Goal: Task Accomplishment & Management: Complete application form

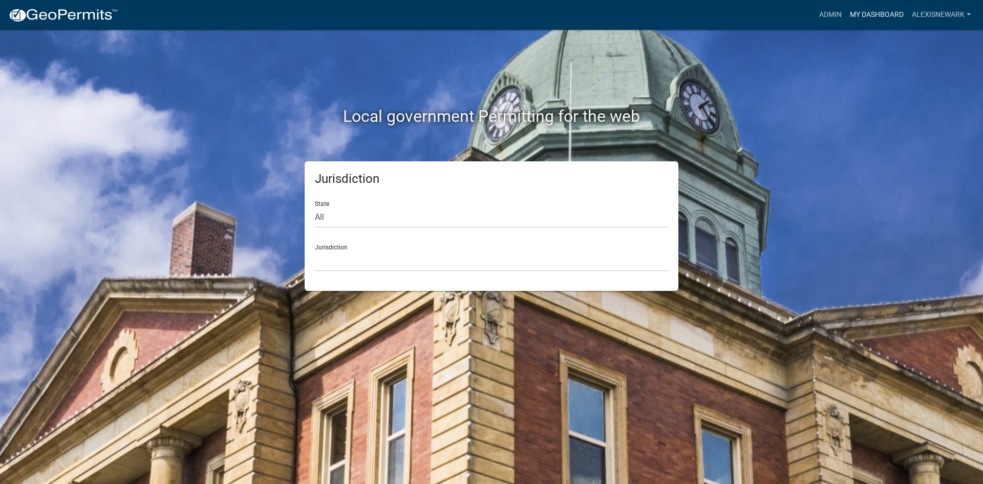
click at [786, 12] on link "My Dashboard" at bounding box center [877, 14] width 62 height 19
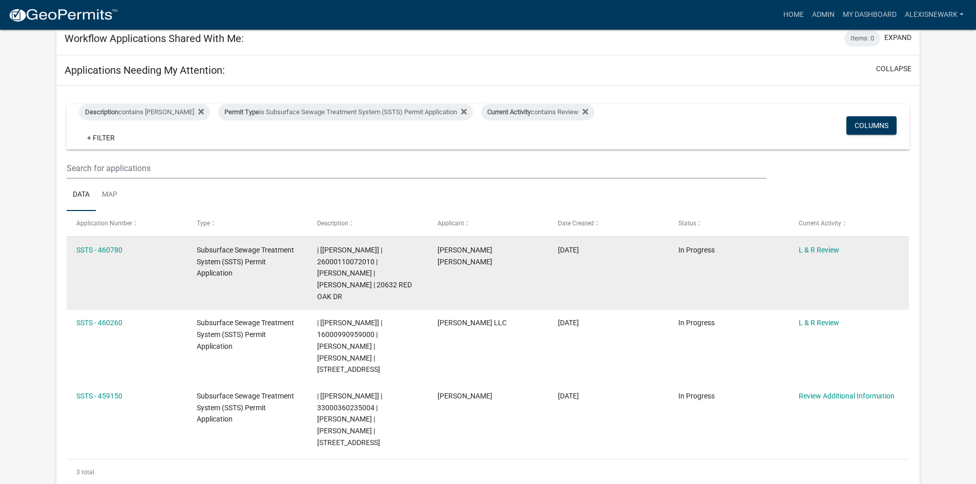
scroll to position [90, 0]
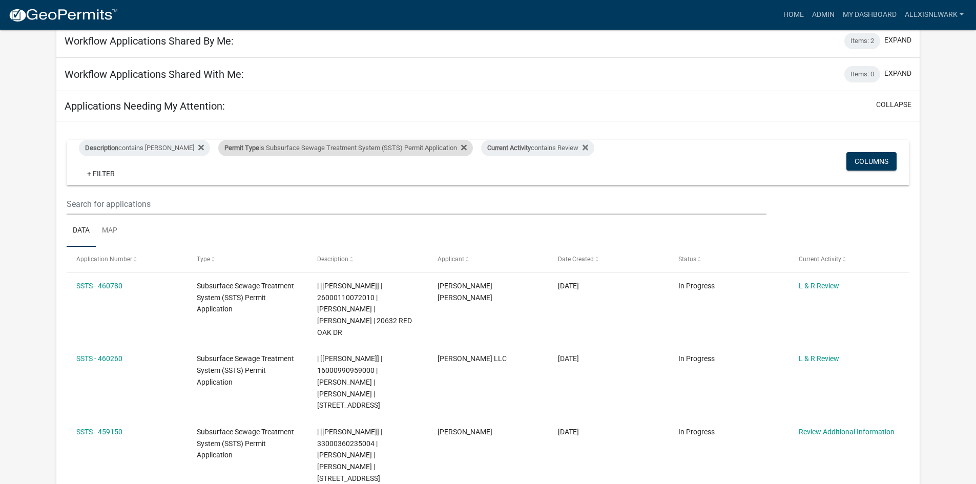
click at [294, 152] on div "Permit Type is Subsurface Sewage Treatment System (SSTS) Permit Application" at bounding box center [345, 148] width 255 height 16
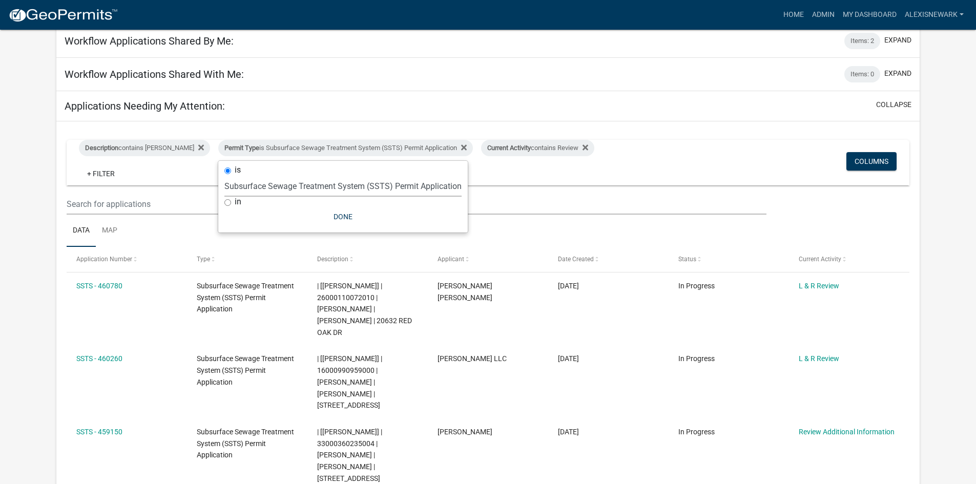
click at [303, 187] on select "Select an option Building Contractor / Excavators (Registration) Building Contr…" at bounding box center [342, 186] width 237 height 21
select select "79d4bf26-a84c-4898-8d16-9ebea2345fb4"
click at [224, 183] on select "Select an option Building Contractor / Excavators (Registration) Building Contr…" at bounding box center [342, 186] width 237 height 21
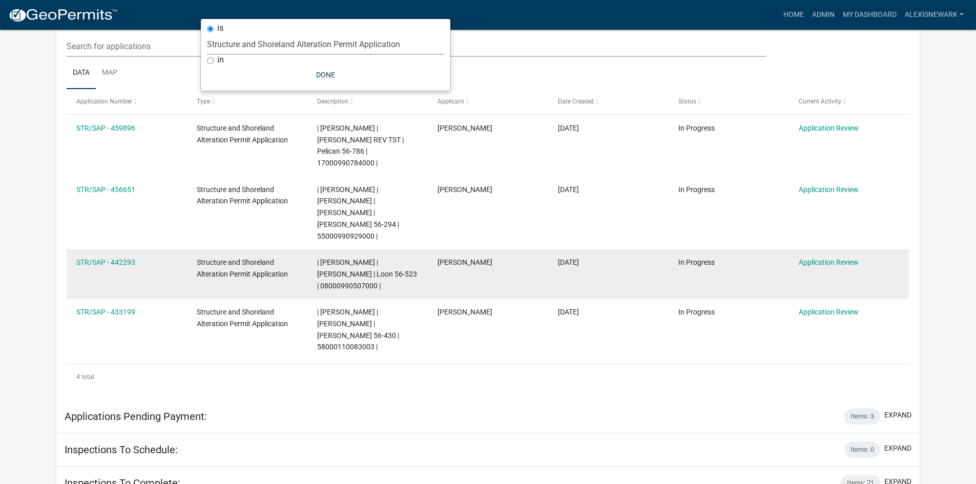
scroll to position [243, 0]
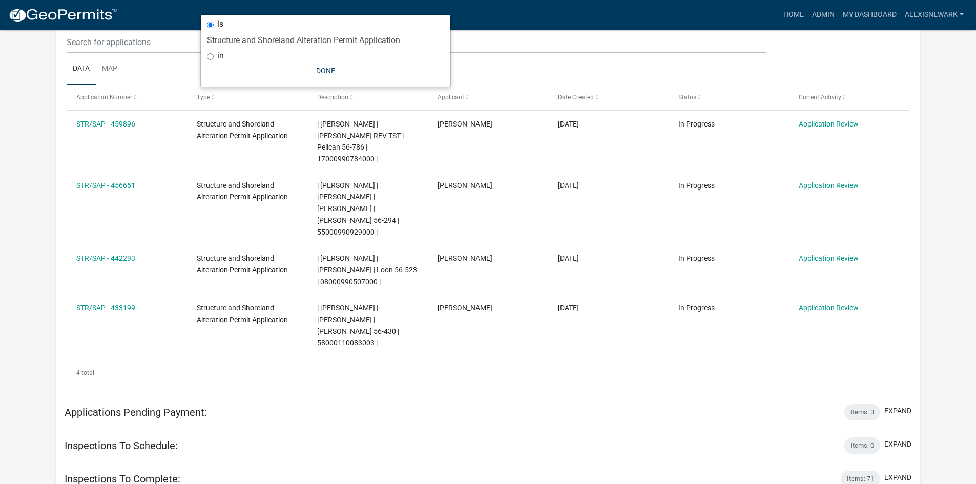
click at [7, 197] on app-user-applications "more_horiz Home Admin My Dashboard alexisnewark Admin Account Logout My Dashboa…" at bounding box center [488, 207] width 976 height 842
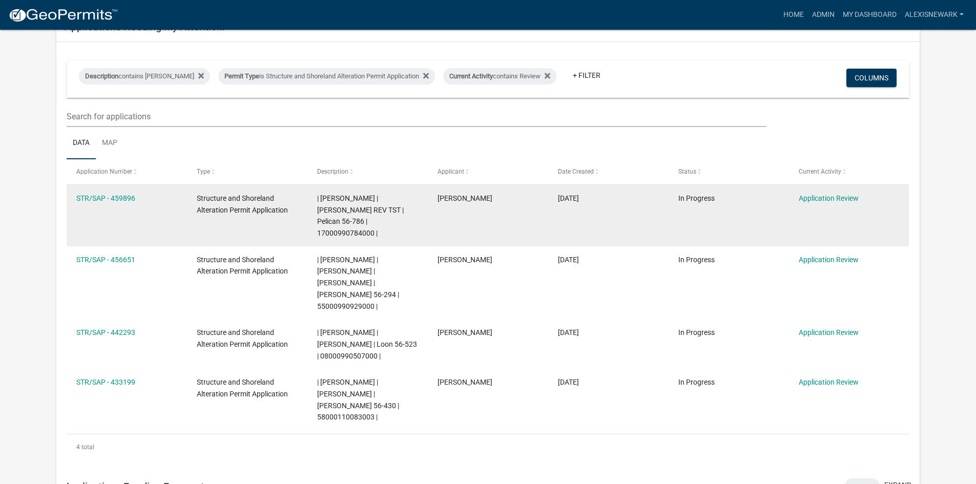
scroll to position [166, 0]
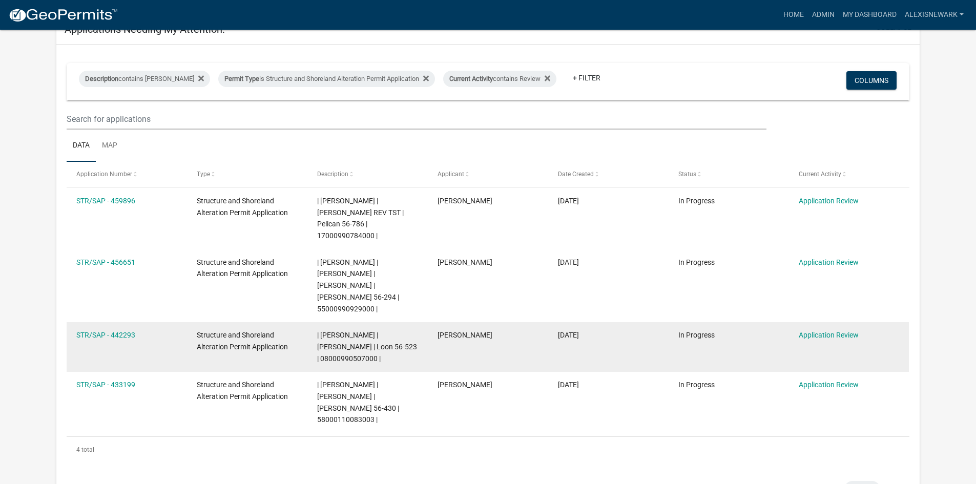
click at [343, 334] on span "| Alexis Newark | KAYLA M SMITH | Loon 56-523 | 08000990507000 |" at bounding box center [367, 347] width 100 height 32
copy span "08000990507000"
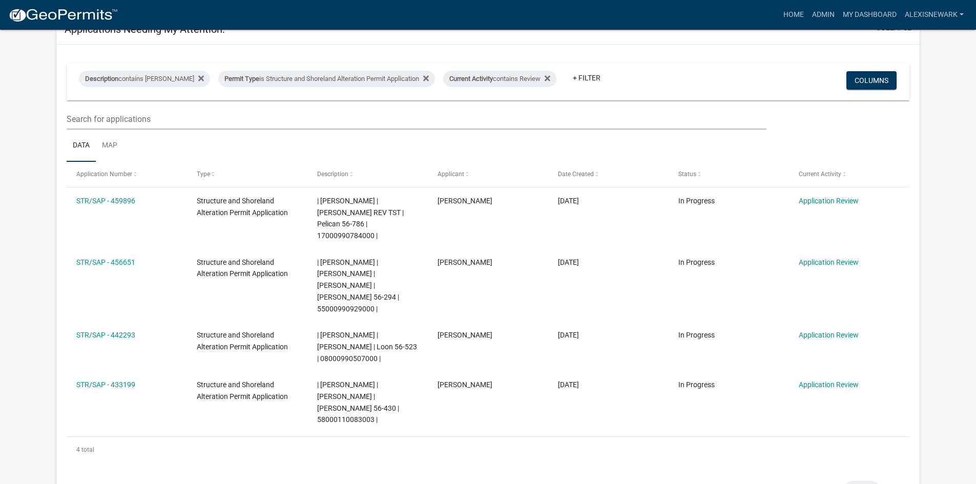
click at [34, 212] on app-user-applications "more_horiz Home Admin My Dashboard alexisnewark Admin Account Logout My Dashboa…" at bounding box center [488, 284] width 976 height 842
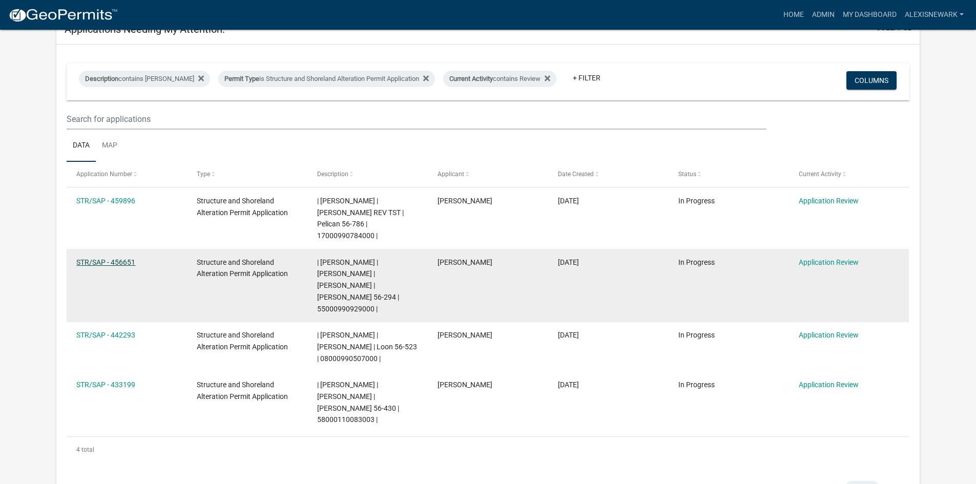
click at [131, 258] on link "STR/SAP - 456651" at bounding box center [105, 262] width 59 height 8
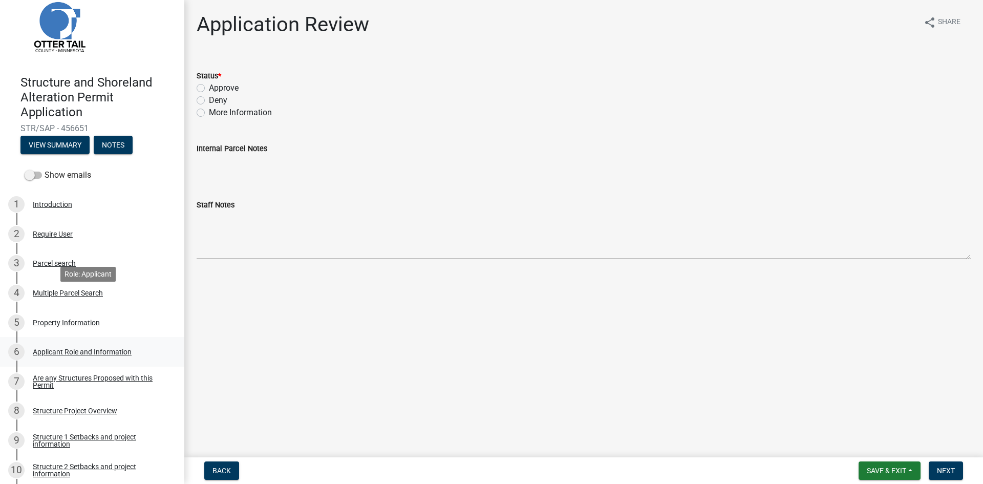
scroll to position [166, 0]
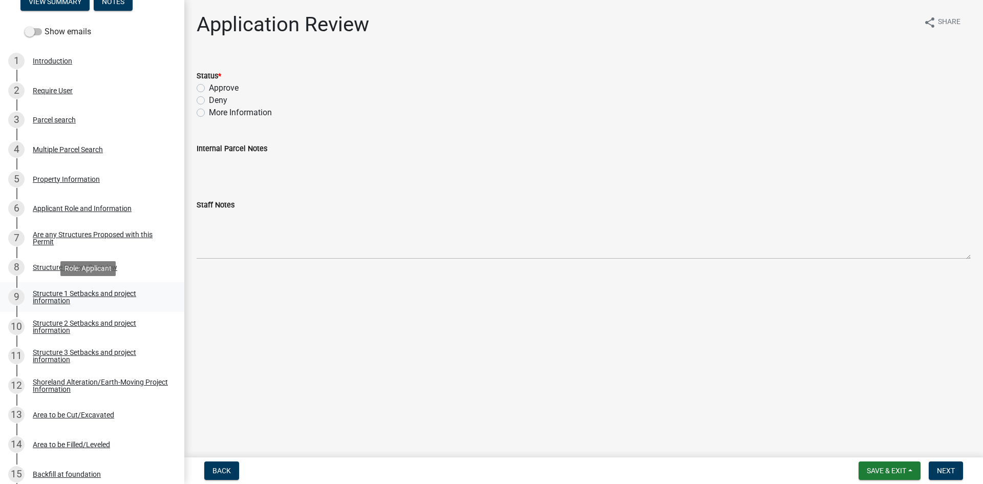
click at [141, 291] on div "Structure 1 Setbacks and project information" at bounding box center [100, 297] width 135 height 14
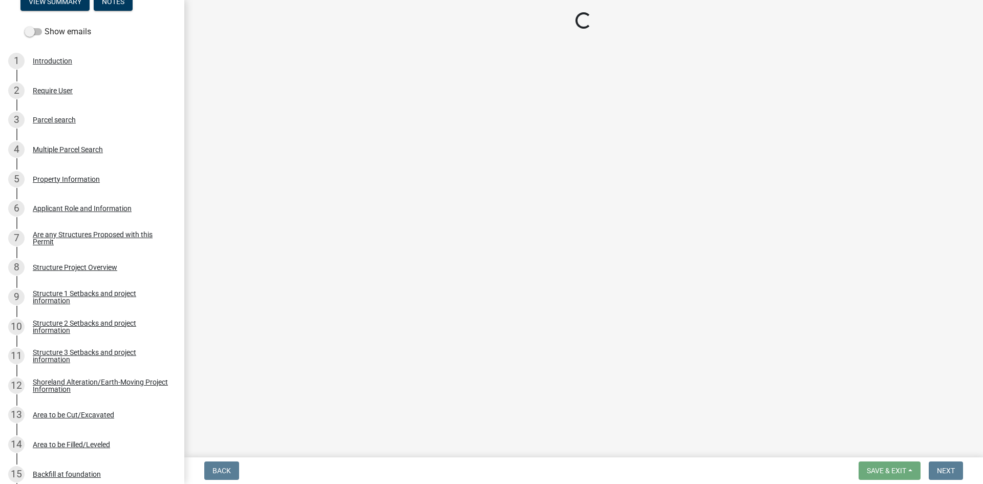
select select "c185e313-3403-4239-bd61-bb563c58a77a"
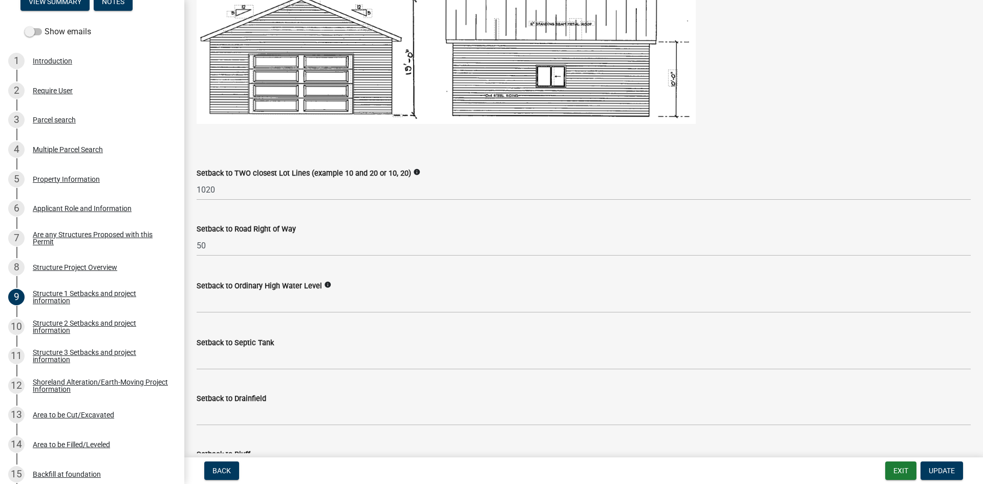
scroll to position [632, 0]
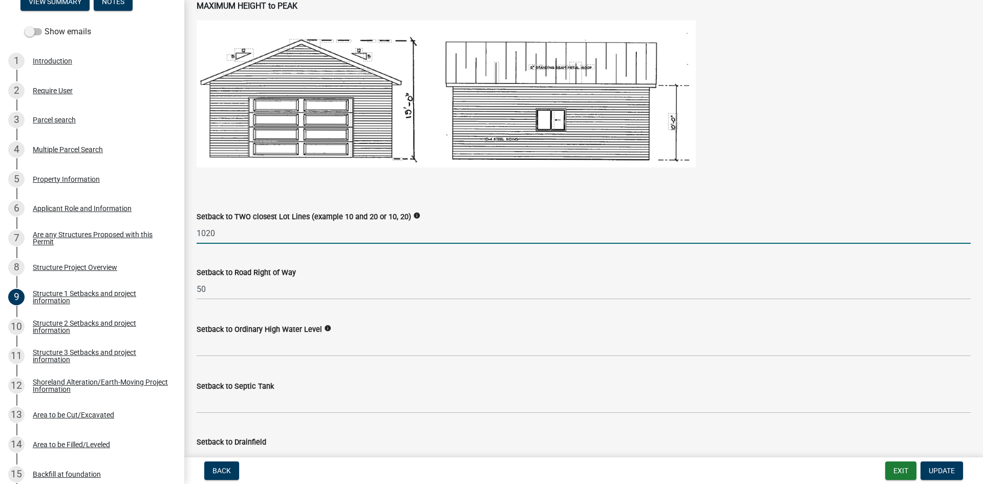
click at [205, 234] on input "1020" at bounding box center [584, 233] width 774 height 21
click at [241, 232] on input "N: 50" at bounding box center [584, 233] width 774 height 21
type input "N: 50 E: 100+"
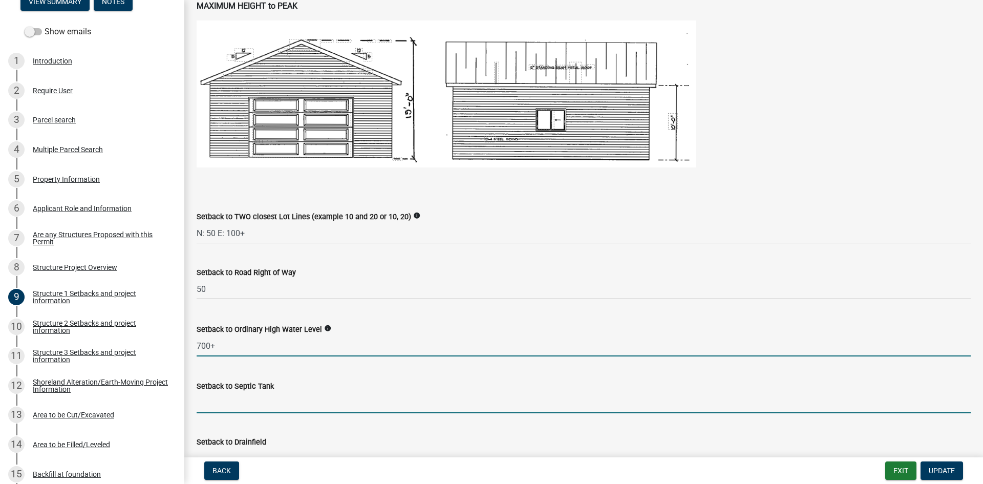
type input "700"
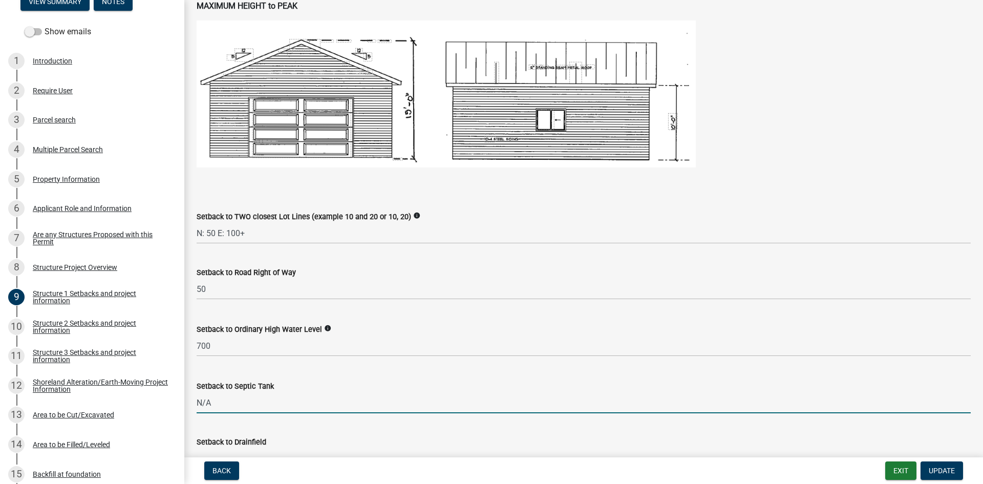
type input "N/A"
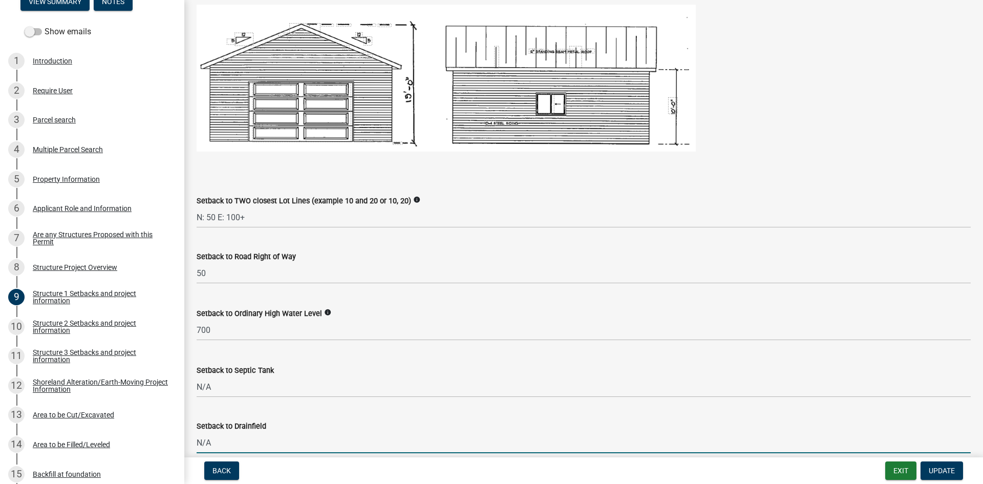
type input "N/A"
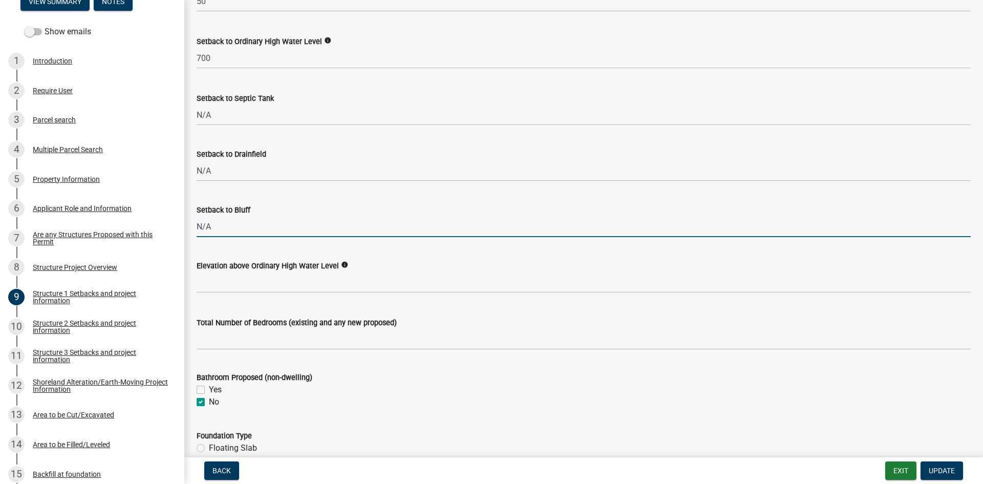
type input "N/A"
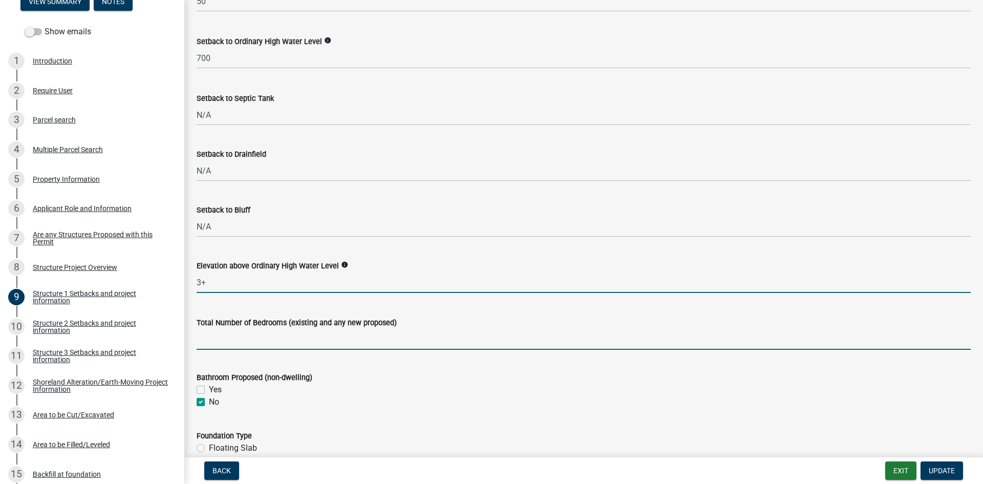
type input "3"
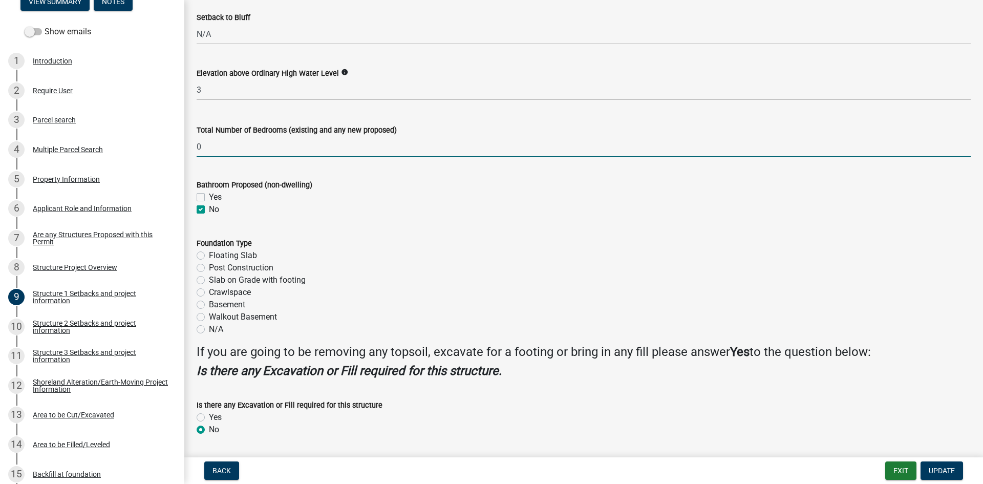
scroll to position [1144, 0]
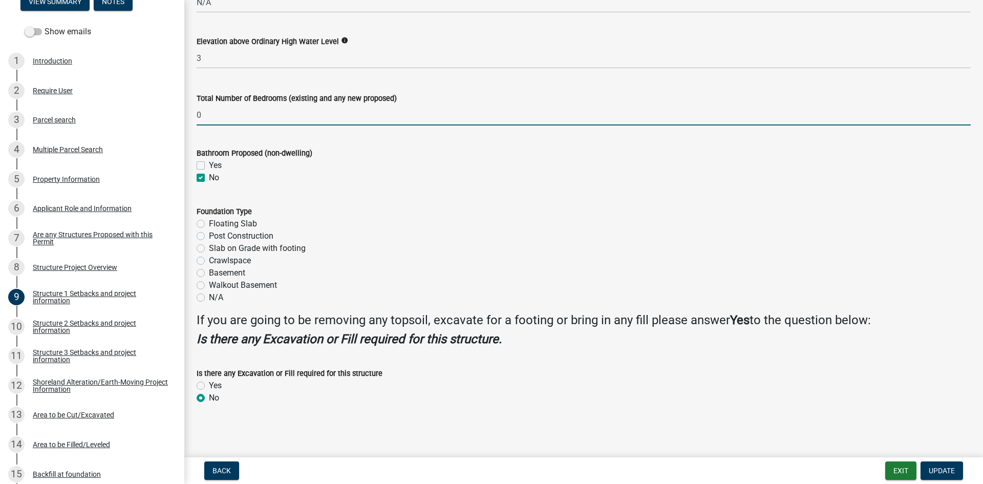
type input "0"
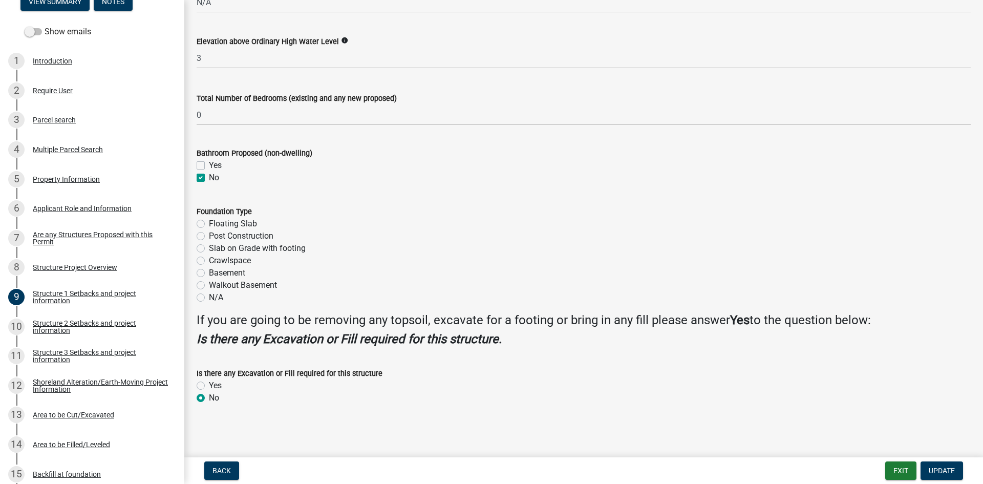
click at [209, 298] on label "N/A" at bounding box center [216, 297] width 14 height 12
click at [209, 298] on input "N/A" at bounding box center [212, 294] width 7 height 7
radio input "true"
click at [786, 423] on button "Update" at bounding box center [942, 471] width 43 height 18
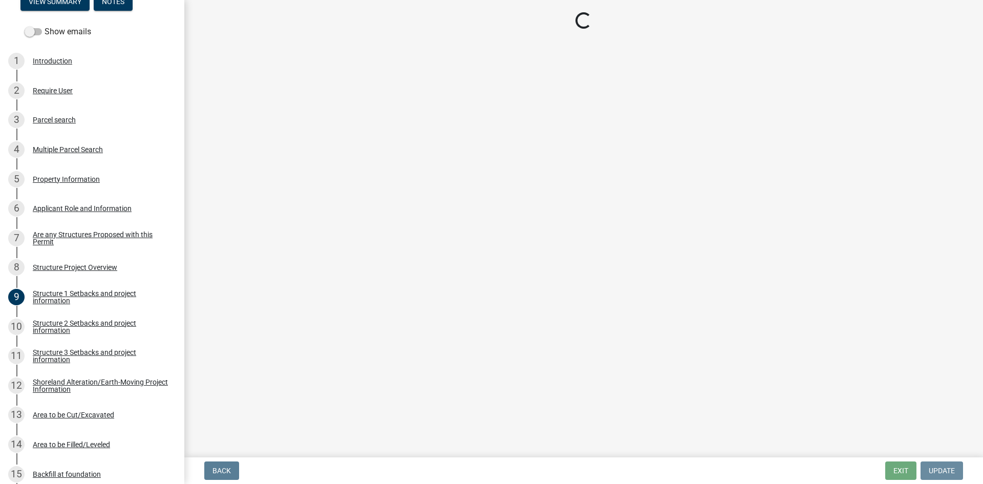
scroll to position [0, 0]
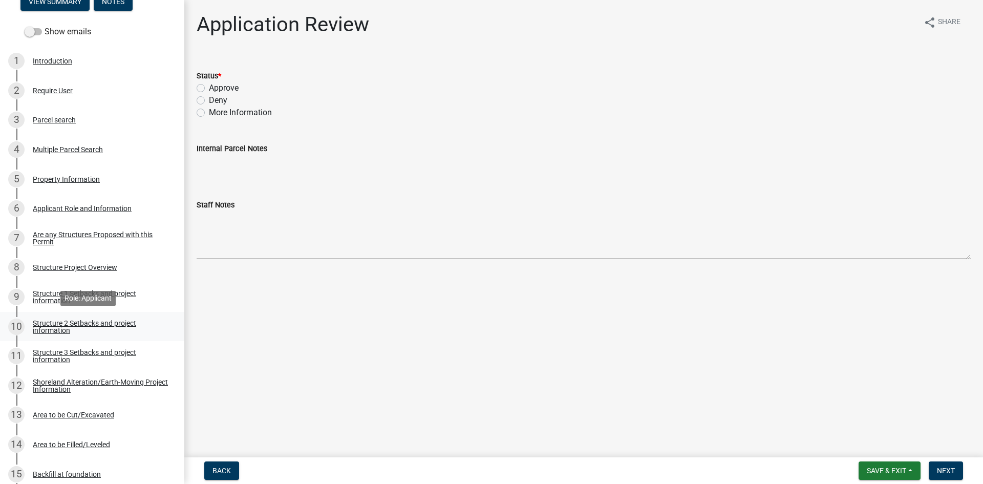
click at [119, 330] on div "Structure 2 Setbacks and project information" at bounding box center [100, 327] width 135 height 14
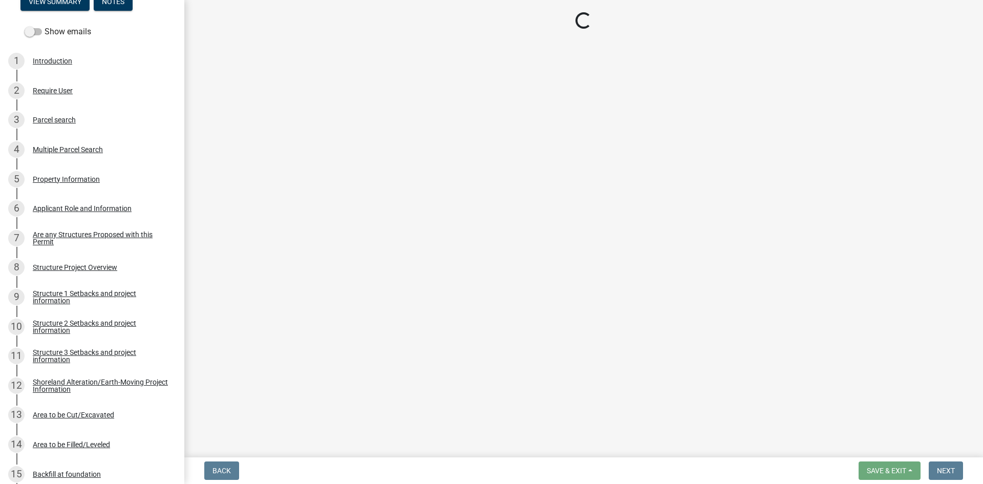
select select "c185e313-3403-4239-bd61-bb563c58a77a"
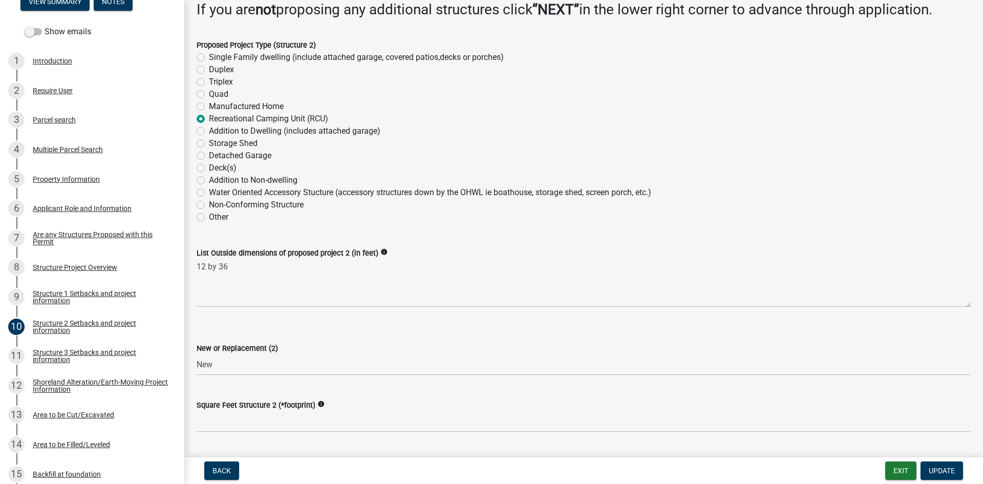
scroll to position [102, 0]
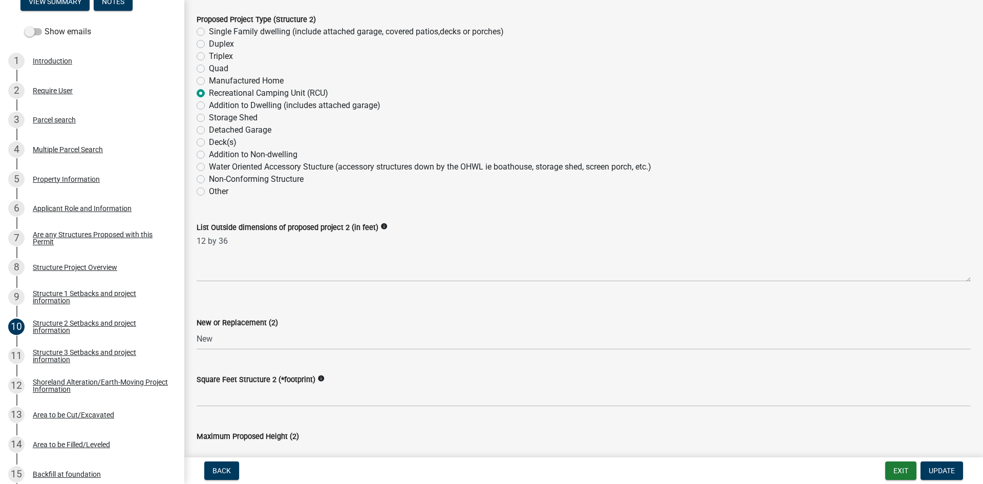
click at [209, 187] on label "Other" at bounding box center [218, 191] width 19 height 12
click at [209, 187] on input "Other" at bounding box center [212, 188] width 7 height 7
radio input "true"
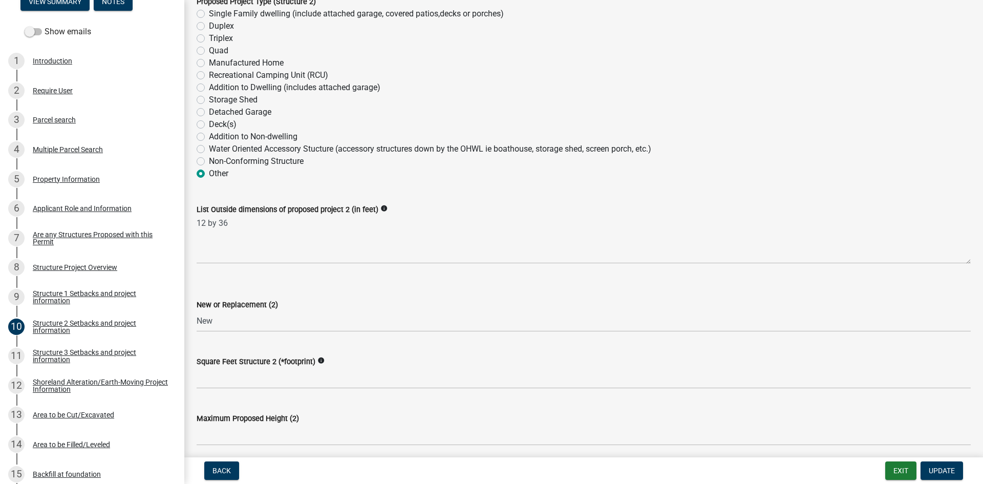
scroll to position [141, 0]
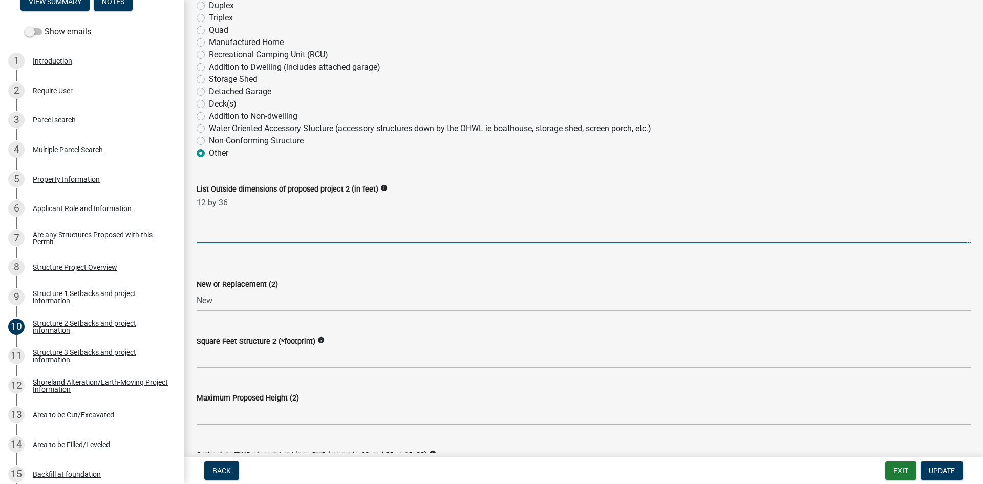
click at [212, 205] on textarea "12 by 36" at bounding box center [584, 219] width 774 height 48
click at [242, 195] on div "List Outside dimensions of proposed project 2 (in feet) info" at bounding box center [584, 189] width 774 height 12
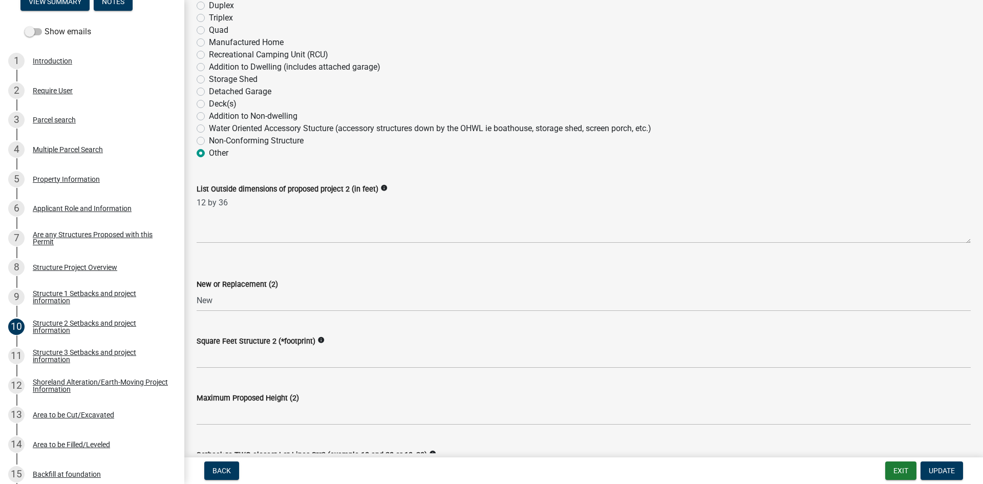
click at [242, 195] on div "List Outside dimensions of proposed project 2 (in feet) info" at bounding box center [584, 189] width 774 height 12
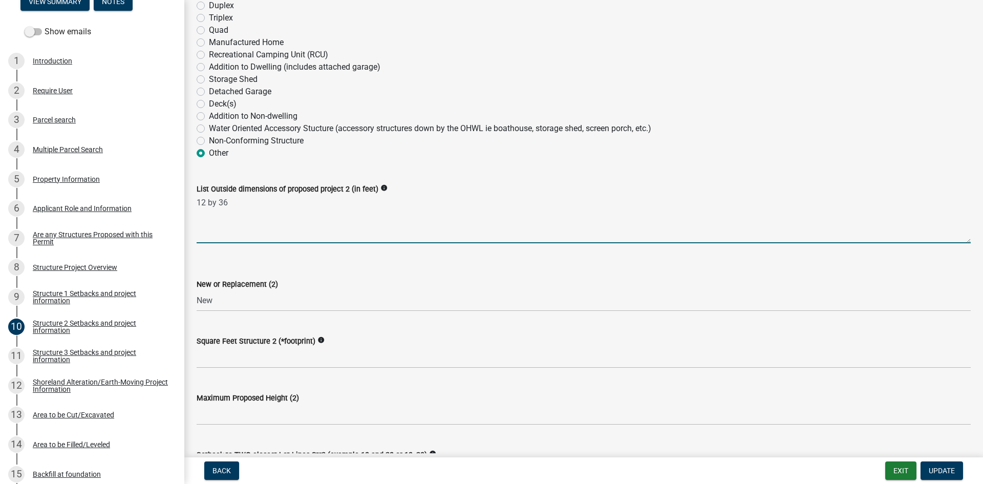
click at [239, 199] on textarea "12 by 36" at bounding box center [584, 219] width 774 height 48
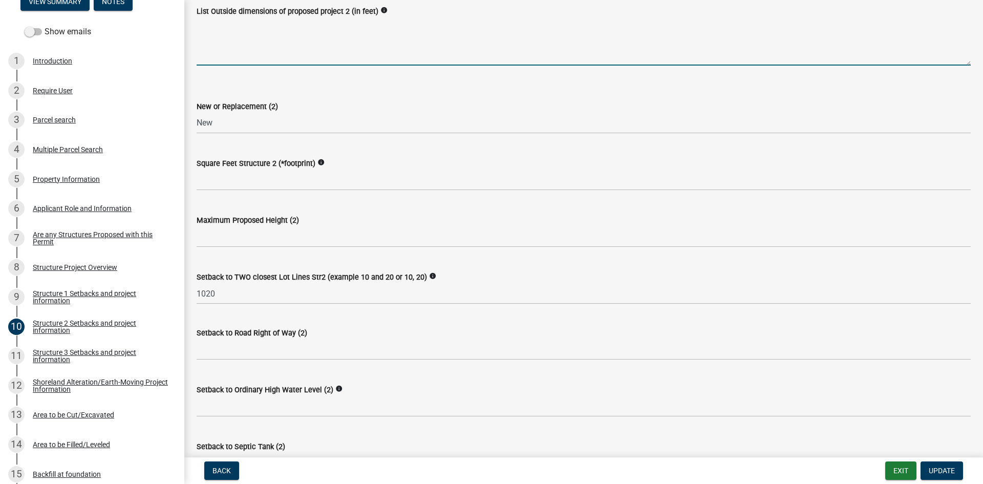
scroll to position [320, 0]
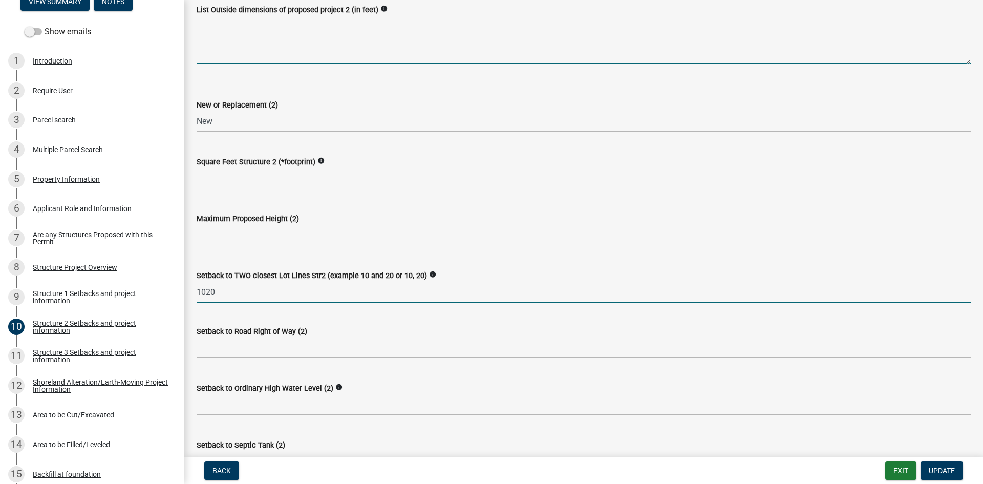
click at [258, 288] on input "1020" at bounding box center [584, 292] width 774 height 21
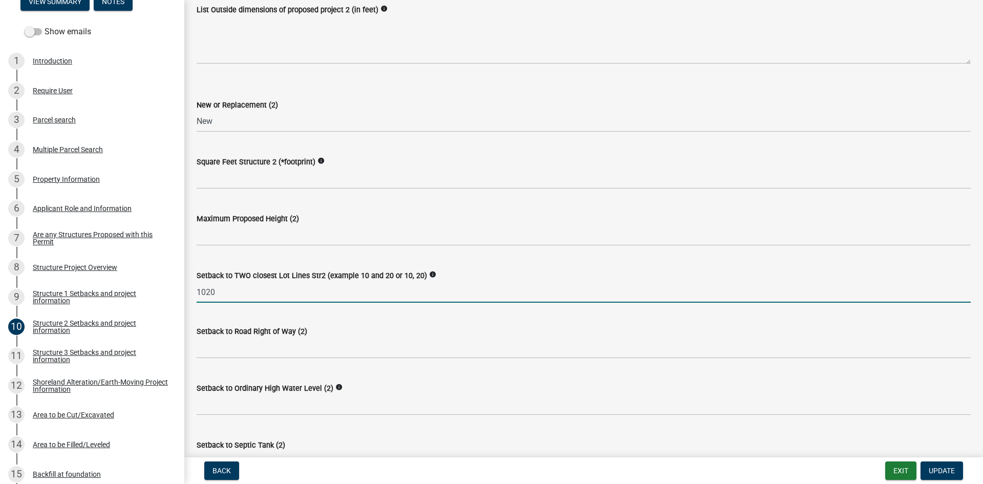
click at [258, 289] on input "1020" at bounding box center [584, 292] width 774 height 21
click at [259, 289] on input "1020" at bounding box center [584, 292] width 774 height 21
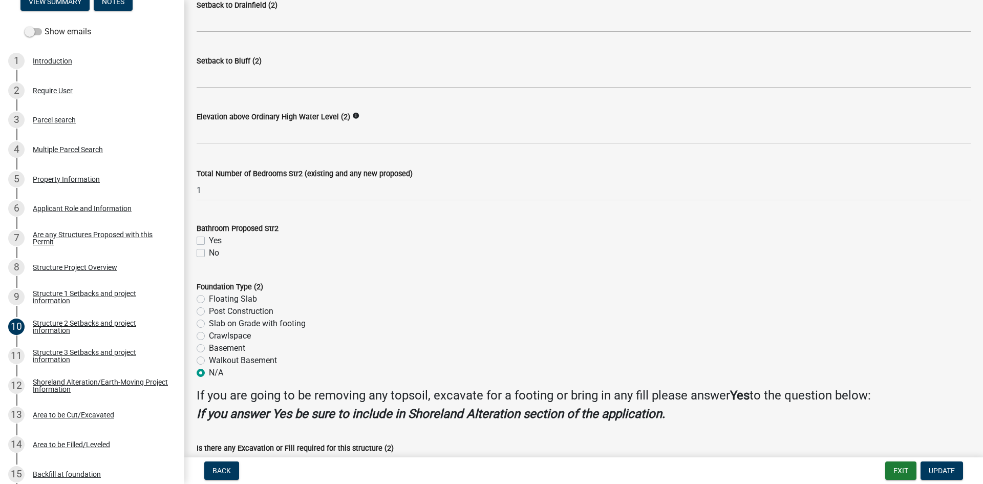
scroll to position [820, 0]
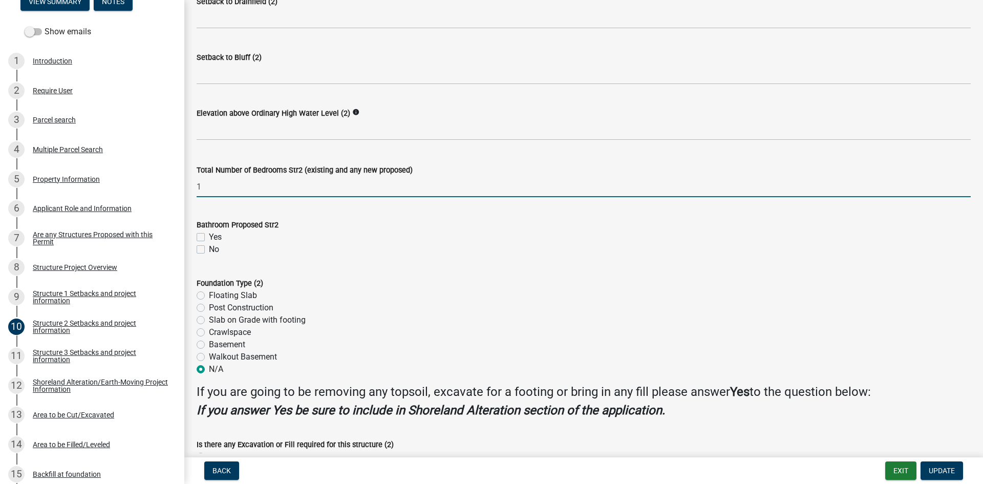
click at [220, 182] on input "1" at bounding box center [584, 186] width 774 height 21
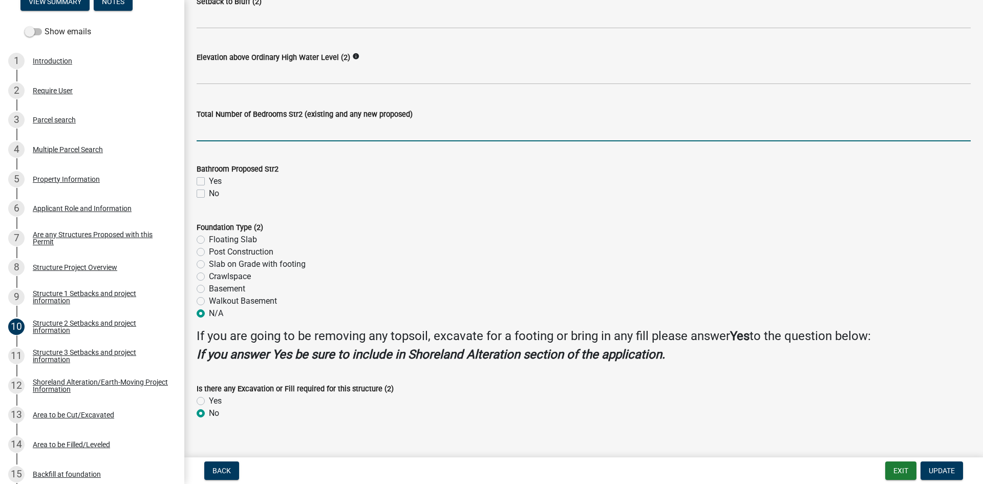
scroll to position [891, 0]
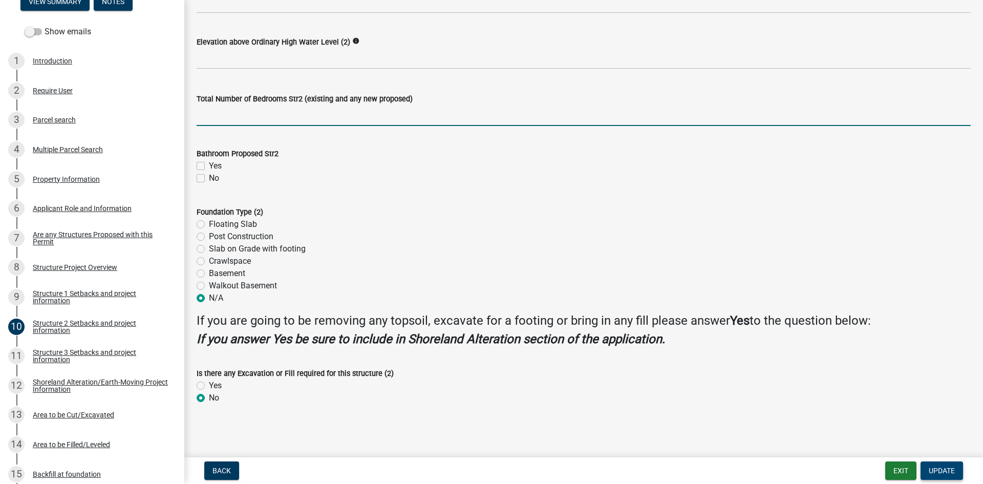
click at [786, 423] on span "Update" at bounding box center [942, 471] width 26 height 8
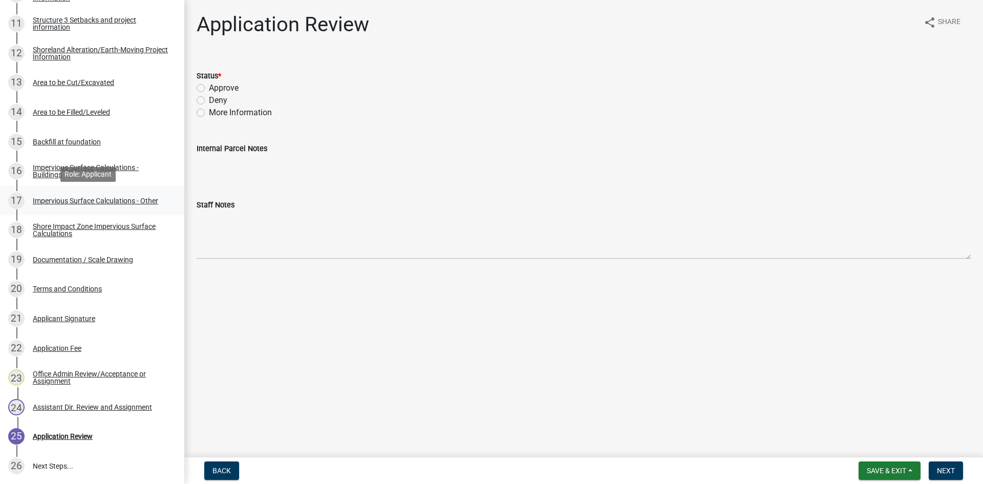
scroll to position [499, 0]
click at [121, 170] on div "Impervious Surface Calculations - Buildings" at bounding box center [100, 170] width 135 height 14
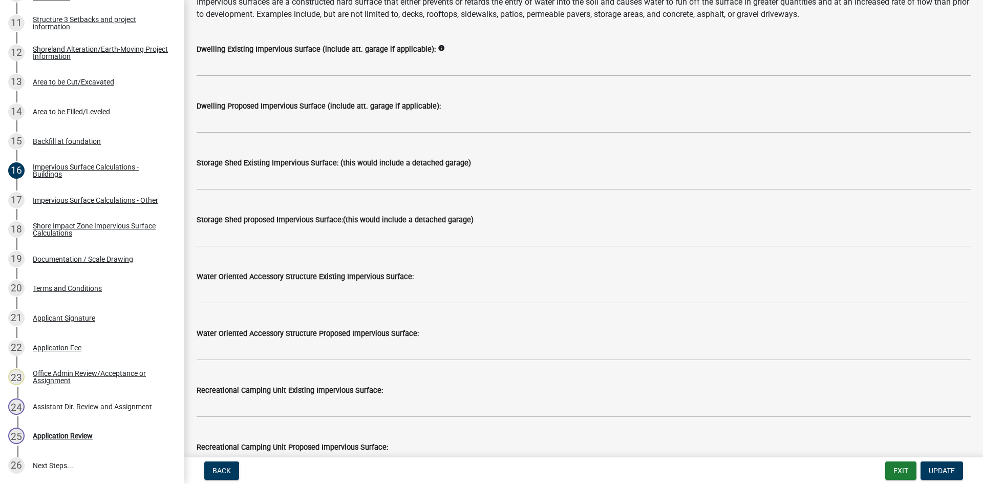
scroll to position [88, 0]
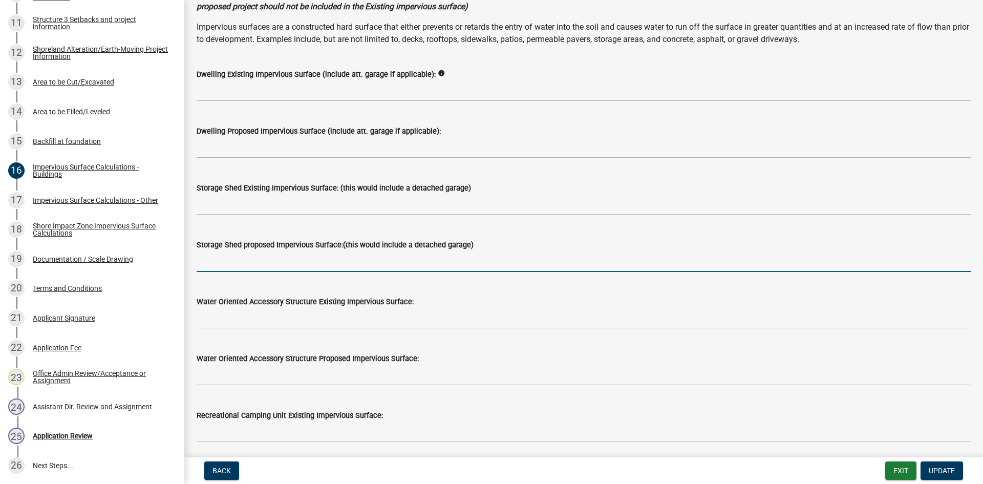
click at [359, 262] on input "text" at bounding box center [584, 261] width 774 height 21
type input "384"
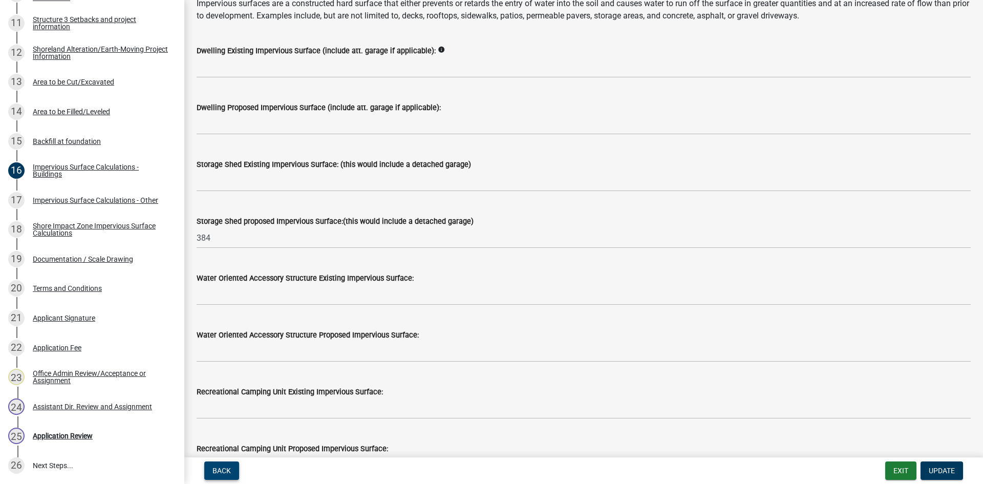
scroll to position [101, 0]
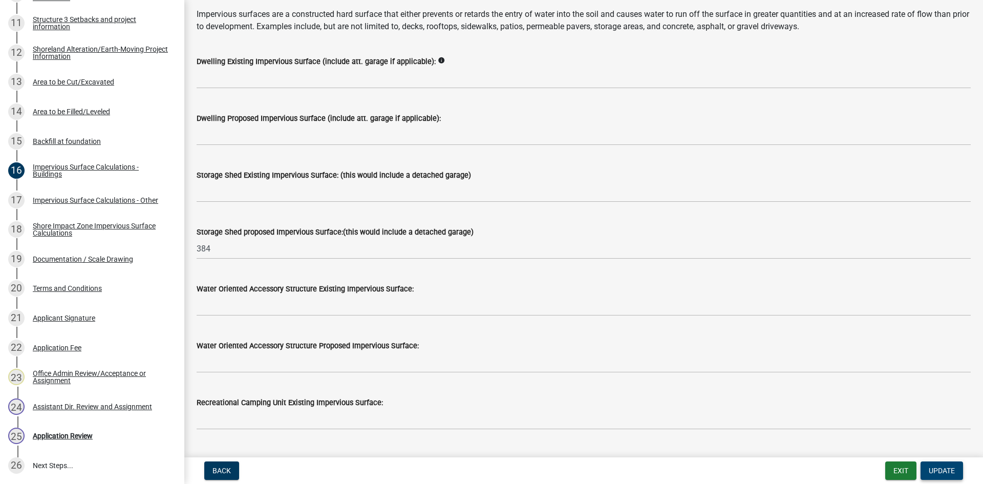
click at [786, 423] on span "Update" at bounding box center [942, 471] width 26 height 8
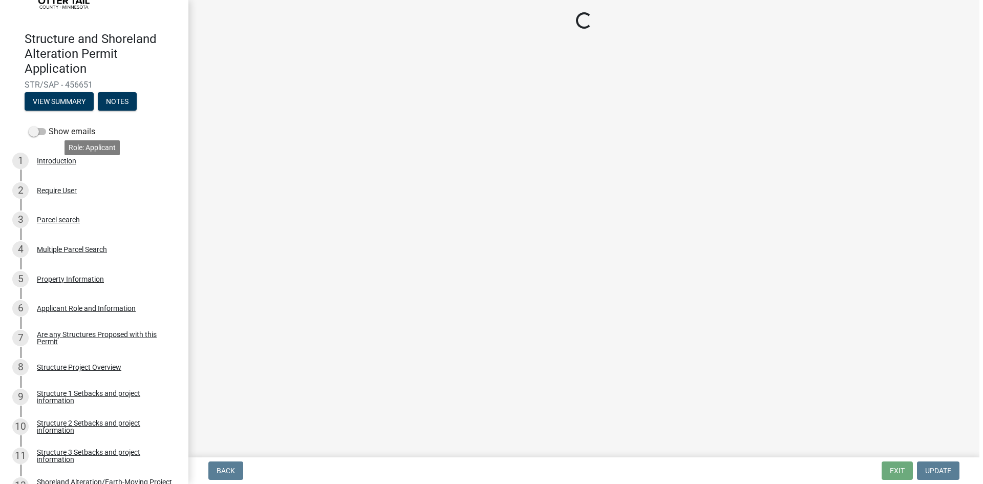
scroll to position [51, 0]
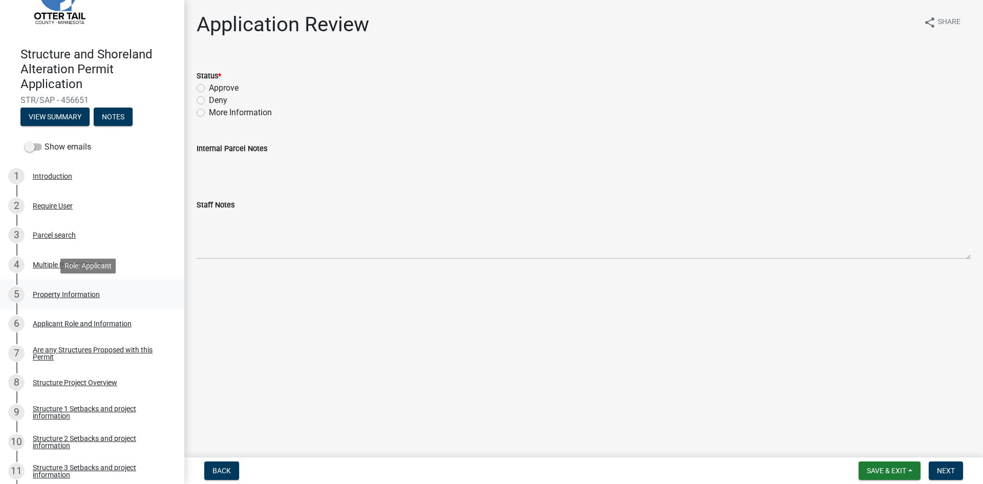
click at [108, 297] on div "5 Property Information" at bounding box center [88, 294] width 160 height 16
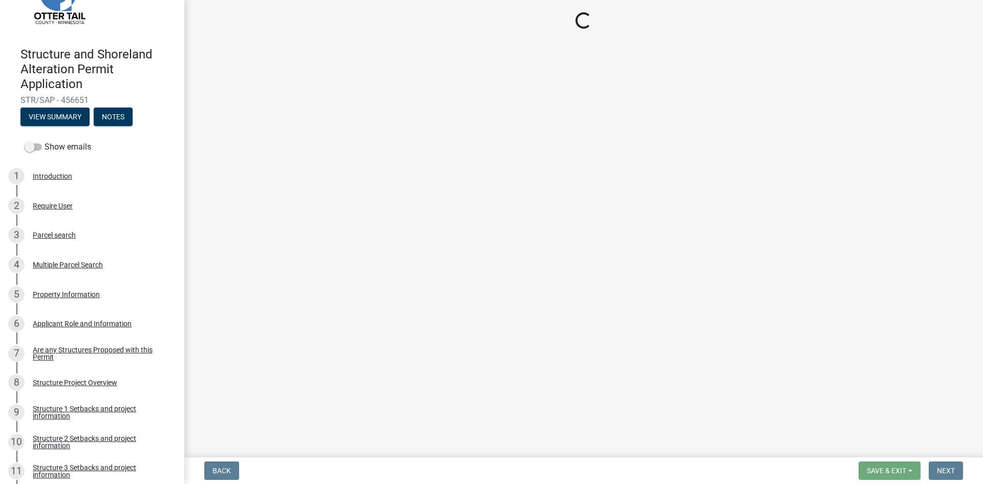
select select "13db8439-12ea-4eca-b129-f43f75f2b6a8"
select select "9233bc03-43b7-4bc3-a622-0f4482adc204"
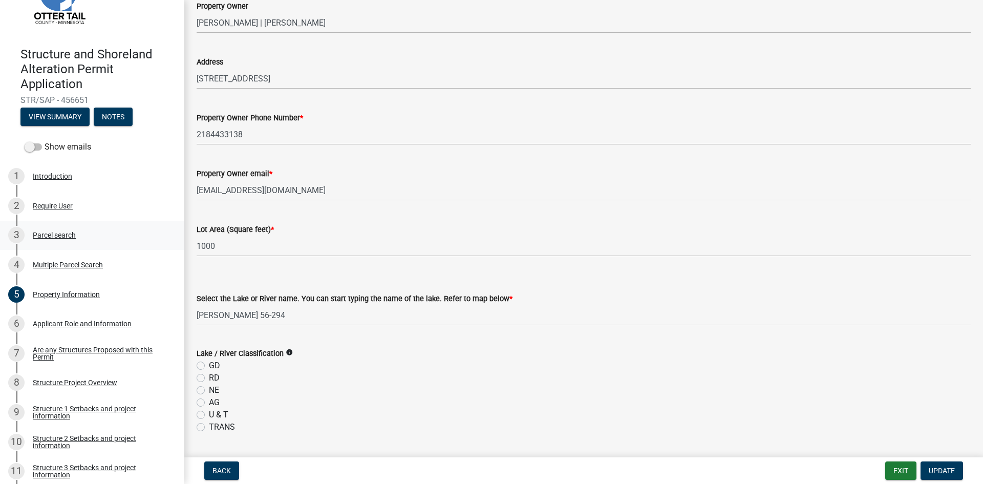
scroll to position [77, 0]
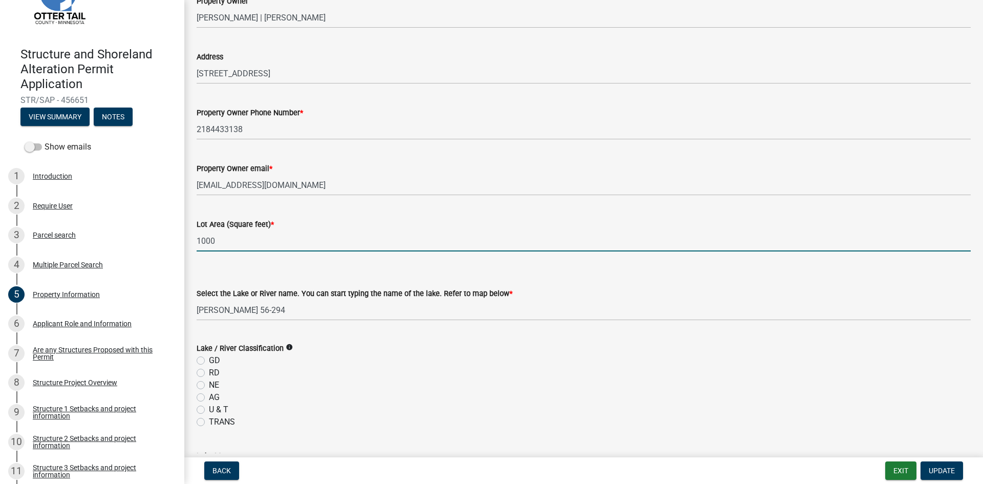
click at [221, 243] on input "1000" at bounding box center [584, 240] width 774 height 21
type input "452488"
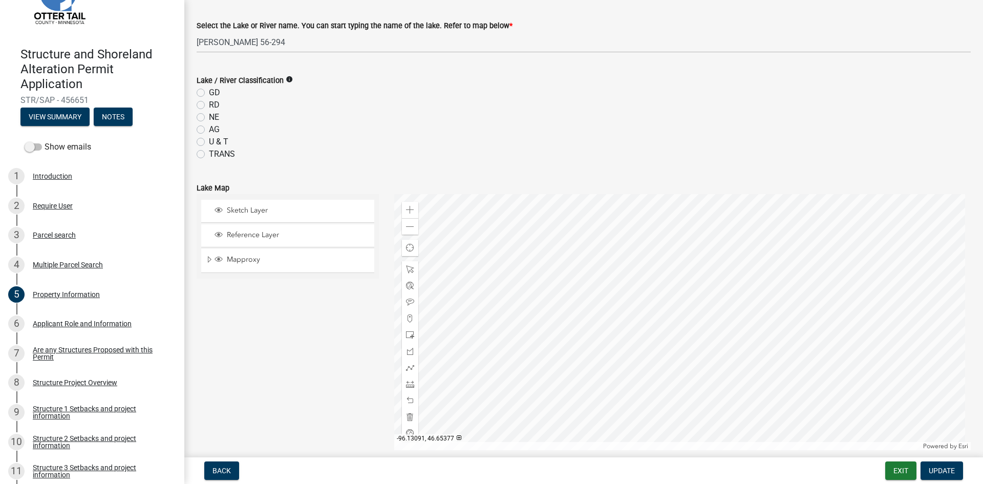
scroll to position [586, 0]
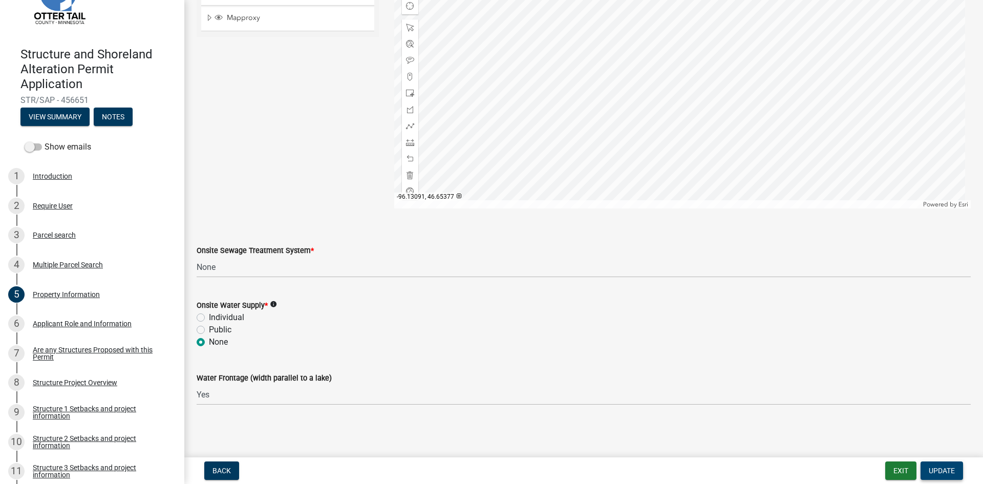
click at [786, 423] on button "Update" at bounding box center [942, 471] width 43 height 18
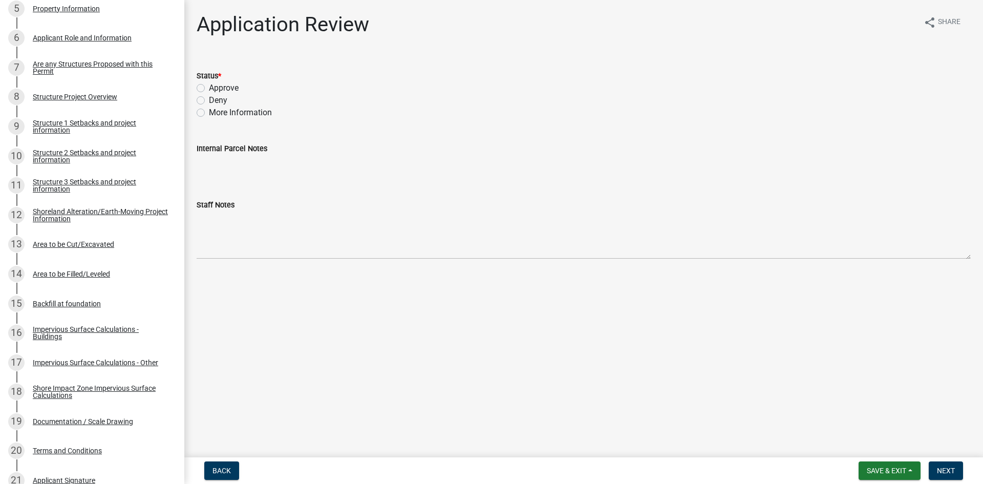
scroll to position [410, 0]
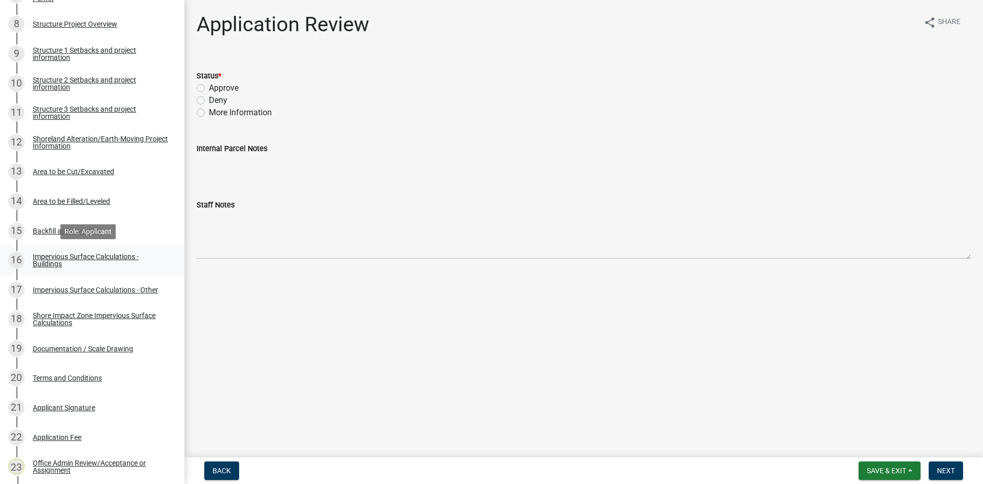
click at [100, 262] on div "Impervious Surface Calculations - Buildings" at bounding box center [100, 260] width 135 height 14
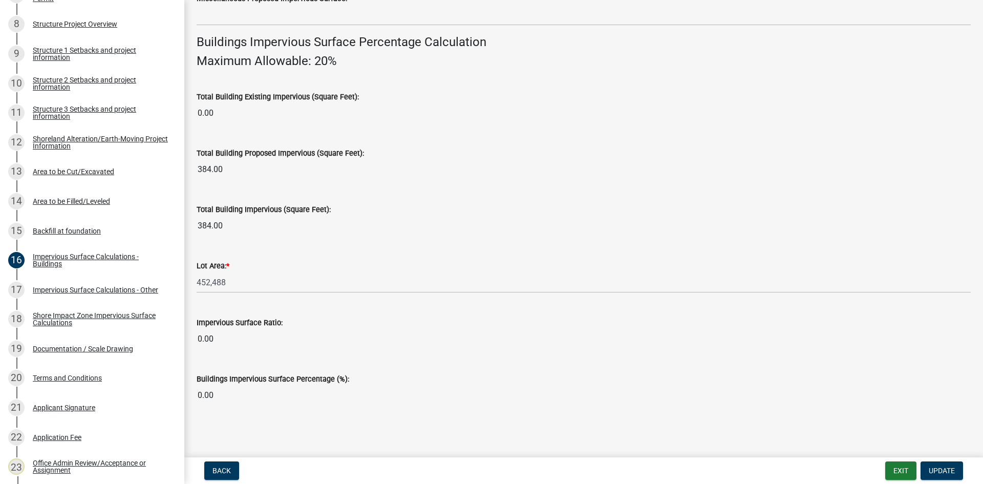
scroll to position [677, 0]
click at [156, 295] on div "17 Impervious Surface Calculations - Other" at bounding box center [88, 290] width 160 height 16
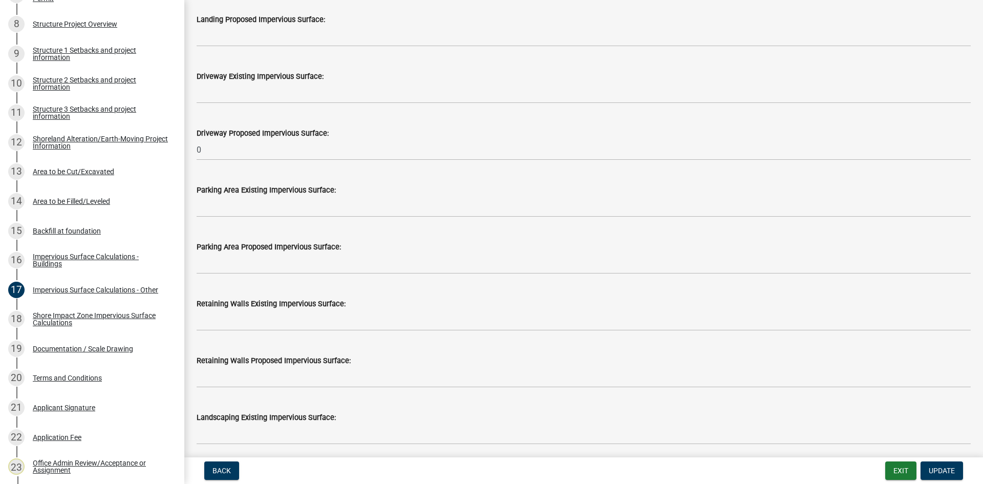
scroll to position [540, 0]
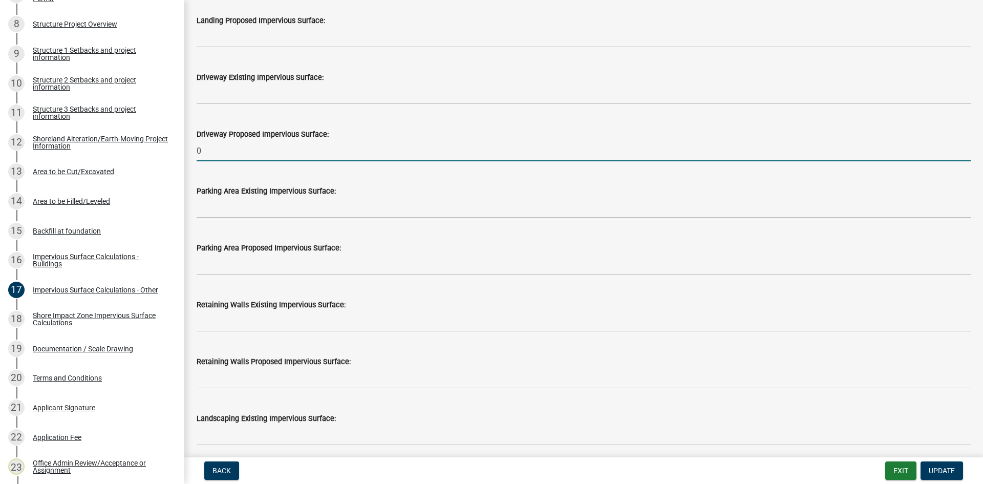
click at [236, 160] on input "0" at bounding box center [584, 150] width 774 height 21
click at [98, 207] on div "14 Area to be Filled/Leveled" at bounding box center [88, 201] width 160 height 16
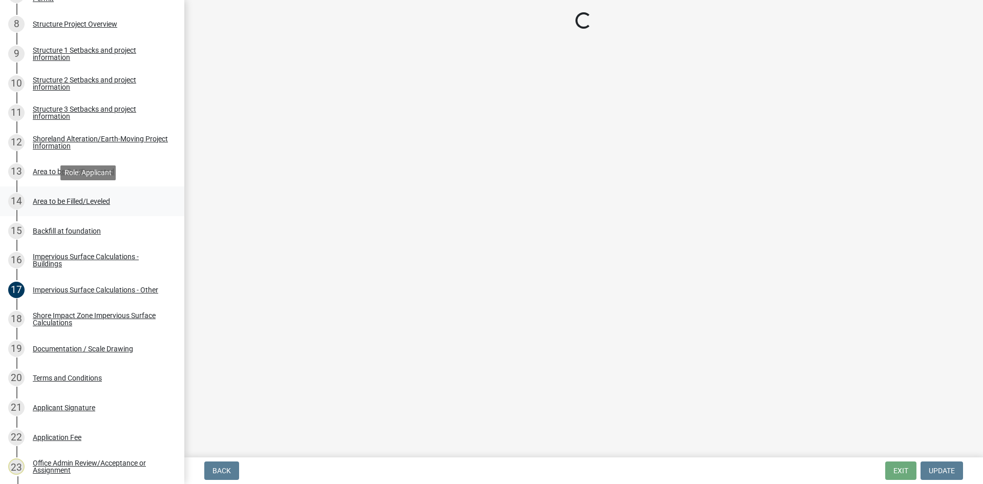
scroll to position [0, 0]
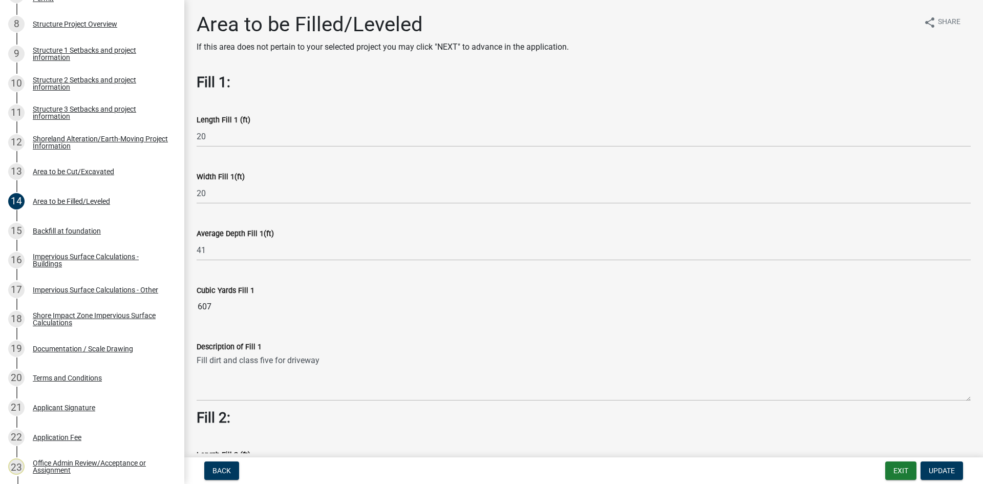
click at [251, 236] on label "Average Depth Fill 1(ft)" at bounding box center [235, 233] width 77 height 7
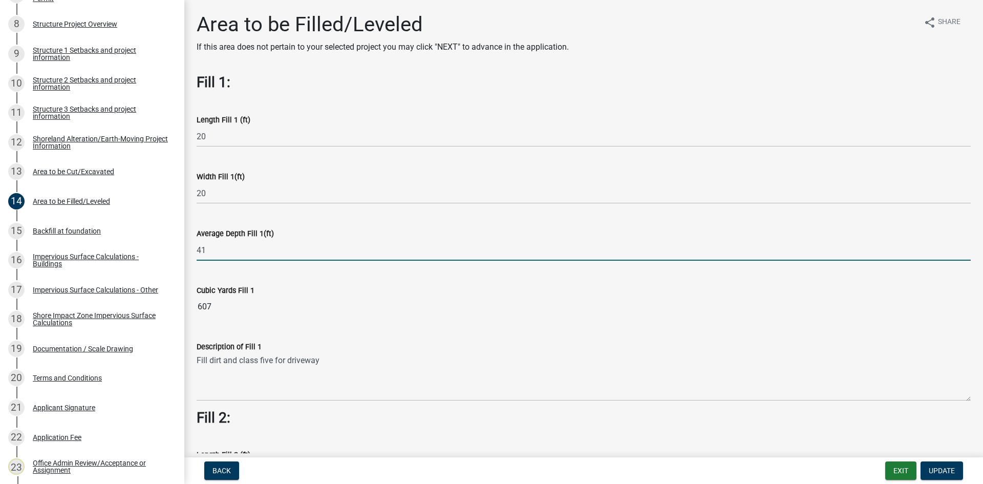
click at [258, 248] on input "41" at bounding box center [584, 250] width 774 height 21
type input "2.5"
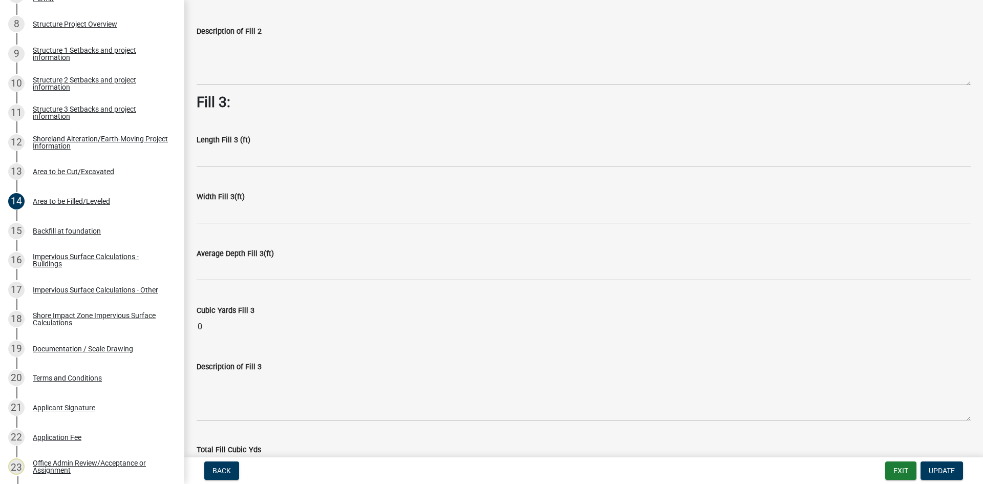
scroll to position [723, 0]
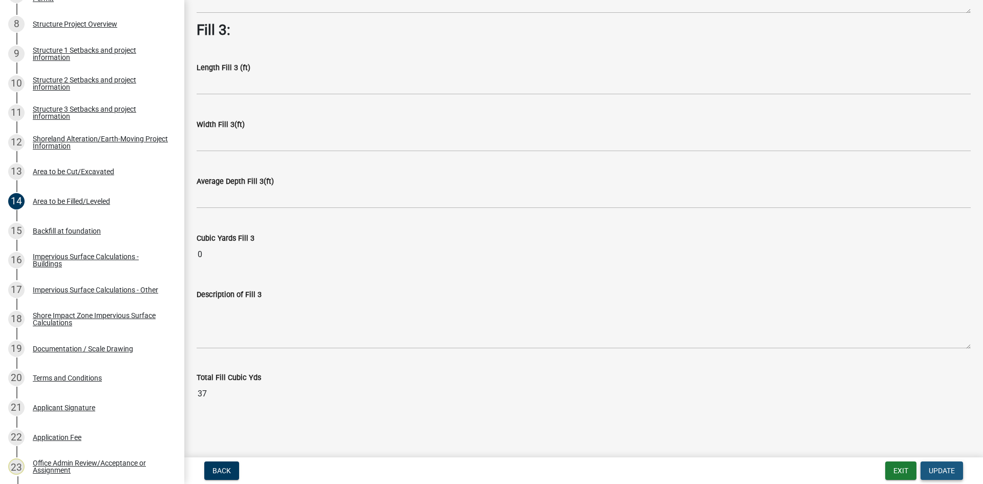
click at [786, 423] on button "Update" at bounding box center [942, 471] width 43 height 18
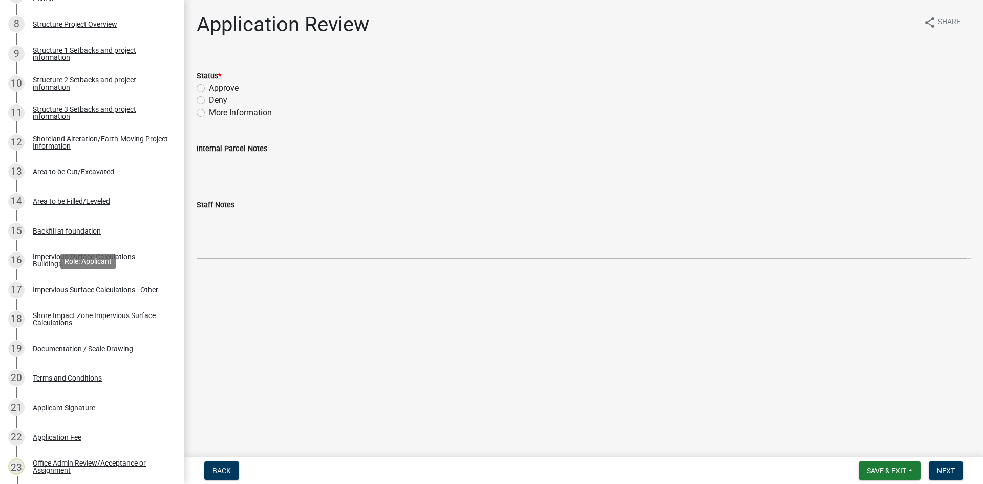
click at [97, 297] on div "17 Impervious Surface Calculations - Other" at bounding box center [88, 290] width 160 height 16
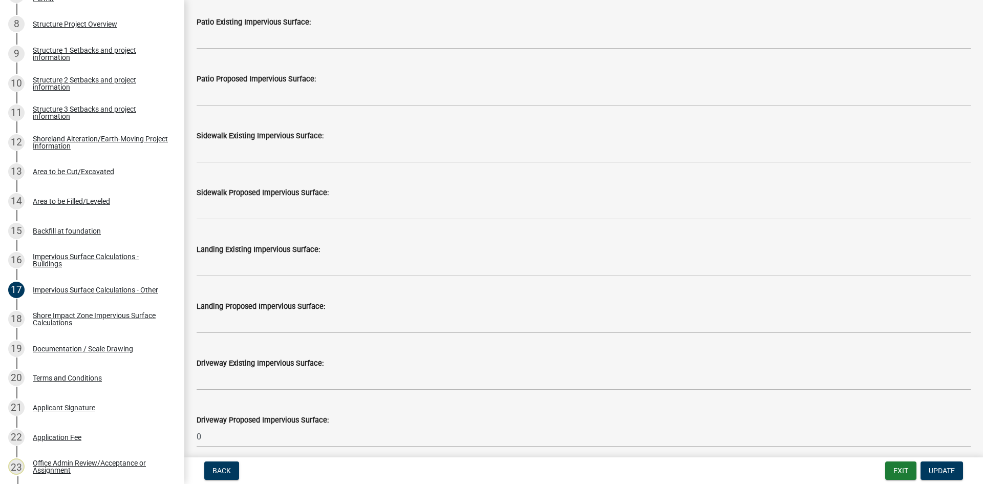
scroll to position [256, 0]
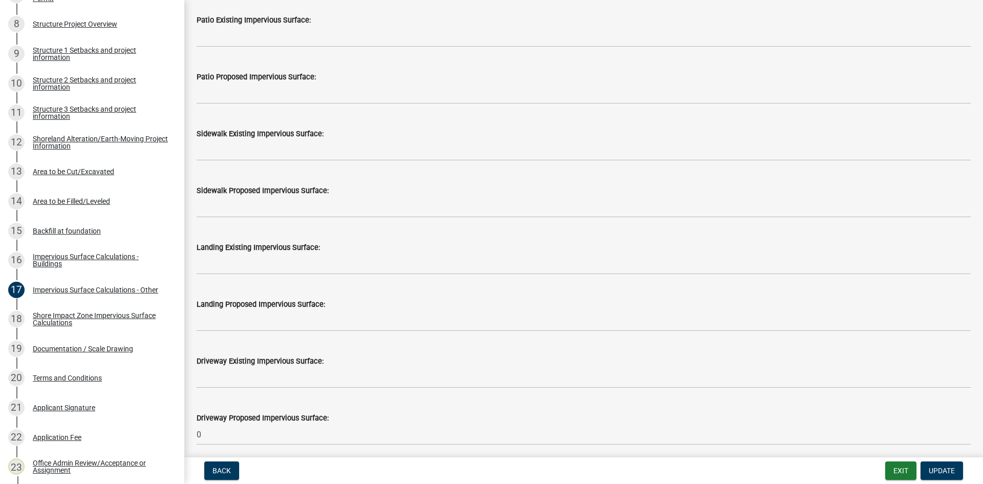
click at [279, 391] on wm-data-entity-input "Driveway Existing Impervious Surface:" at bounding box center [584, 369] width 774 height 57
click at [277, 421] on label "Driveway Proposed Impervious Surface:" at bounding box center [263, 418] width 132 height 7
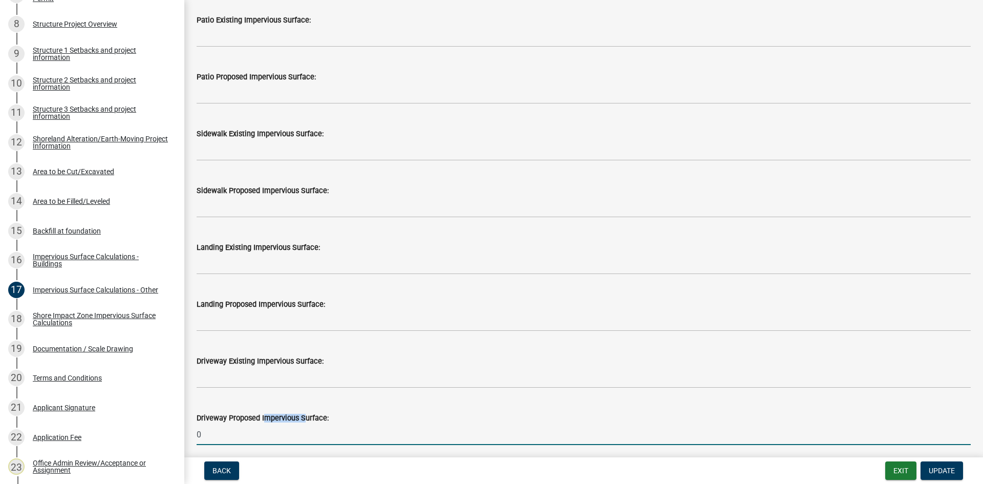
click at [277, 423] on input "0" at bounding box center [584, 434] width 774 height 21
type input "400"
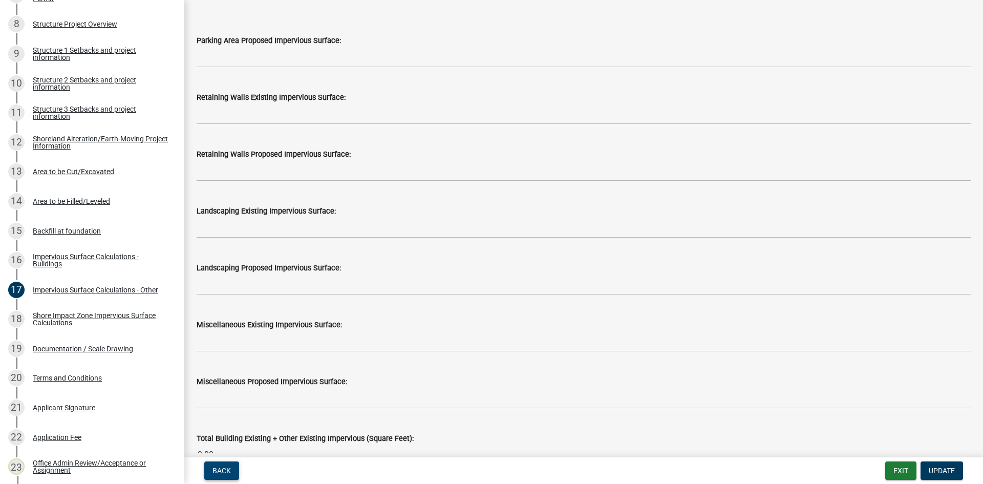
scroll to position [783, 0]
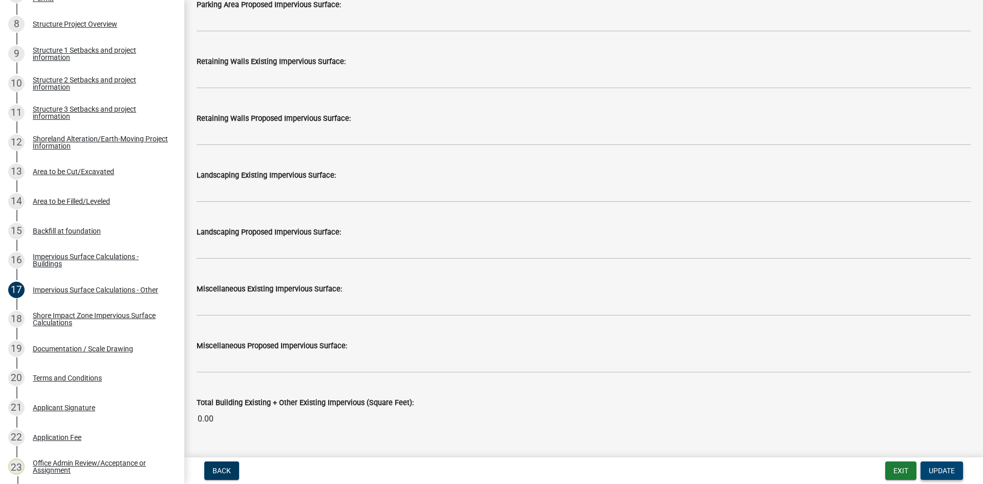
click at [786, 423] on span "Update" at bounding box center [942, 471] width 26 height 8
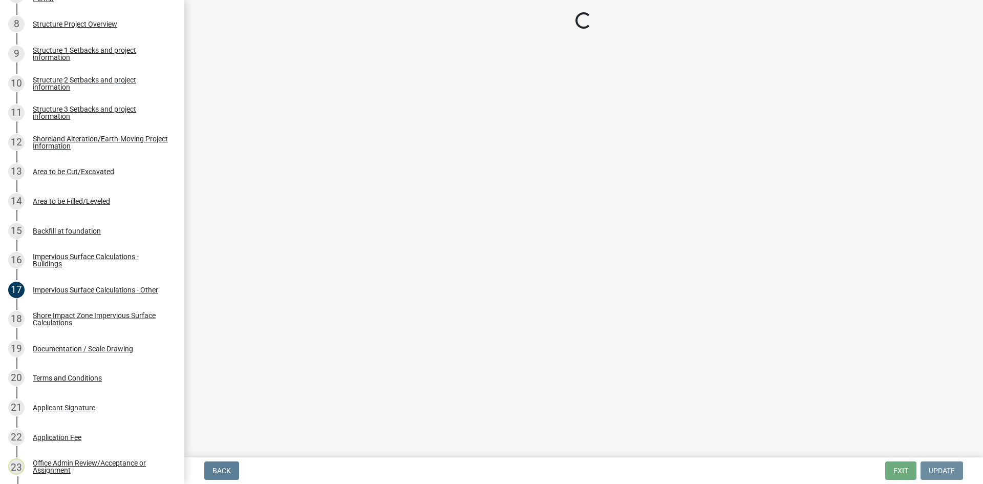
scroll to position [0, 0]
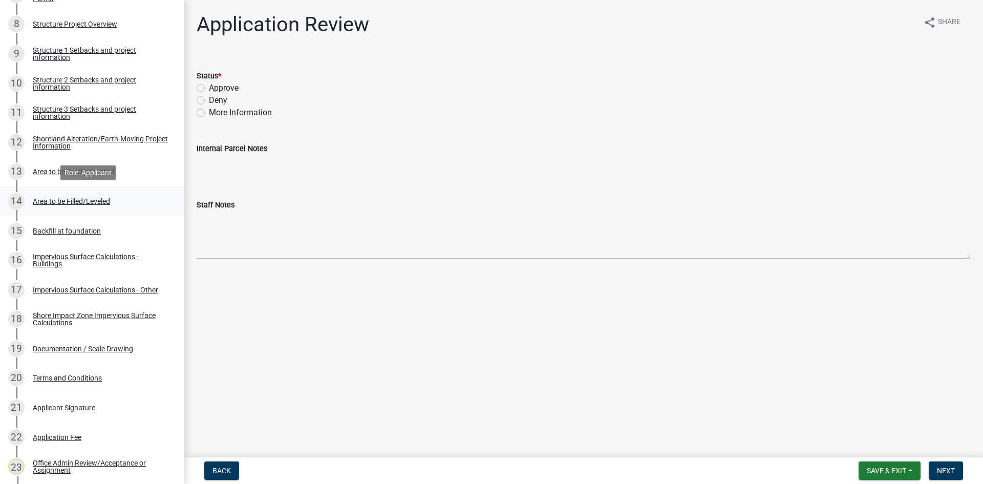
click at [90, 206] on div "14 Area to be Filled/Leveled" at bounding box center [88, 201] width 160 height 16
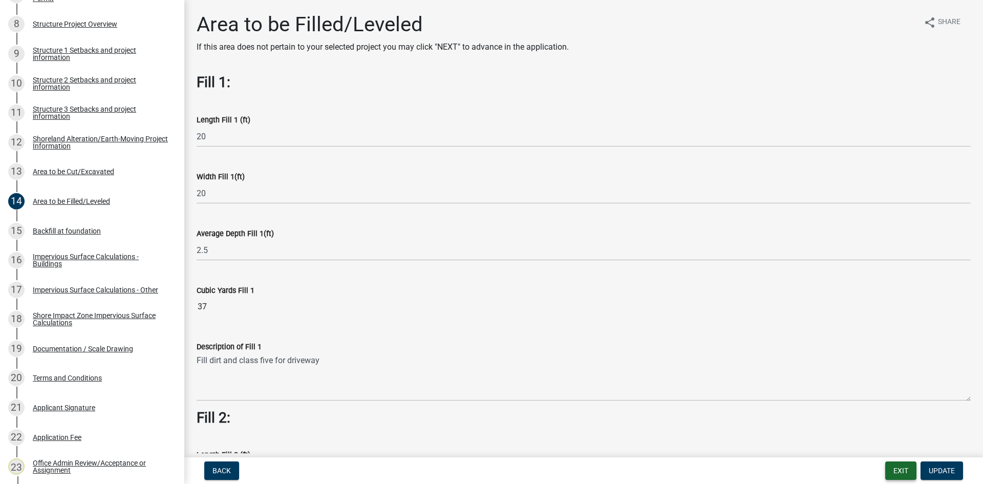
click at [786, 423] on button "Exit" at bounding box center [901, 471] width 31 height 18
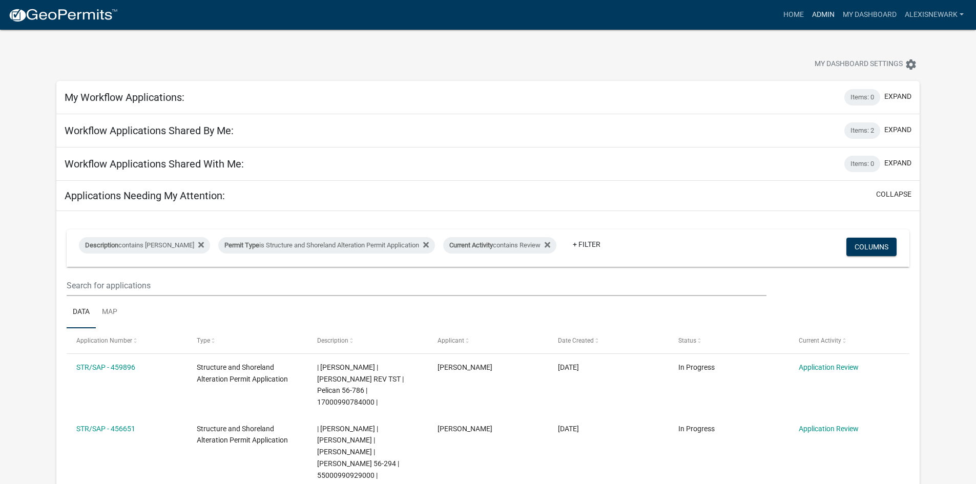
click at [786, 11] on link "Admin" at bounding box center [823, 14] width 31 height 19
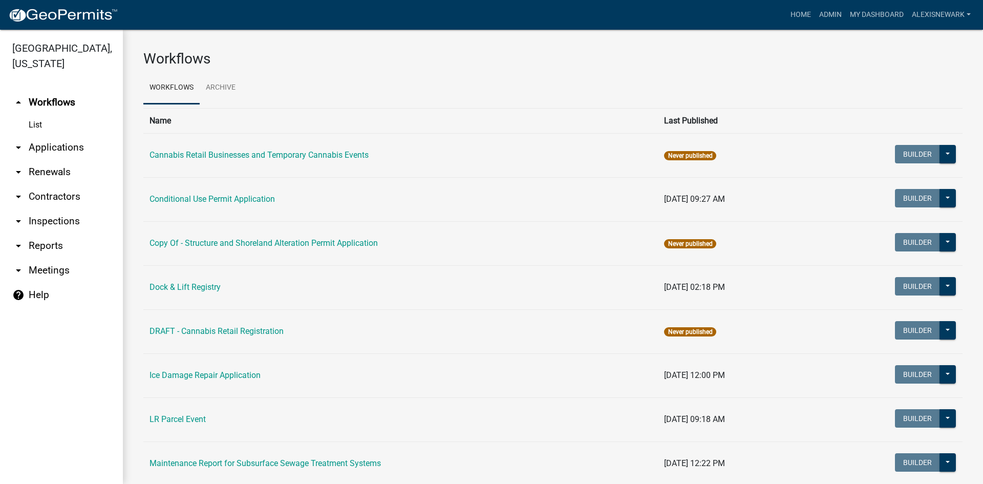
click at [79, 137] on link "arrow_drop_down Applications" at bounding box center [61, 147] width 123 height 25
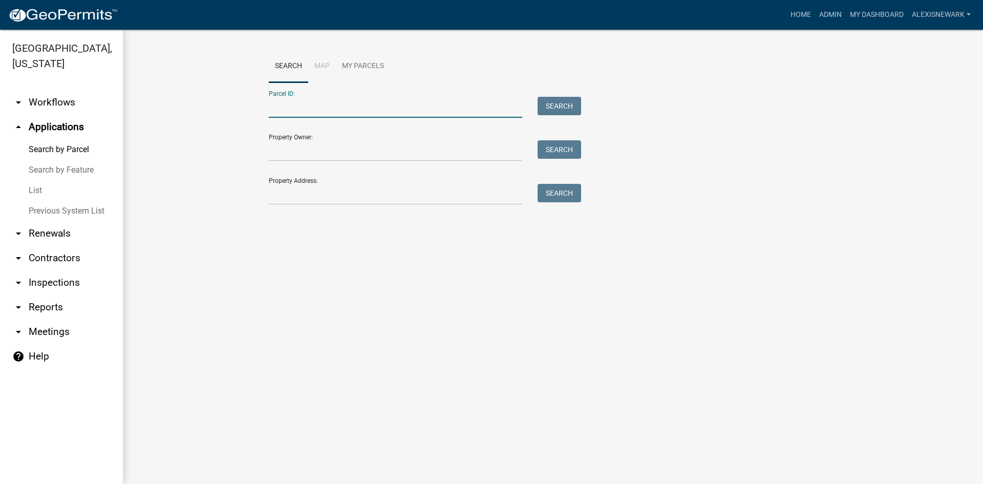
click at [305, 102] on input "Parcel ID:" at bounding box center [396, 107] width 254 height 21
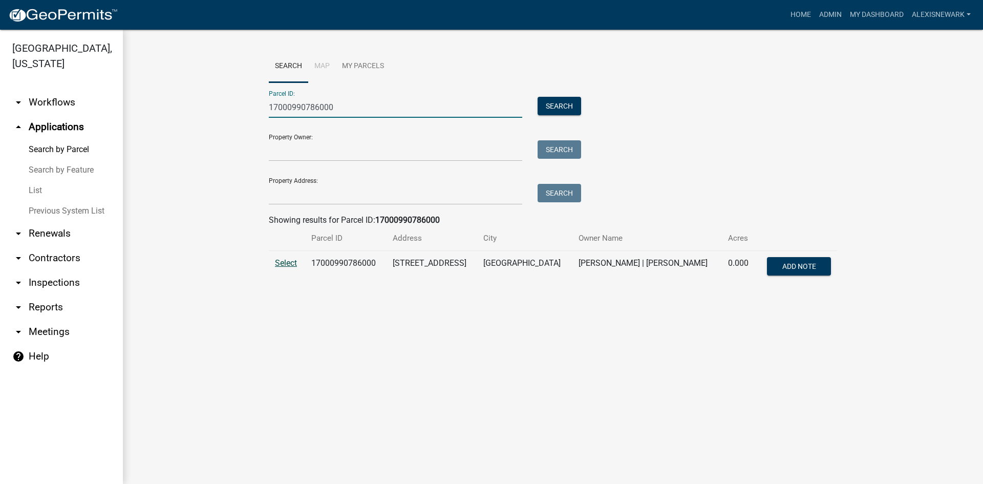
type input "17000990786000"
click at [284, 264] on span "Select" at bounding box center [286, 263] width 22 height 10
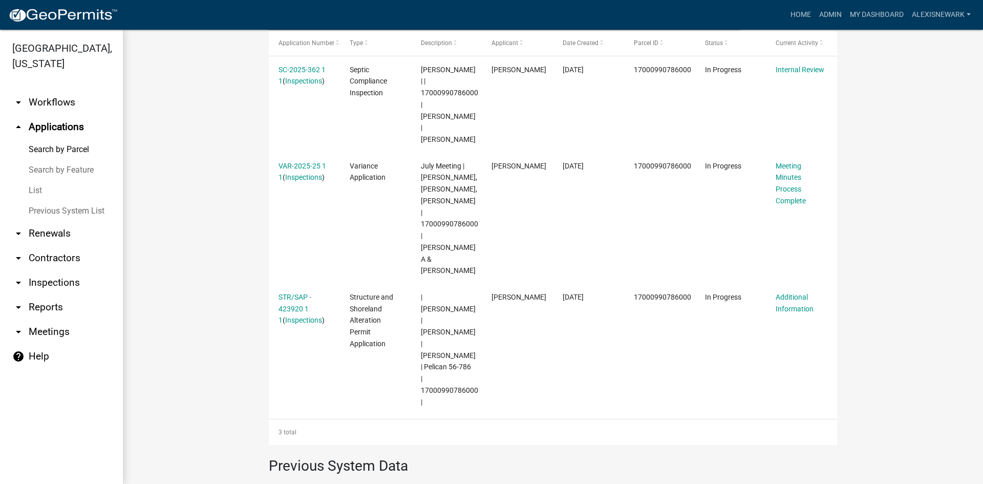
scroll to position [346, 0]
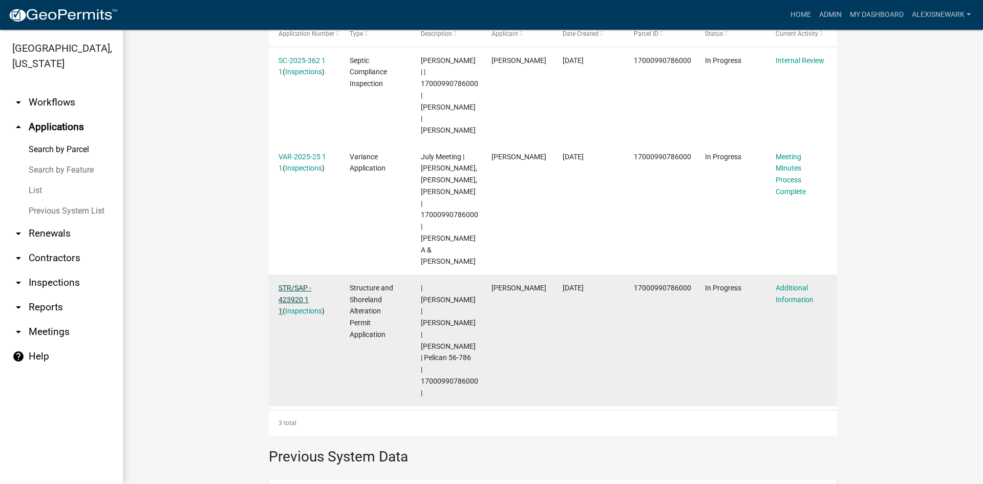
click at [290, 284] on link "STR/SAP - 423920 1 1" at bounding box center [295, 300] width 33 height 32
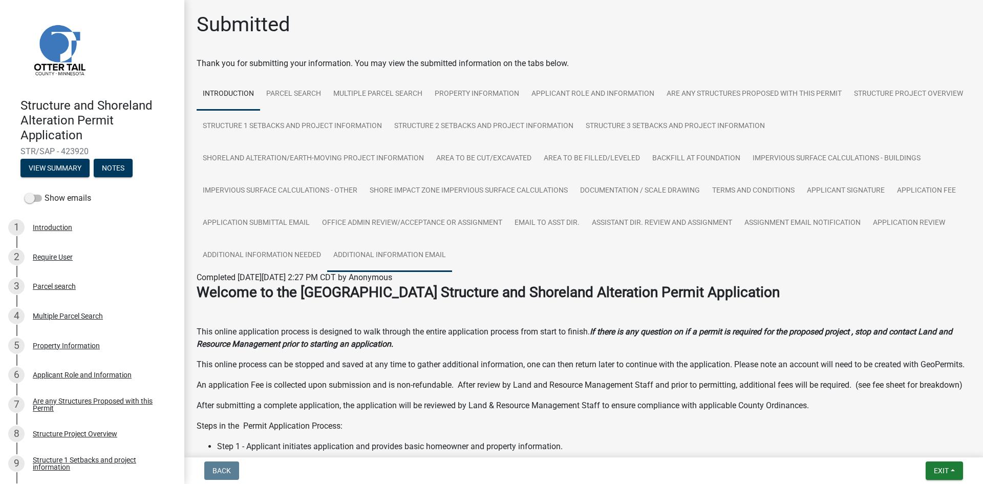
click at [387, 246] on link "Additional Information Email" at bounding box center [389, 255] width 125 height 33
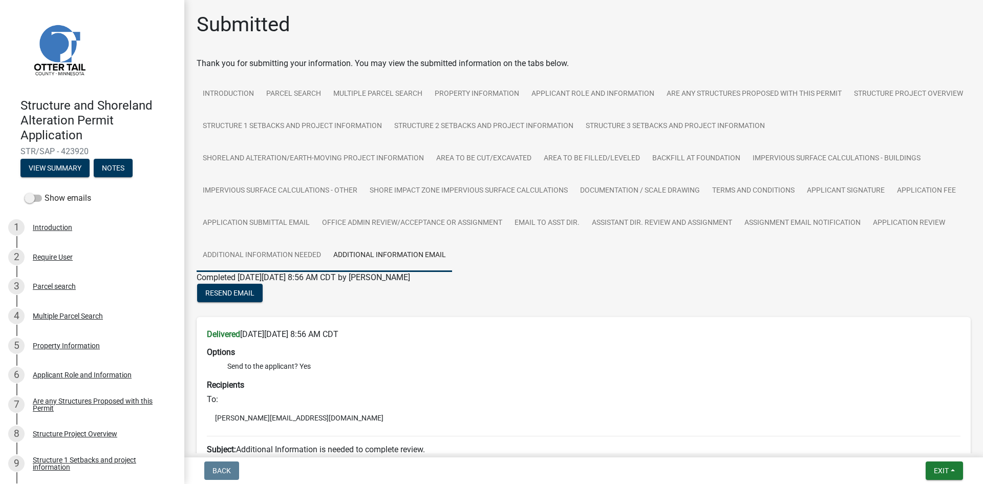
click at [307, 250] on link "Additional Information Needed" at bounding box center [262, 255] width 131 height 33
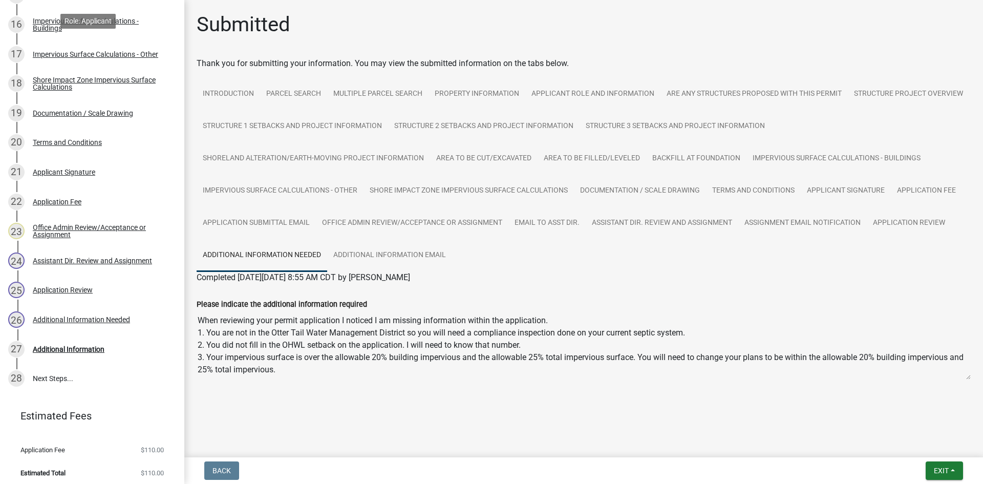
scroll to position [650, 0]
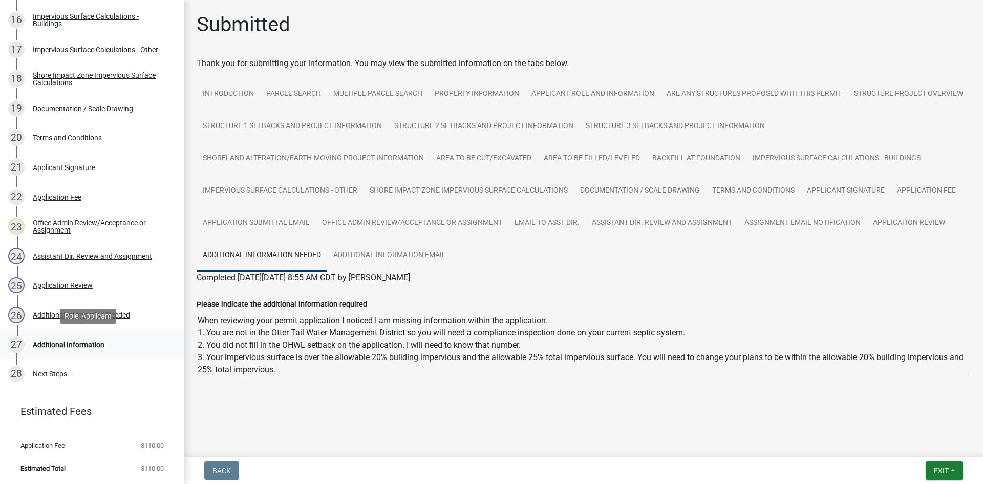
click at [96, 339] on div "27 Additional Information" at bounding box center [88, 345] width 160 height 16
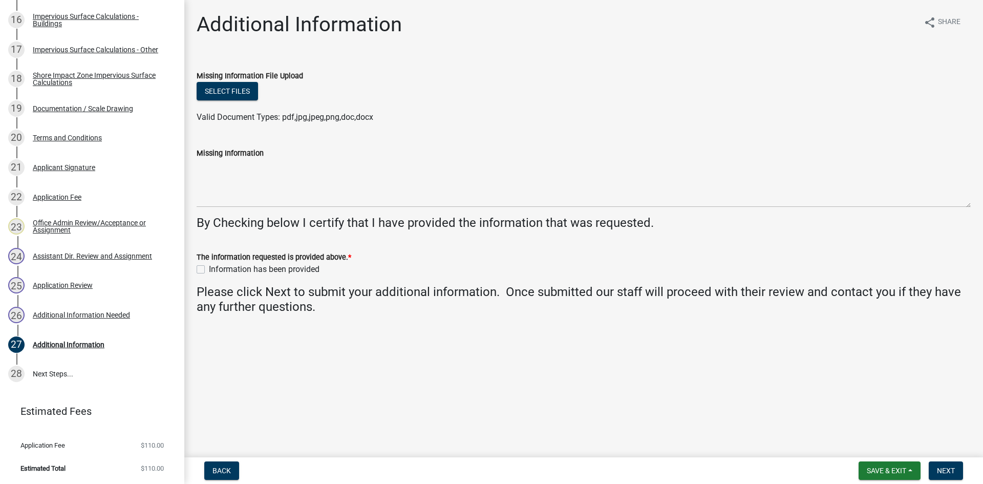
click at [297, 273] on label "Information has been provided" at bounding box center [264, 269] width 111 height 12
click at [216, 270] on input "Information has been provided" at bounding box center [212, 266] width 7 height 7
checkbox input "true"
click at [786, 423] on span "Next" at bounding box center [946, 471] width 18 height 8
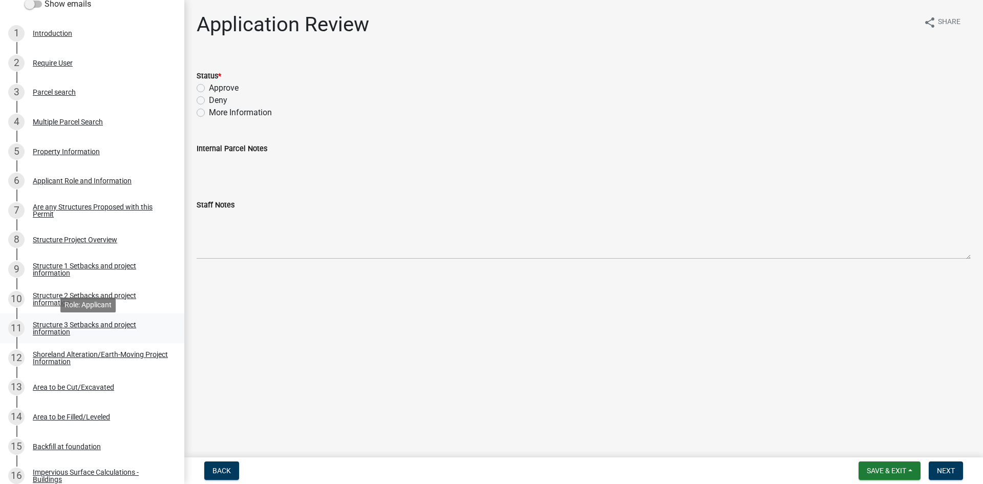
scroll to position [189, 0]
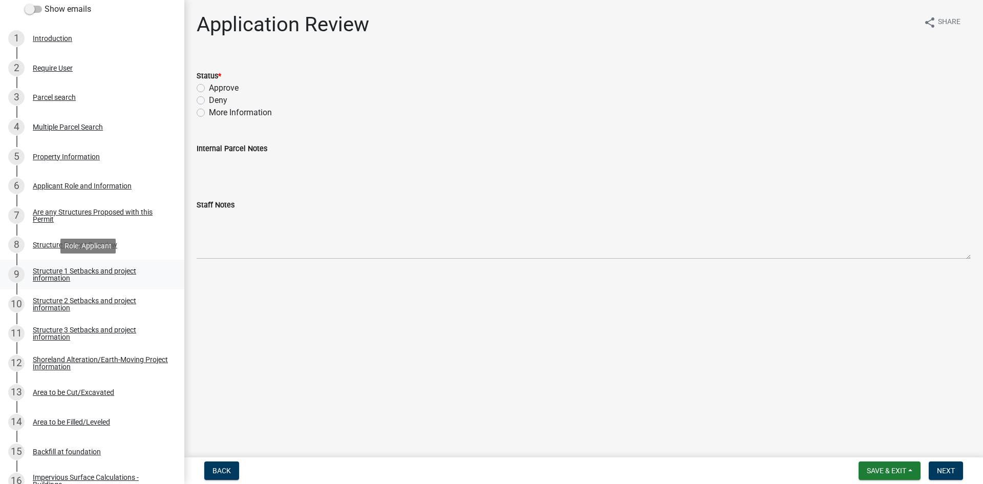
click at [78, 275] on div "Structure 1 Setbacks and project information" at bounding box center [100, 274] width 135 height 14
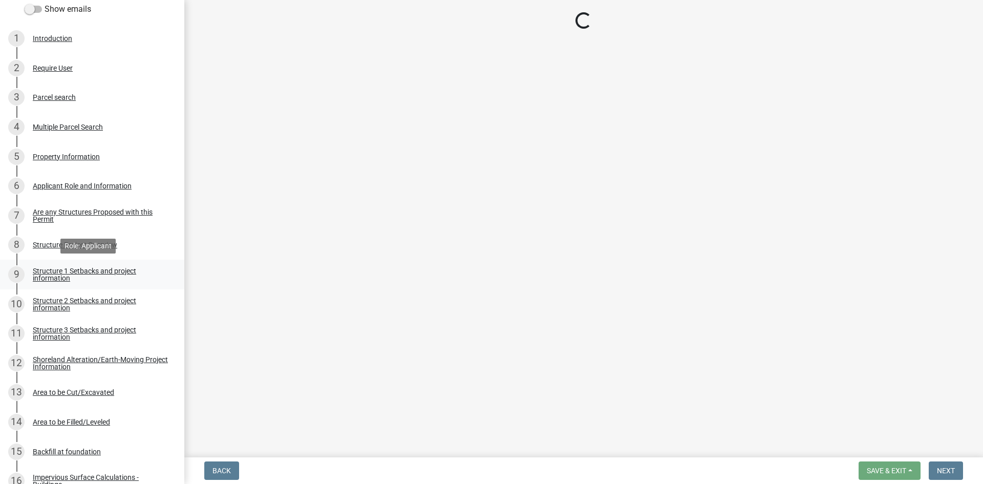
select select "a3cc236c-43aa-406a-8353-e0398d57c407"
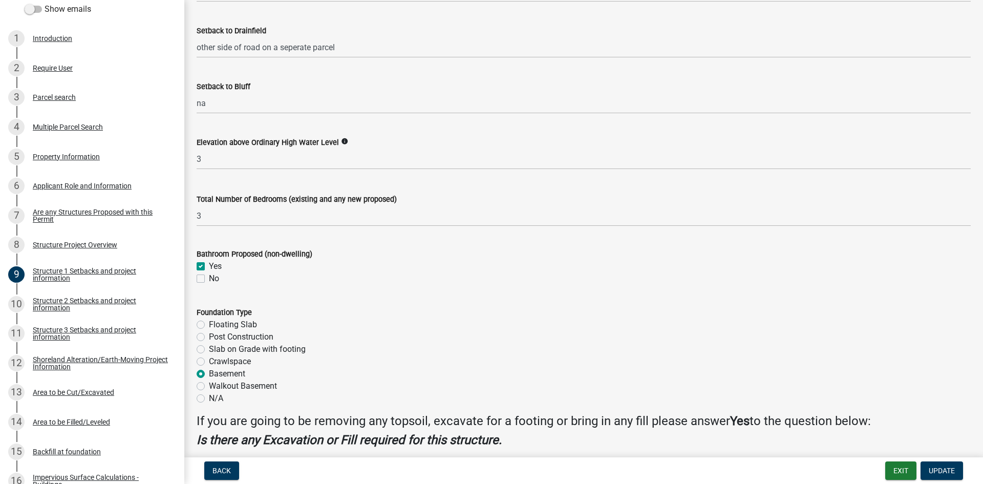
scroll to position [948, 0]
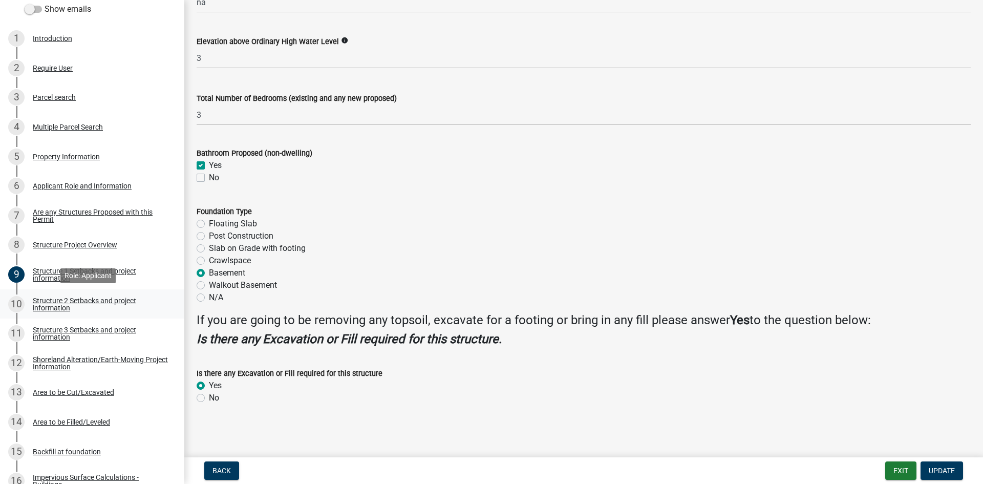
click at [48, 306] on div "Structure 2 Setbacks and project information" at bounding box center [100, 304] width 135 height 14
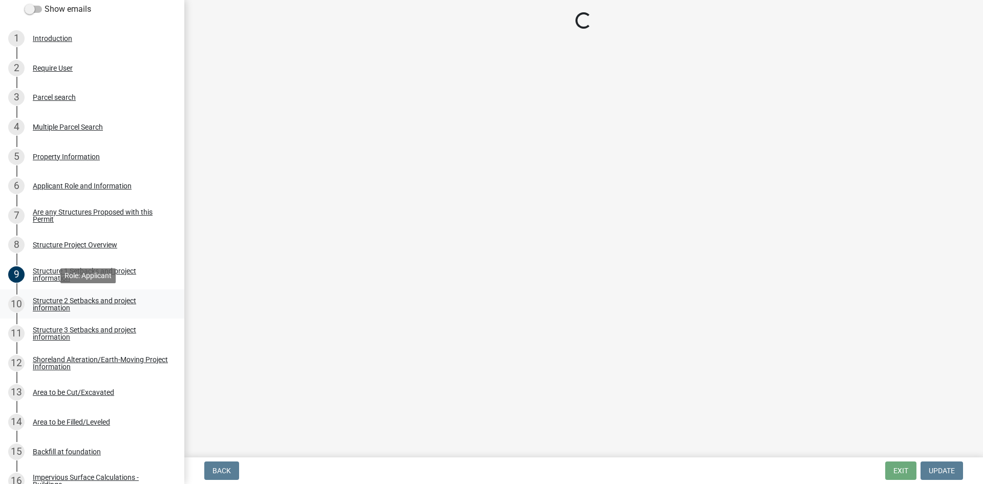
scroll to position [0, 0]
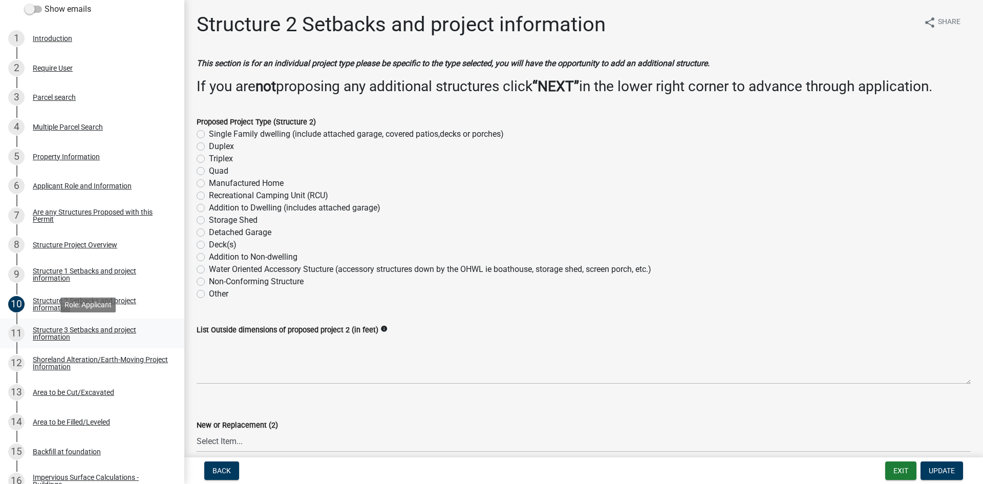
click at [93, 324] on link "11 Structure 3 Setbacks and project information" at bounding box center [92, 334] width 184 height 30
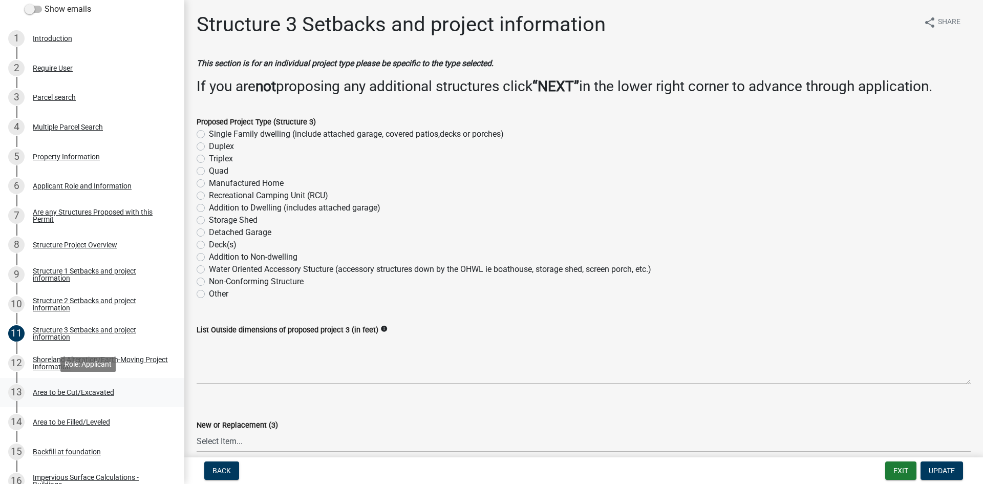
click at [92, 398] on div "13 Area to be Cut/Excavated" at bounding box center [88, 392] width 160 height 16
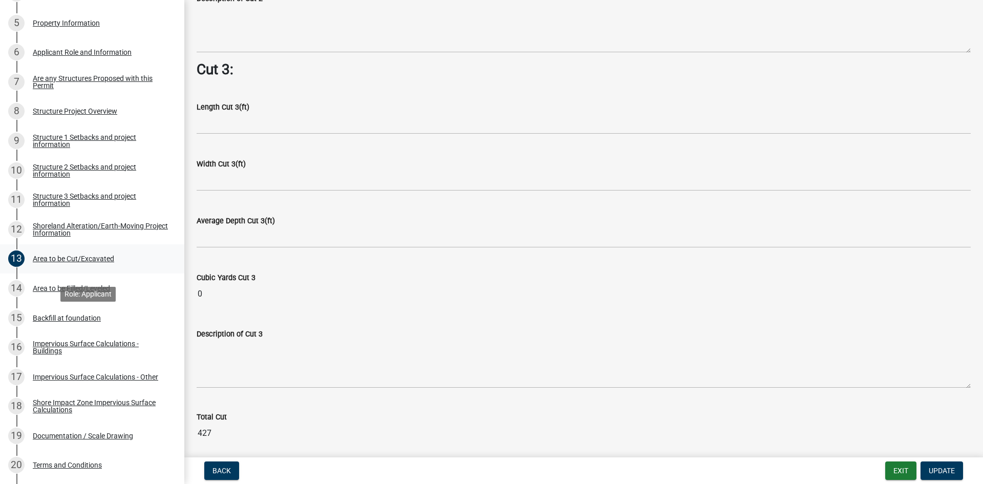
scroll to position [394, 0]
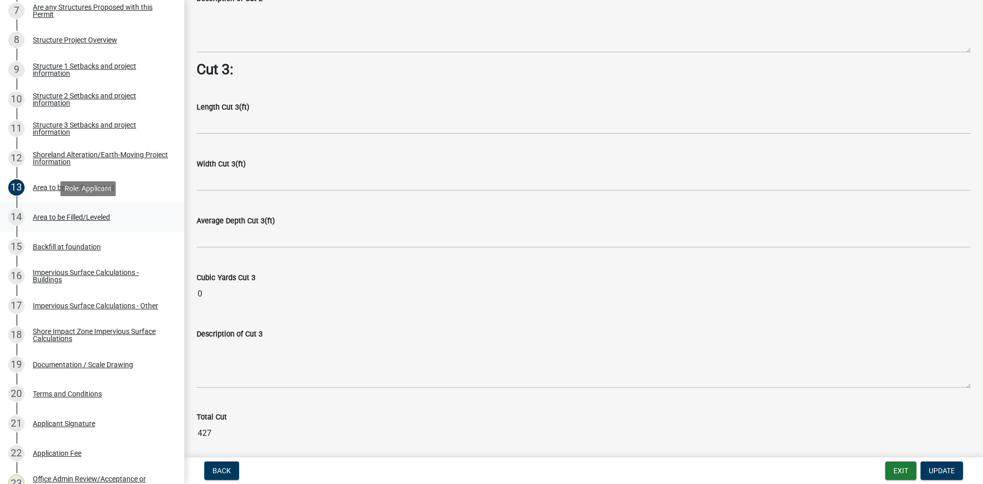
click at [85, 218] on div "Area to be Filled/Leveled" at bounding box center [71, 217] width 77 height 7
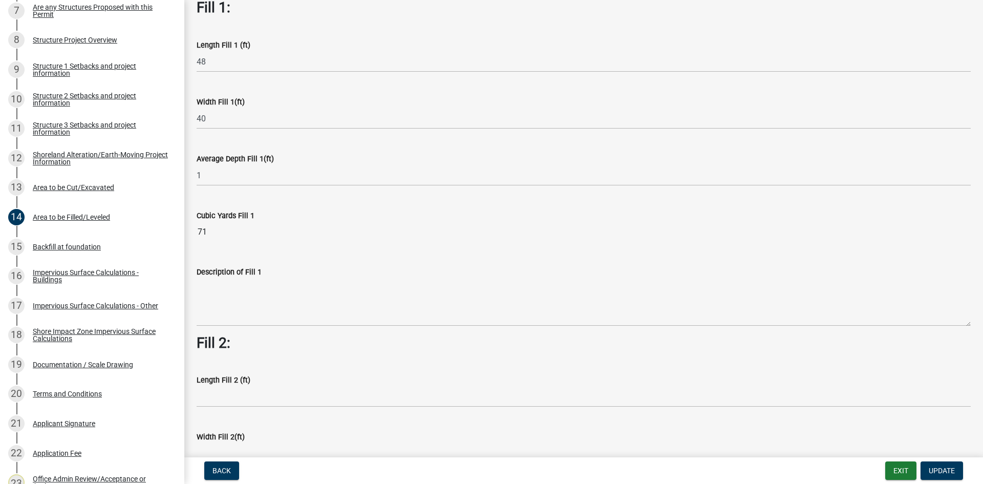
scroll to position [77, 0]
click at [87, 259] on link "15 Backfill at foundation" at bounding box center [92, 247] width 184 height 30
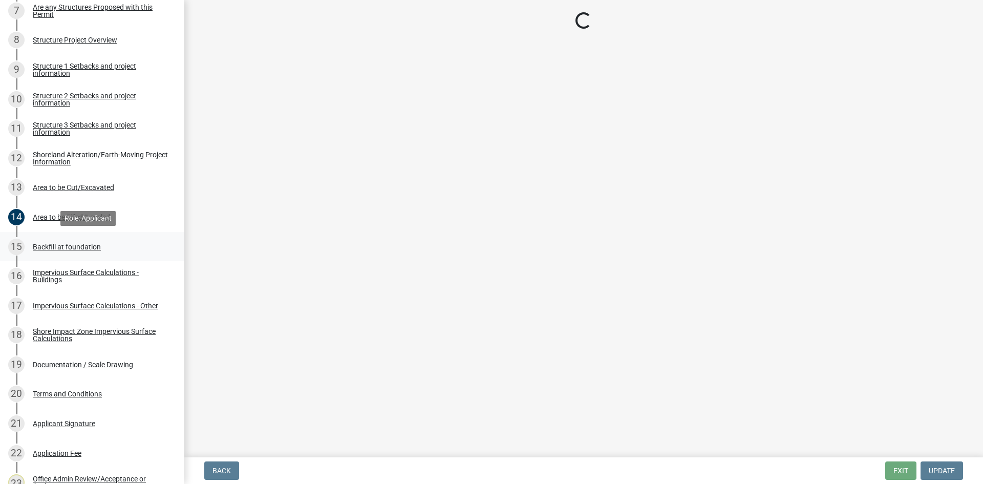
scroll to position [0, 0]
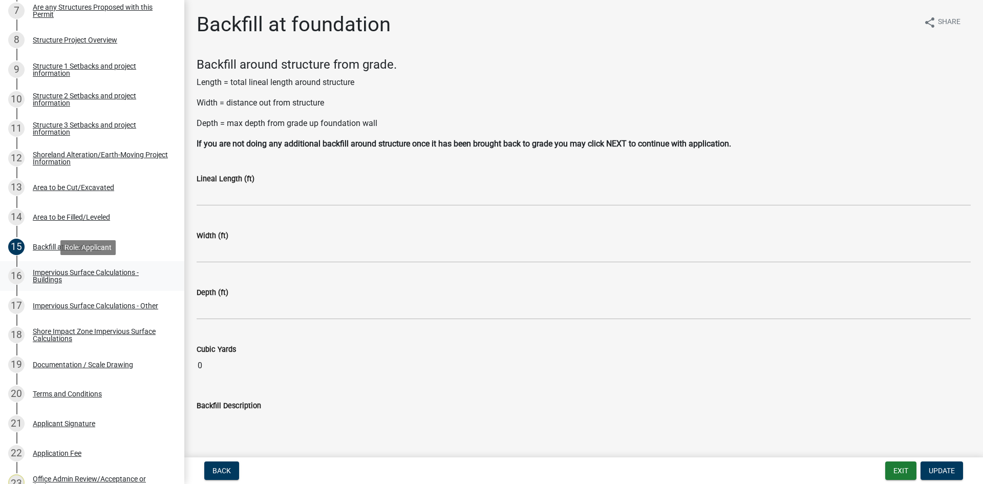
click at [109, 270] on div "Impervious Surface Calculations - Buildings" at bounding box center [100, 276] width 135 height 14
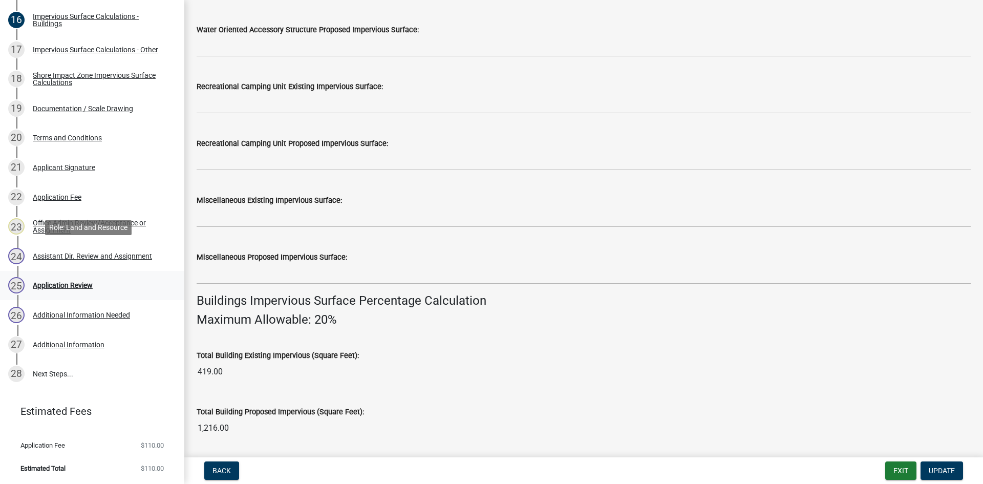
scroll to position [474, 0]
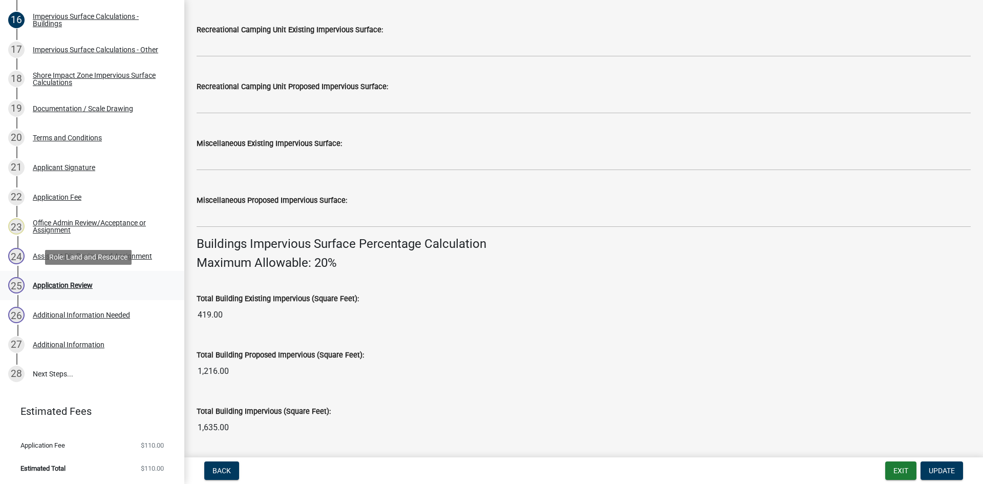
click at [104, 278] on div "25 Application Review" at bounding box center [88, 285] width 160 height 16
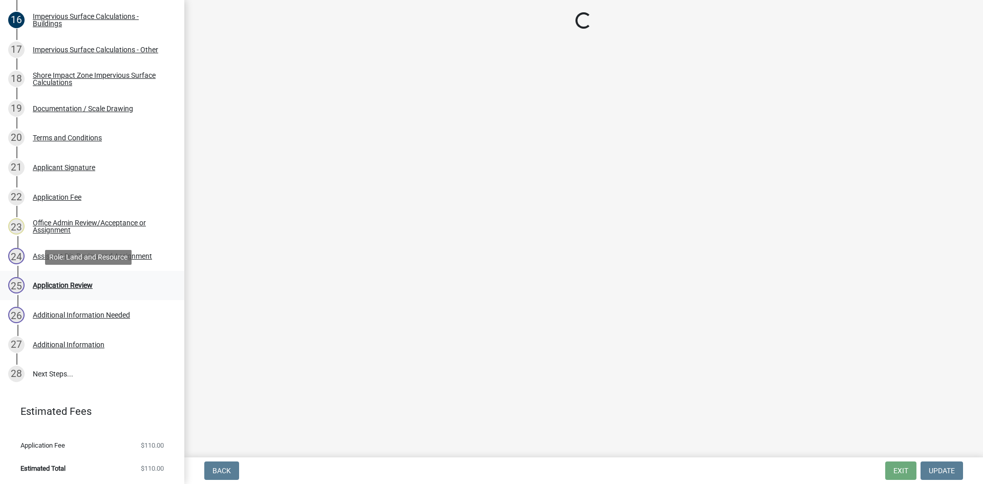
scroll to position [0, 0]
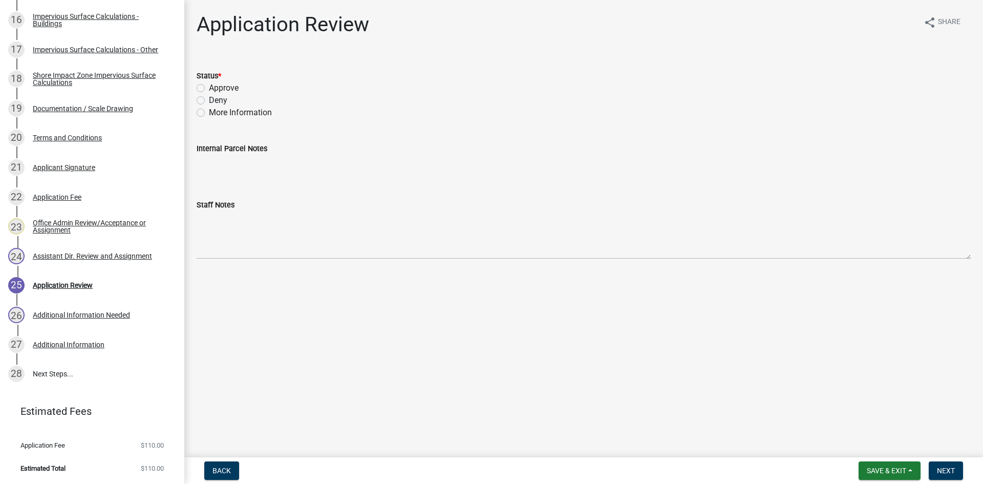
click at [209, 87] on label "Approve" at bounding box center [224, 88] width 30 height 12
click at [209, 87] on input "Approve" at bounding box center [212, 85] width 7 height 7
radio input "true"
click at [786, 423] on span "Next" at bounding box center [946, 471] width 18 height 8
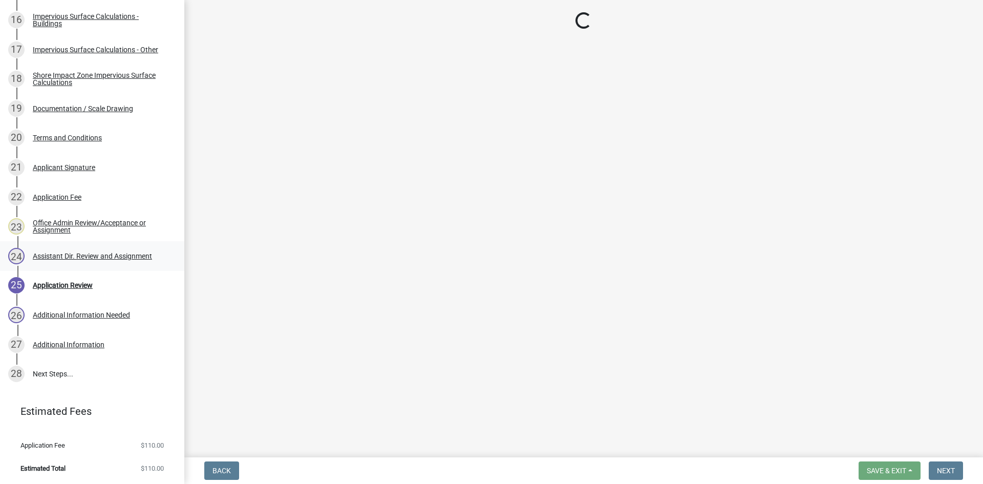
scroll to position [856, 0]
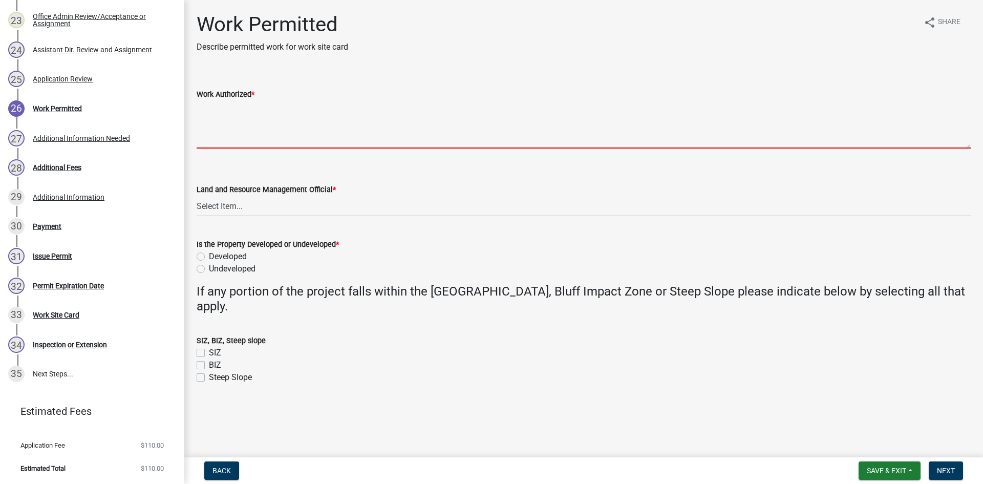
click at [331, 114] on textarea "Work Authorized *" at bounding box center [584, 124] width 774 height 48
paste textarea "Strip topsoil and excavate LxW area for new dwelling's basement and level LxW a…"
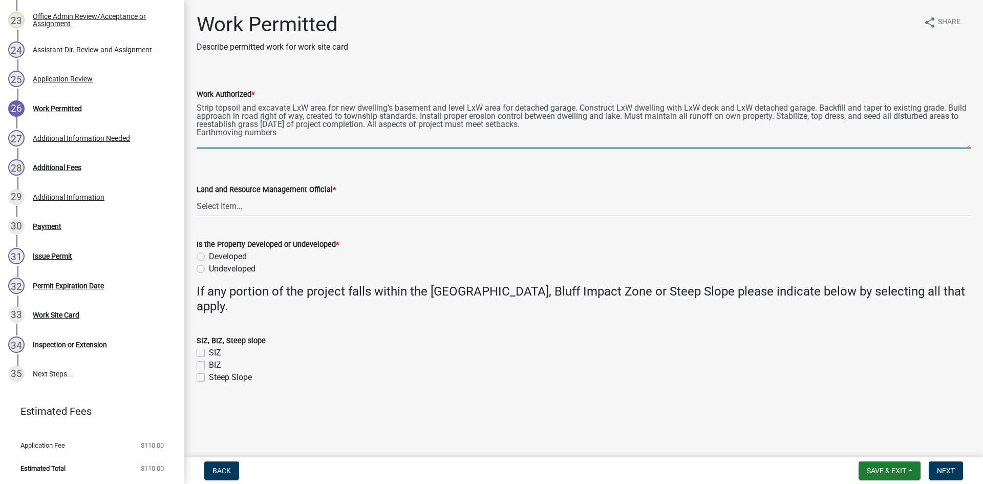
click at [304, 106] on textarea "Strip topsoil and excavate LxW area for new dwelling's basement and level LxW a…" at bounding box center [584, 124] width 774 height 48
click at [300, 107] on textarea "Strip topsoil and excavate LxW area for new dwelling's basement and level LxW a…" at bounding box center [584, 124] width 774 height 48
click at [296, 109] on textarea "Strip topsoil and excavate LxW area for new dwelling's basement and level LxW a…" at bounding box center [584, 124] width 774 height 48
click at [326, 108] on textarea "Strip topsoil and excavate 48 ft x 28 ft area for new dwelling's basement and l…" at bounding box center [584, 124] width 774 height 48
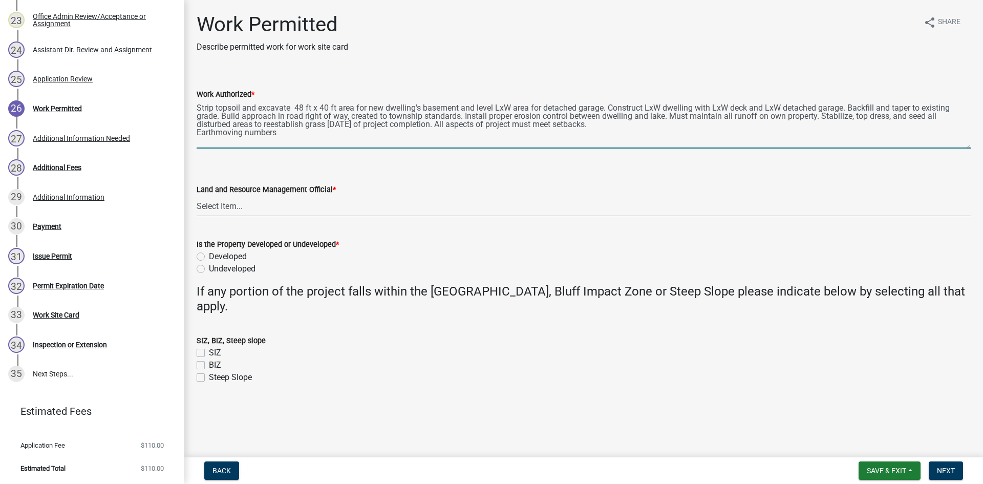
click at [498, 107] on textarea "Strip topsoil and excavate 48 ft x 40 ft area for new dwelling's basement and l…" at bounding box center [584, 124] width 774 height 48
drag, startPoint x: 604, startPoint y: 107, endPoint x: 462, endPoint y: 95, distance: 142.9
click at [462, 95] on form "Work Authorized * Strip topsoil and excavate 48 ft x 40 ft area for new dwellin…" at bounding box center [584, 118] width 774 height 60
click at [507, 103] on textarea "Strip topsoil and excavate 48 ft x 40 ft area for new dwelling's basement. Cons…" at bounding box center [584, 124] width 774 height 48
drag, startPoint x: 580, startPoint y: 106, endPoint x: 727, endPoint y: 104, distance: 147.0
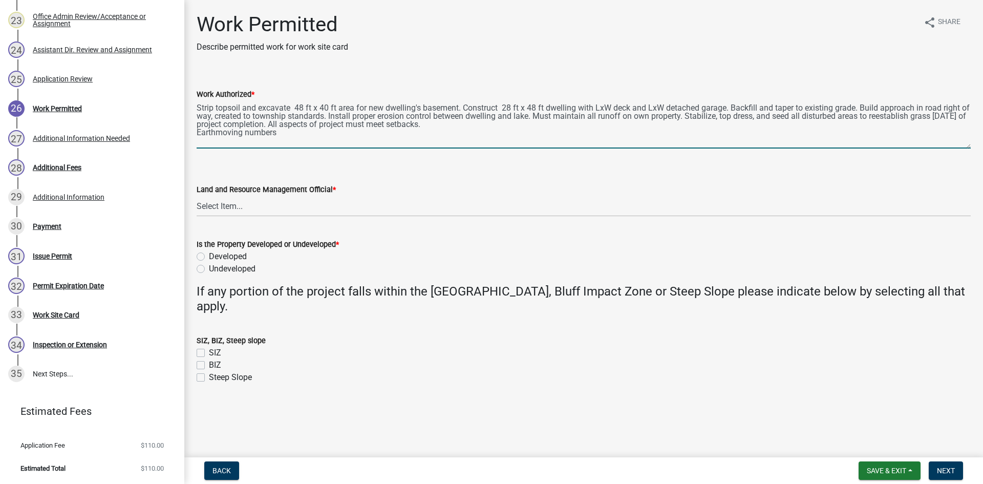
click at [727, 104] on textarea "Strip topsoil and excavate 48 ft x 40 ft area for new dwelling's basement. Cons…" at bounding box center [584, 124] width 774 height 48
drag, startPoint x: 301, startPoint y: 114, endPoint x: 222, endPoint y: 115, distance: 78.9
click at [222, 115] on textarea "Strip topsoil and excavate 48 ft x 40 ft area for new dwelling's basement. Cons…" at bounding box center [584, 124] width 774 height 48
click at [195, 107] on div "Work Authorized * Strip topsoil and excavate 48 ft x 40 ft area for new dwellin…" at bounding box center [584, 111] width 790 height 75
click at [197, 106] on textarea "Strip topsoil and excavate 48 ft x 40 ft area for new dwelling's basement. Cons…" at bounding box center [584, 124] width 774 height 48
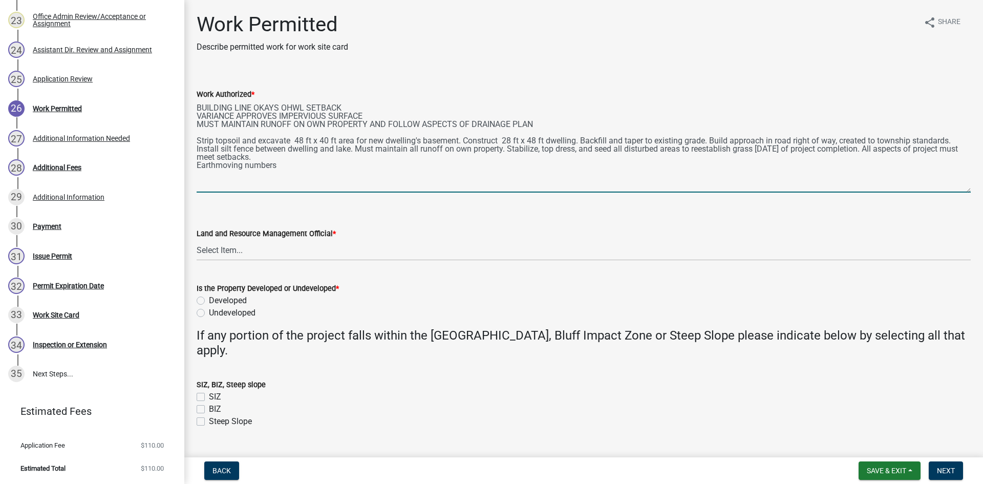
drag, startPoint x: 967, startPoint y: 147, endPoint x: 959, endPoint y: 191, distance: 44.7
click at [786, 192] on div "Work Authorized * BUILDING LINE OKAYS OHWL SETBACK VARIANCE APPROVES IMPERVIOUS…" at bounding box center [584, 133] width 790 height 119
click at [309, 159] on textarea "BUILDING LINE OKAYS OHWL SETBACK VARIANCE APPROVES IMPERVIOUS SURFACE MUST MAIN…" at bounding box center [584, 146] width 774 height 93
click at [281, 180] on textarea "BUILDING LINE OKAYS OHWL SETBACK VARIANCE APPROVES IMPERVIOUS SURFACE MUST MAIN…" at bounding box center [584, 146] width 774 height 93
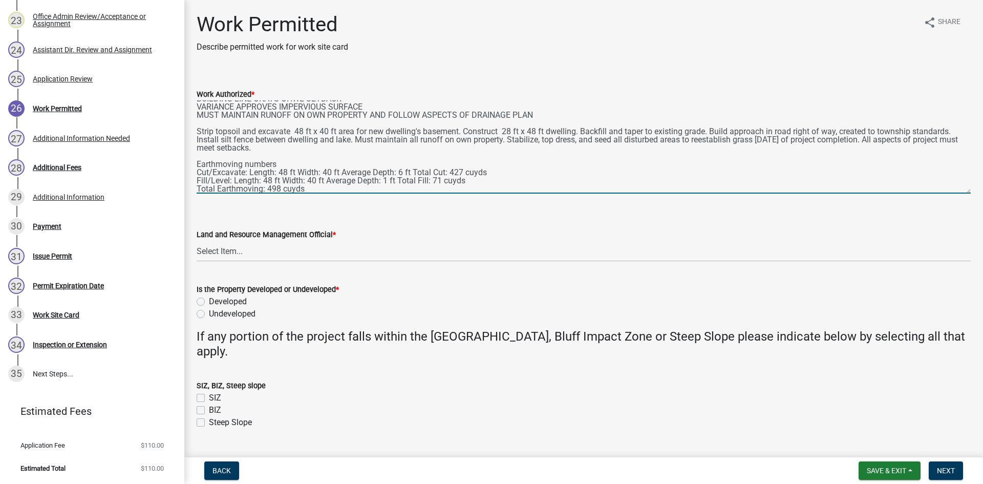
type textarea "BUILDING LINE OKAYS OHWL SETBACK VARIANCE APPROVES IMPERVIOUS SURFACE MUST MAIN…"
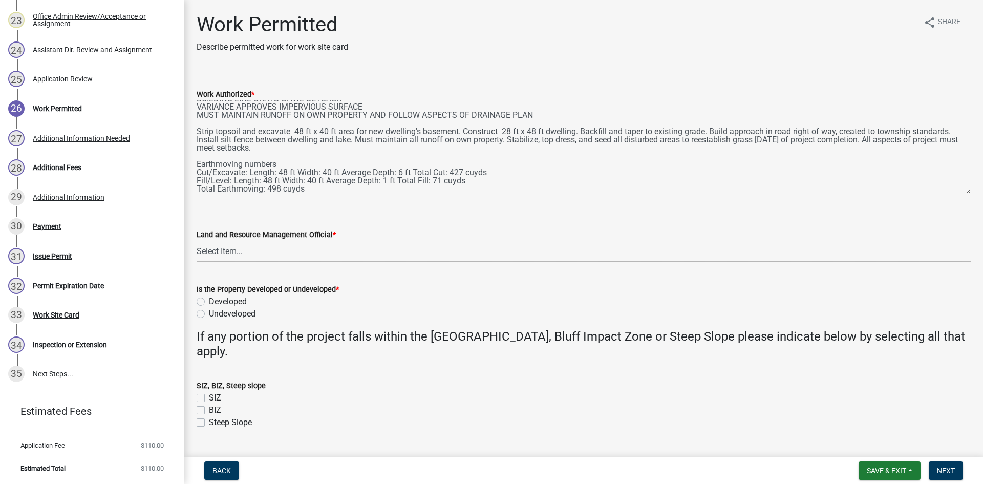
click at [415, 259] on select "Select Item... Alexis Newark Amy Busko Andrea Perales Brittany Tollefson Christ…" at bounding box center [584, 251] width 774 height 21
click at [197, 241] on select "Select Item... Alexis Newark Amy Busko Andrea Perales Brittany Tollefson Christ…" at bounding box center [584, 251] width 774 height 21
select select "f6a741f6-6d10-4601-9562-2e8ce244b7e0"
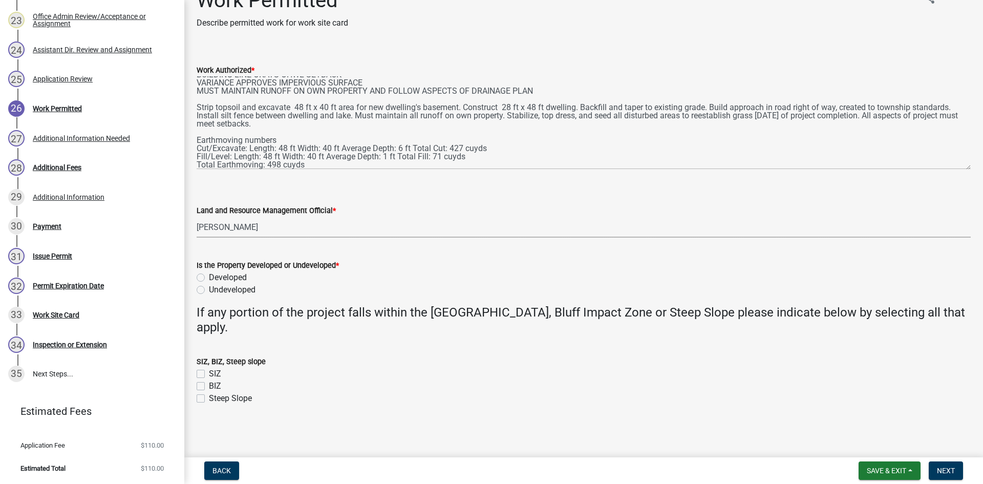
scroll to position [25, 0]
click at [209, 278] on label "Developed" at bounding box center [228, 277] width 38 height 12
click at [209, 278] on input "Developed" at bounding box center [212, 274] width 7 height 7
radio input "true"
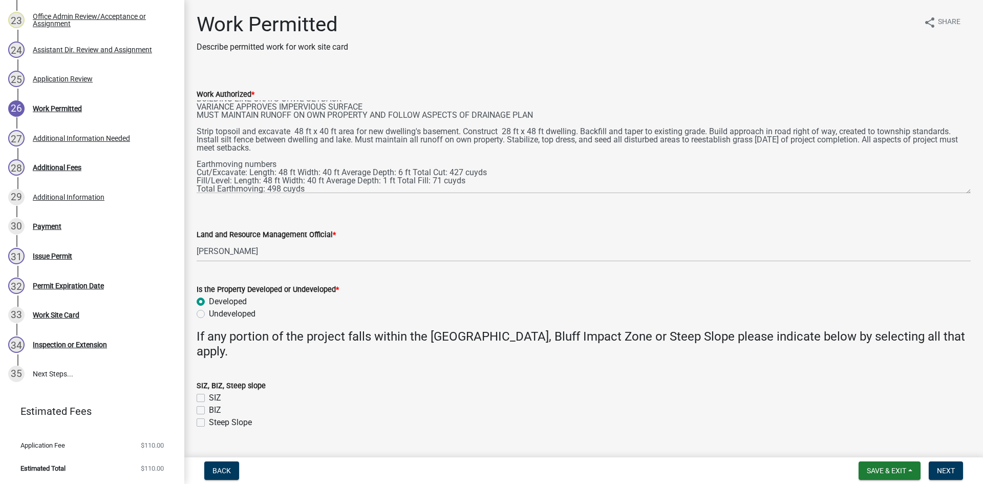
scroll to position [0, 0]
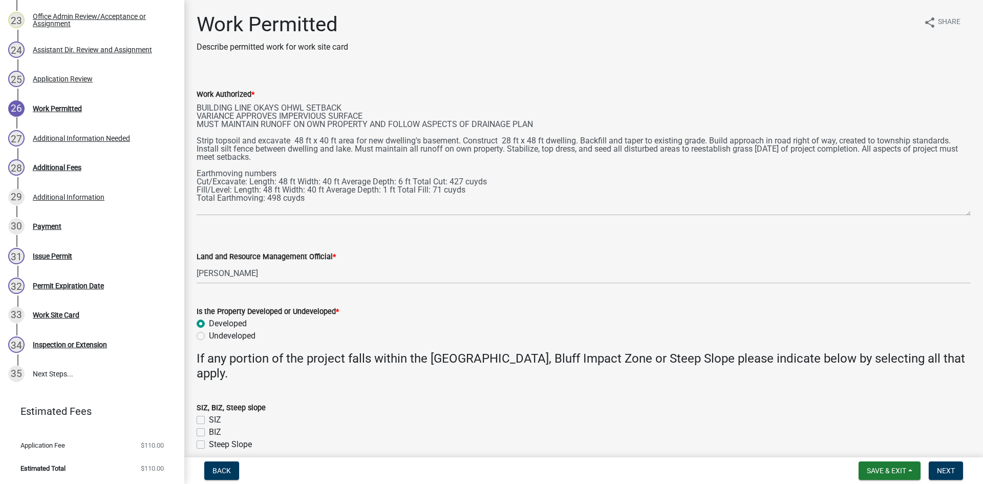
drag, startPoint x: 958, startPoint y: 191, endPoint x: 954, endPoint y: 215, distance: 24.3
click at [786, 215] on textarea "BUILDING LINE OKAYS OHWL SETBACK VARIANCE APPROVES IMPERVIOUS SURFACE MUST MAIN…" at bounding box center [584, 157] width 774 height 115
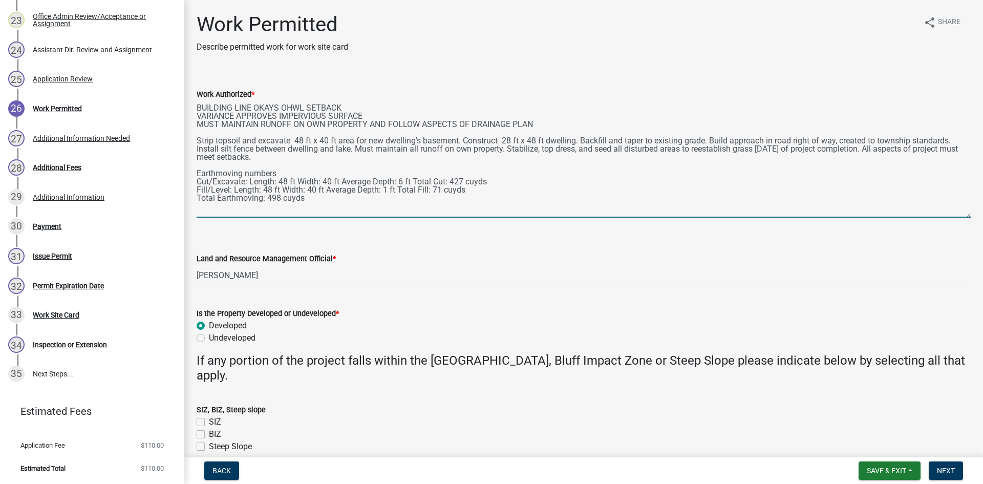
drag, startPoint x: 310, startPoint y: 196, endPoint x: 229, endPoint y: 119, distance: 111.2
click at [196, 101] on div "Work Authorized * BUILDING LINE OKAYS OHWL SETBACK VARIANCE APPROVES IMPERVIOUS…" at bounding box center [584, 146] width 790 height 144
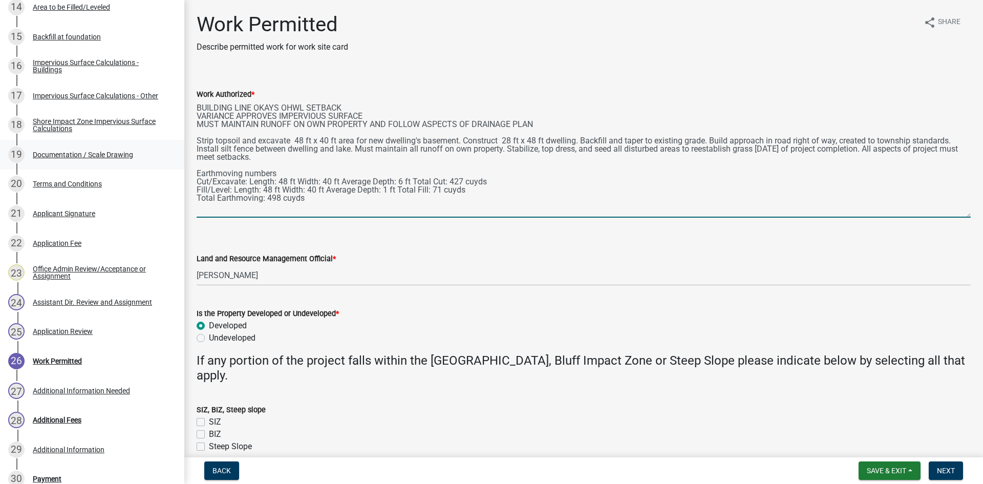
scroll to position [600, 0]
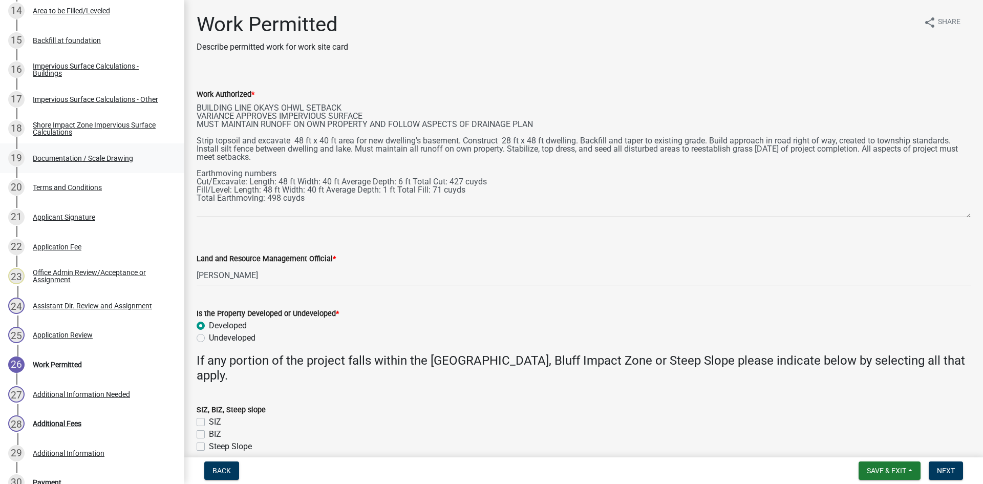
click at [79, 163] on div "19 Documentation / Scale Drawing" at bounding box center [88, 158] width 160 height 16
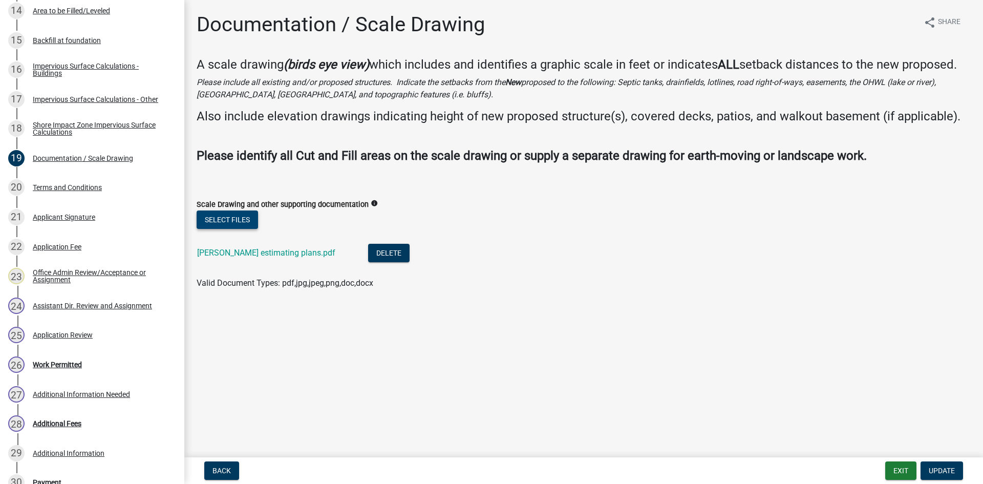
click at [251, 223] on button "Select files" at bounding box center [227, 220] width 61 height 18
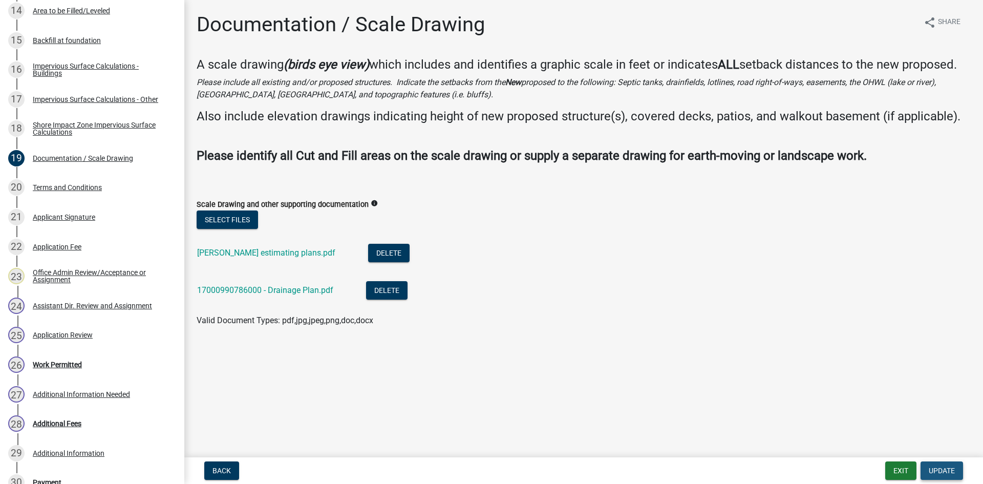
click at [786, 423] on button "Update" at bounding box center [942, 471] width 43 height 18
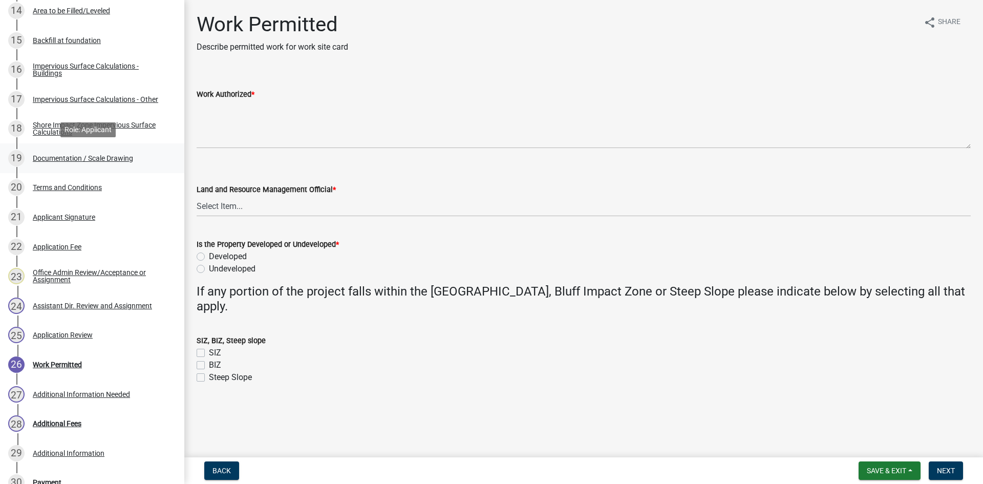
click at [101, 159] on div "Documentation / Scale Drawing" at bounding box center [83, 158] width 100 height 7
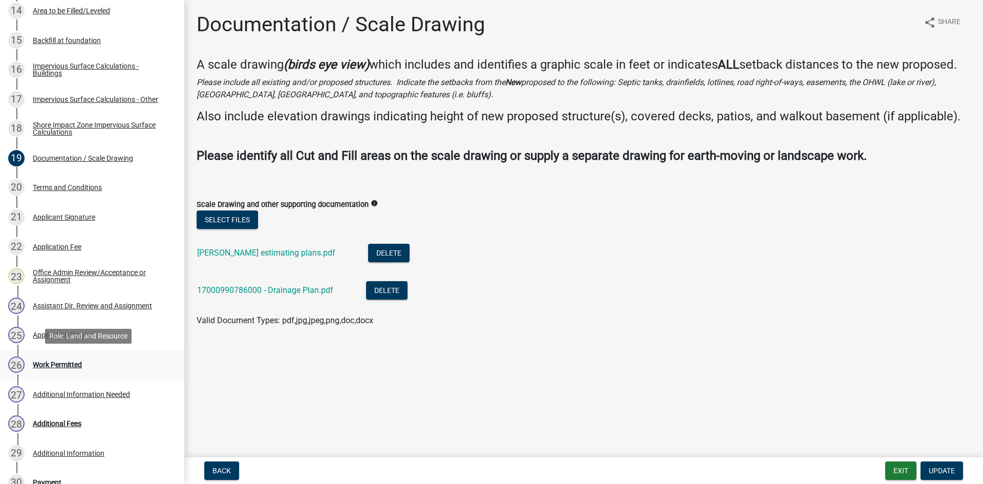
click at [108, 351] on link "26 Work Permitted" at bounding box center [92, 365] width 184 height 30
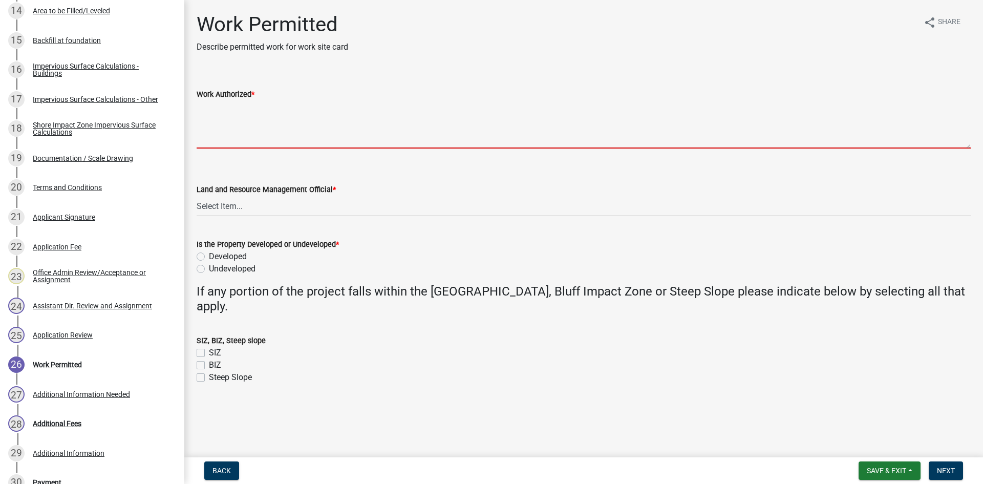
click at [281, 125] on textarea "Work Authorized *" at bounding box center [584, 124] width 774 height 48
paste textarea "BUILDING LINE OKAYS OHWL SETBACK VARIANCE APPROVES IMPERVIOUS SURFACE MUST MAIN…"
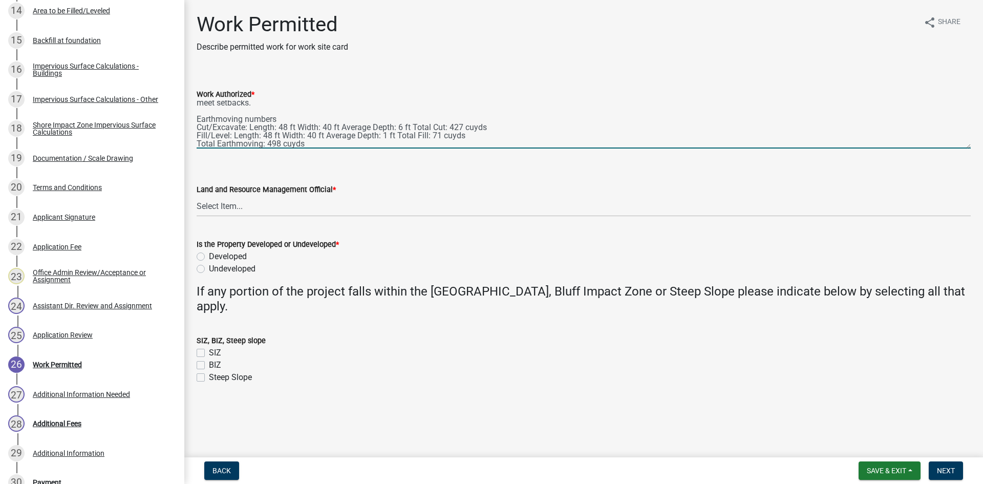
scroll to position [0, 0]
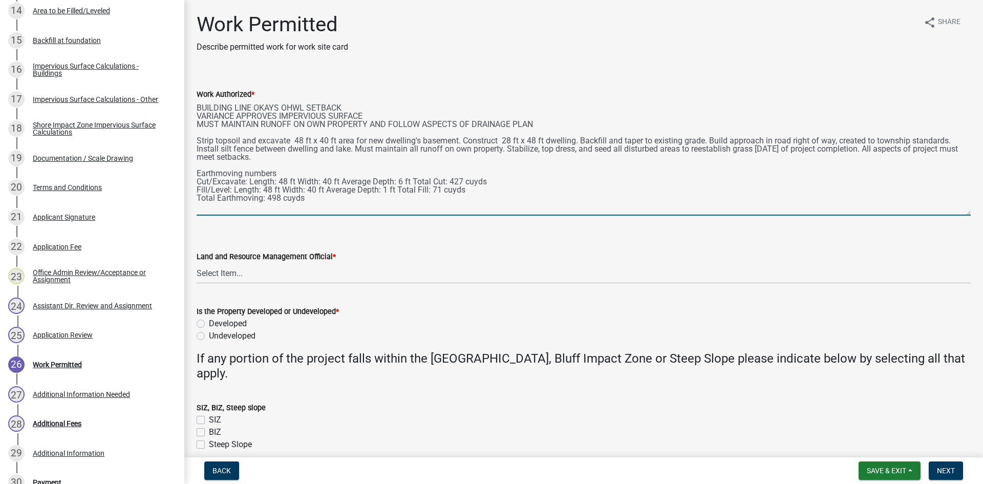
drag, startPoint x: 967, startPoint y: 146, endPoint x: 972, endPoint y: 217, distance: 70.9
click at [786, 217] on div "Work Permitted Describe permitted work for work site card share Share Work Auth…" at bounding box center [583, 240] width 799 height 457
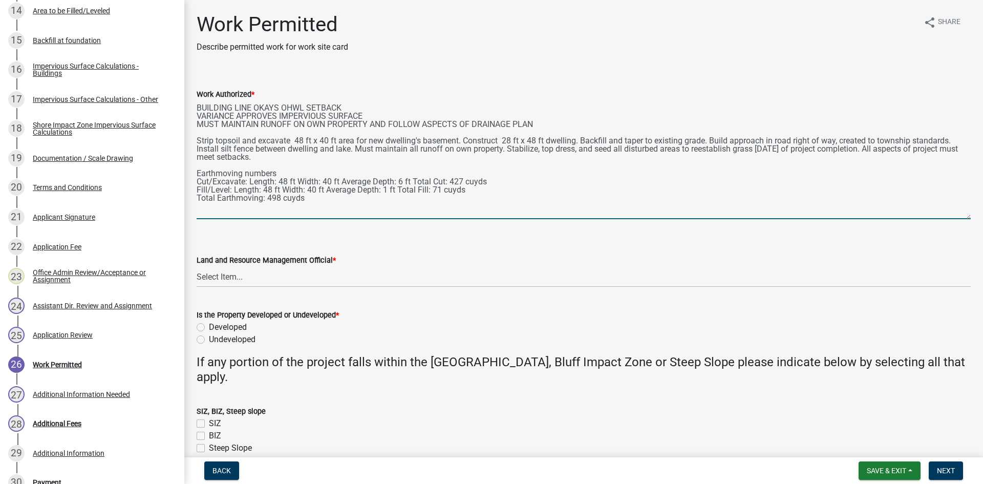
type textarea "BUILDING LINE OKAYS OHWL SETBACK VARIANCE APPROVES IMPERVIOUS SURFACE MUST MAIN…"
click at [225, 286] on select "Select Item... Alexis Newark Amy Busko Andrea Perales Brittany Tollefson Christ…" at bounding box center [584, 276] width 774 height 21
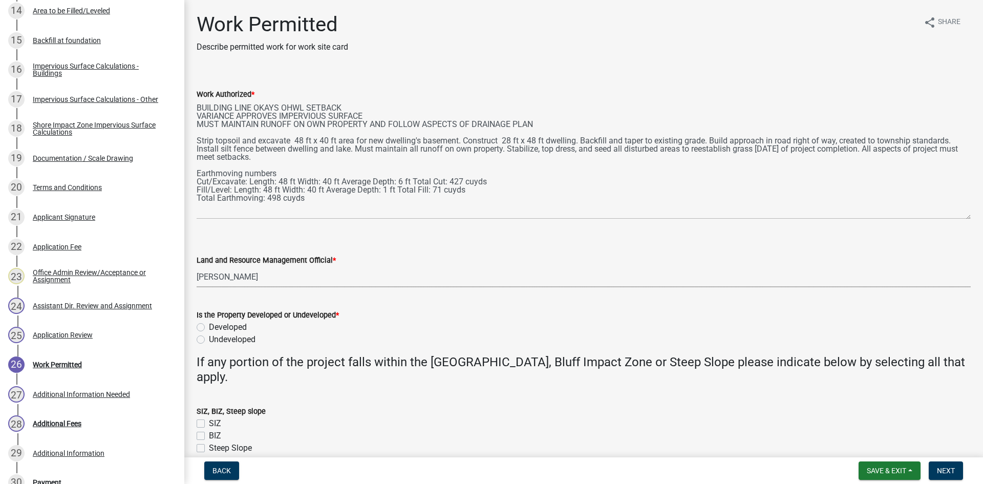
click at [197, 266] on select "Select Item... Alexis Newark Amy Busko Andrea Perales Brittany Tollefson Christ…" at bounding box center [584, 276] width 774 height 21
select select "f6a741f6-6d10-4601-9562-2e8ce244b7e0"
click at [209, 329] on label "Developed" at bounding box center [228, 327] width 38 height 12
click at [209, 328] on input "Developed" at bounding box center [212, 324] width 7 height 7
radio input "true"
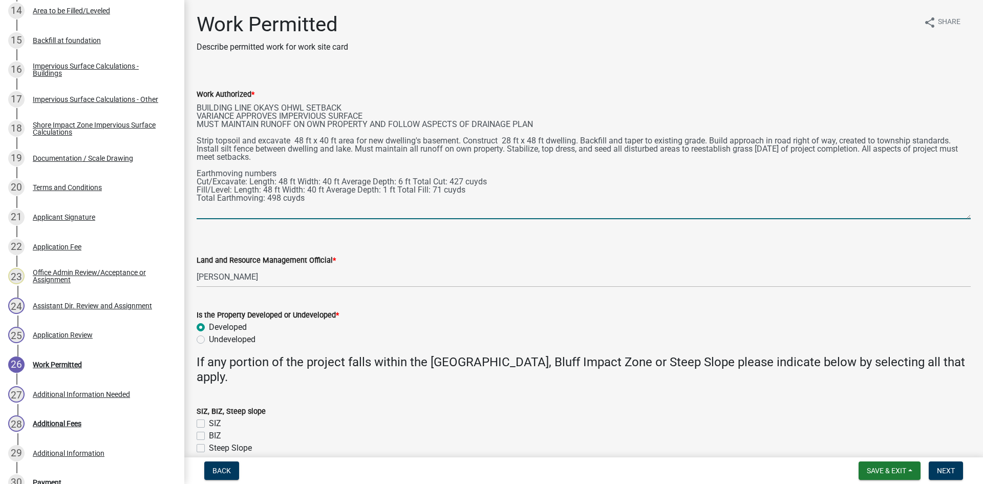
drag, startPoint x: 460, startPoint y: 141, endPoint x: 197, endPoint y: 143, distance: 262.8
click at [197, 144] on textarea "BUILDING LINE OKAYS OHWL SETBACK VARIANCE APPROVES IMPERVIOUS SURFACE MUST MAIN…" at bounding box center [584, 159] width 774 height 119
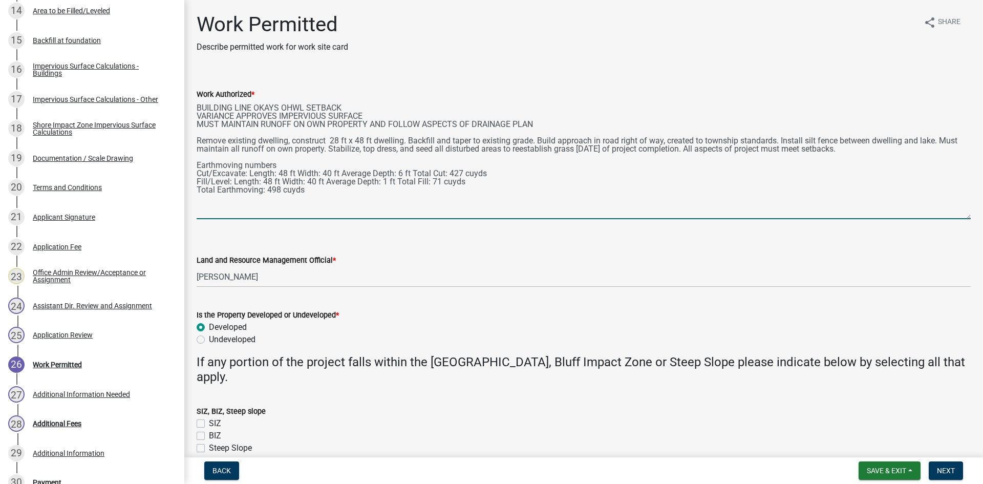
scroll to position [575, 0]
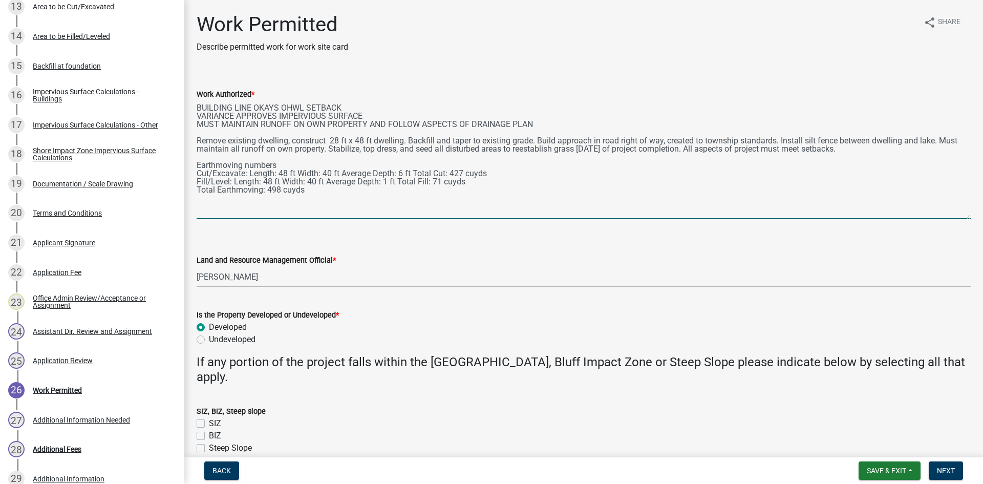
click at [375, 141] on textarea "BUILDING LINE OKAYS OHWL SETBACK VARIANCE APPROVES IMPERVIOUS SURFACE MUST MAIN…" at bounding box center [584, 159] width 774 height 119
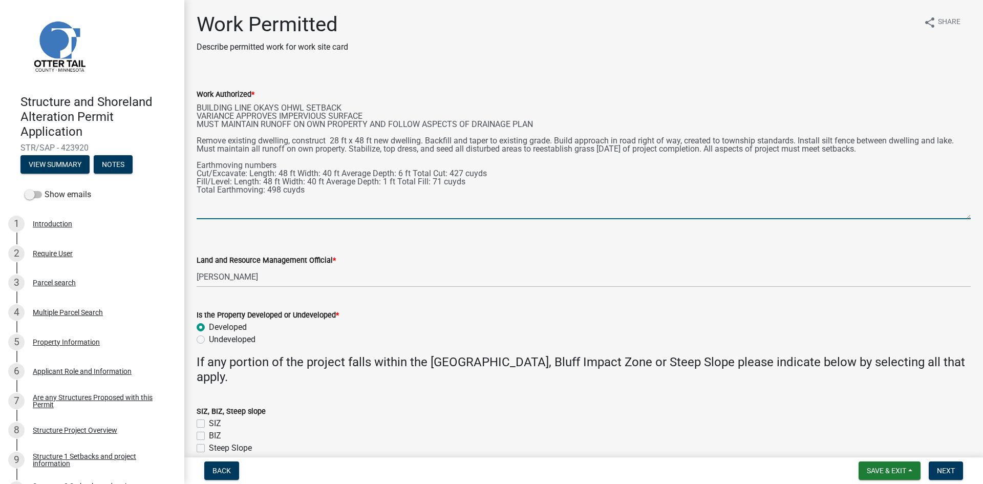
scroll to position [0, 0]
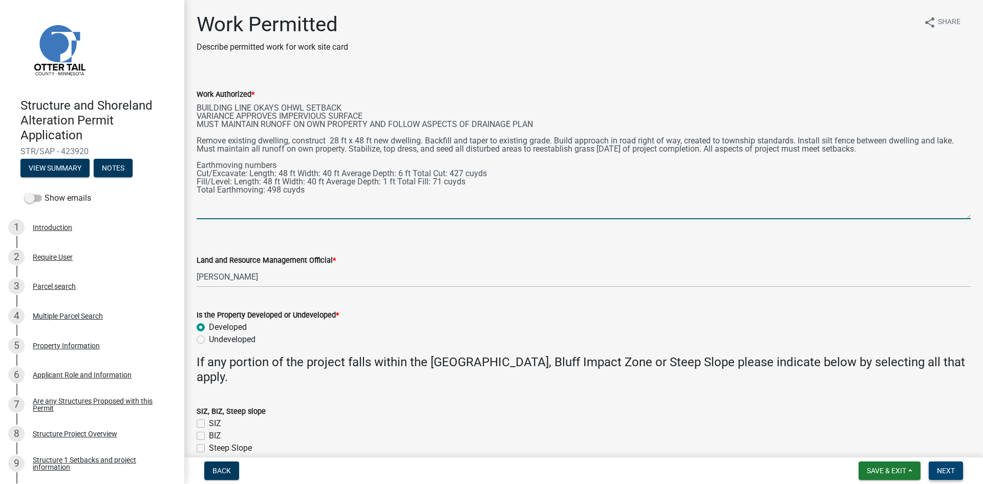
type textarea "BUILDING LINE OKAYS OHWL SETBACK VARIANCE APPROVES IMPERVIOUS SURFACE MUST MAIN…"
click at [786, 423] on span "Next" at bounding box center [946, 471] width 18 height 8
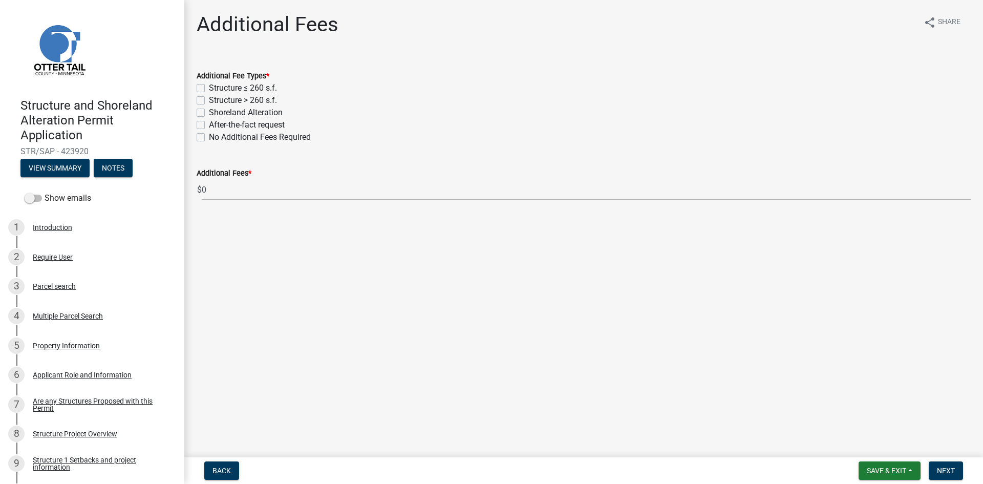
click at [209, 101] on label "Structure > 260 s.f." at bounding box center [243, 100] width 68 height 12
click at [209, 101] on input "Structure > 260 s.f." at bounding box center [212, 97] width 7 height 7
checkbox input "true"
checkbox input "false"
checkbox input "true"
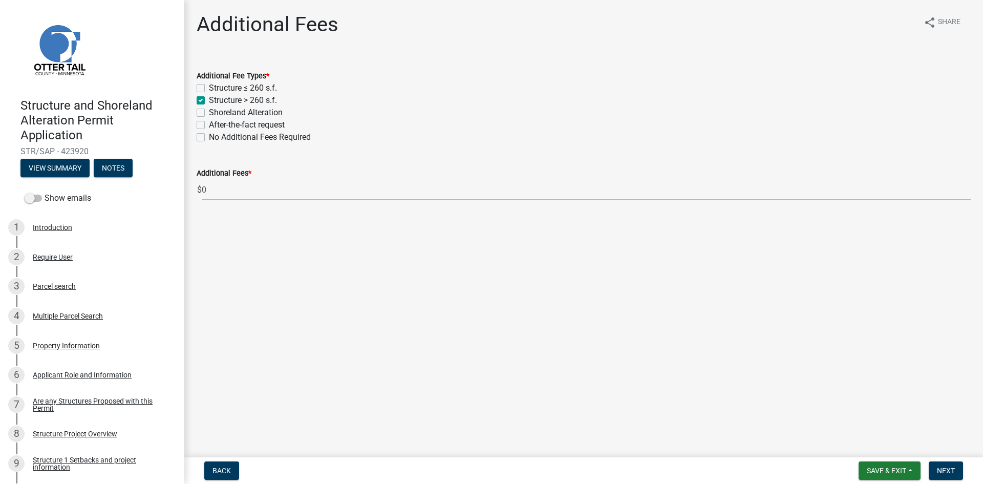
checkbox input "false"
click at [203, 118] on div "Shoreland Alteration" at bounding box center [584, 113] width 774 height 12
click at [209, 113] on label "Shoreland Alteration" at bounding box center [246, 113] width 74 height 12
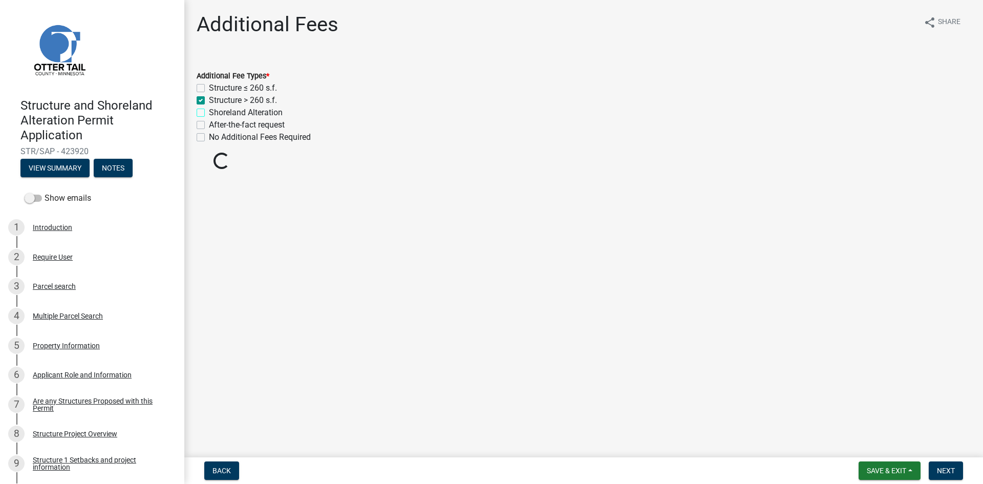
click at [209, 113] on input "Shoreland Alteration" at bounding box center [212, 110] width 7 height 7
checkbox input "true"
checkbox input "false"
checkbox input "true"
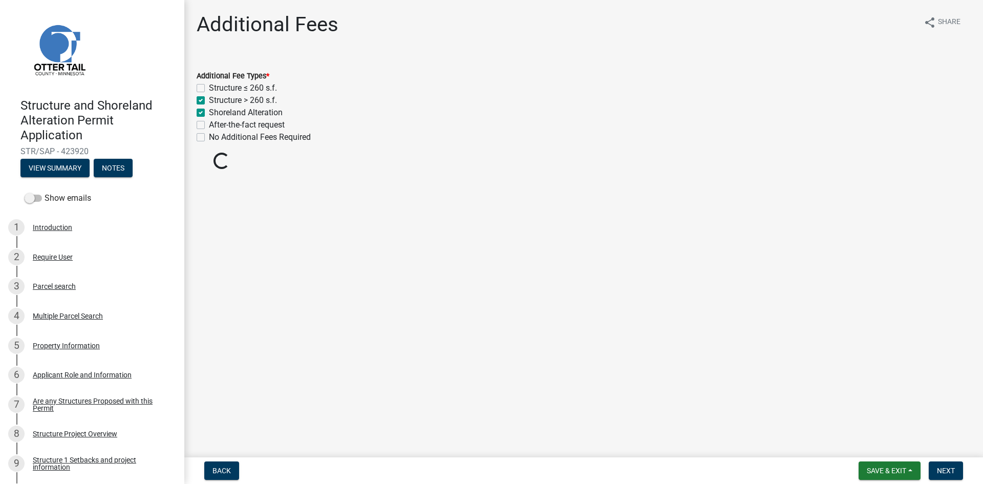
checkbox input "false"
click at [786, 423] on span "Next" at bounding box center [946, 471] width 18 height 8
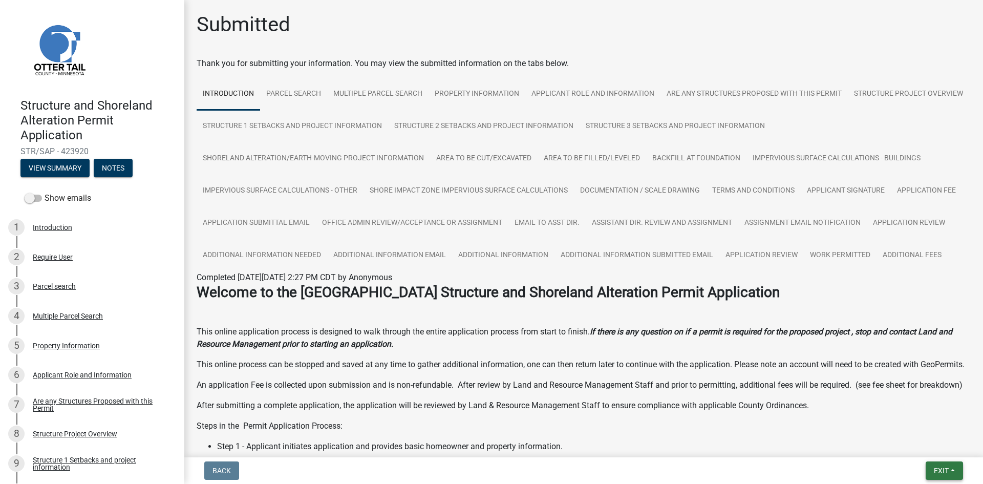
click at [786, 423] on button "Exit" at bounding box center [944, 471] width 37 height 18
click at [786, 423] on button "Save & Exit" at bounding box center [923, 444] width 82 height 25
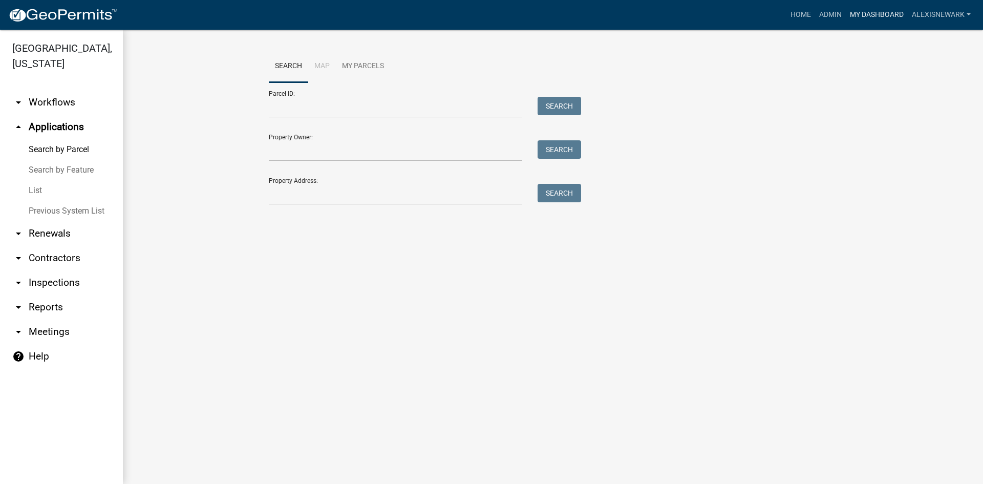
click at [786, 17] on link "My Dashboard" at bounding box center [877, 14] width 62 height 19
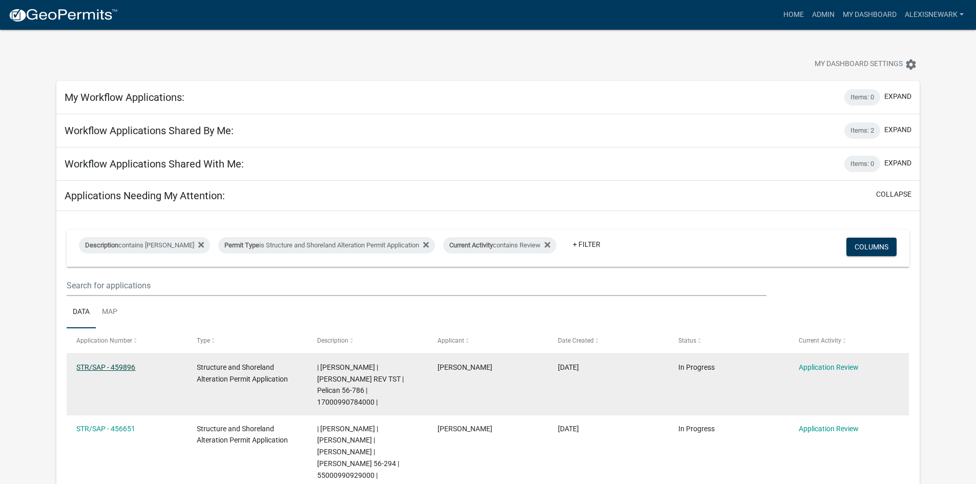
click at [134, 364] on link "STR/SAP - 459896" at bounding box center [105, 367] width 59 height 8
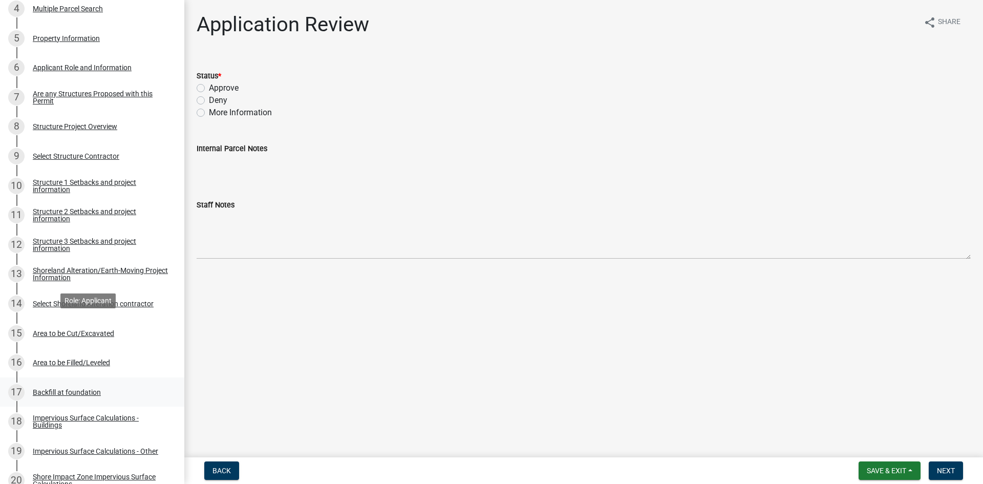
scroll to position [384, 0]
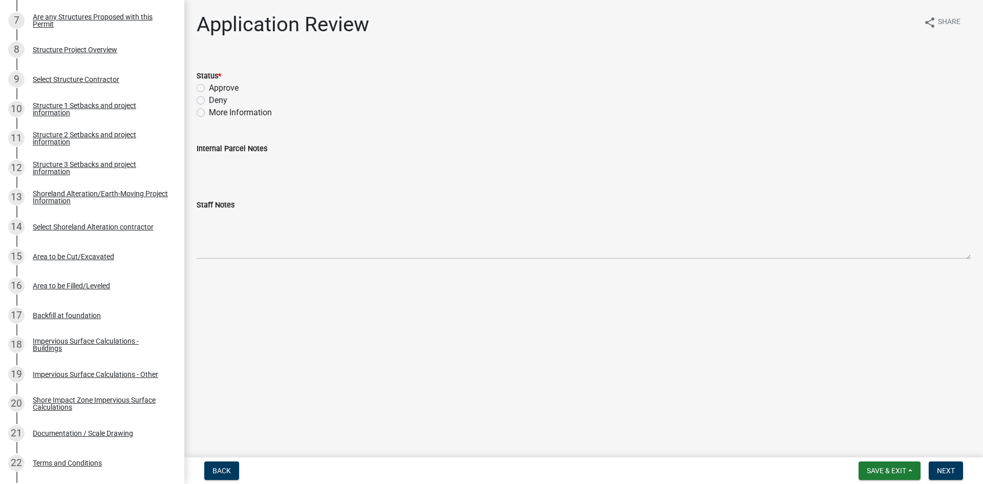
click at [77, 135] on div "Structure 2 Setbacks and project information" at bounding box center [100, 138] width 135 height 14
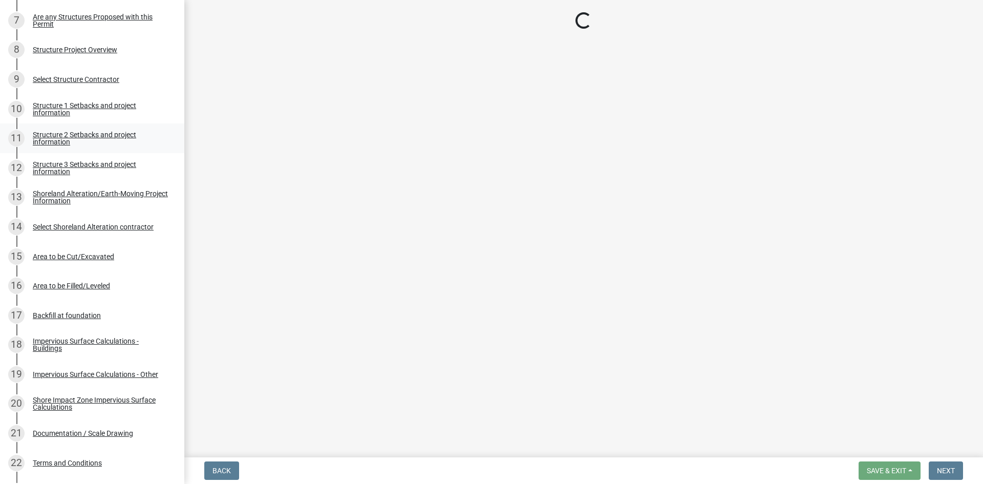
select select "c185e313-3403-4239-bd61-bb563c58a77a"
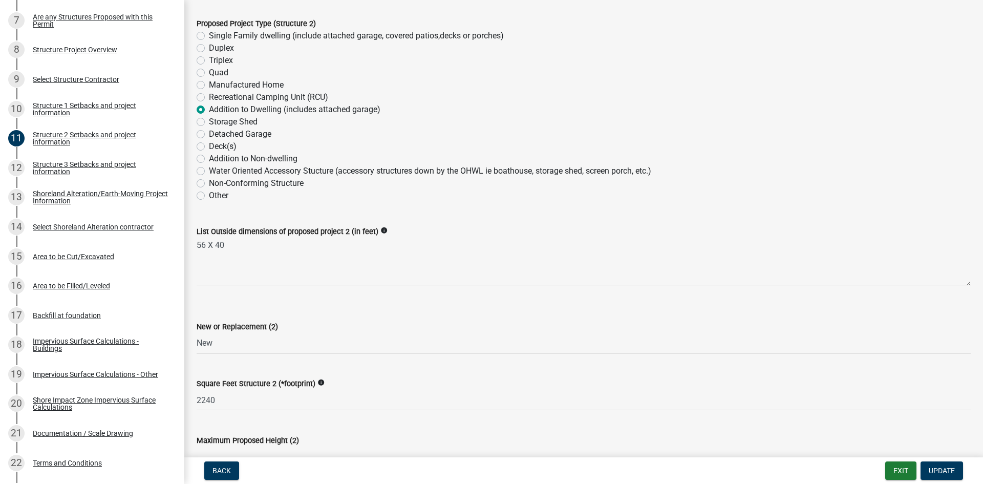
scroll to position [102, 0]
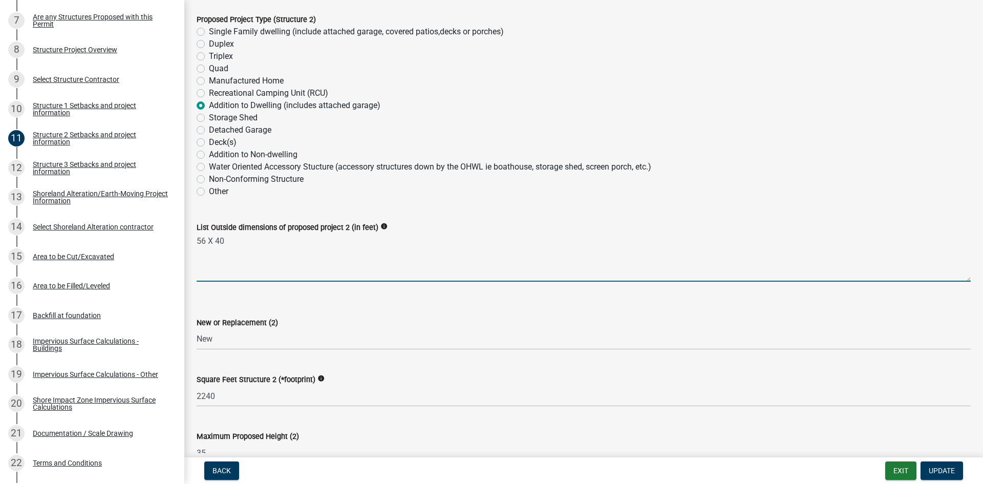
click at [261, 249] on textarea "56 X 40" at bounding box center [584, 258] width 774 height 48
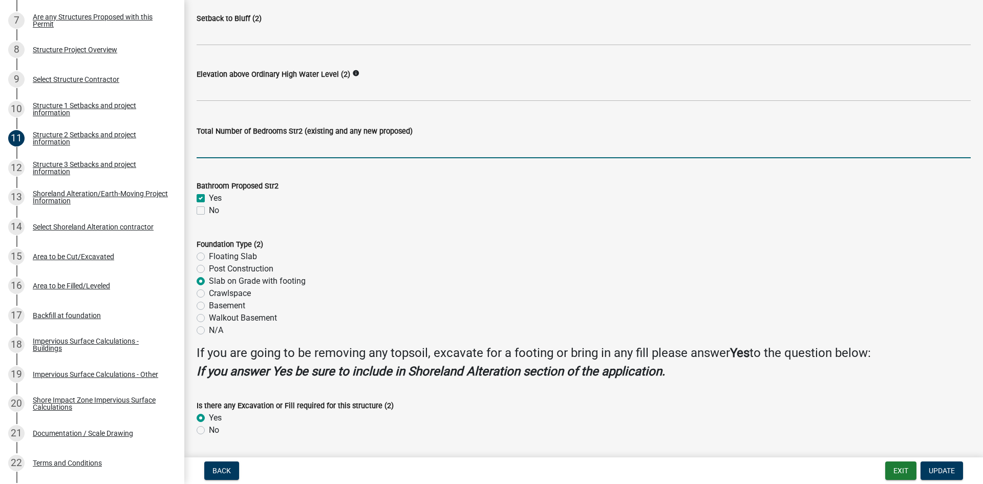
scroll to position [891, 0]
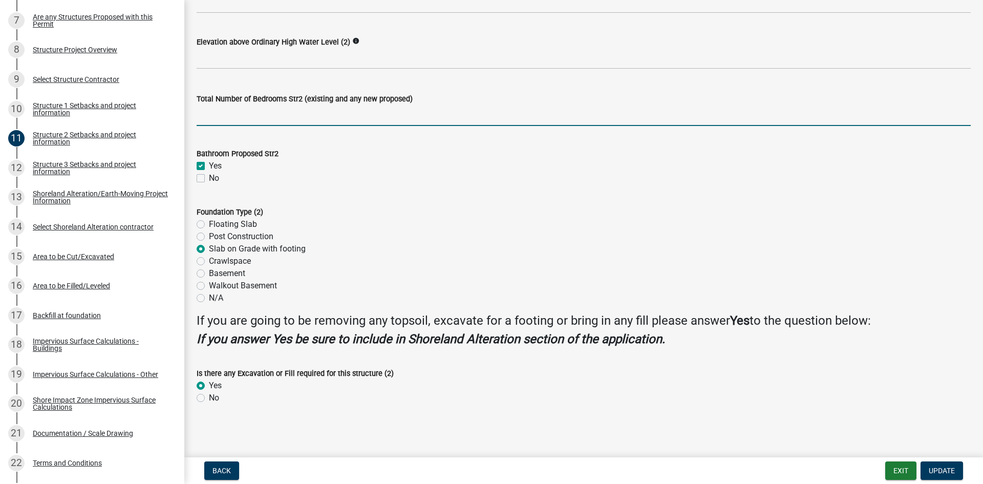
click at [209, 298] on label "N/A" at bounding box center [216, 298] width 14 height 12
click at [209, 298] on input "N/A" at bounding box center [212, 295] width 7 height 7
radio input "true"
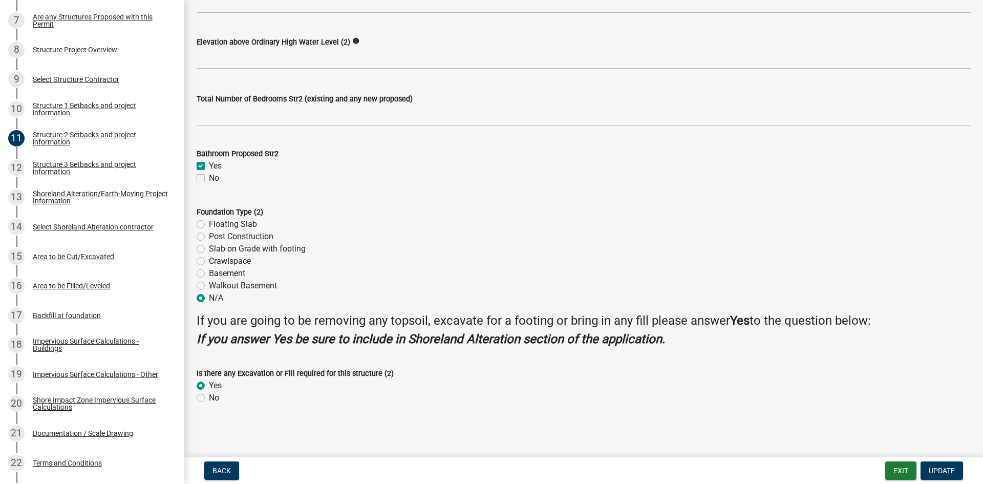
click at [209, 400] on label "No" at bounding box center [214, 398] width 10 height 12
click at [209, 399] on input "No" at bounding box center [212, 395] width 7 height 7
radio input "true"
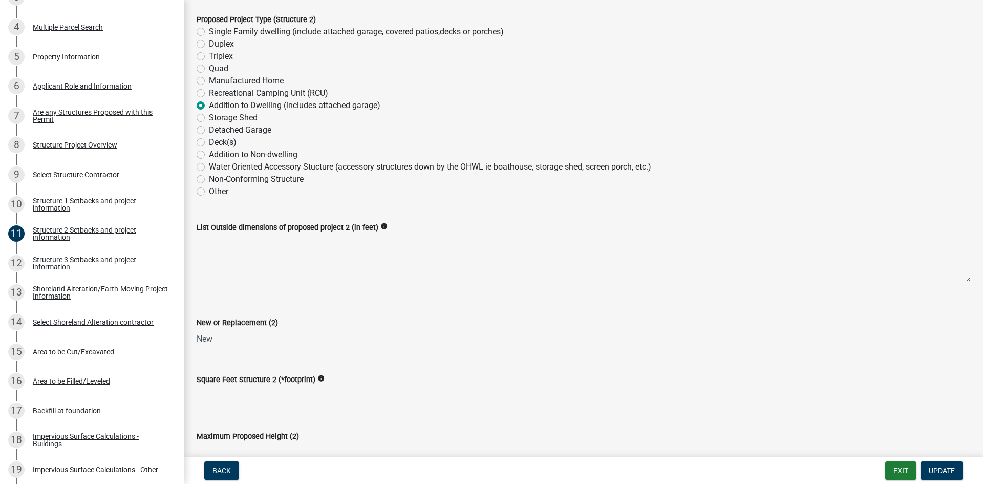
scroll to position [282, 0]
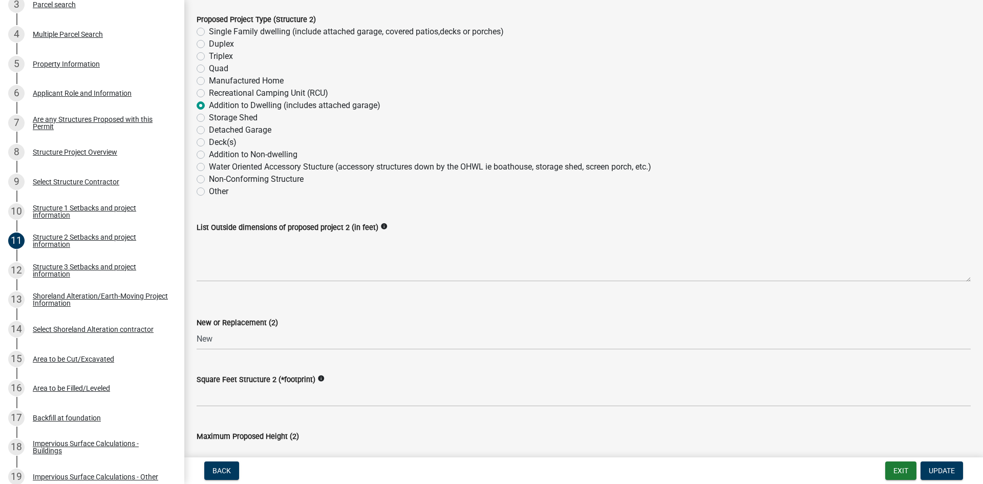
click at [209, 194] on label "Other" at bounding box center [218, 191] width 19 height 12
click at [209, 192] on input "Other" at bounding box center [212, 188] width 7 height 7
radio input "true"
click at [786, 423] on span "Update" at bounding box center [942, 471] width 26 height 8
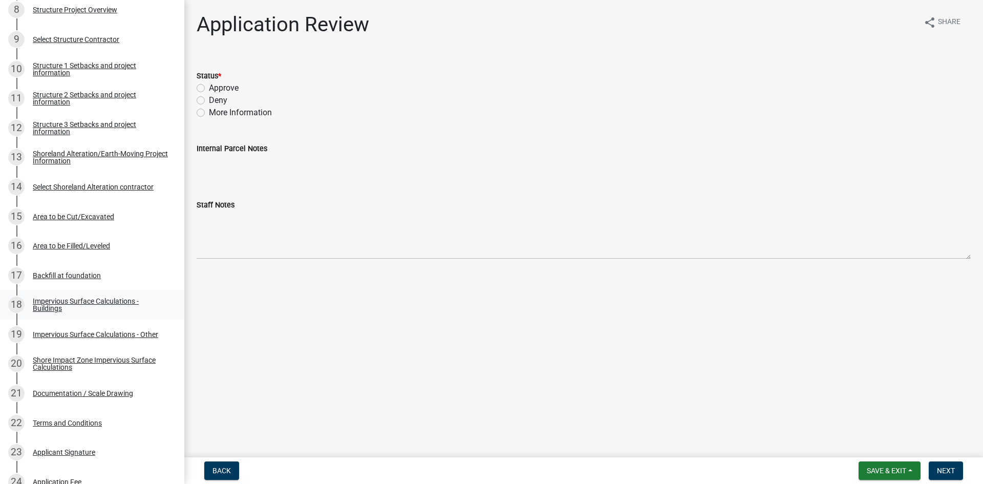
scroll to position [435, 0]
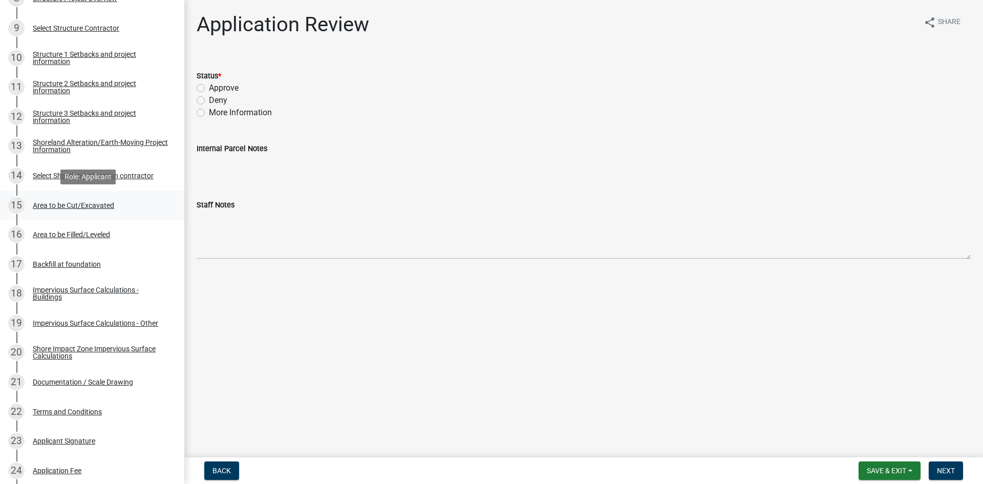
click at [95, 203] on div "Area to be Cut/Excavated" at bounding box center [73, 205] width 81 height 7
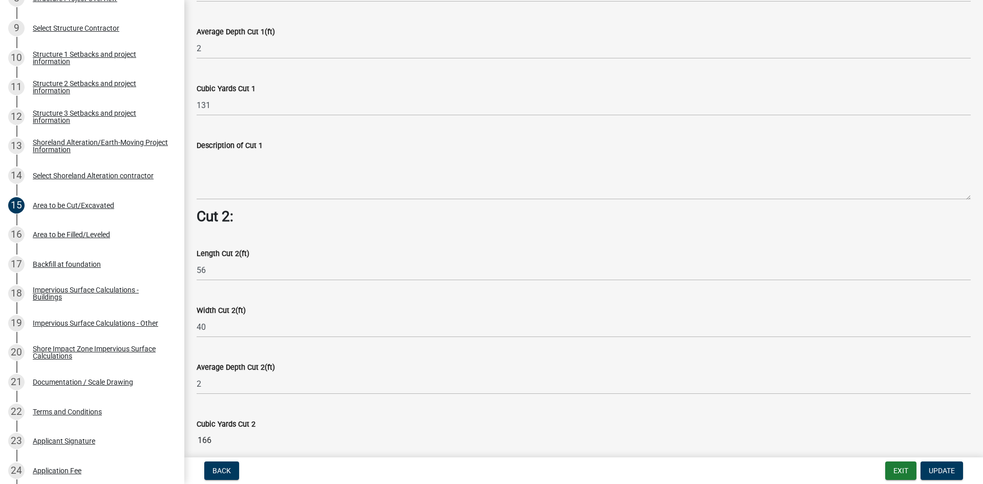
scroll to position [832, 0]
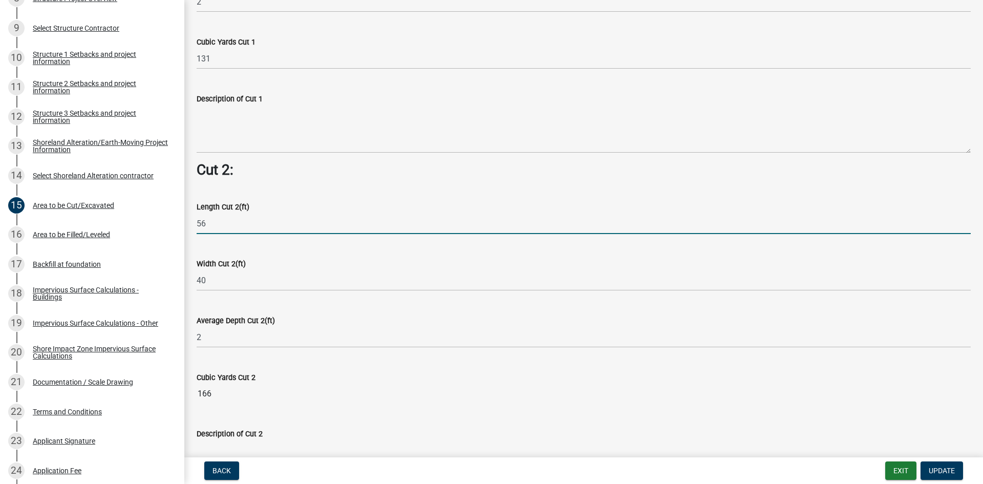
click at [231, 220] on input "56" at bounding box center [584, 223] width 774 height 21
type input "5"
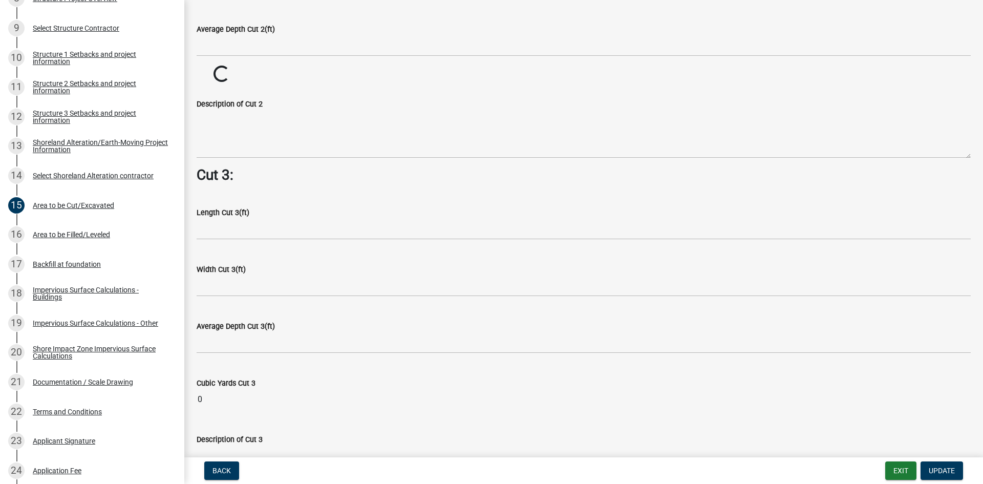
scroll to position [1264, 0]
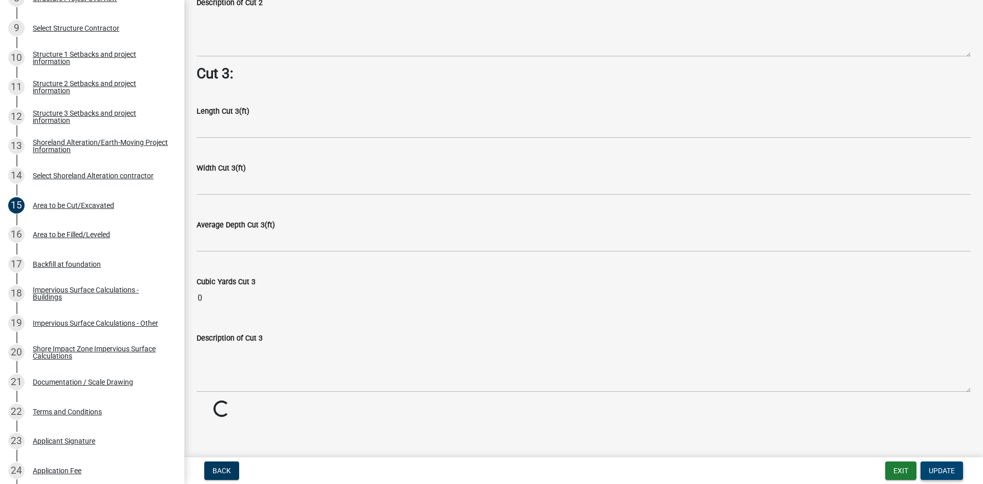
click at [786, 423] on button "Update" at bounding box center [942, 471] width 43 height 18
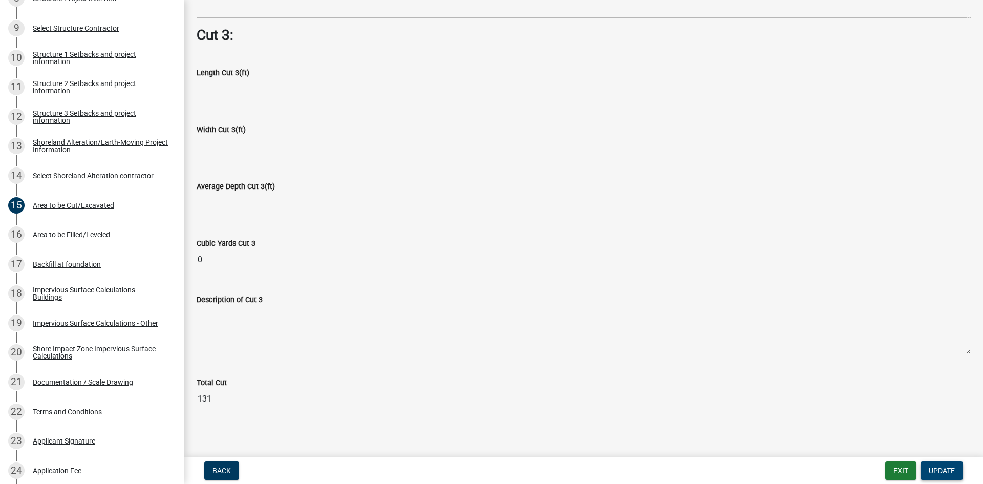
click at [786, 423] on span "Update" at bounding box center [942, 471] width 26 height 8
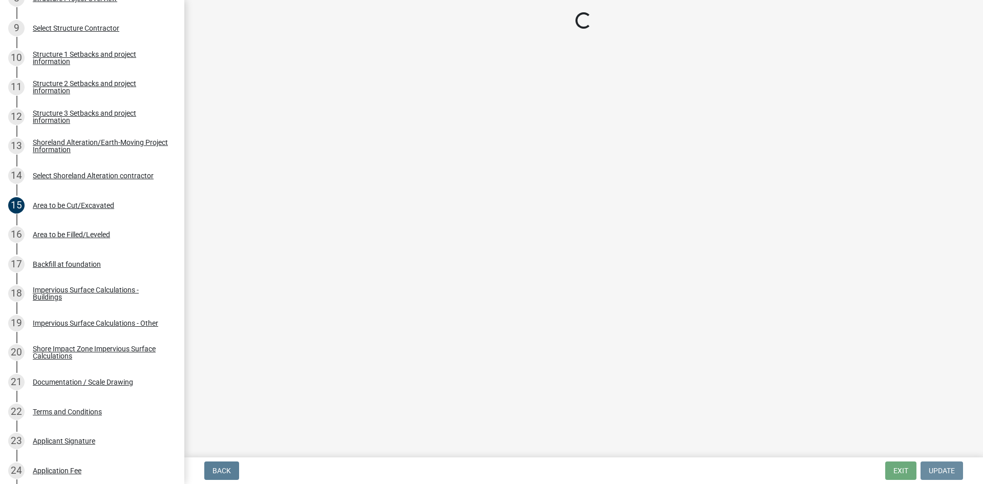
scroll to position [0, 0]
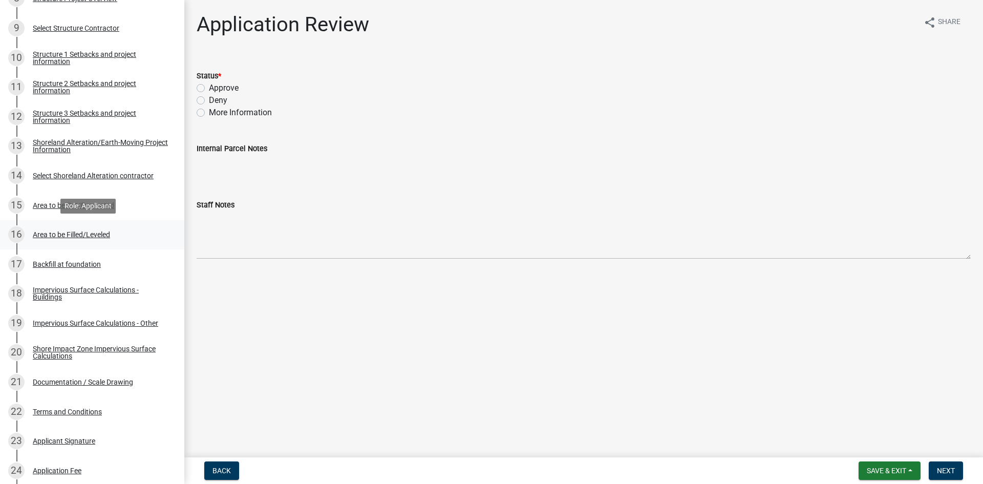
click at [69, 247] on link "16 Area to be Filled/Leveled" at bounding box center [92, 235] width 184 height 30
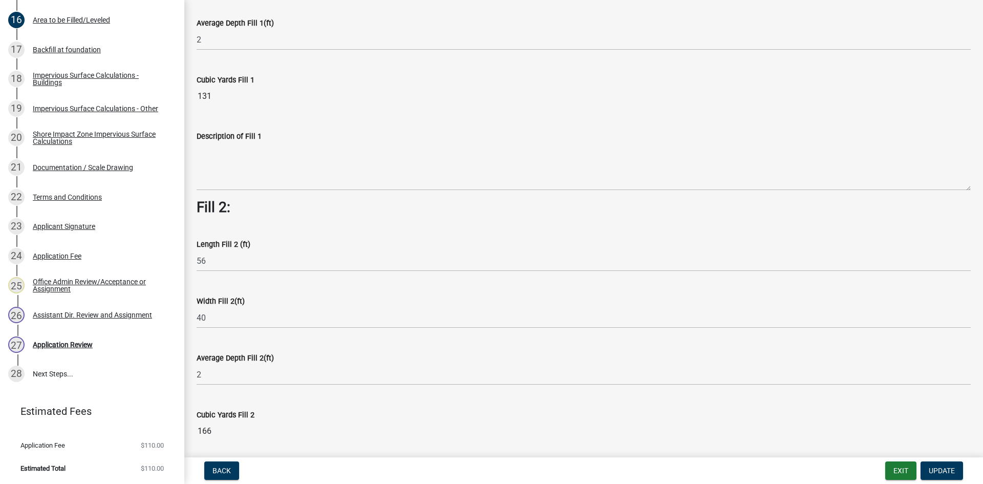
scroll to position [243, 0]
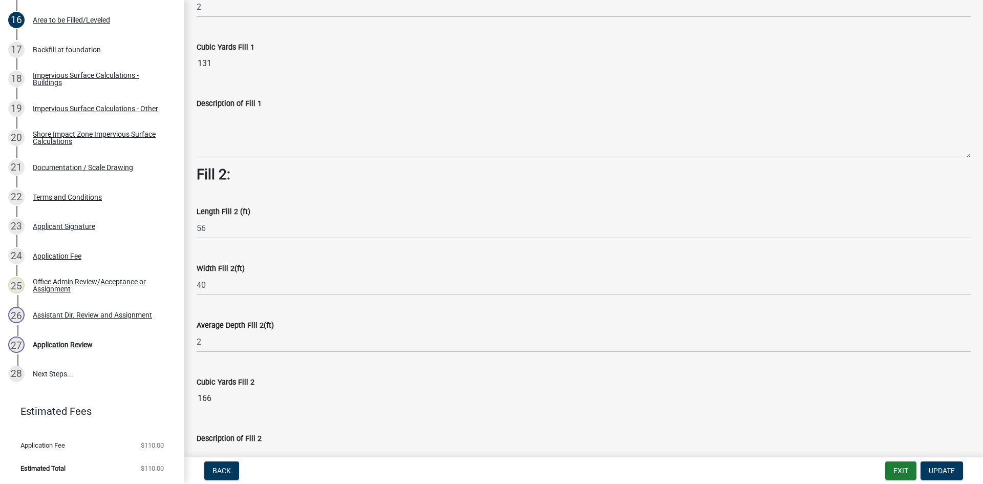
click at [223, 243] on wm-data-entity-input "Length Fill 2 (ft) 56" at bounding box center [584, 219] width 774 height 57
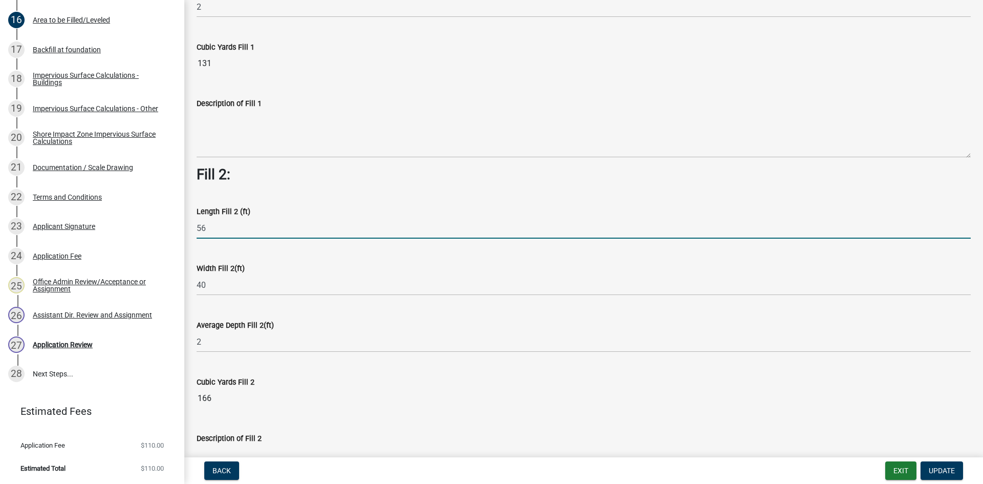
click at [219, 236] on input "56" at bounding box center [584, 228] width 774 height 21
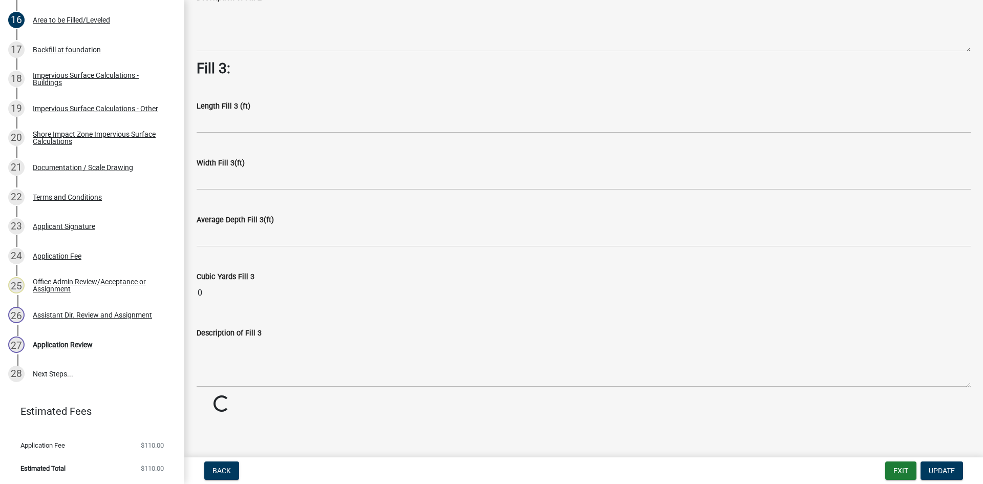
scroll to position [723, 0]
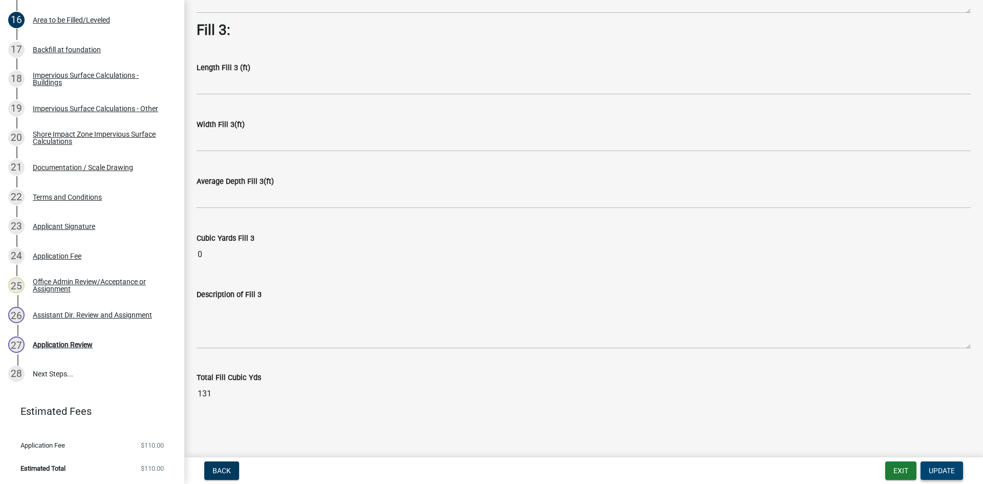
click at [786, 423] on button "Update" at bounding box center [942, 471] width 43 height 18
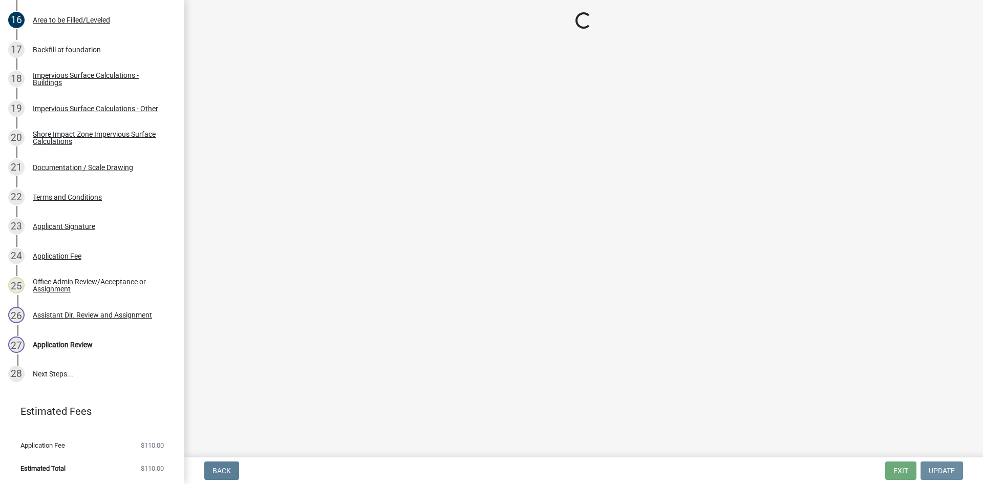
scroll to position [0, 0]
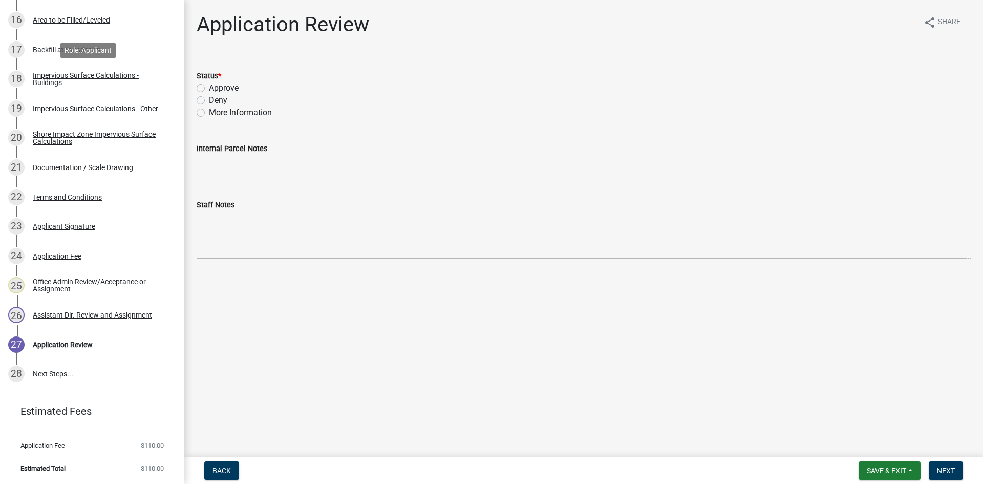
click at [75, 79] on div "Impervious Surface Calculations - Buildings" at bounding box center [100, 79] width 135 height 14
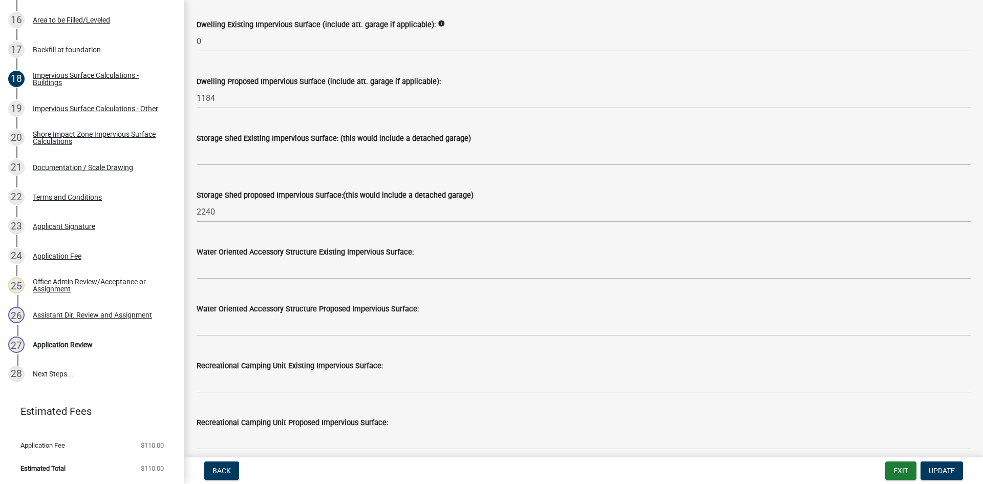
scroll to position [141, 0]
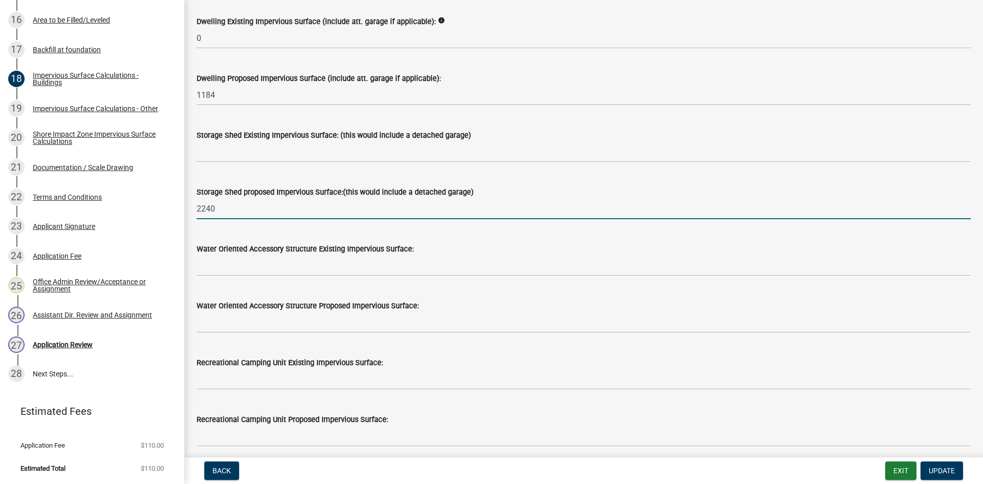
click at [299, 200] on input "2240" at bounding box center [584, 208] width 774 height 21
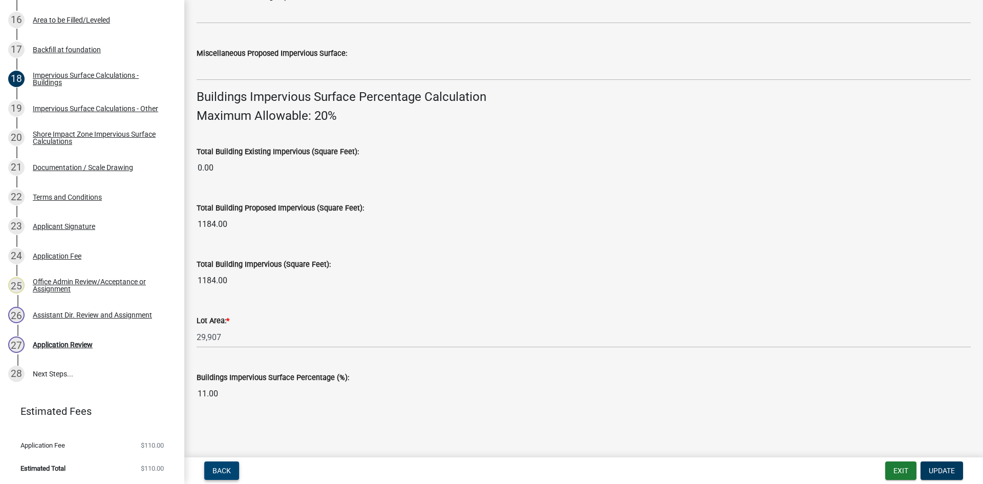
scroll to position [639, 0]
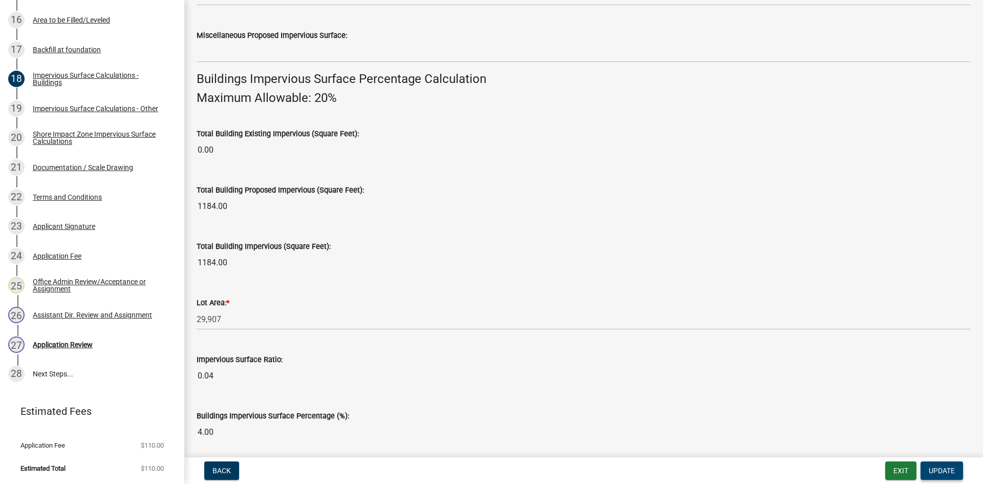
click at [786, 423] on button "Update" at bounding box center [942, 471] width 43 height 18
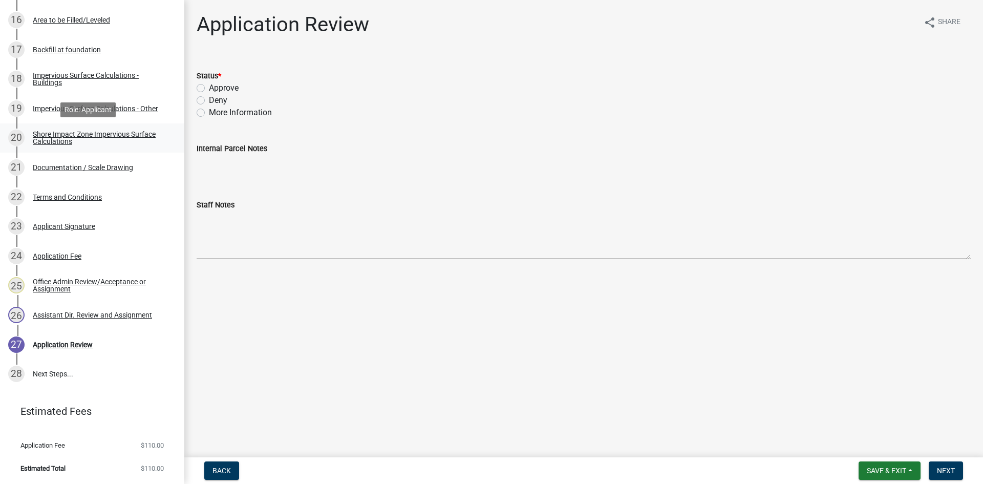
click at [82, 141] on div "Shore Impact Zone Impervious Surface Calculations" at bounding box center [100, 138] width 135 height 14
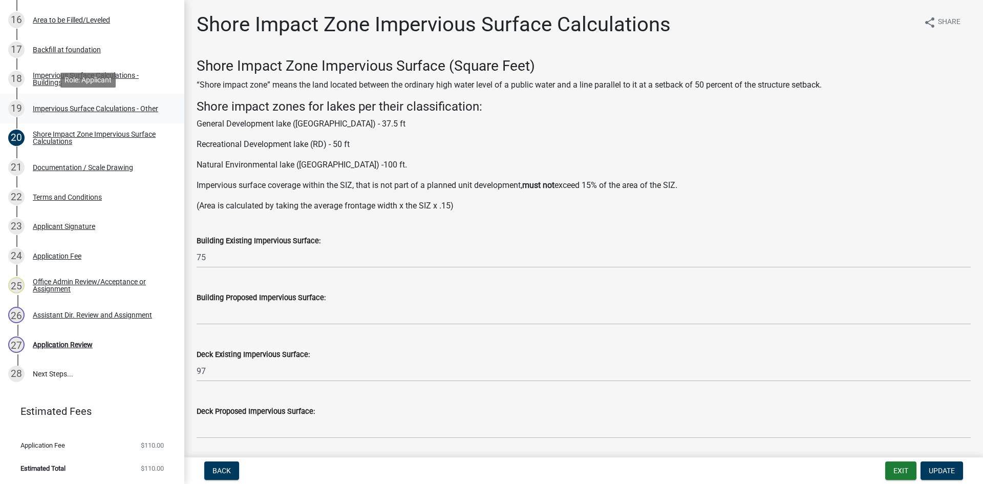
click at [97, 113] on div "19 Impervious Surface Calculations - Other" at bounding box center [88, 108] width 160 height 16
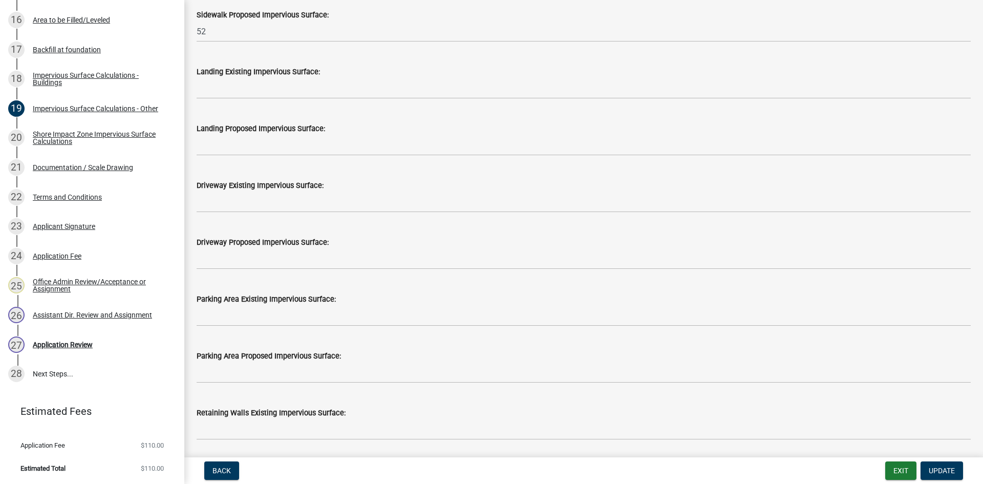
scroll to position [448, 0]
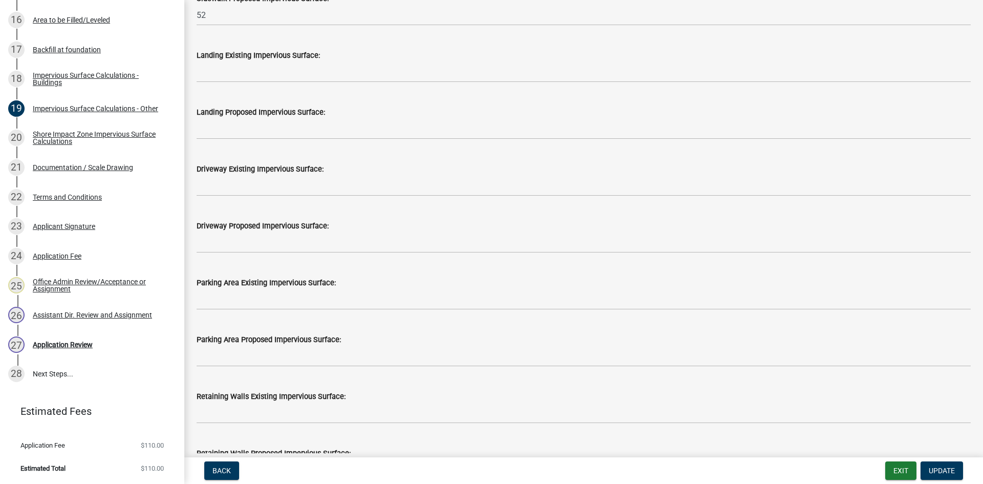
click at [256, 232] on div "Driveway Proposed Impervious Surface:" at bounding box center [584, 226] width 774 height 12
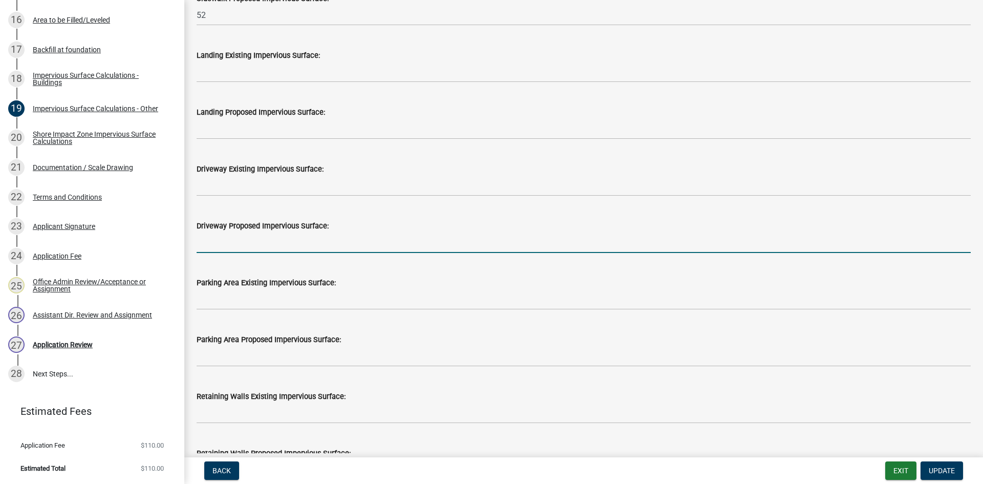
click at [260, 236] on input "text" at bounding box center [584, 242] width 774 height 21
type input "600"
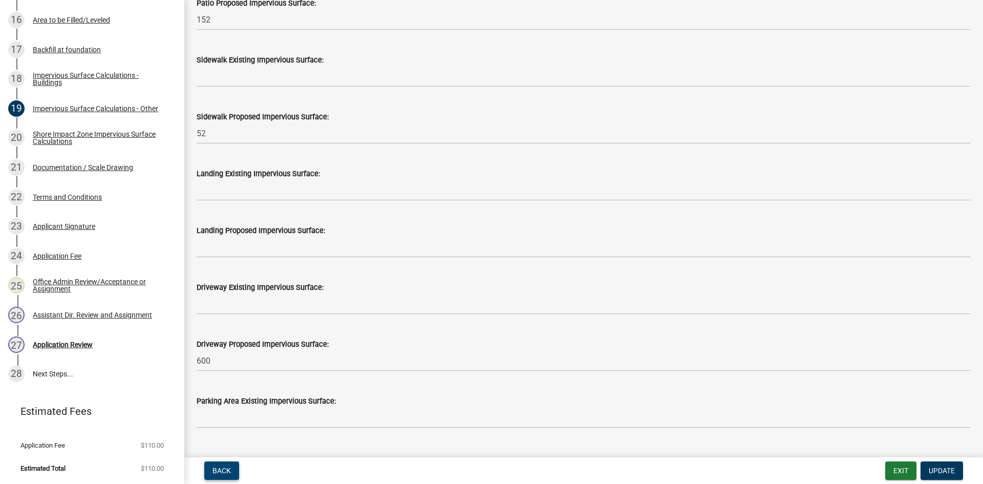
scroll to position [335, 0]
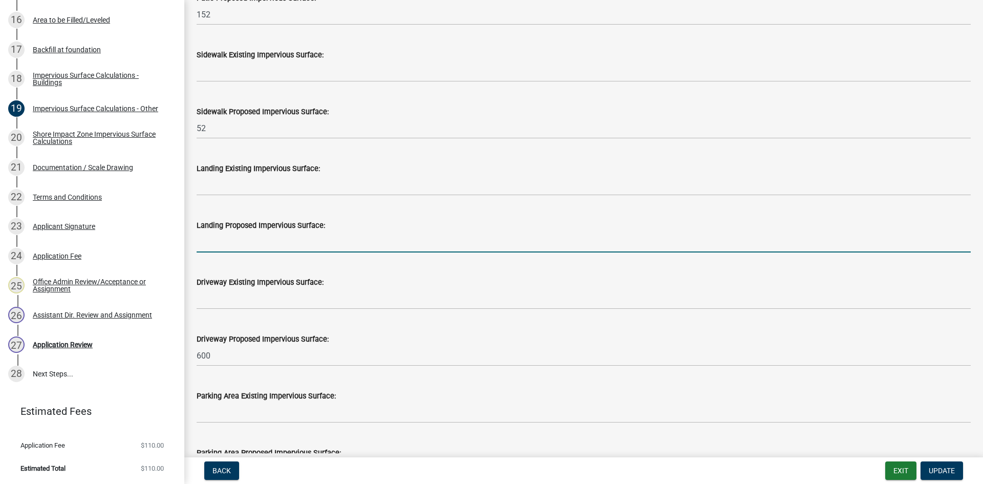
click at [283, 246] on input "text" at bounding box center [584, 242] width 774 height 21
type input "28"
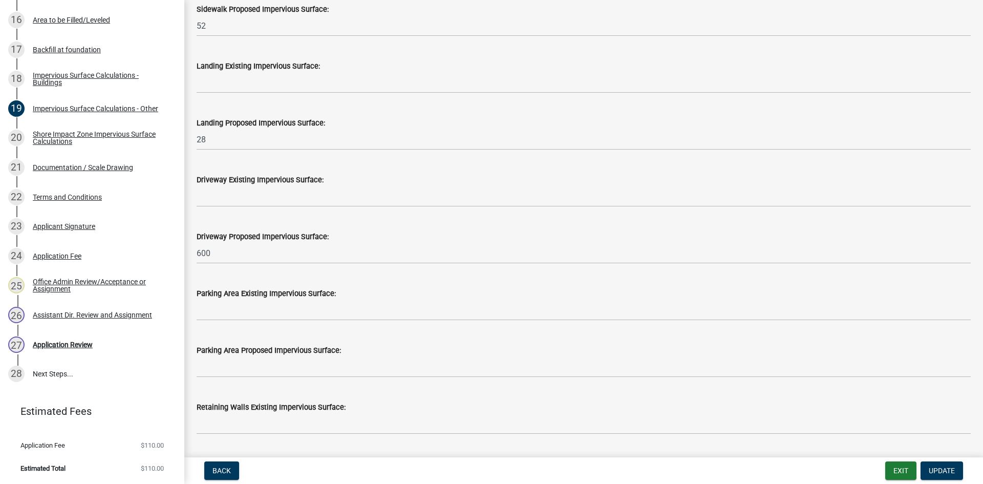
scroll to position [437, 0]
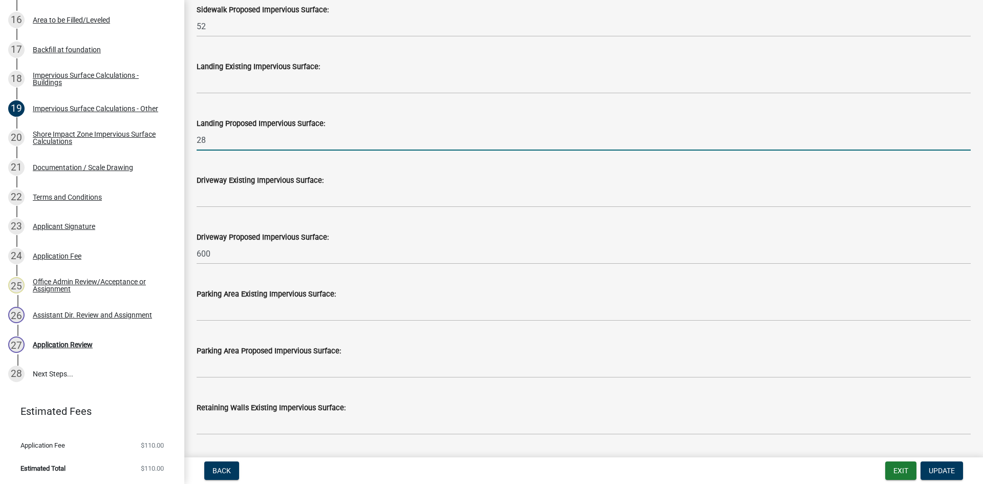
click at [265, 135] on input "28" at bounding box center [584, 140] width 774 height 21
click at [262, 136] on input "28" at bounding box center [584, 140] width 774 height 21
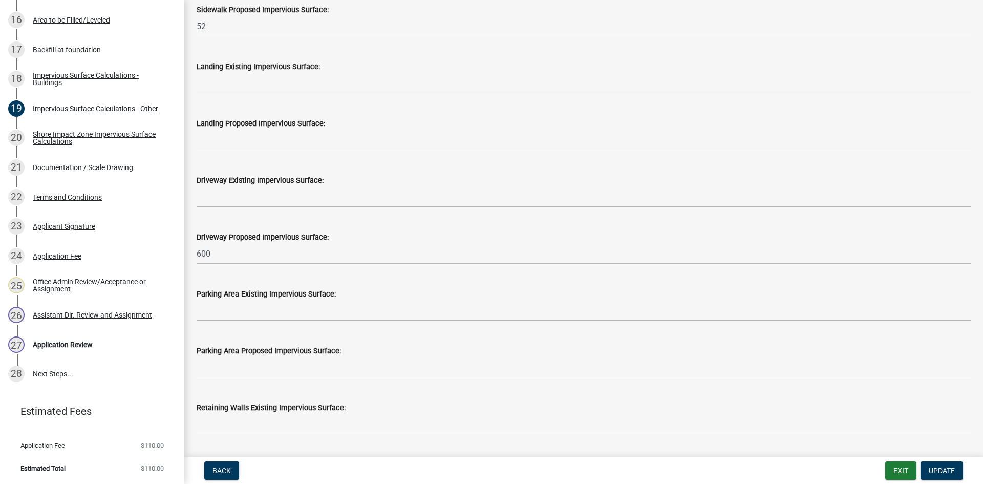
scroll to position [691, 0]
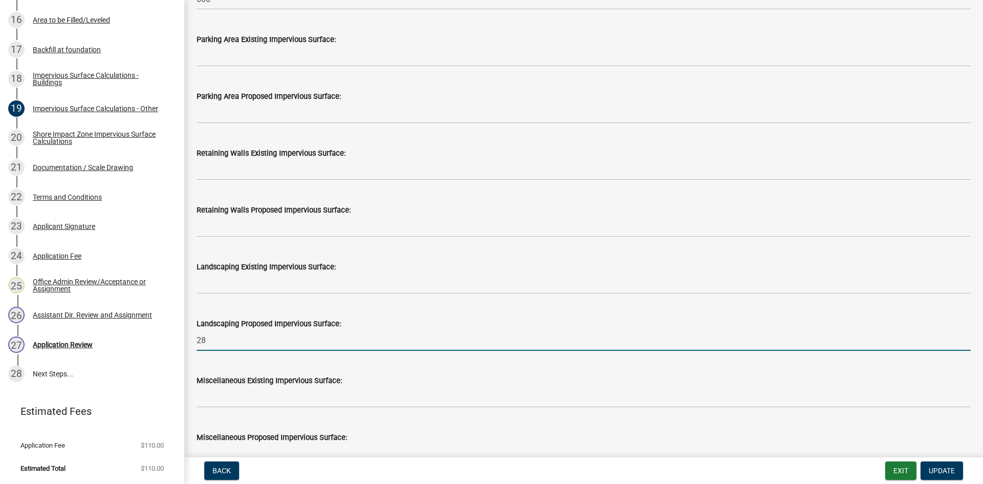
type input "2"
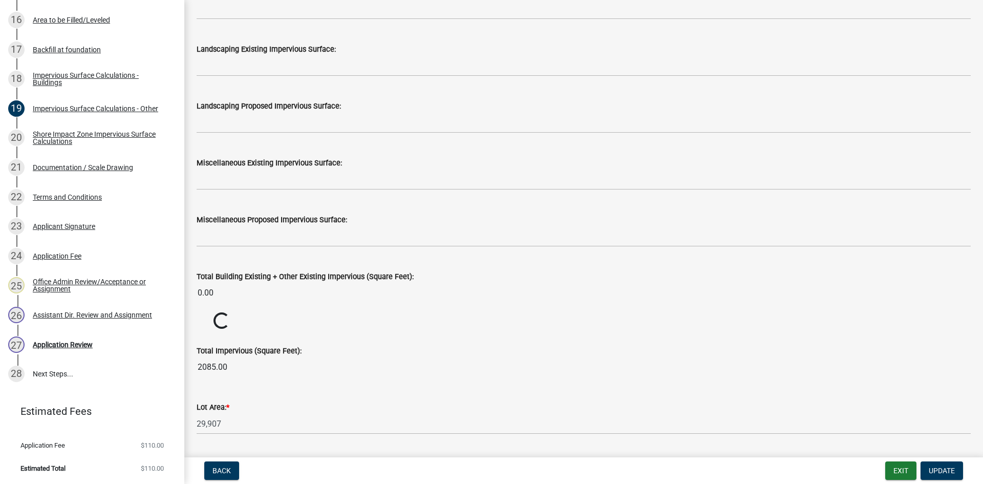
scroll to position [1052, 0]
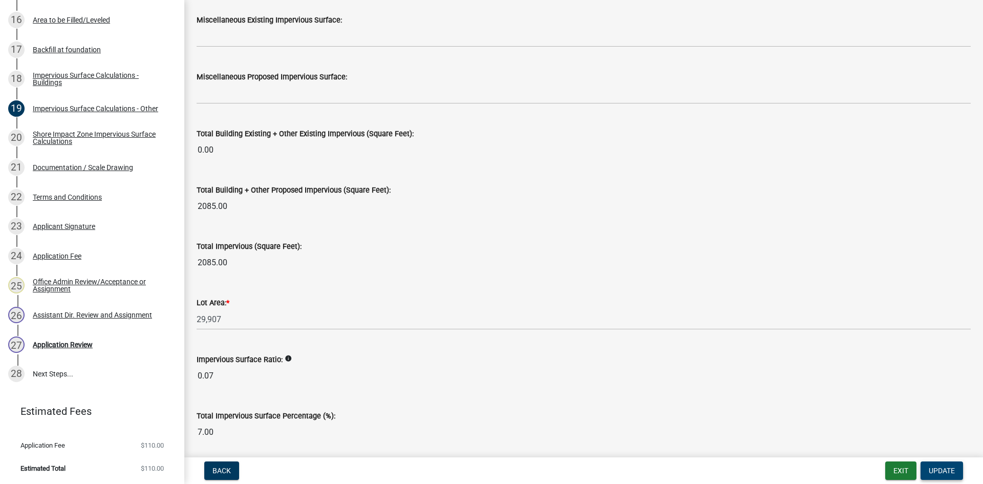
click at [786, 423] on button "Update" at bounding box center [942, 471] width 43 height 18
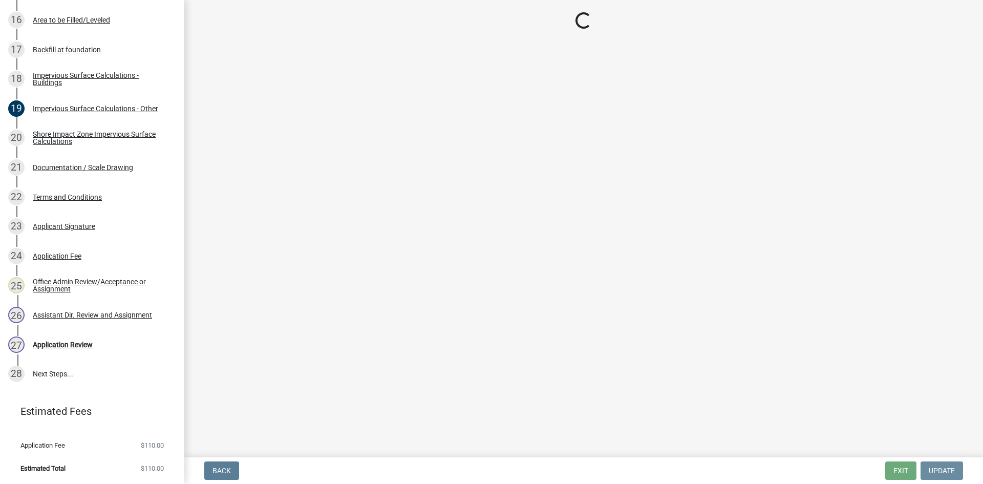
scroll to position [0, 0]
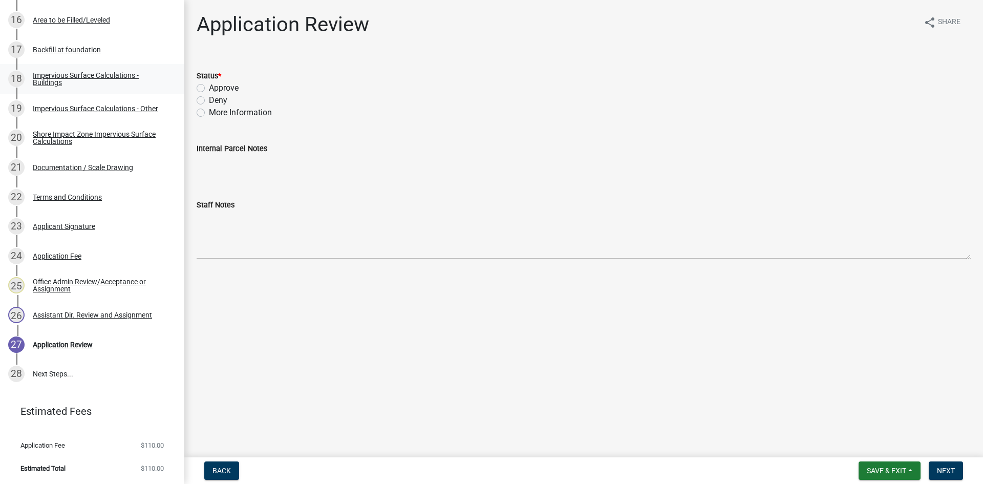
click at [104, 81] on div "Impervious Surface Calculations - Buildings" at bounding box center [100, 79] width 135 height 14
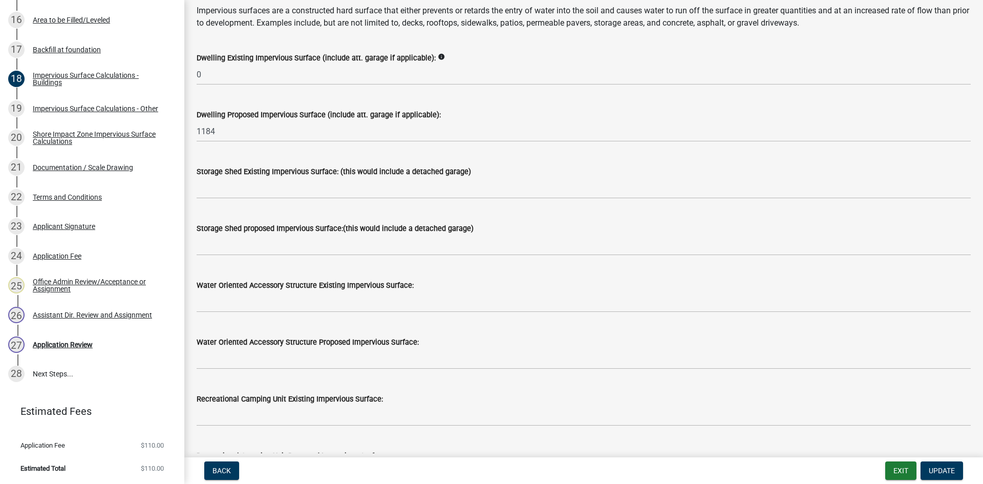
scroll to position [128, 0]
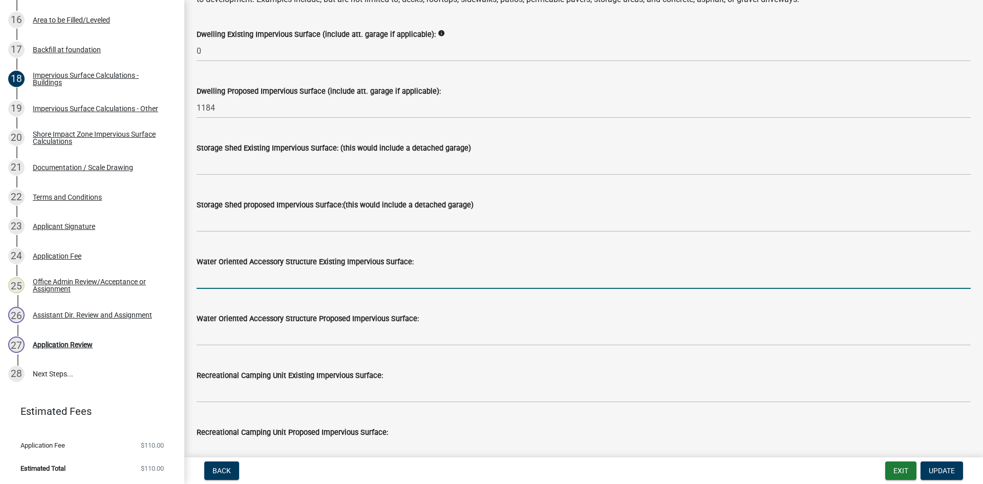
click at [308, 280] on input "text" at bounding box center [584, 278] width 774 height 21
type input "75"
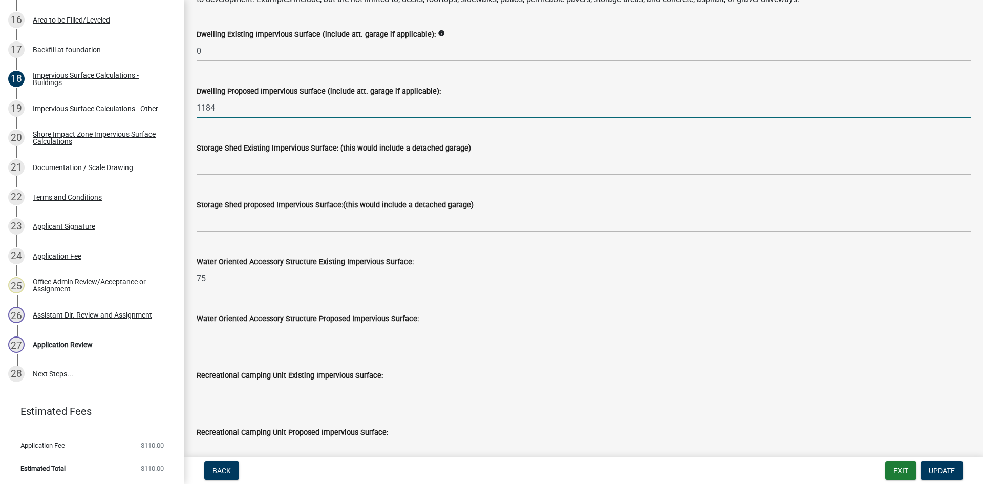
click at [424, 98] on input "1184" at bounding box center [584, 107] width 774 height 21
type input "1425"
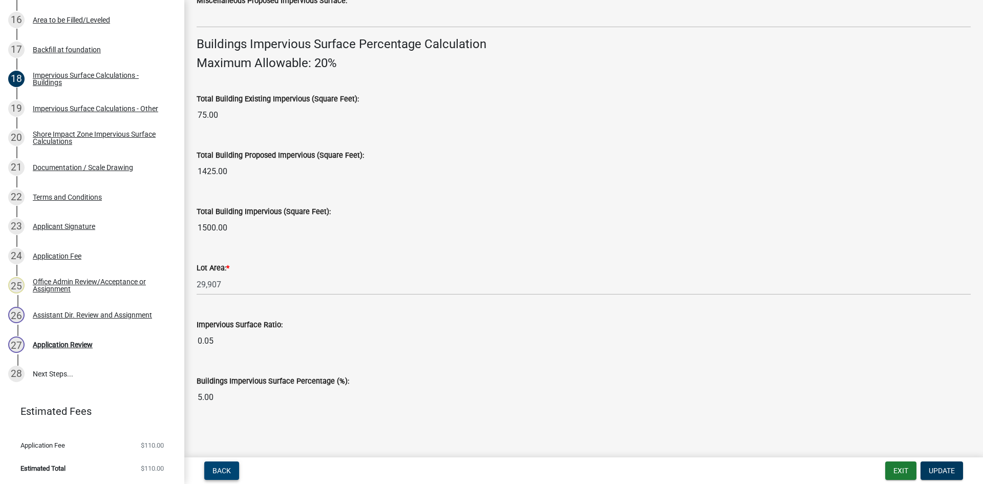
scroll to position [677, 0]
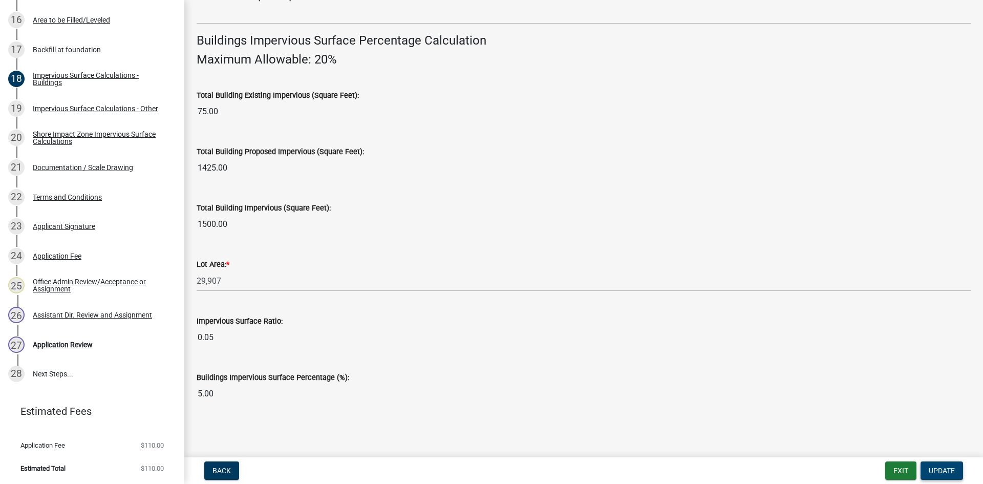
click at [786, 423] on span "Update" at bounding box center [942, 471] width 26 height 8
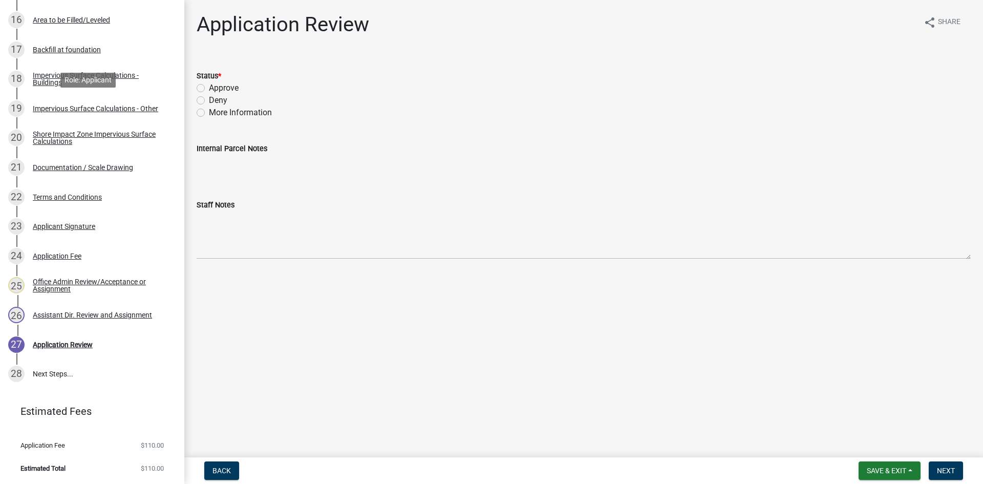
click at [61, 105] on div "Impervious Surface Calculations - Other" at bounding box center [95, 108] width 125 height 7
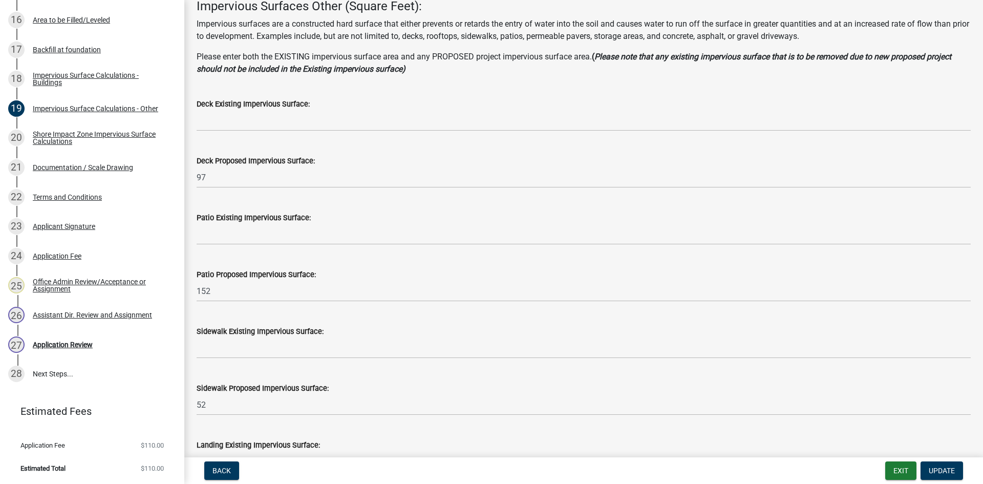
scroll to position [102, 0]
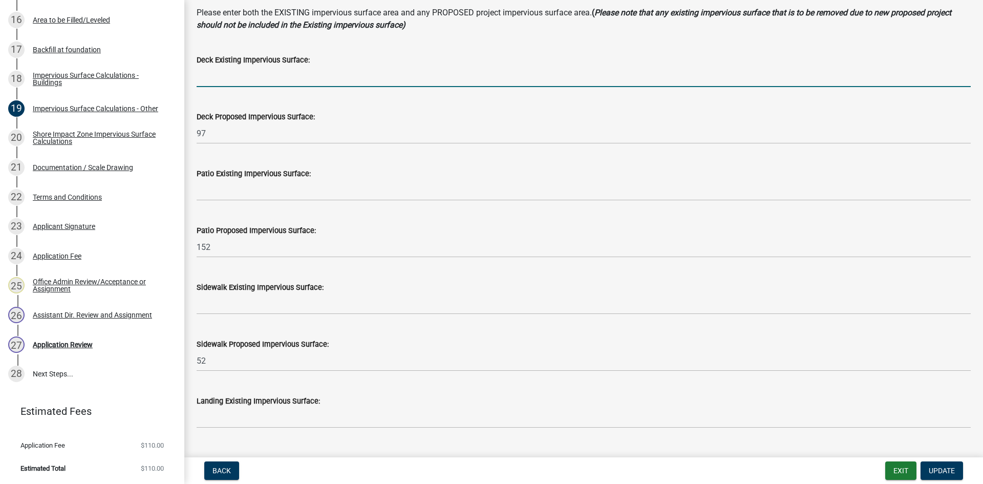
click at [241, 81] on input "text" at bounding box center [584, 76] width 774 height 21
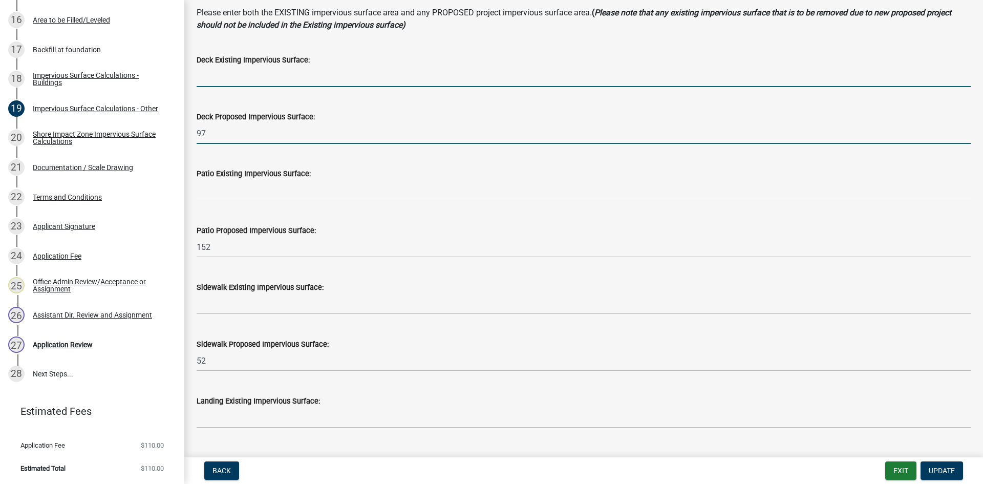
click at [223, 134] on input "97" at bounding box center [584, 133] width 774 height 21
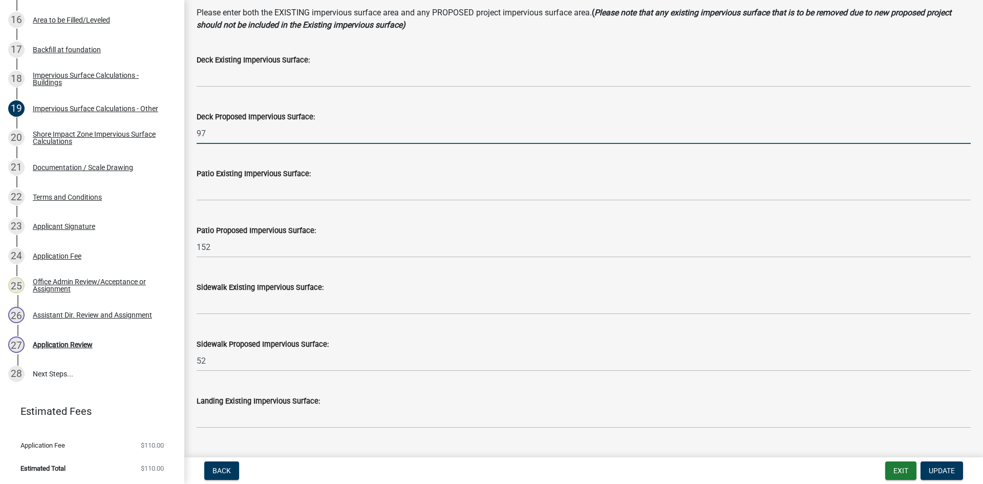
click at [223, 134] on input "97" at bounding box center [584, 133] width 774 height 21
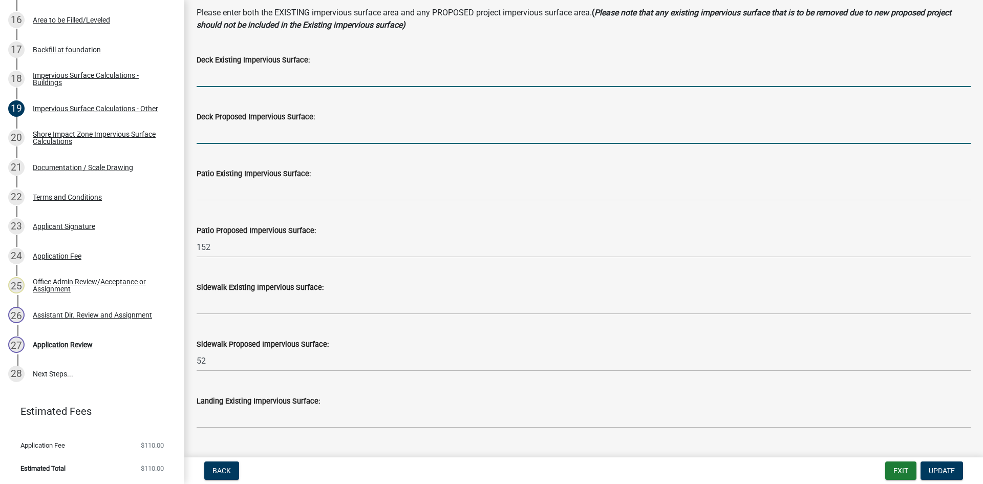
click at [217, 75] on input "text" at bounding box center [584, 76] width 774 height 21
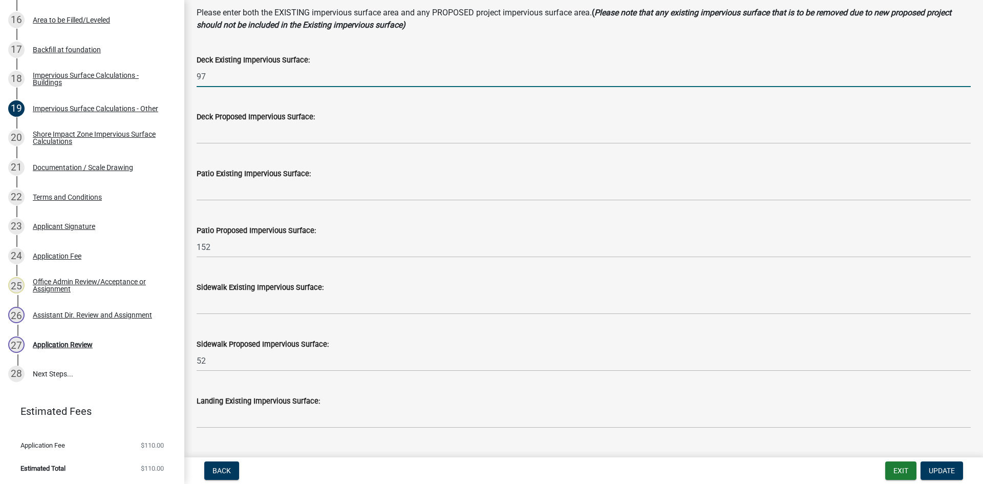
type input "97"
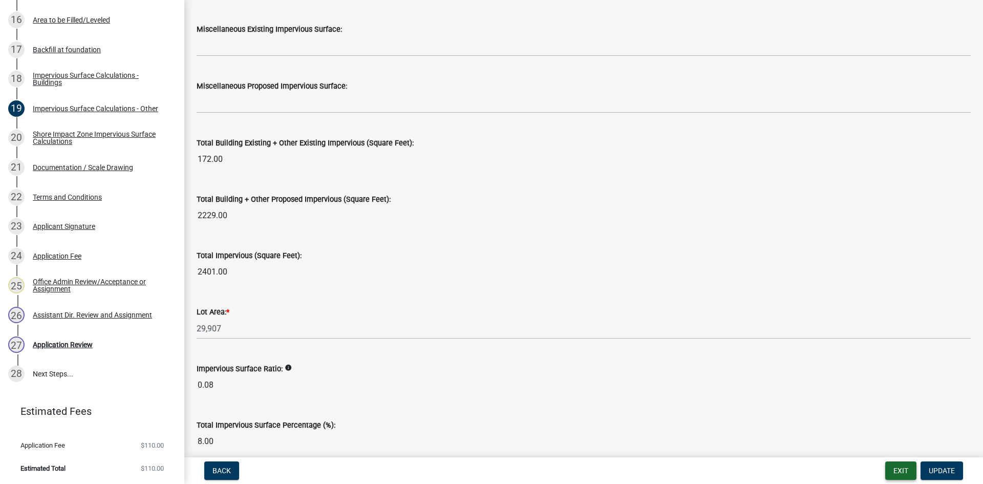
scroll to position [1091, 0]
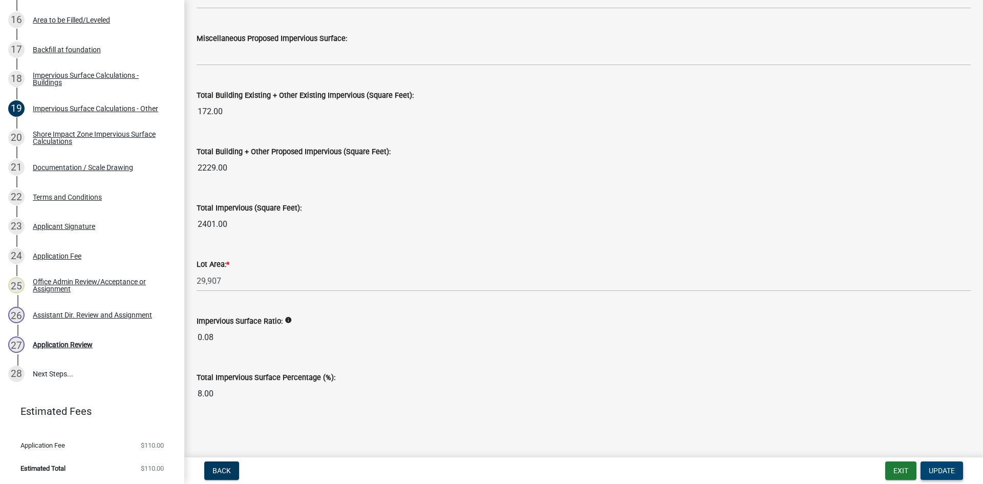
click at [786, 423] on button "Update" at bounding box center [942, 471] width 43 height 18
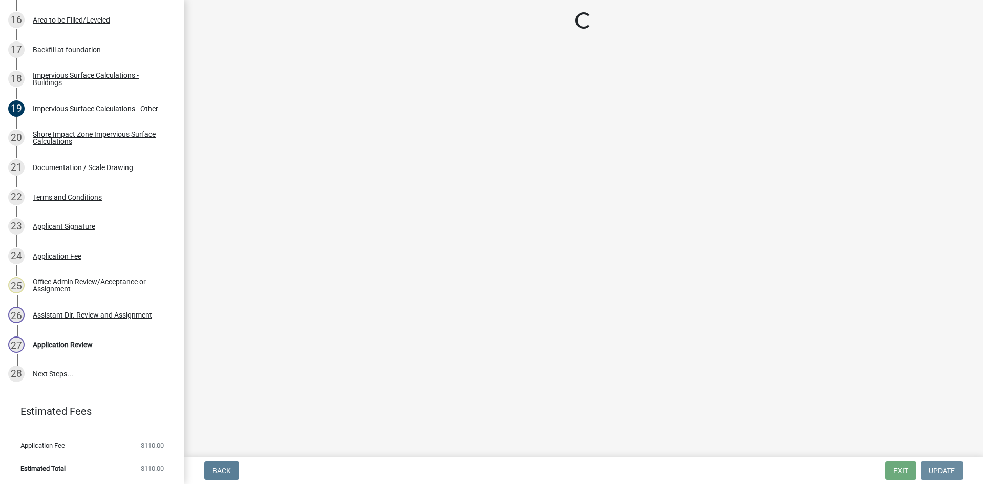
scroll to position [0, 0]
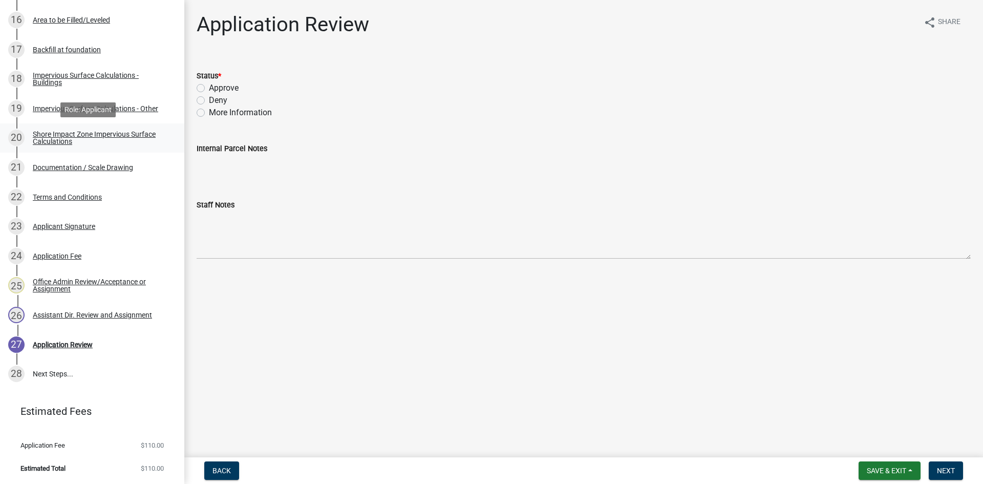
click at [93, 139] on div "Shore Impact Zone Impervious Surface Calculations" at bounding box center [100, 138] width 135 height 14
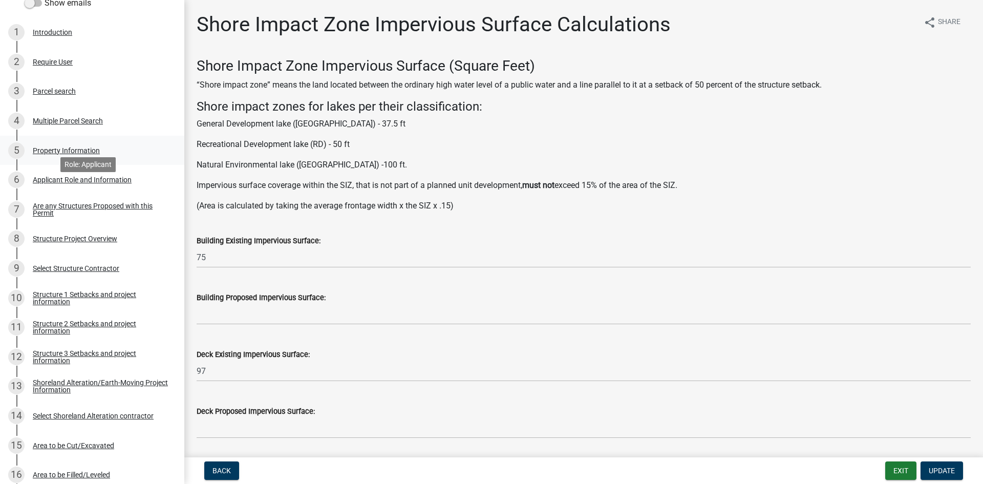
scroll to position [176, 0]
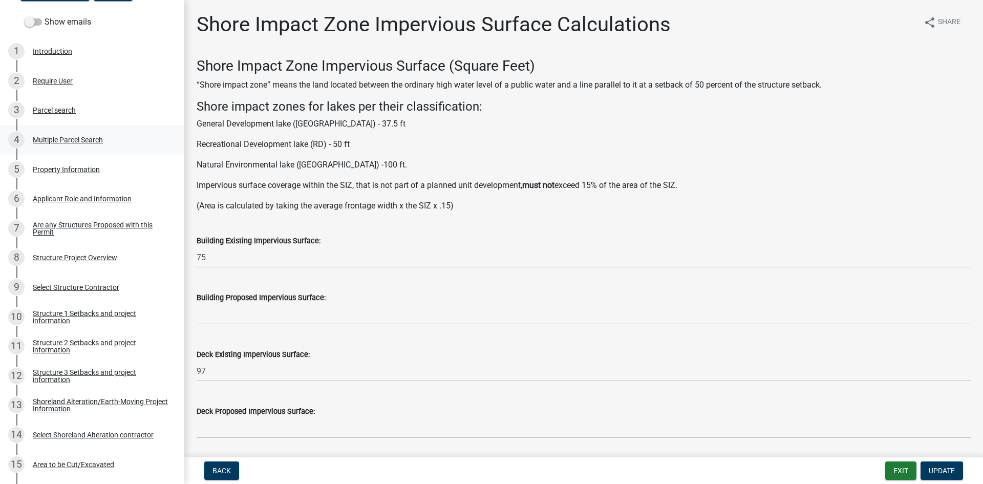
click at [76, 142] on div "Multiple Parcel Search" at bounding box center [68, 139] width 70 height 7
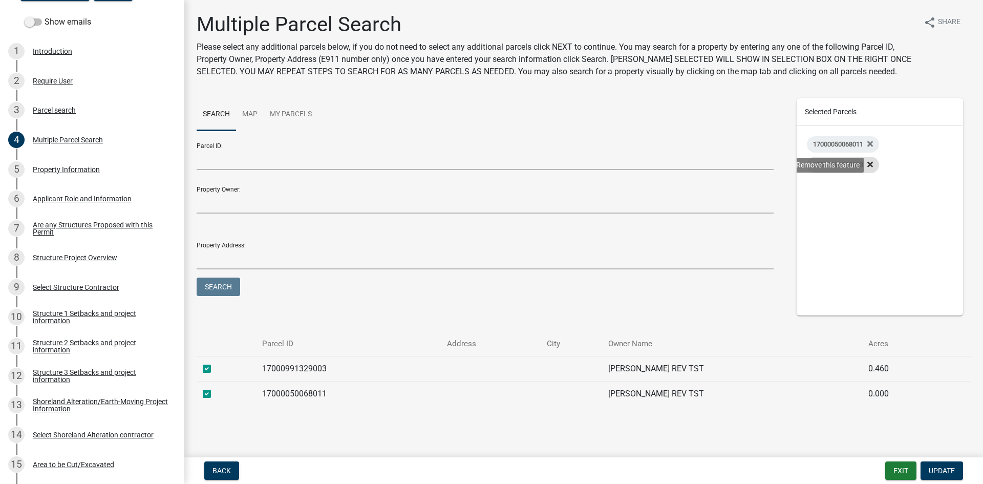
click at [786, 163] on icon at bounding box center [871, 165] width 6 height 6
checkbox input "false"
click at [786, 423] on button "Update" at bounding box center [942, 471] width 43 height 18
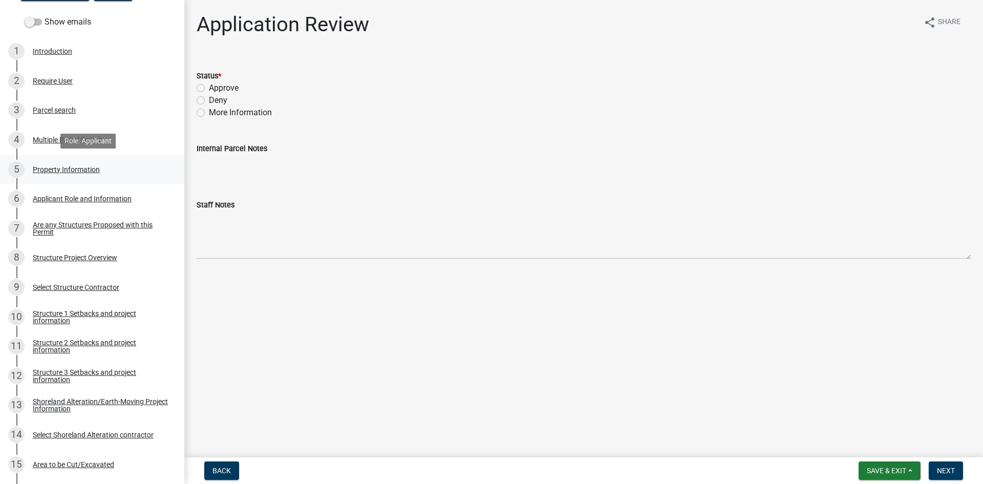
click at [88, 177] on div "5 Property Information" at bounding box center [88, 169] width 160 height 16
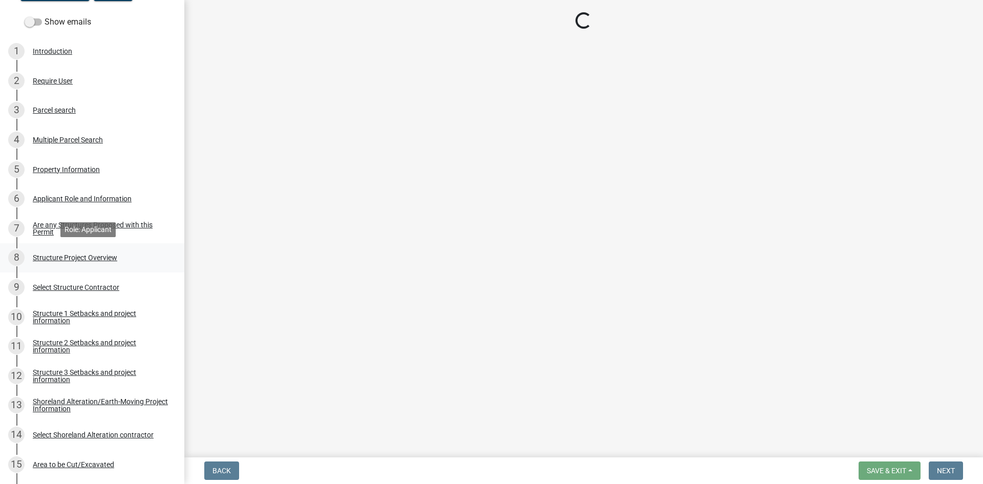
select select "758382b1-a9b7-40fb-b133-d60fa51a6422"
select select "91995f90-6606-463b-bec3-c5862f147548"
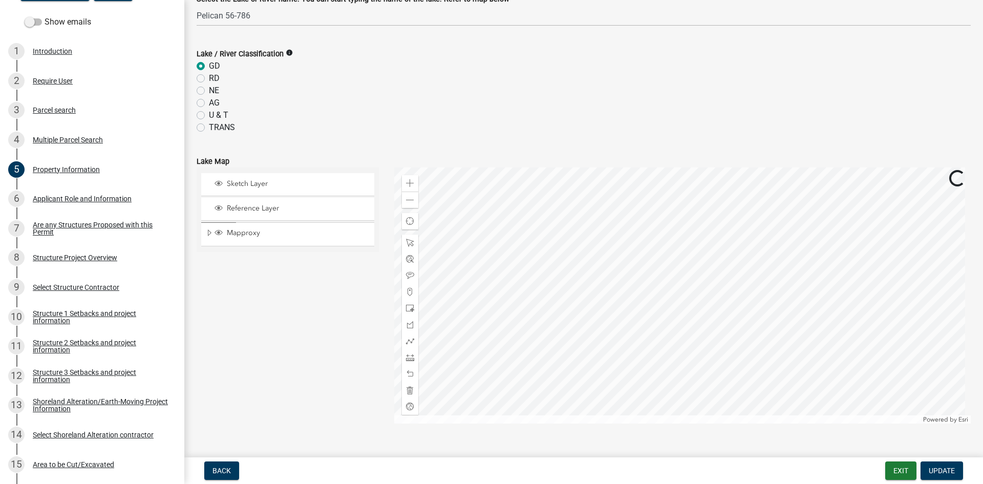
scroll to position [586, 0]
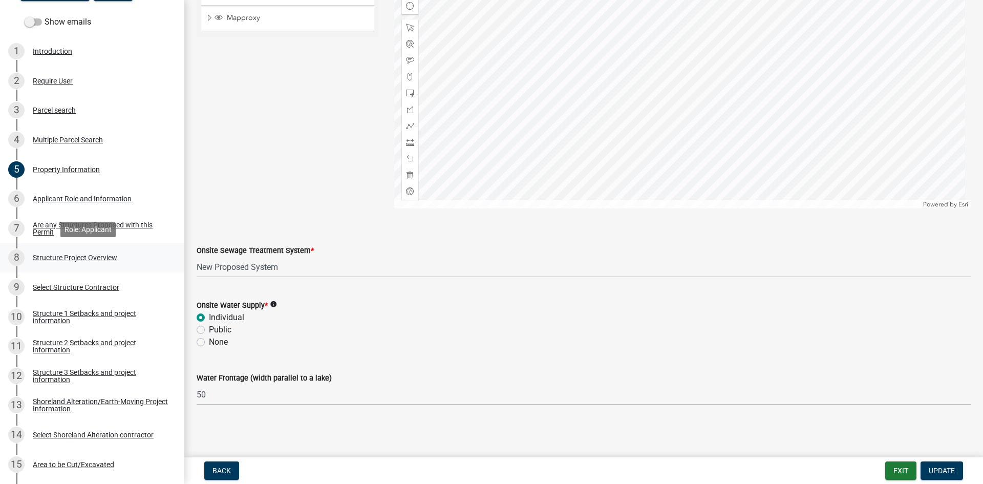
click at [109, 262] on div "8 Structure Project Overview" at bounding box center [88, 257] width 160 height 16
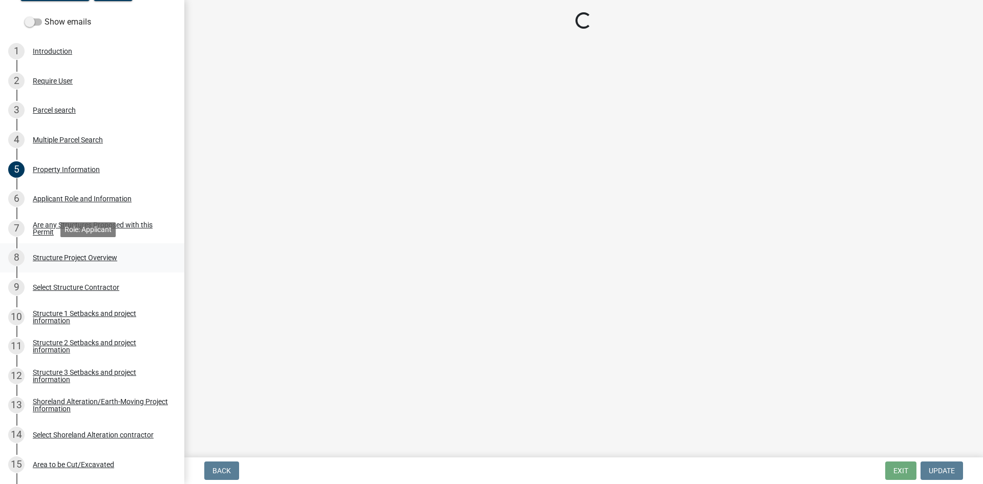
scroll to position [0, 0]
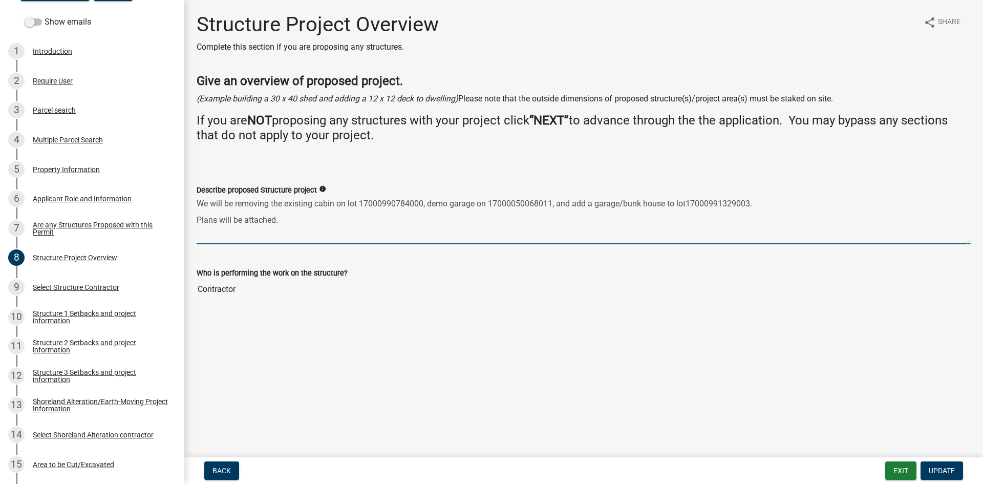
drag, startPoint x: 290, startPoint y: 225, endPoint x: 554, endPoint y: 198, distance: 265.7
click at [554, 198] on textarea "We will be removing the existing cabin on lot 17000990784000, demo garage on 17…" at bounding box center [584, 220] width 774 height 48
type textarea "We will be removing the existing cabin on lot 17000990784000, demo garage on 17…"
click at [786, 423] on span "Update" at bounding box center [942, 471] width 26 height 8
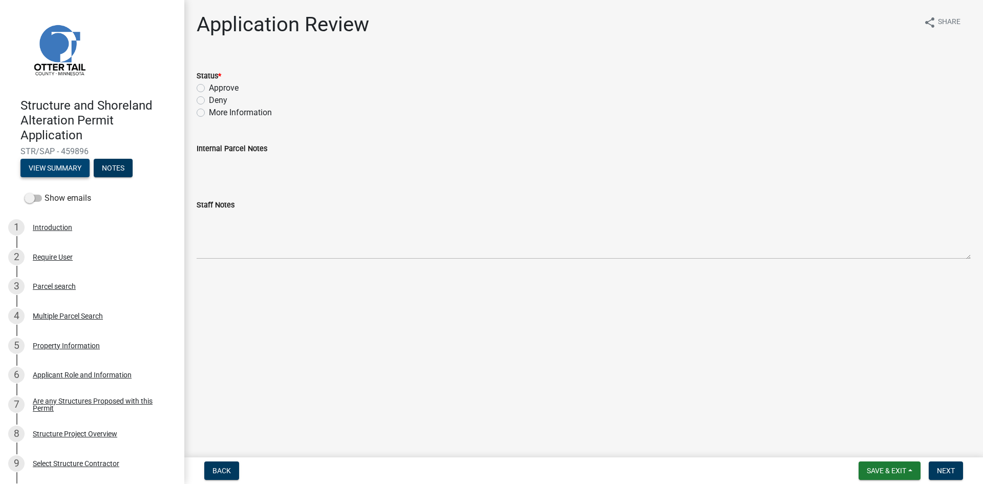
click at [65, 173] on button "View Summary" at bounding box center [54, 168] width 69 height 18
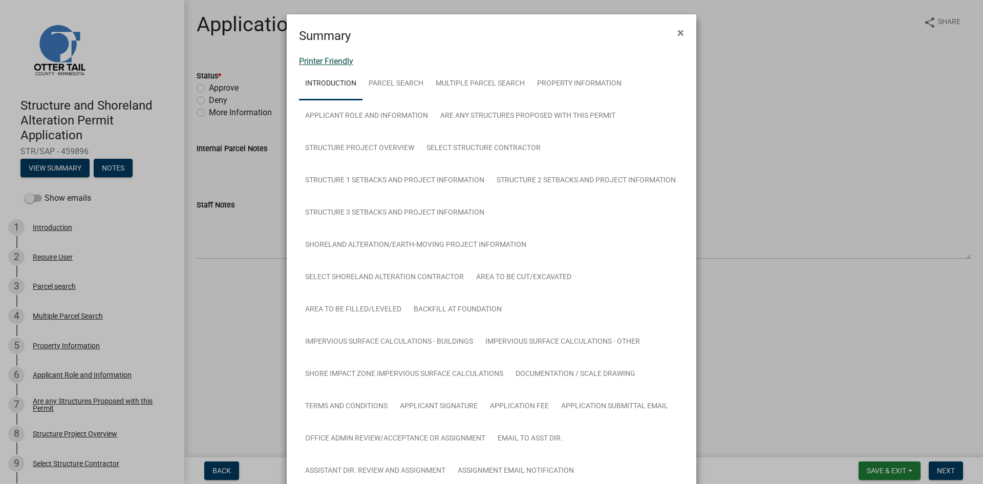
click at [330, 59] on link "Printer Friendly" at bounding box center [326, 61] width 54 height 10
click at [678, 32] on span "×" at bounding box center [681, 33] width 7 height 14
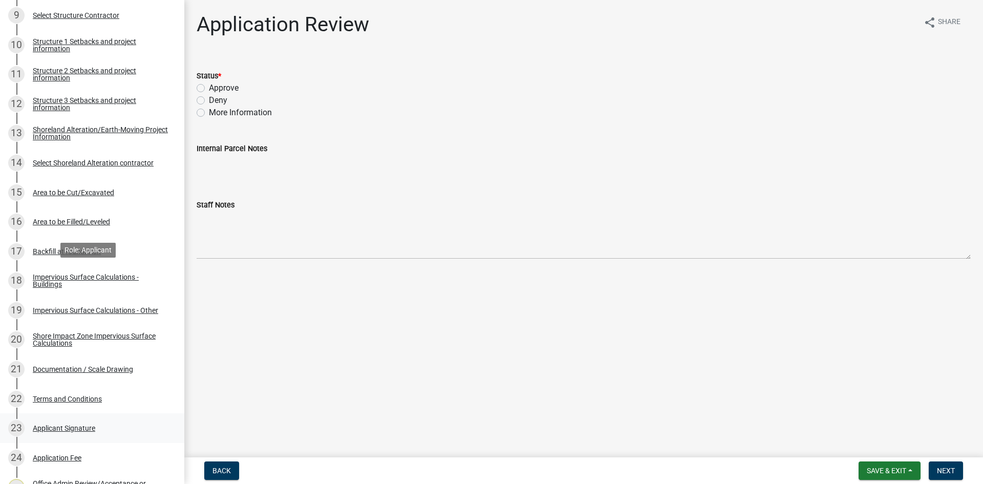
scroll to position [650, 0]
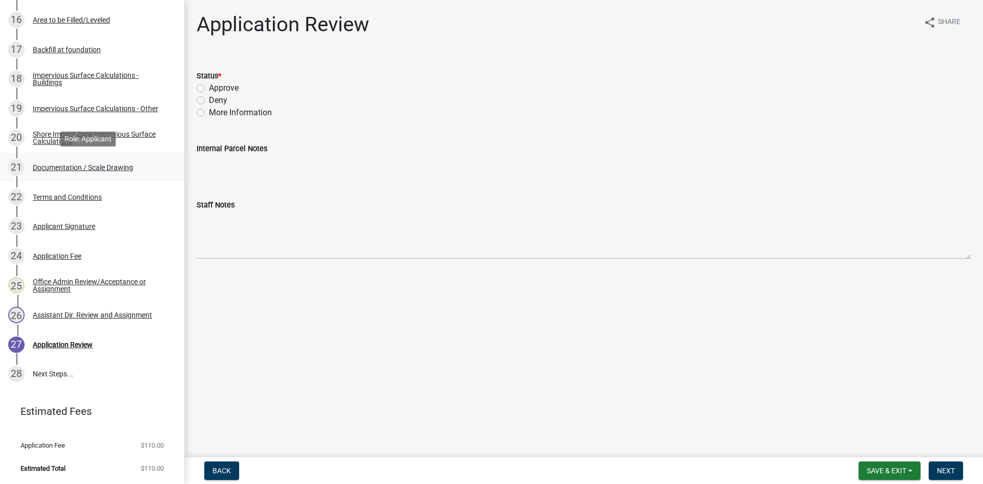
click at [101, 166] on div "Documentation / Scale Drawing" at bounding box center [83, 167] width 100 height 7
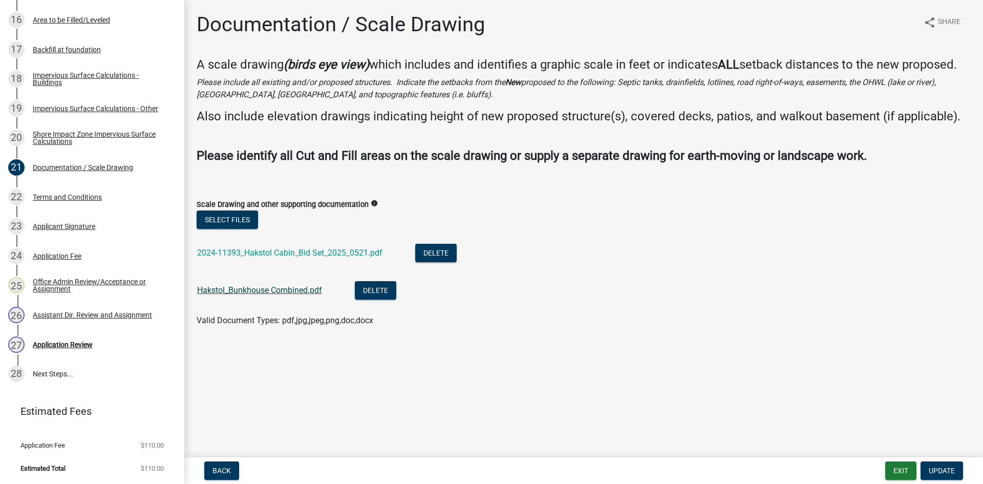
click at [277, 290] on link "Hakstol_Bunkhouse Combined.pdf" at bounding box center [259, 290] width 125 height 10
click at [273, 250] on link "2024-11393_Hakstol Cabin_Bid Set_2025_0521.pdf" at bounding box center [289, 253] width 185 height 10
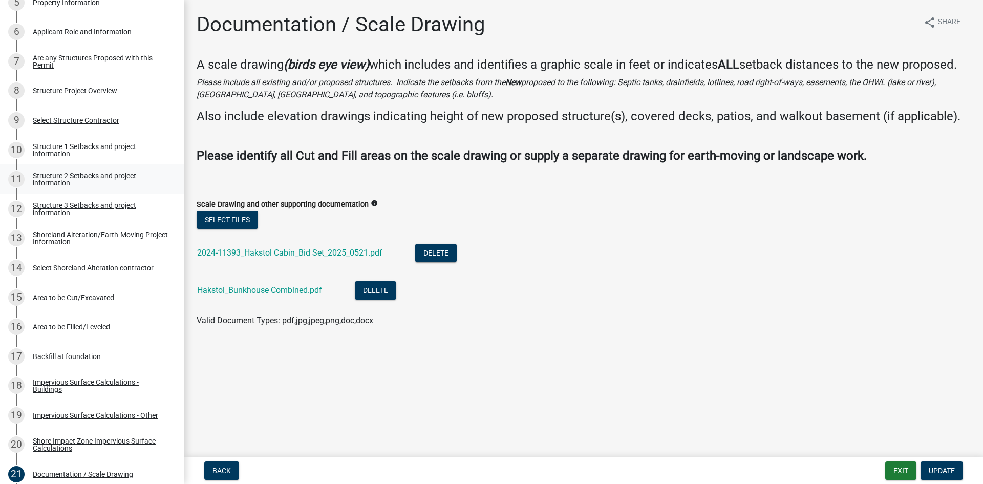
scroll to position [343, 0]
click at [82, 145] on div "Structure 1 Setbacks and project information" at bounding box center [100, 150] width 135 height 14
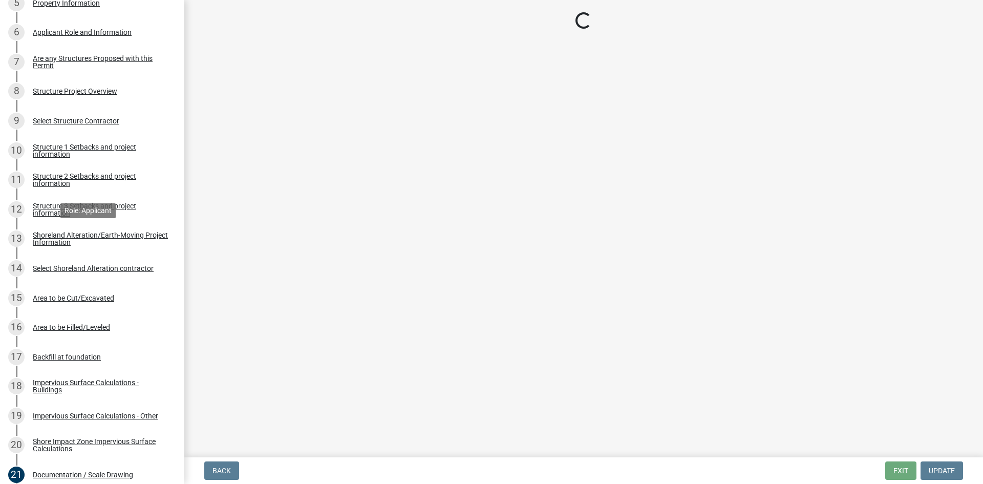
select select "a3cc236c-43aa-406a-8353-e0398d57c407"
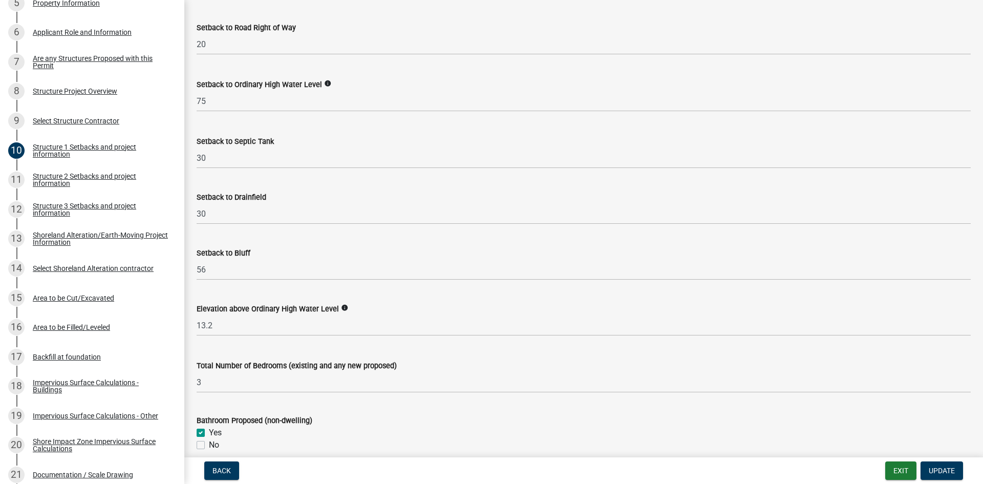
scroll to position [960, 0]
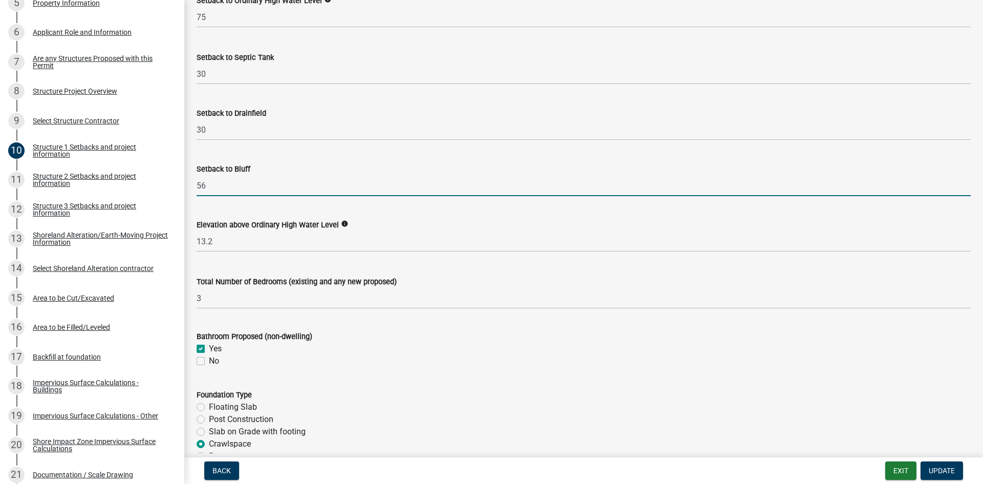
click at [218, 183] on input "56" at bounding box center [584, 185] width 774 height 21
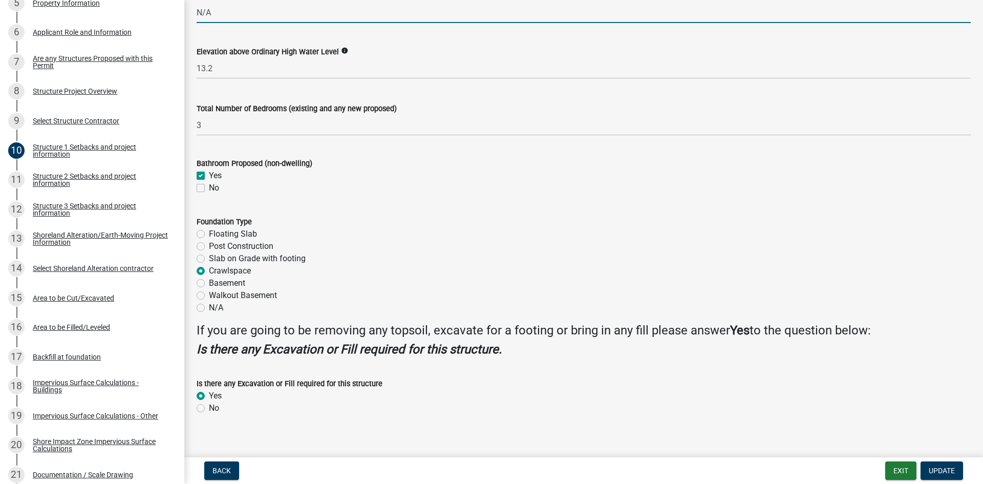
scroll to position [1144, 0]
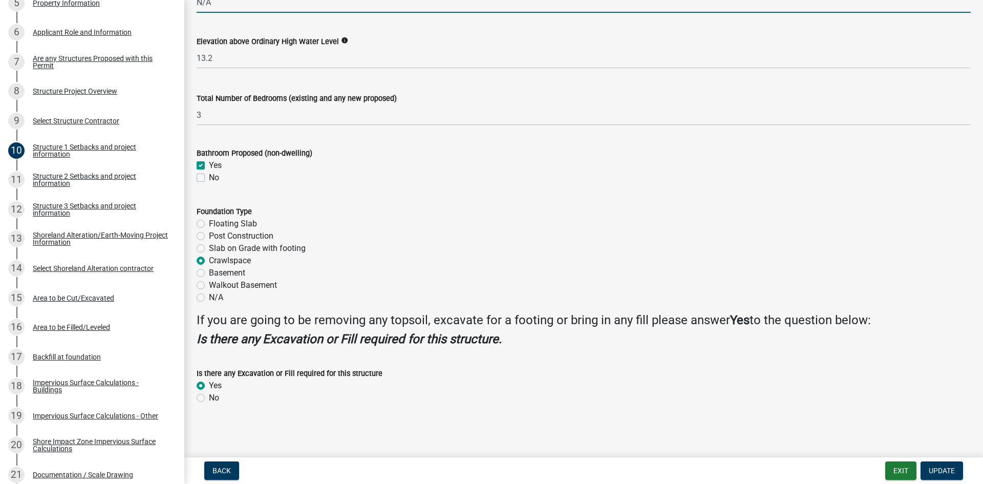
type input "N/A"
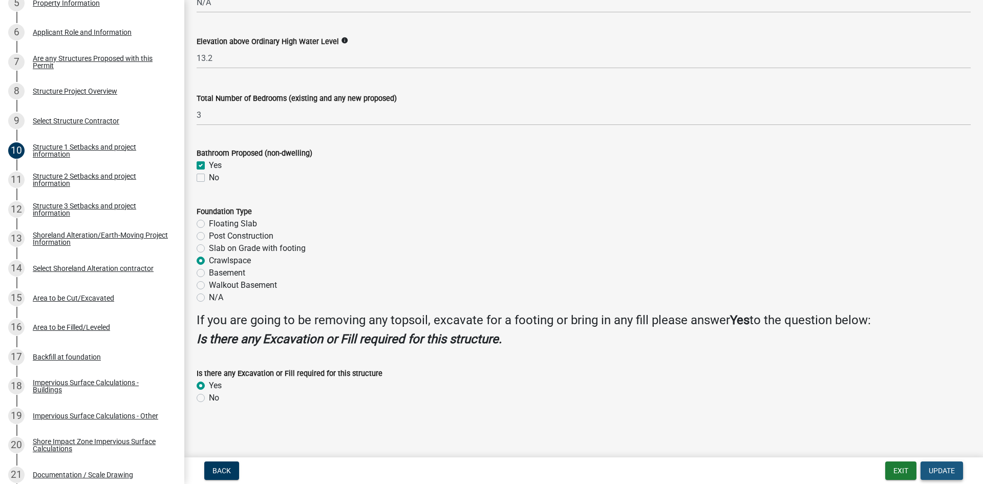
click at [786, 423] on button "Update" at bounding box center [942, 471] width 43 height 18
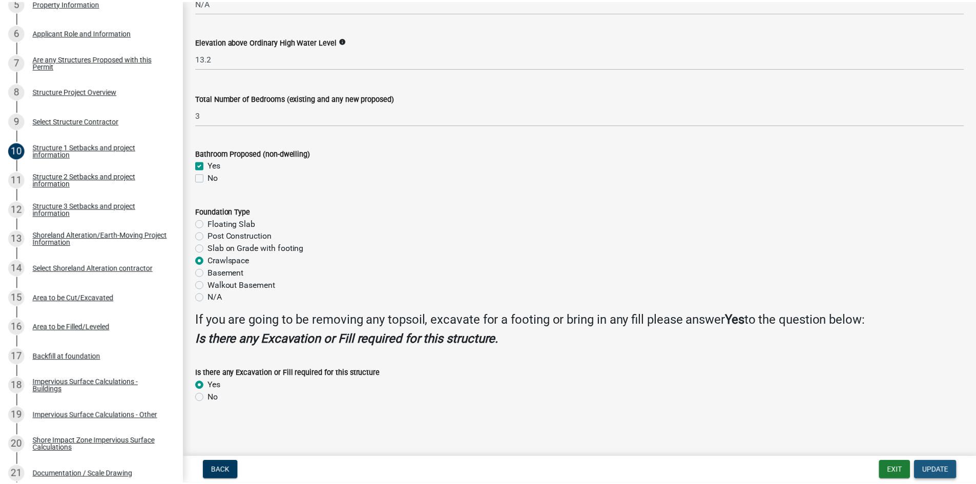
scroll to position [0, 0]
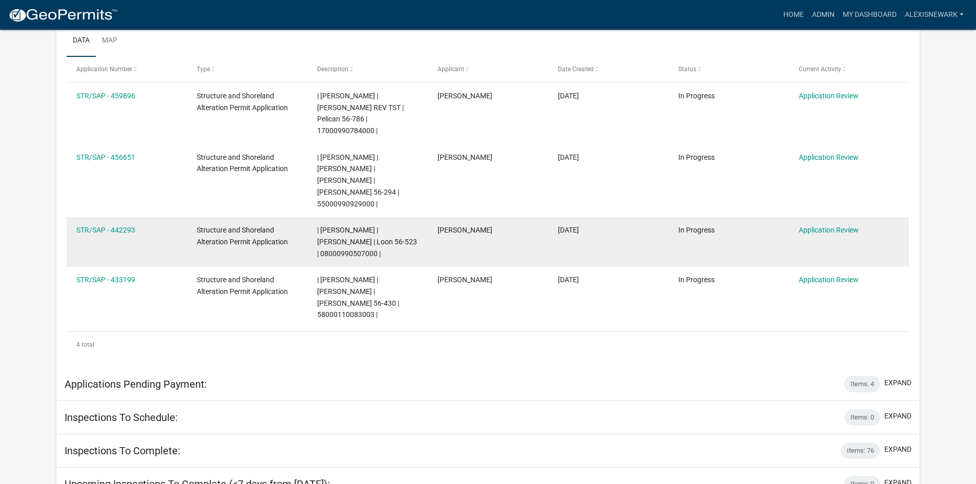
scroll to position [307, 0]
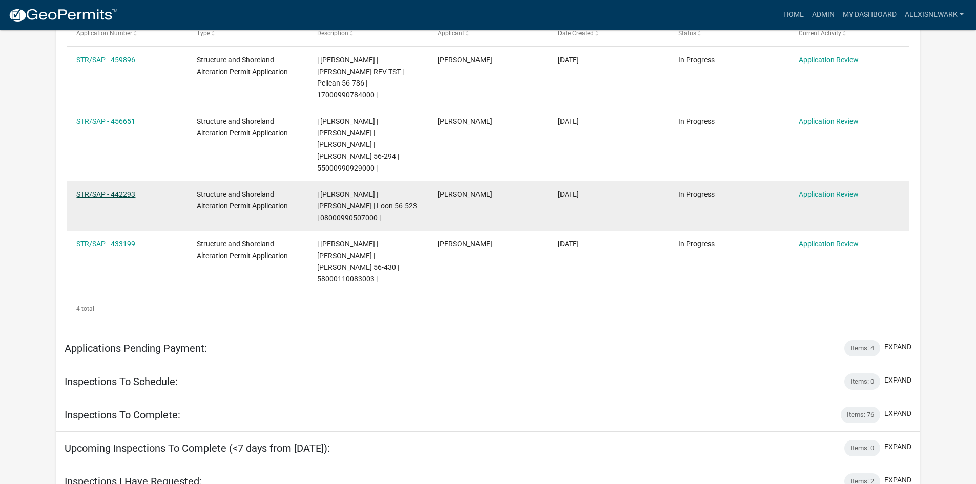
click at [123, 190] on link "STR/SAP - 442293" at bounding box center [105, 194] width 59 height 8
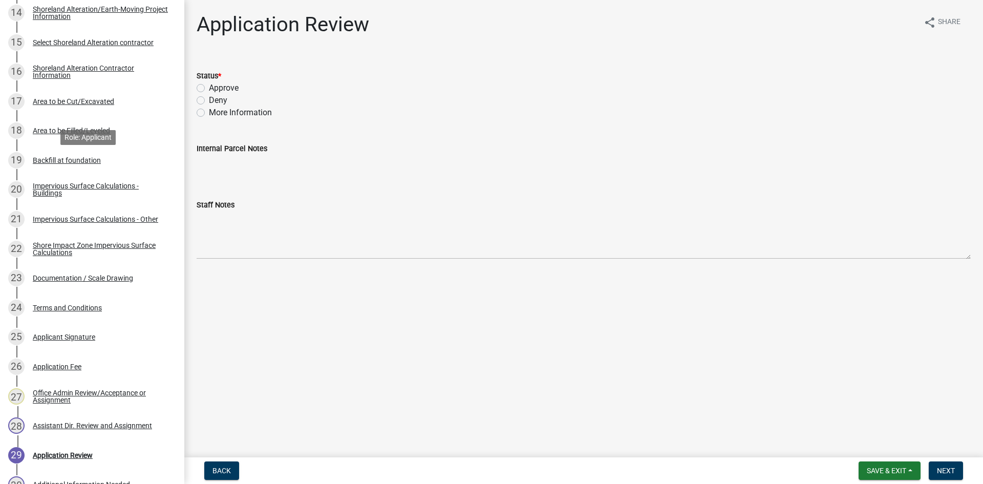
scroll to position [602, 0]
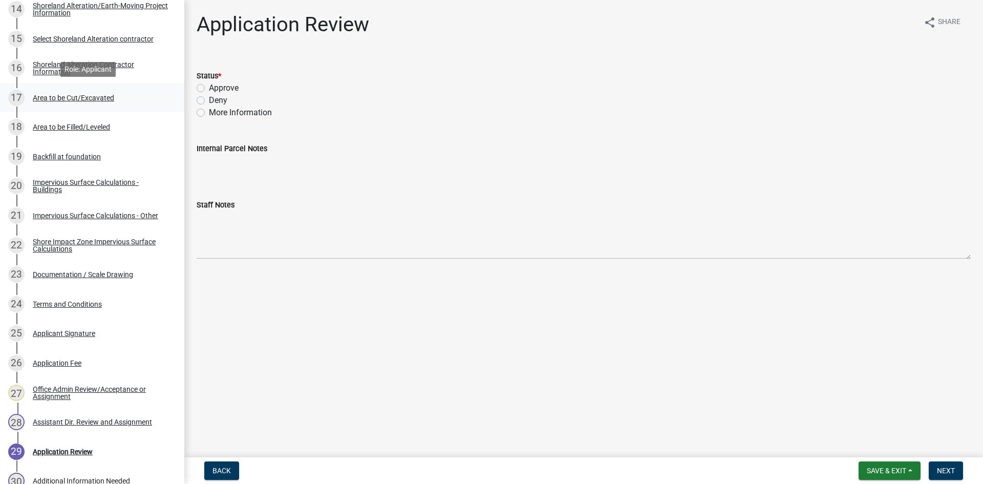
click at [67, 90] on div "17 Area to be Cut/Excavated" at bounding box center [88, 98] width 160 height 16
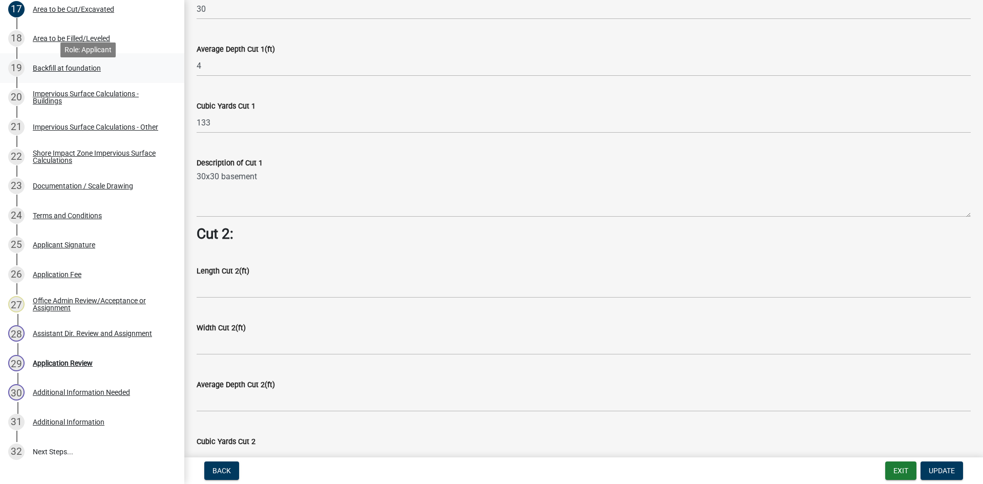
scroll to position [768, 0]
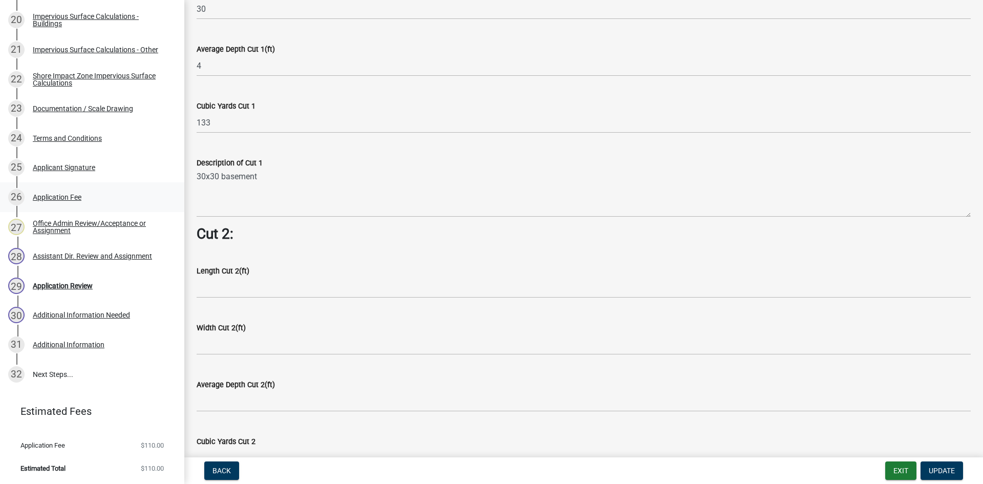
click at [100, 201] on div "26 Application Fee" at bounding box center [88, 197] width 160 height 16
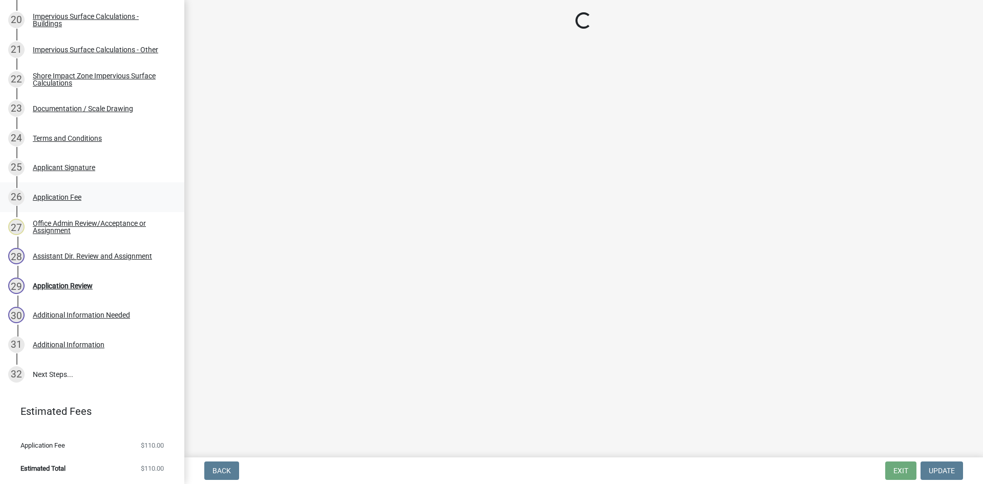
scroll to position [0, 0]
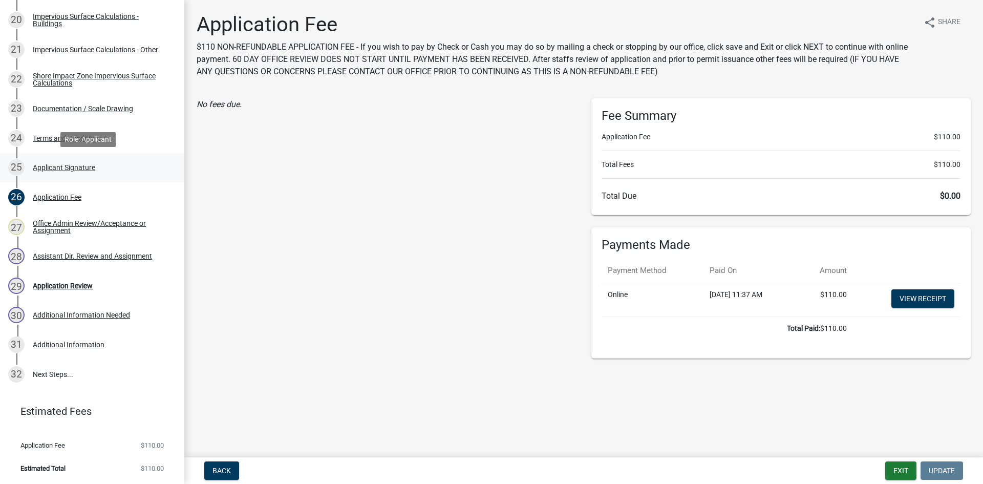
click at [117, 179] on link "25 Applicant Signature" at bounding box center [92, 168] width 184 height 30
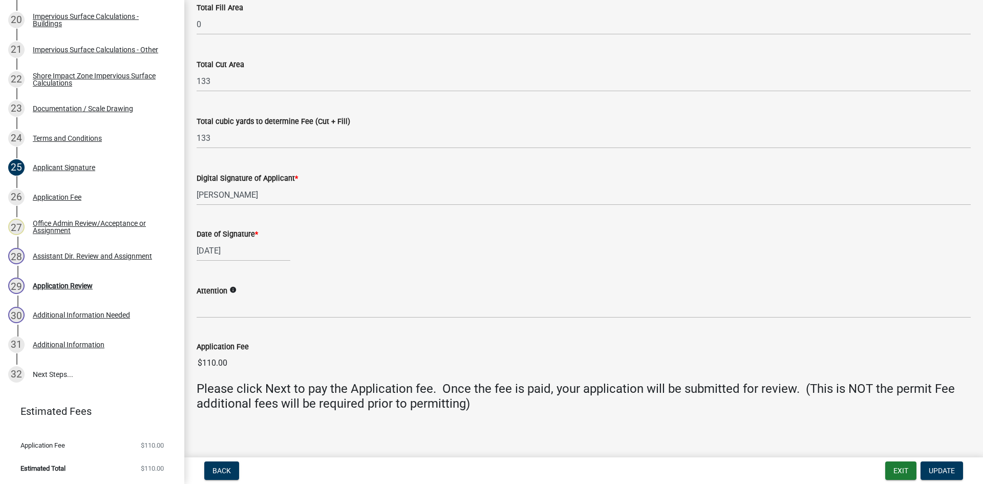
scroll to position [150, 0]
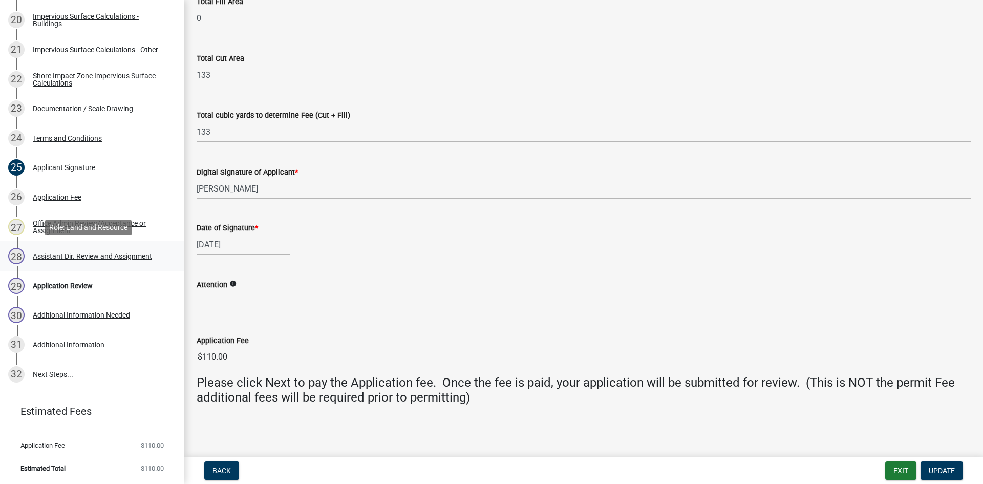
click at [103, 258] on div "Assistant Dir. Review and Assignment" at bounding box center [92, 256] width 119 height 7
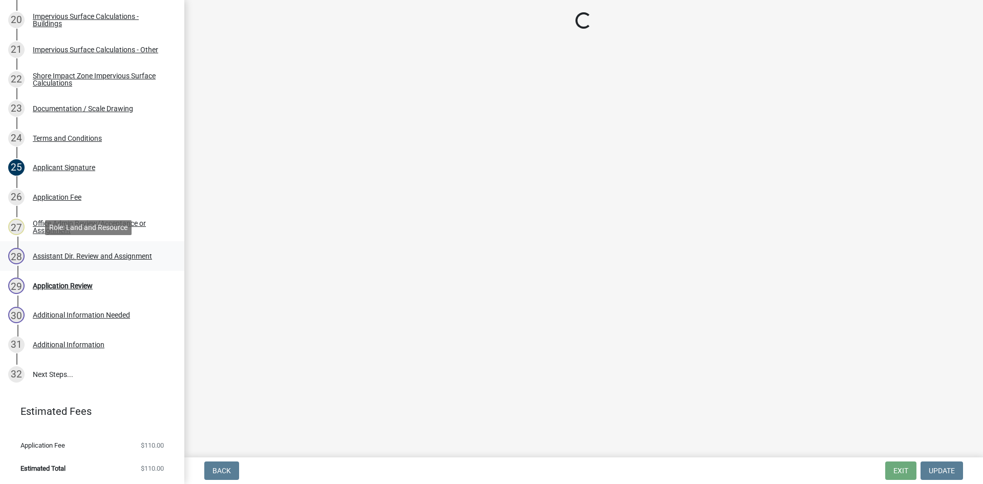
scroll to position [0, 0]
select select "46a67eee-2c7d-4579-9973-15a8b9f9d8c4"
select select "f6a741f6-6d10-4601-9562-2e8ce244b7e0"
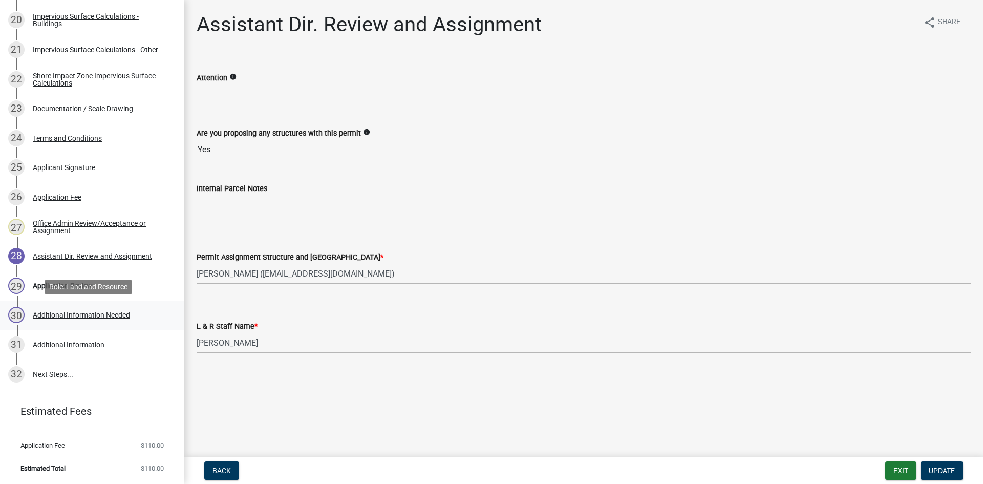
click at [142, 320] on div "30 Additional Information Needed" at bounding box center [88, 315] width 160 height 16
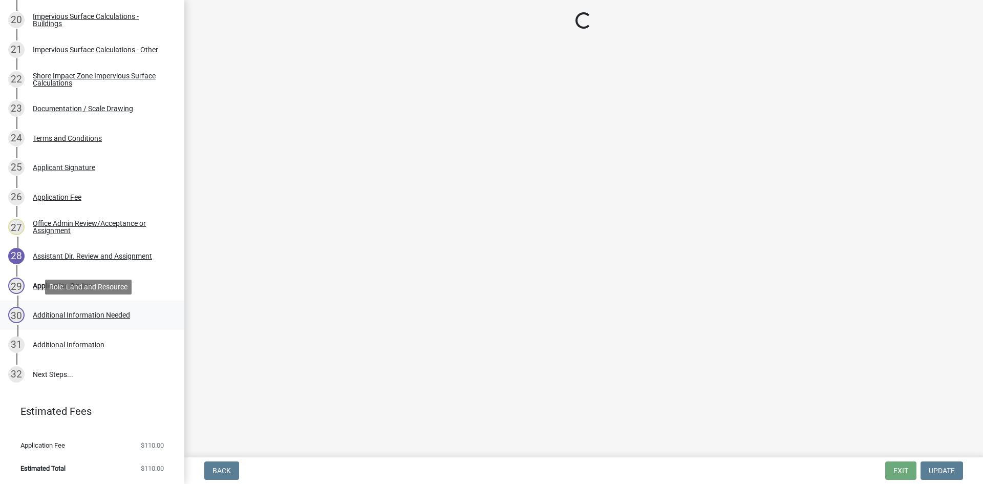
select select "46a67eee-2c7d-4579-9973-15a8b9f9d8c4"
select select "f6a741f6-6d10-4601-9562-2e8ce244b7e0"
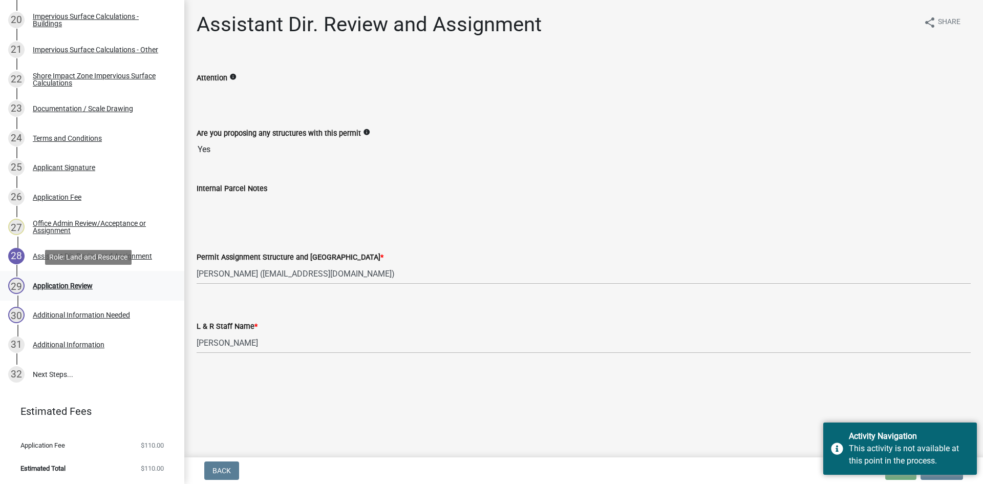
click at [83, 290] on div "29 Application Review" at bounding box center [88, 286] width 160 height 16
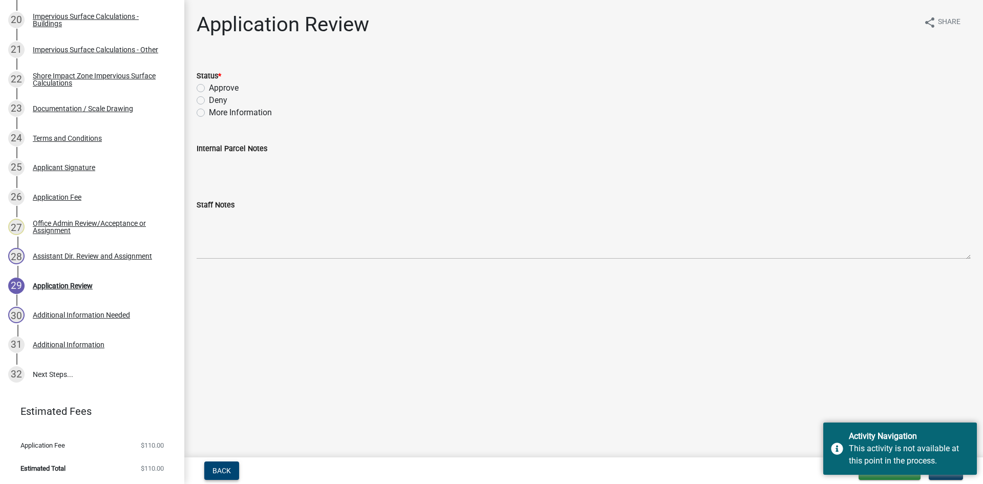
click at [227, 423] on span "Back" at bounding box center [222, 471] width 18 height 8
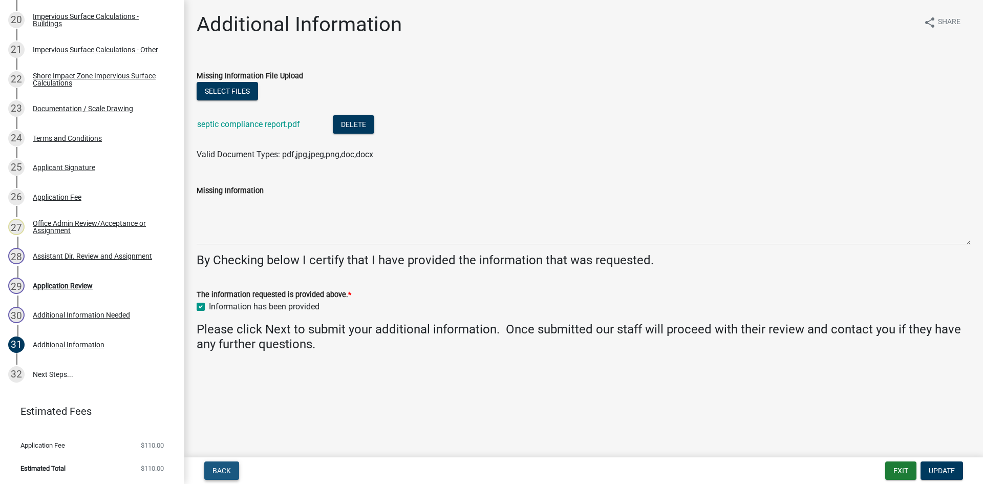
click at [227, 423] on span "Back" at bounding box center [222, 471] width 18 height 8
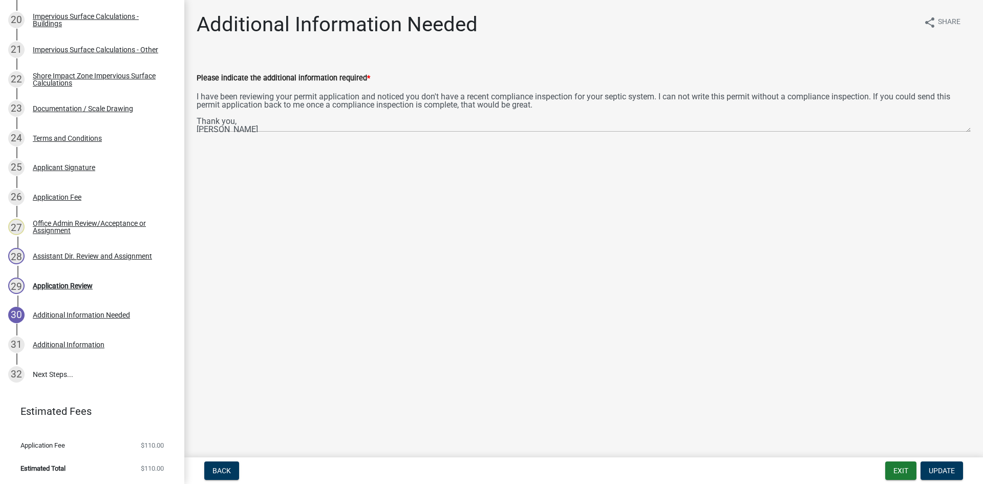
scroll to position [16, 0]
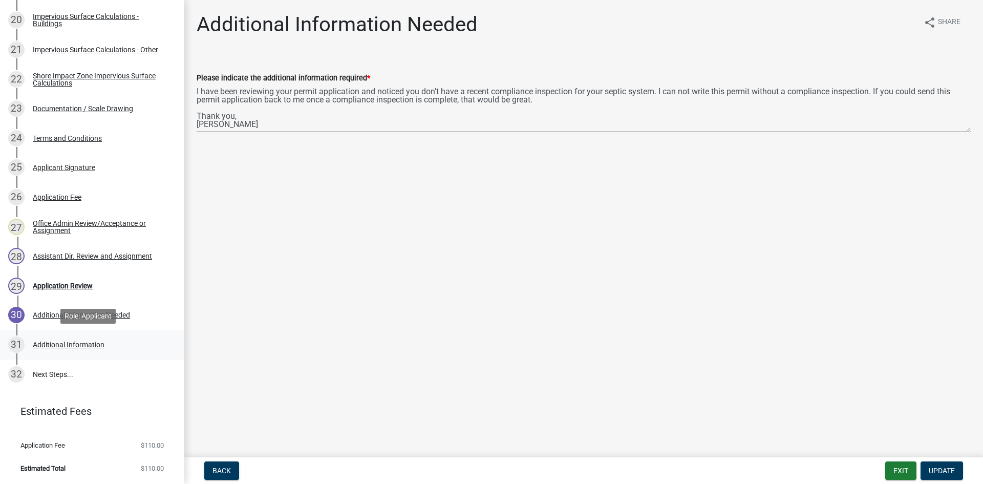
click at [118, 350] on div "31 Additional Information" at bounding box center [88, 345] width 160 height 16
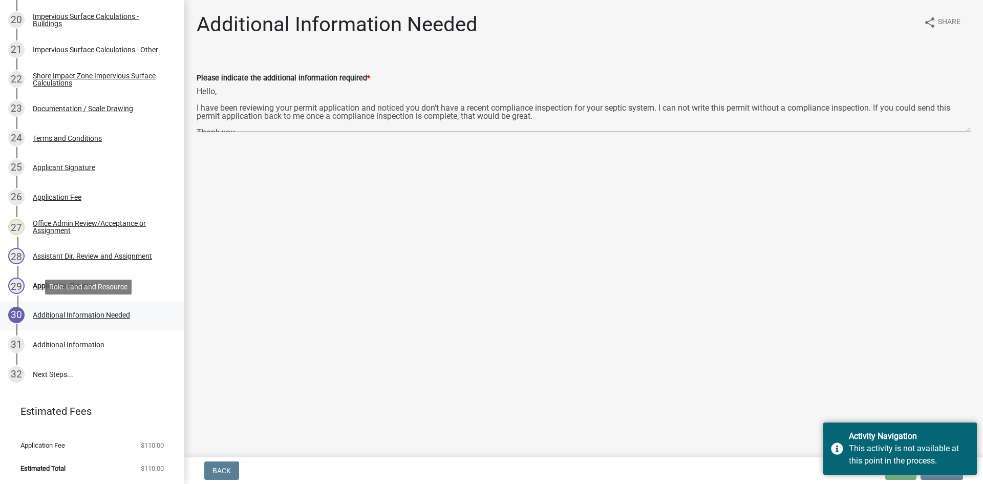
click at [129, 323] on div "30 Additional Information Needed" at bounding box center [88, 315] width 160 height 16
click at [113, 288] on div "29 Application Review" at bounding box center [88, 286] width 160 height 16
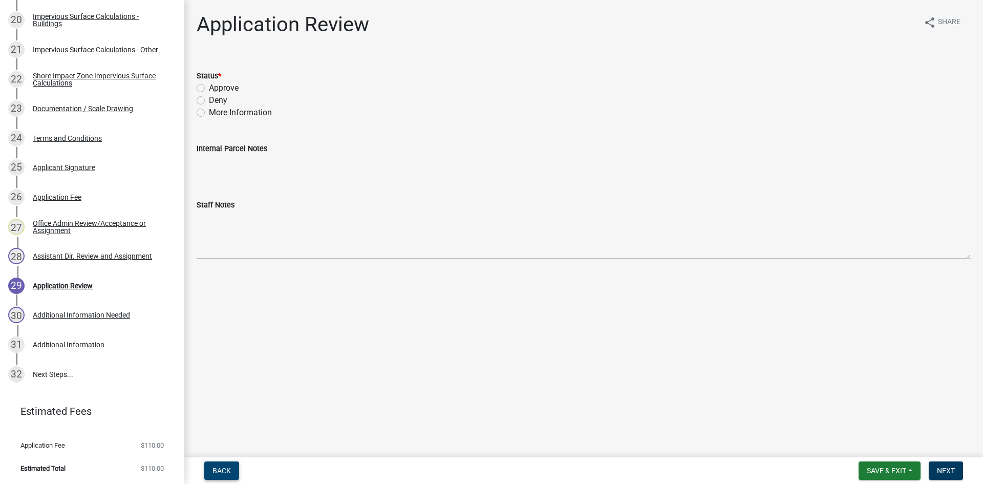
click at [209, 423] on button "Back" at bounding box center [221, 471] width 35 height 18
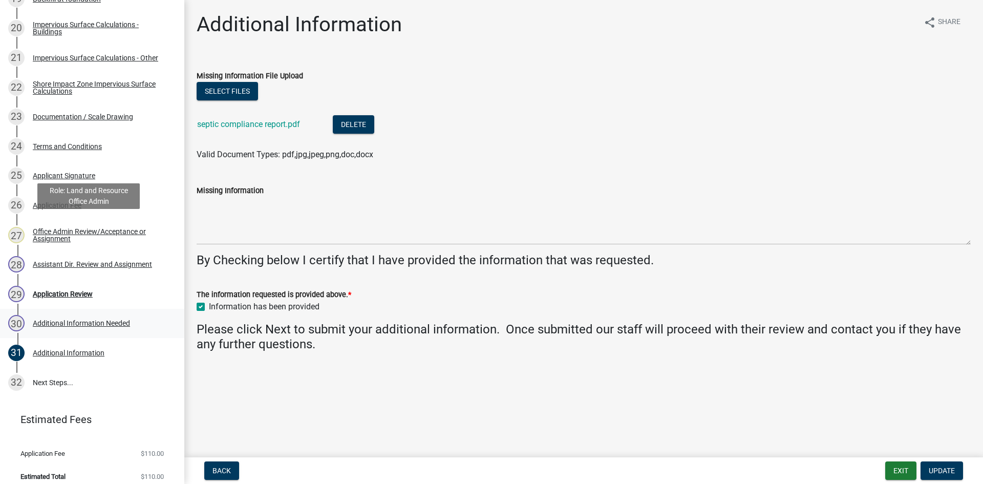
scroll to position [755, 0]
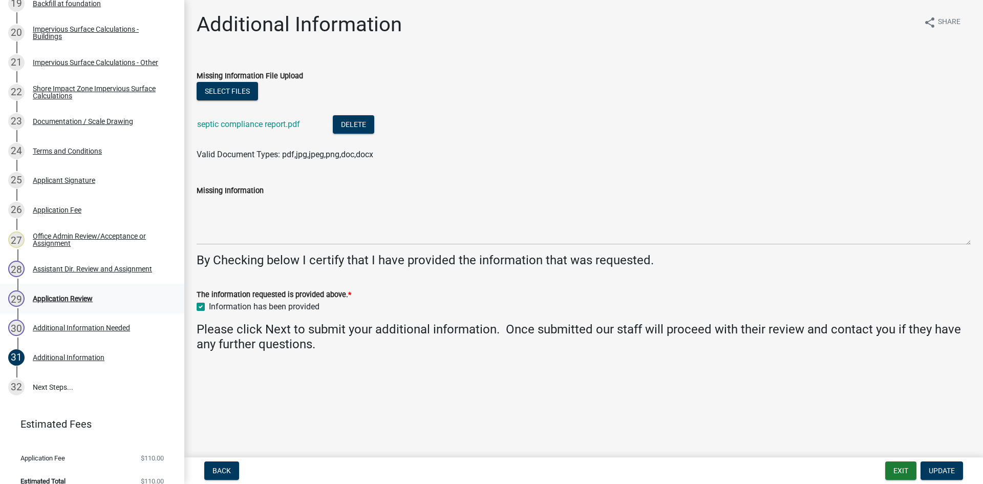
click at [96, 308] on link "29 Application Review" at bounding box center [92, 299] width 184 height 30
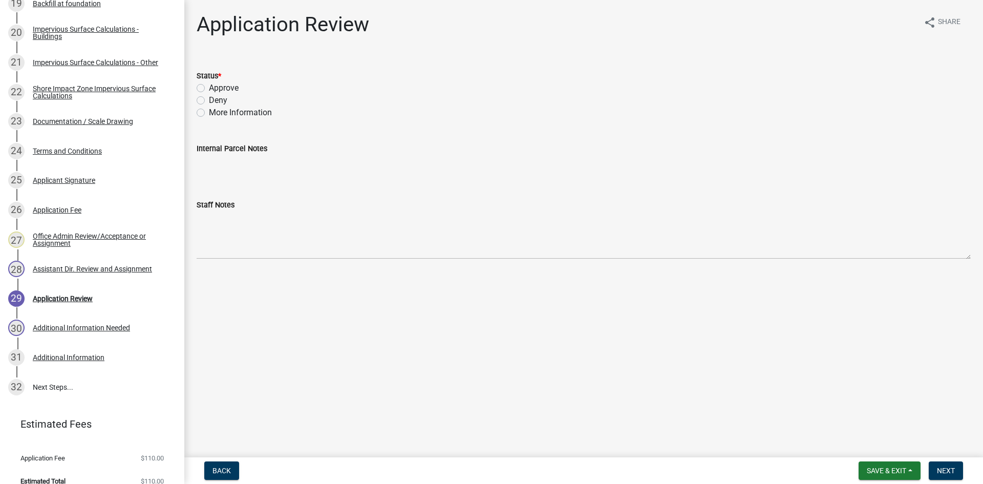
click at [248, 110] on label "More Information" at bounding box center [240, 113] width 63 height 12
click at [216, 110] on input "More Information" at bounding box center [212, 110] width 7 height 7
radio input "true"
click at [786, 423] on button "Next" at bounding box center [946, 471] width 34 height 18
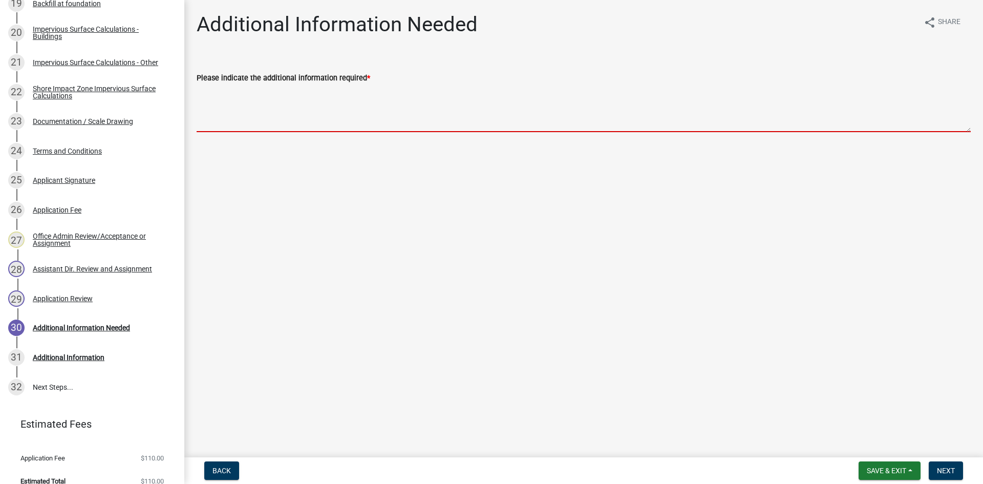
click at [392, 104] on textarea "Please indicate the additional information required *" at bounding box center [584, 108] width 774 height 48
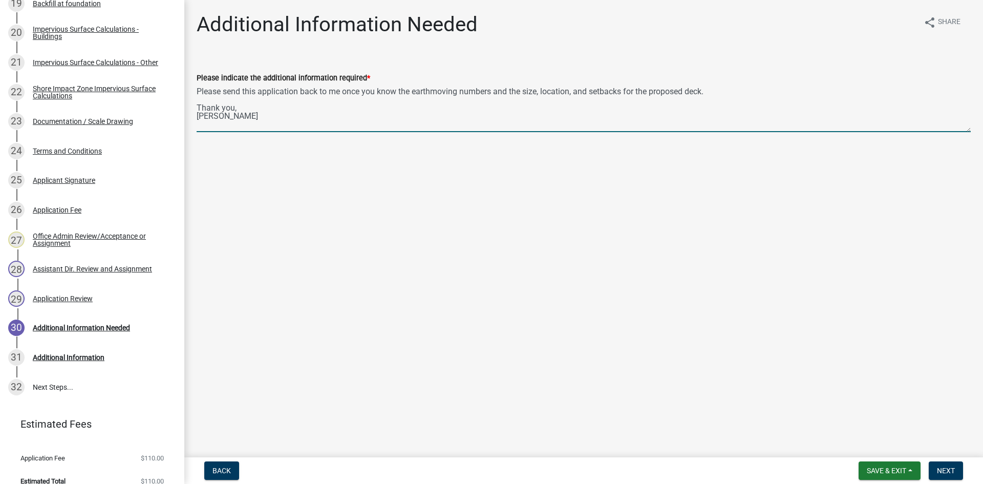
click at [200, 91] on textarea "Please send this application back to me once you know the earthmoving numbers a…" at bounding box center [584, 108] width 774 height 48
click at [196, 94] on div "Please indicate the additional information required * Please send this applicat…" at bounding box center [584, 94] width 790 height 75
click at [199, 91] on textarea "Please send this application back to me once you know the earthmoving numbers a…" at bounding box center [584, 108] width 774 height 48
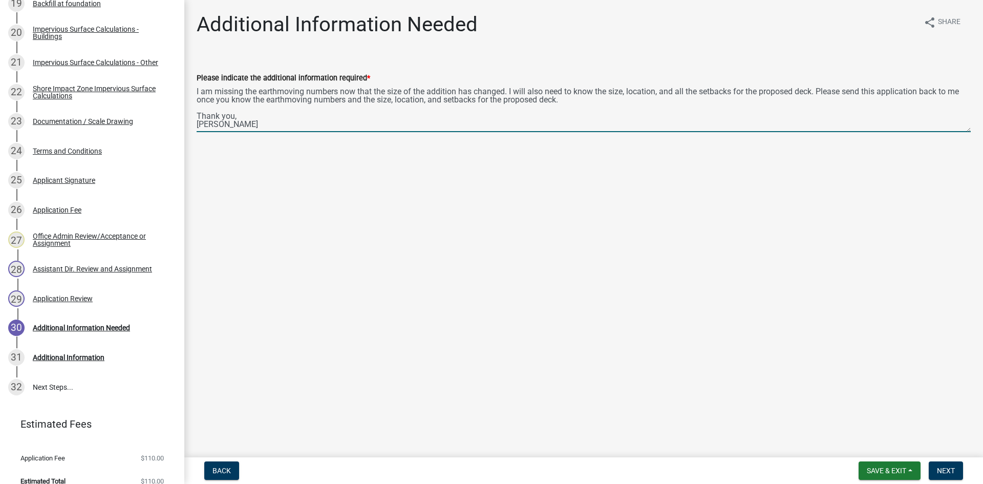
drag, startPoint x: 564, startPoint y: 102, endPoint x: 820, endPoint y: 76, distance: 257.0
click at [786, 76] on form "Please indicate the additional information required * I am missing the earthmov…" at bounding box center [584, 102] width 774 height 60
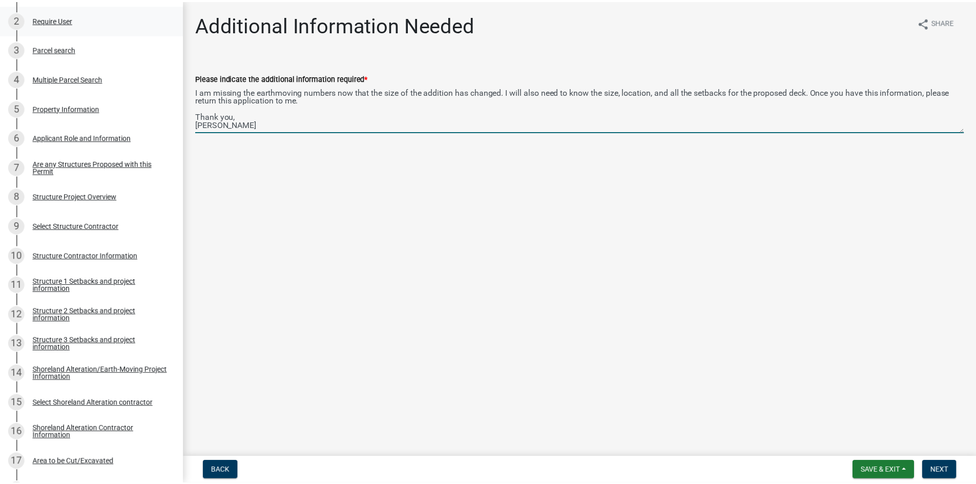
scroll to position [0, 0]
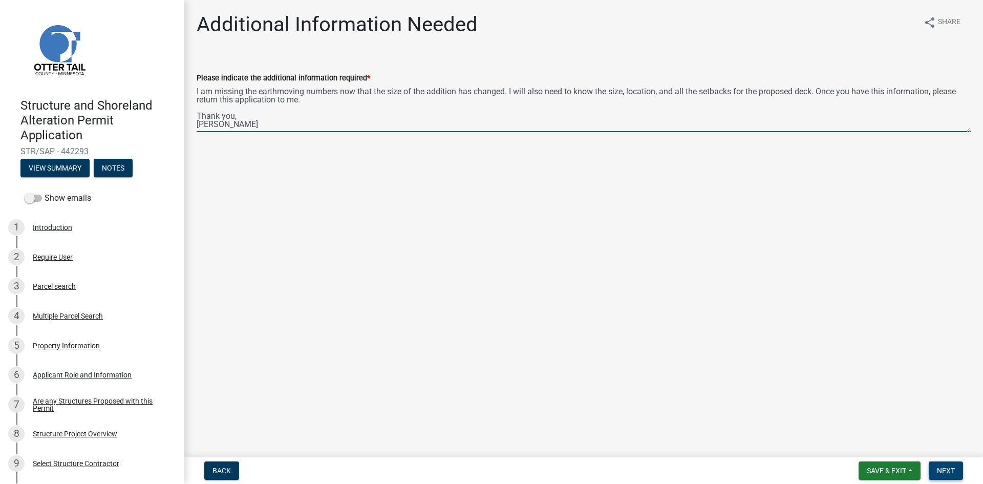
type textarea "I am missing the earthmoving numbers now that the size of the addition has chan…"
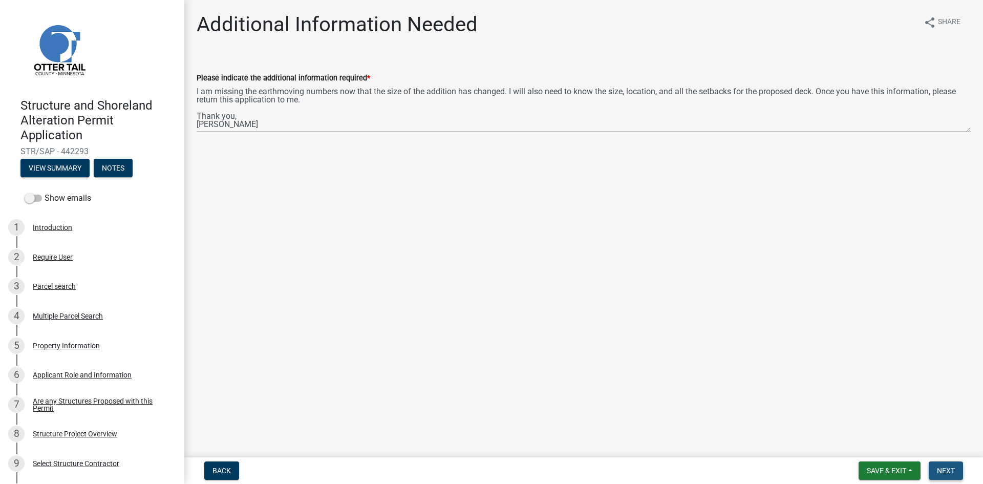
click at [786, 423] on span "Next" at bounding box center [946, 471] width 18 height 8
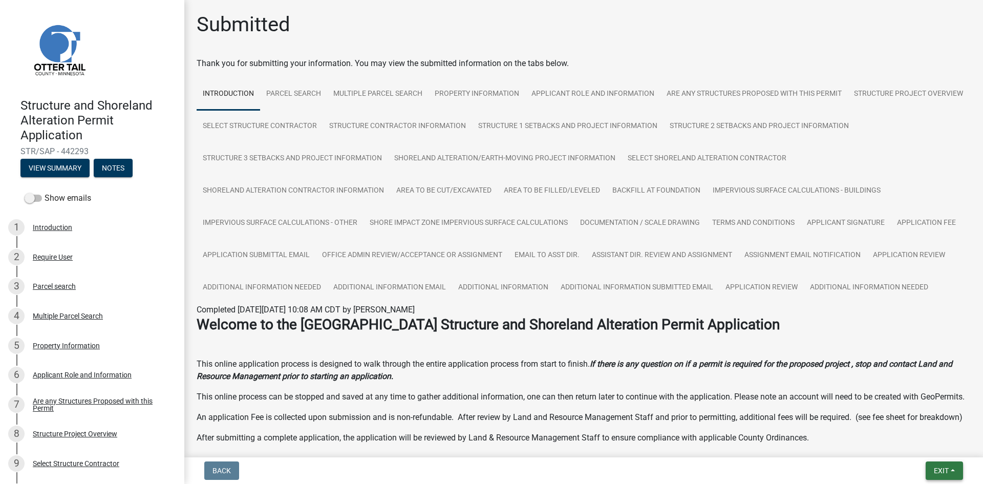
click at [786, 423] on span "Exit" at bounding box center [941, 471] width 15 height 8
click at [786, 423] on button "Save & Exit" at bounding box center [923, 444] width 82 height 25
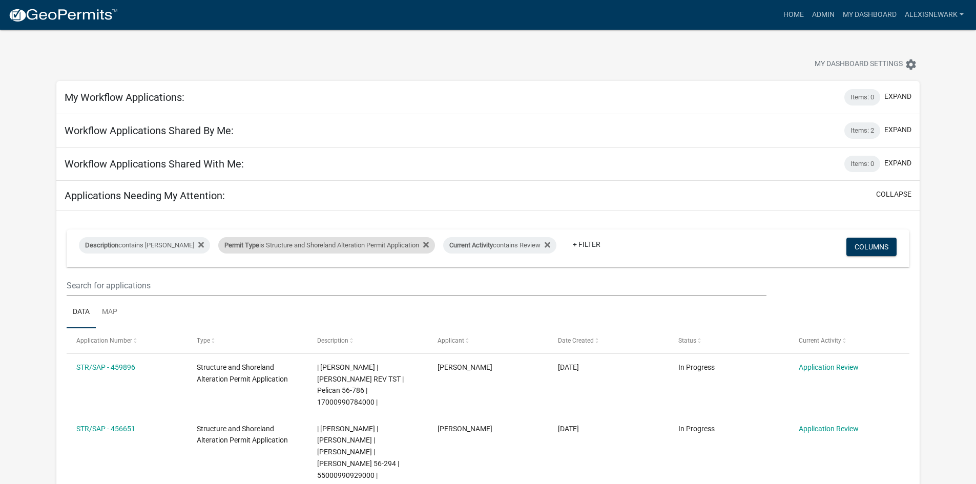
click at [292, 250] on div "Permit Type is Structure and Shoreland Alteration Permit Application" at bounding box center [326, 245] width 217 height 16
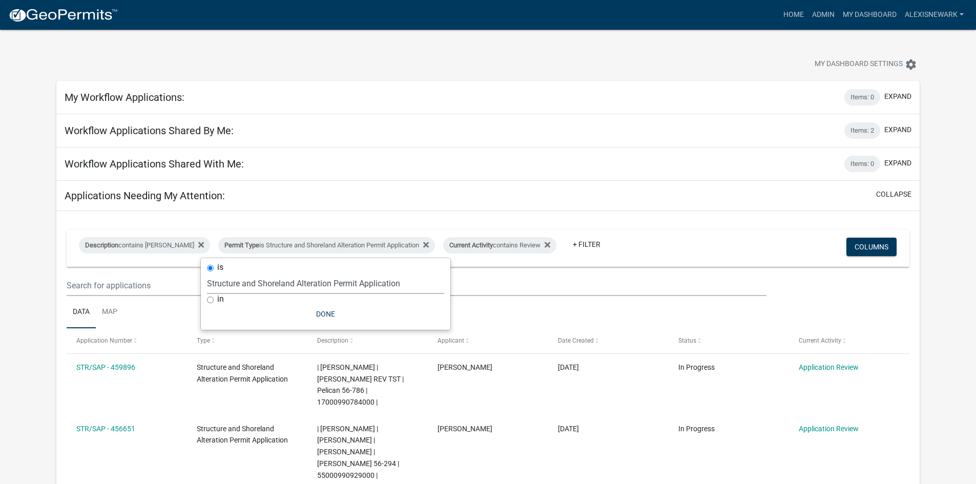
click at [336, 283] on select "Select an option Building Contractor / Excavators (Registration) Building Contr…" at bounding box center [325, 283] width 237 height 21
click at [207, 273] on select "Select an option Building Contractor / Excavators (Registration) Building Contr…" at bounding box center [325, 283] width 237 height 21
click at [355, 282] on select "Select an option Building Contractor / Excavators (Registration) Building Contr…" at bounding box center [325, 283] width 237 height 21
select select "68d28c81-f724-4f90-9ad3-bed34bf6fb80"
click at [224, 273] on select "Select an option Building Contractor / Excavators (Registration) Building Contr…" at bounding box center [325, 283] width 237 height 21
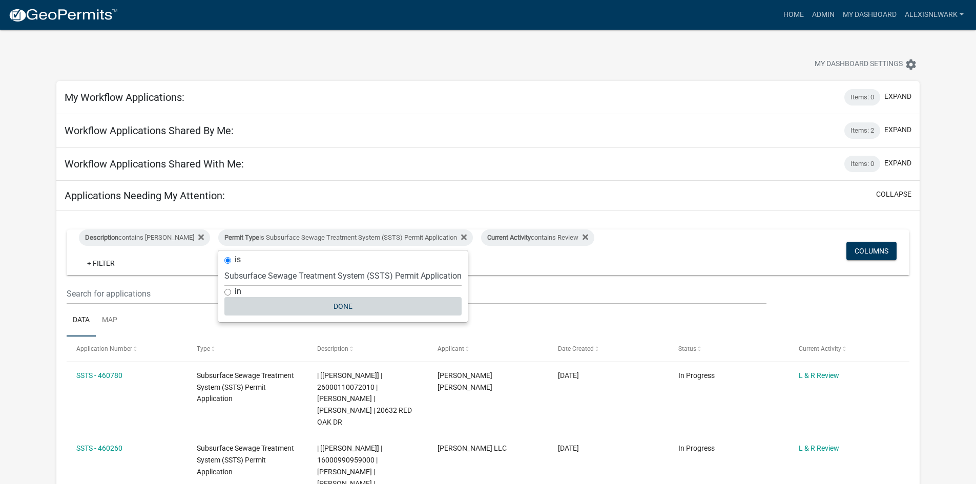
click at [345, 309] on button "Done" at bounding box center [342, 306] width 237 height 18
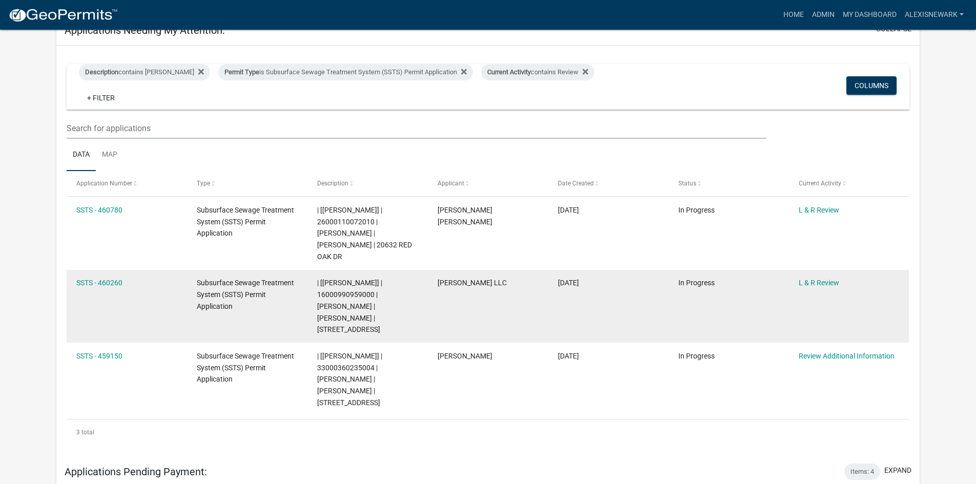
scroll to position [166, 0]
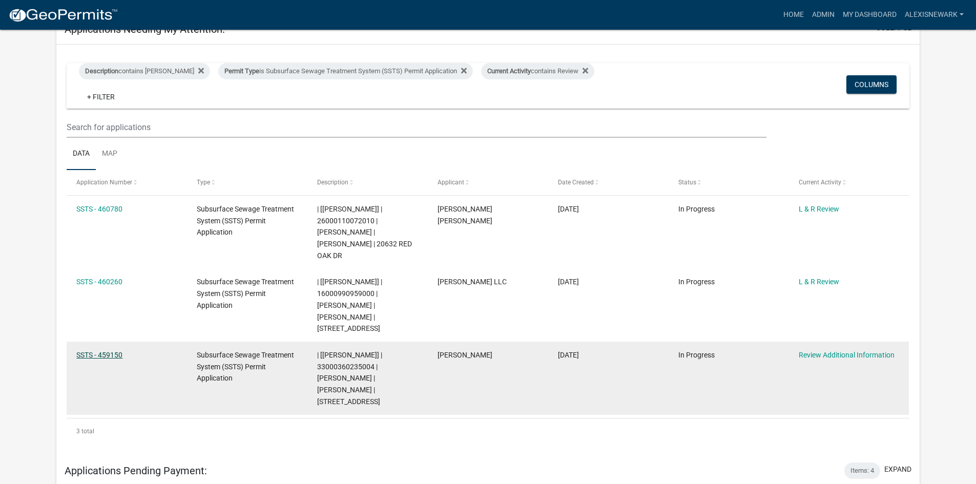
click at [99, 351] on link "SSTS - 459150" at bounding box center [99, 355] width 46 height 8
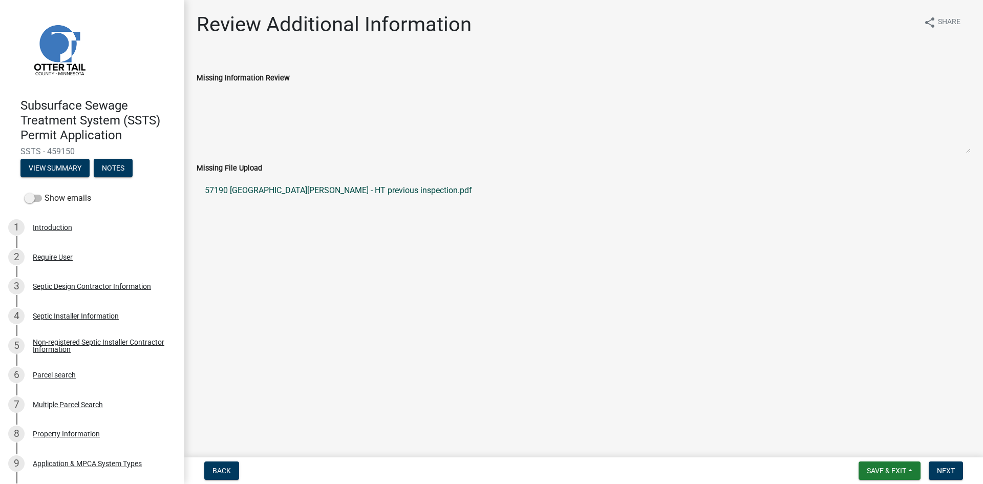
click at [315, 187] on link "57190 410th St - Przybylski - HT previous inspection.pdf" at bounding box center [584, 190] width 774 height 25
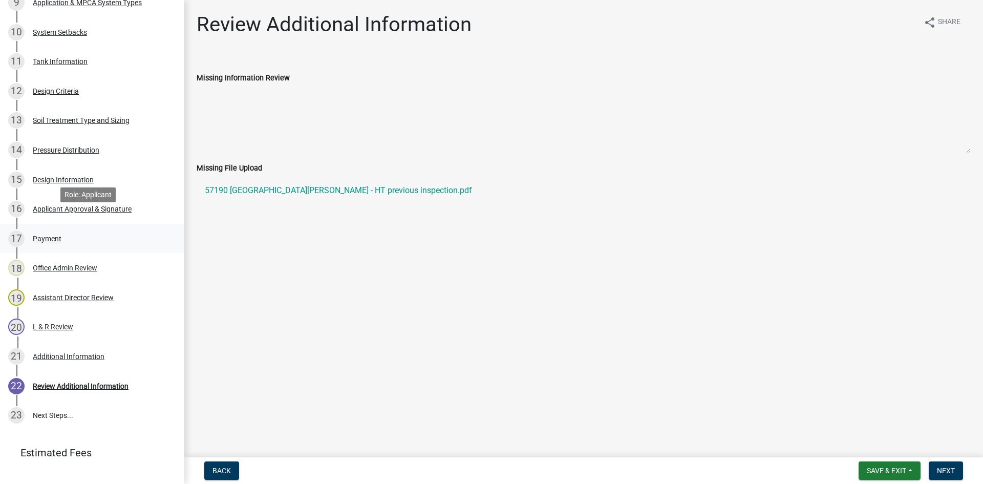
scroll to position [502, 0]
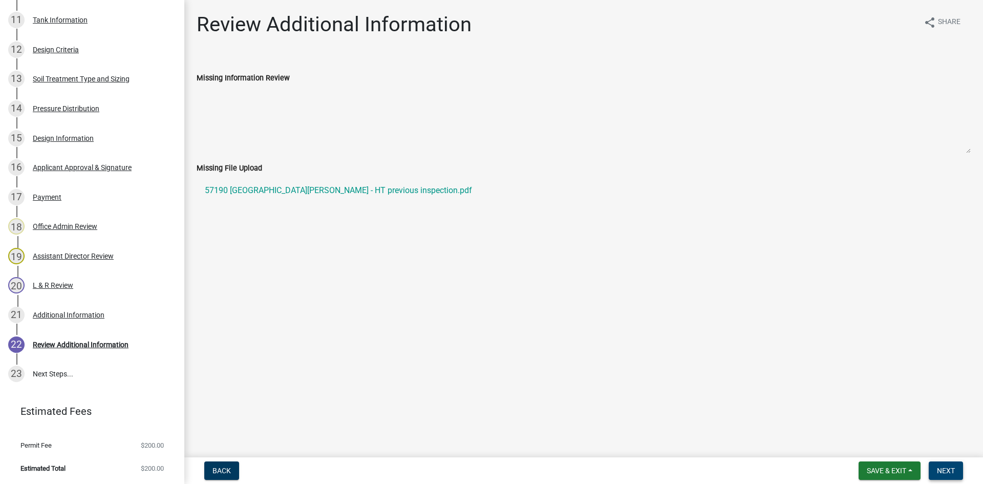
click at [786, 423] on span "Next" at bounding box center [946, 471] width 18 height 8
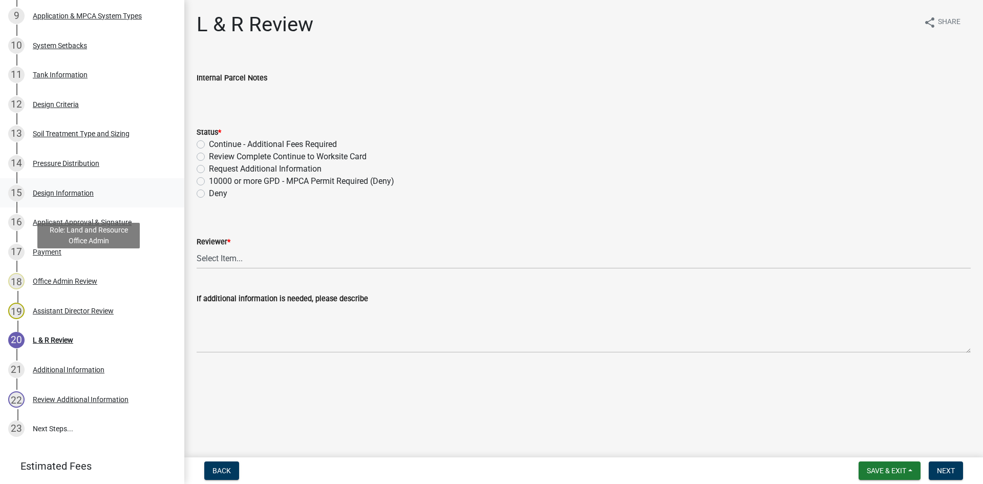
scroll to position [426, 0]
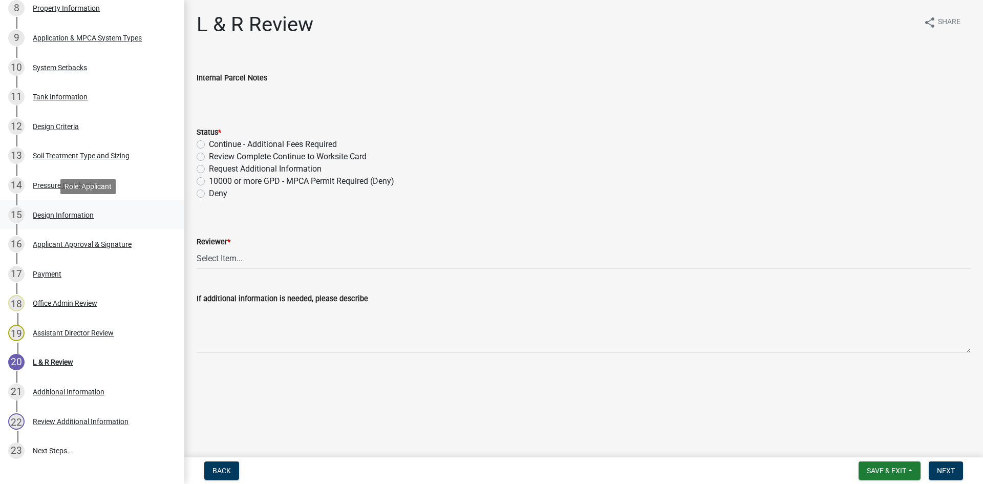
click at [81, 225] on link "15 Design Information" at bounding box center [92, 215] width 184 height 30
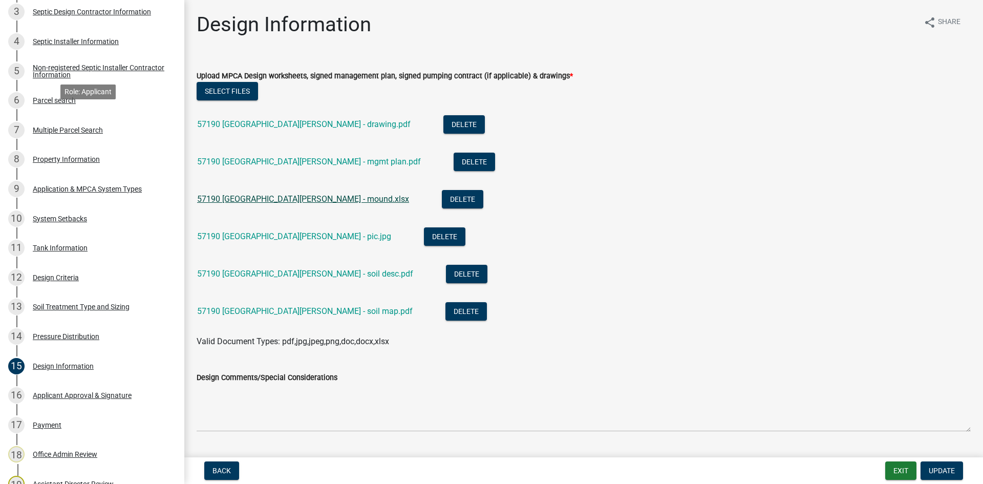
scroll to position [234, 0]
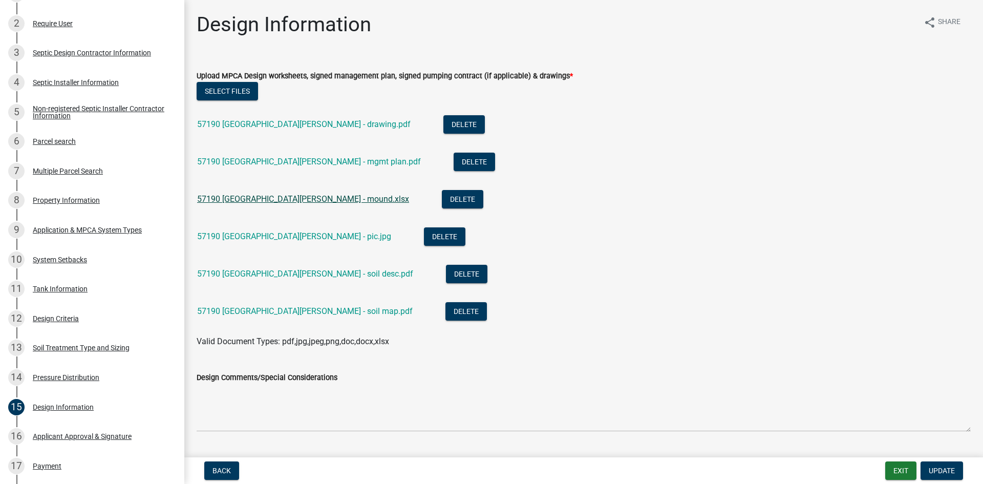
click at [323, 198] on link "57190 410th St - Przybylski - mound.xlsx" at bounding box center [303, 199] width 212 height 10
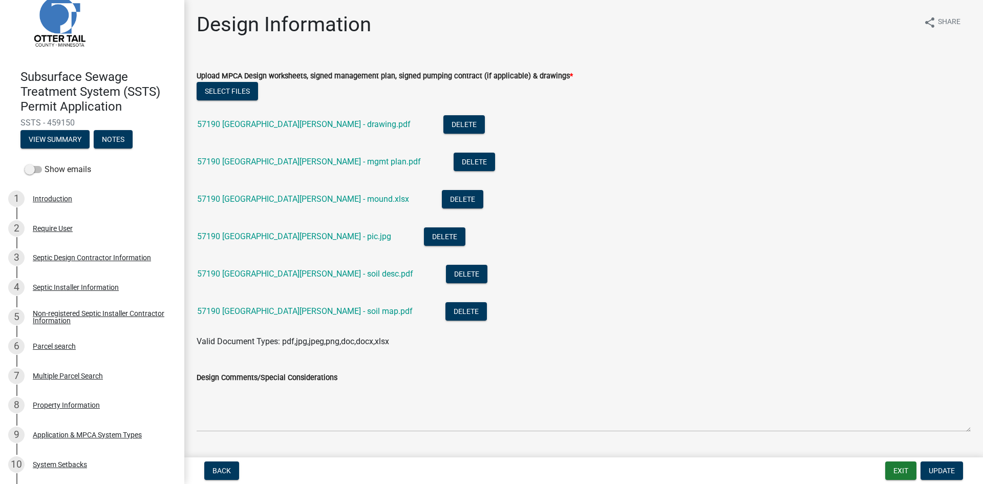
scroll to position [3, 0]
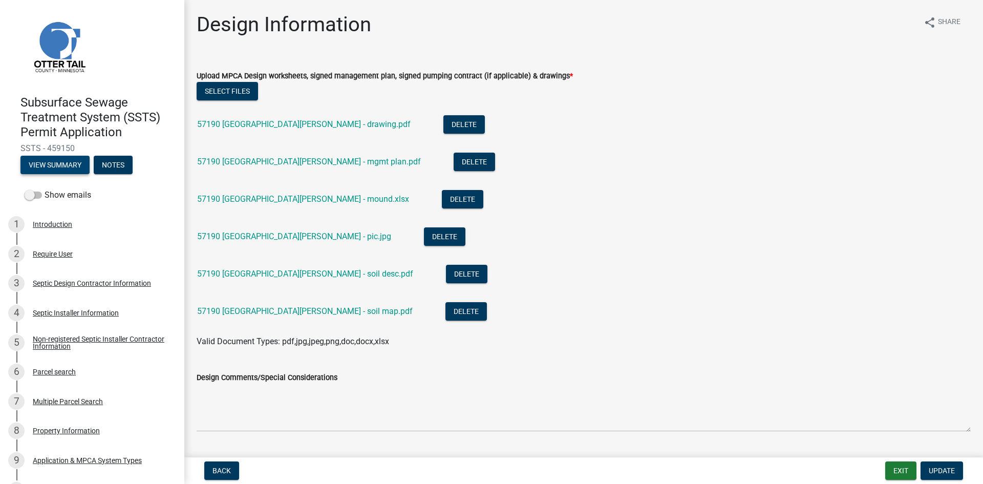
click at [60, 165] on button "View Summary" at bounding box center [54, 165] width 69 height 18
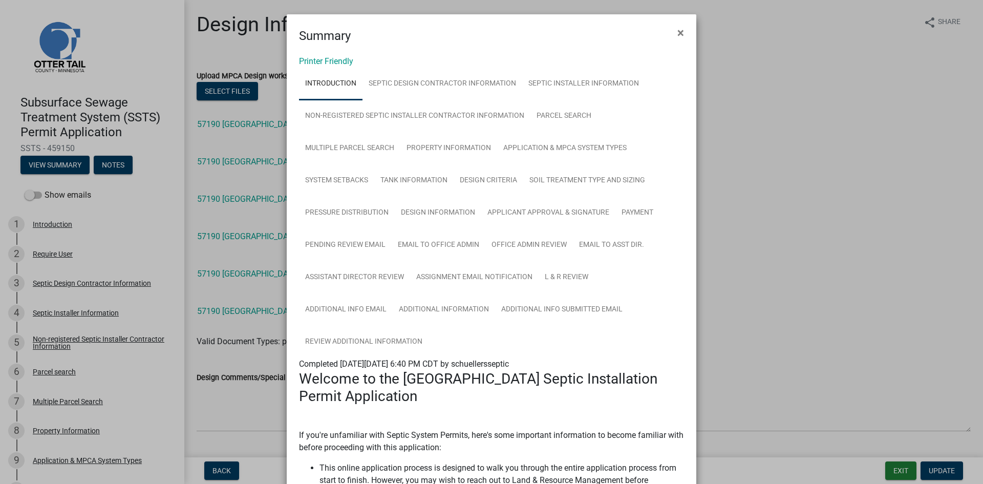
click at [341, 60] on link "Printer Friendly" at bounding box center [326, 61] width 54 height 10
click at [678, 30] on span "×" at bounding box center [681, 33] width 7 height 14
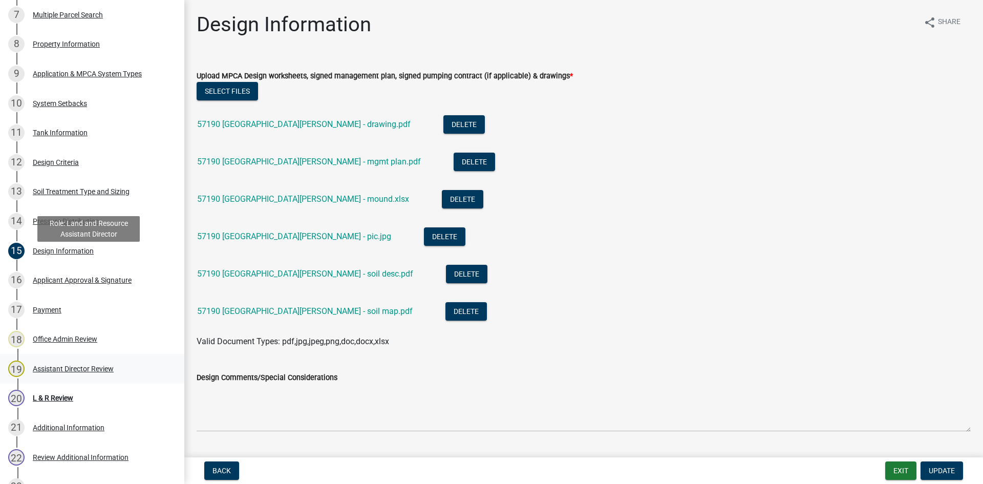
scroll to position [502, 0]
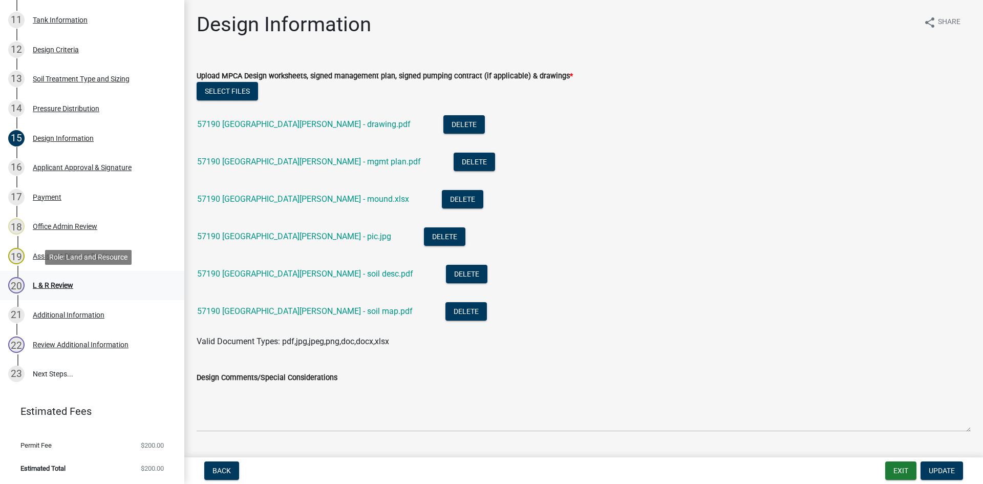
click at [72, 282] on div "L & R Review" at bounding box center [53, 285] width 40 height 7
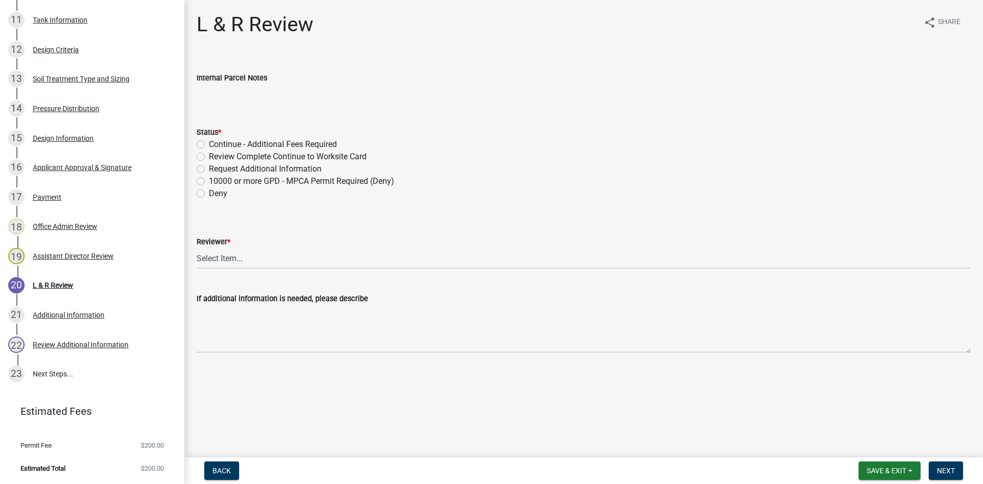
click at [209, 156] on label "Review Complete Continue to Worksite Card" at bounding box center [288, 157] width 158 height 12
click at [209, 156] on input "Review Complete Continue to Worksite Card" at bounding box center [212, 154] width 7 height 7
radio input "true"
click at [295, 256] on select "Select Item... Alexis Newark Andrea Perales Brittany Tollefson Elizabeth Plaste…" at bounding box center [584, 258] width 774 height 21
click at [197, 248] on select "Select Item... Alexis Newark Andrea Perales Brittany Tollefson Elizabeth Plaste…" at bounding box center [584, 258] width 774 height 21
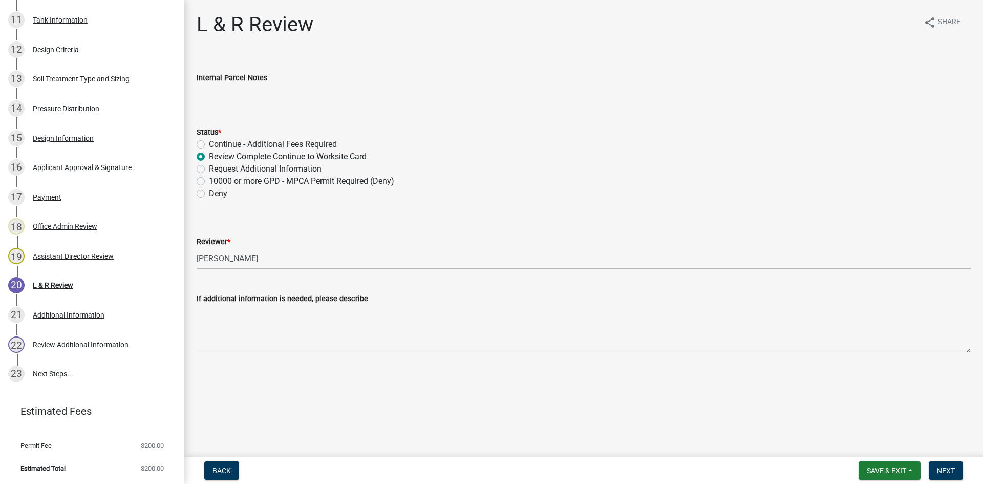
select select "05826fb5-7c18-481d-abe0-188b58e93217"
click at [786, 423] on span "Next" at bounding box center [946, 471] width 18 height 8
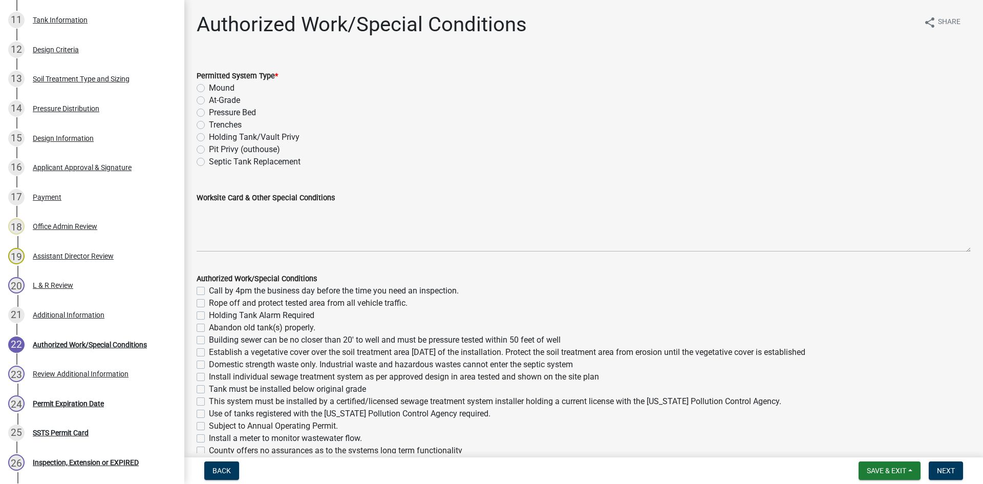
scroll to position [620, 0]
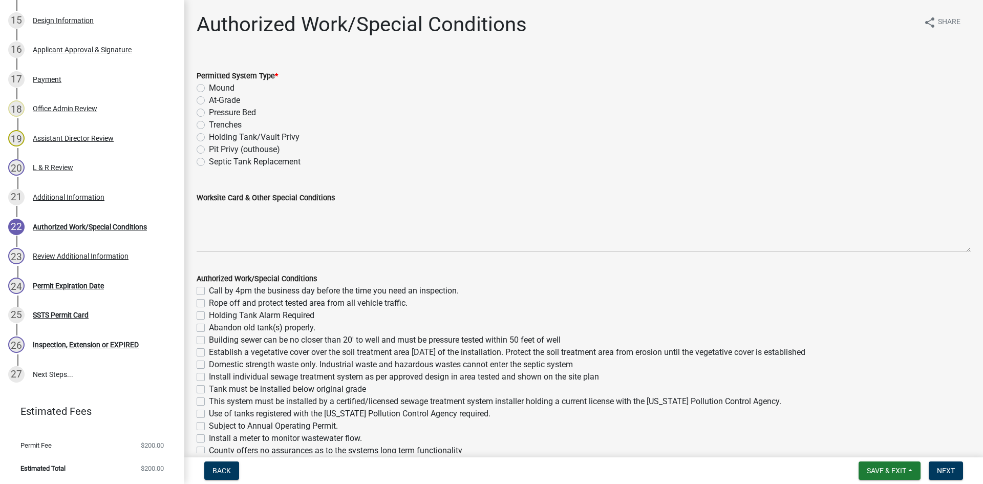
click at [209, 88] on label "Mound" at bounding box center [222, 88] width 26 height 12
click at [209, 88] on input "Mound" at bounding box center [212, 85] width 7 height 7
radio input "true"
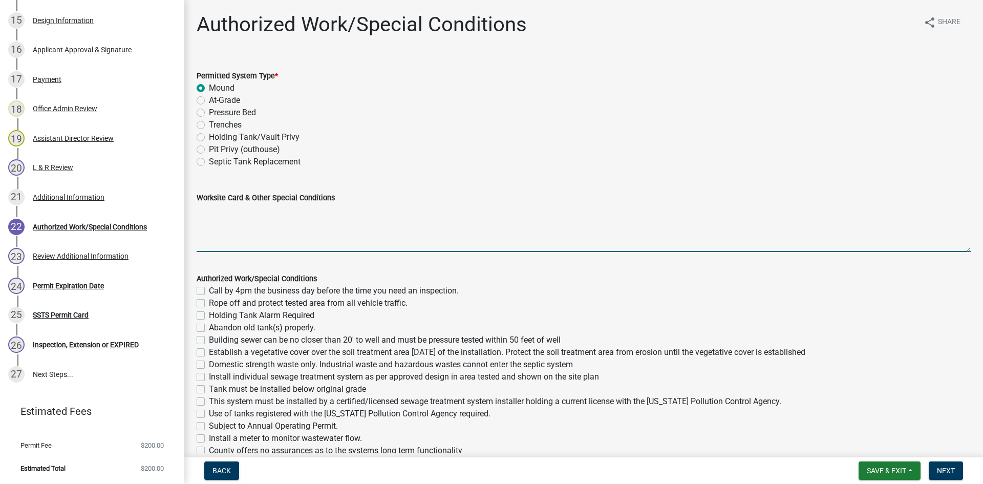
click at [255, 216] on textarea "Worksite Card & Other Special Conditions" at bounding box center [584, 228] width 774 height 48
paste textarea "# bedroom- TYPE Mound Install SIZE septic/lift tank LxW rock bed, LxW S.A.A, # …"
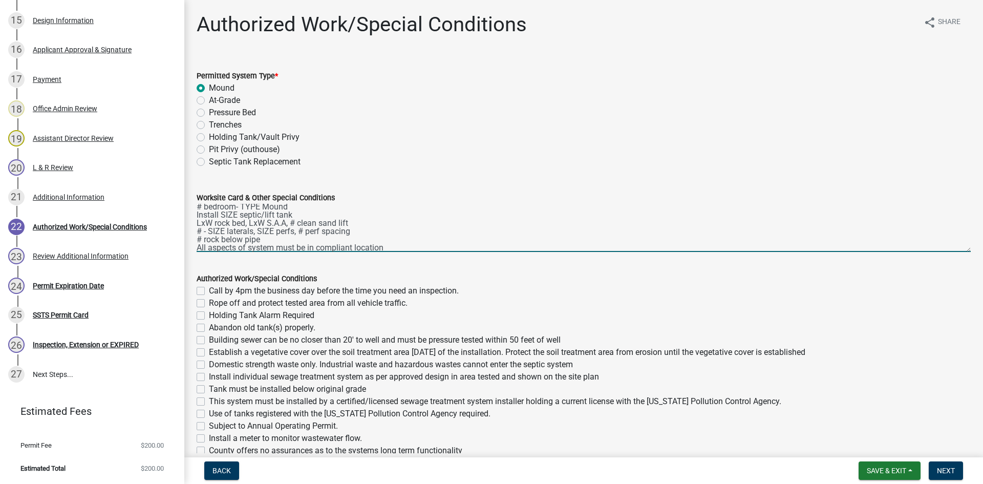
scroll to position [0, 0]
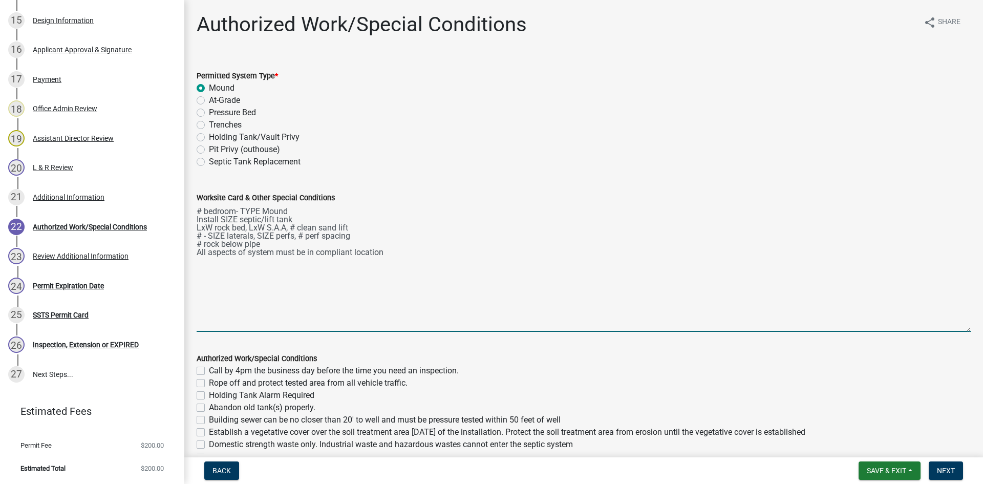
drag, startPoint x: 961, startPoint y: 249, endPoint x: 956, endPoint y: 330, distance: 80.6
click at [786, 330] on textarea "# bedroom- TYPE Mound Install SIZE septic/lift tank LxW rock bed, LxW S.A.A, # …" at bounding box center [584, 268] width 774 height 128
click at [201, 206] on textarea "# bedroom- TYPE Mound Install SIZE septic/lift tank LxW rock bed, LxW S.A.A, # …" at bounding box center [584, 268] width 774 height 129
click at [248, 213] on textarea "2 bedroom- TYPE Mound Install SIZE septic/lift tank LxW rock bed, LxW S.A.A, # …" at bounding box center [584, 268] width 774 height 129
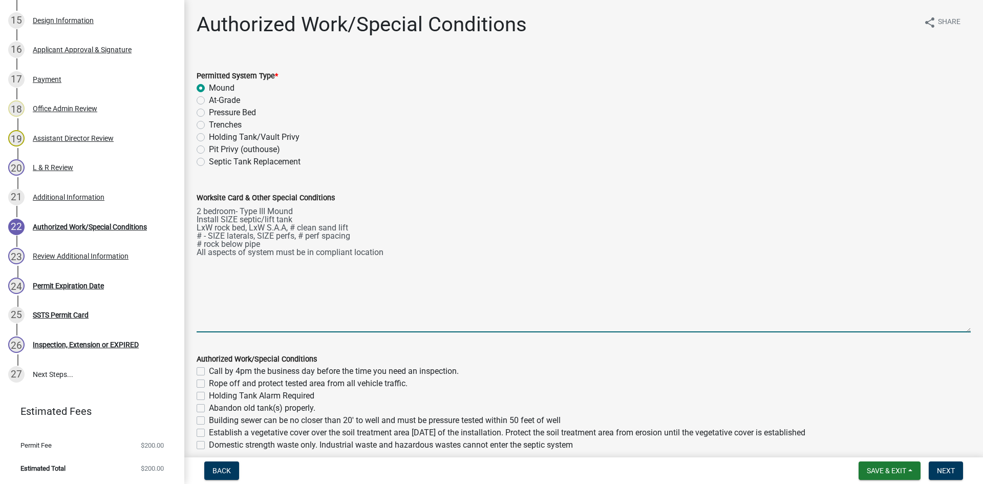
click at [234, 221] on textarea "2 bedroom- Type III Mound Install SIZE septic/lift tank LxW rock bed, LxW S.A.A…" at bounding box center [584, 268] width 774 height 129
click at [435, 225] on textarea "2 bedroom- Type III Mound Use existing 1600 gallon / 2 compartment septic tank …" at bounding box center [584, 268] width 774 height 129
click at [490, 225] on textarea "2 bedroom- Type III Mound Use existing 1600 gallon / 2 compartment septic tank …" at bounding box center [584, 268] width 774 height 129
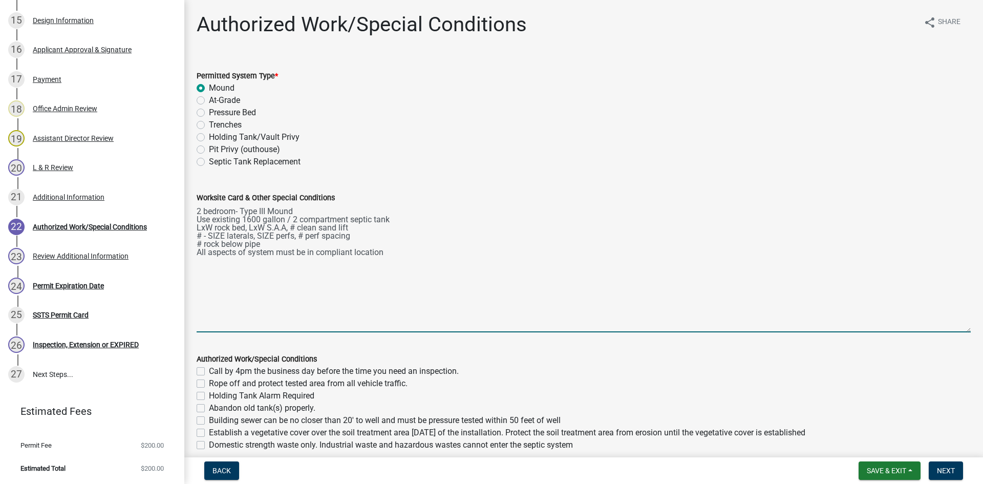
click at [468, 222] on textarea "2 bedroom- Type III Mound Use existing 1600 gallon / 2 compartment septic tank …" at bounding box center [584, 268] width 774 height 129
click at [198, 225] on textarea "2 bedroom- Type III Mound Use existing 1600 gallon / 2 compartment septic tank …" at bounding box center [584, 268] width 774 height 129
click at [322, 228] on textarea "2 bedroom- Type III Mound Use existing 1600 gallon / 2 compartment septic tank …" at bounding box center [584, 268] width 774 height 129
drag, startPoint x: 355, startPoint y: 237, endPoint x: 200, endPoint y: 237, distance: 155.2
click at [197, 237] on textarea "2 bedroom- Type III Mound Use existing 1600 gallon / 2 compartment septic tank …" at bounding box center [584, 268] width 774 height 129
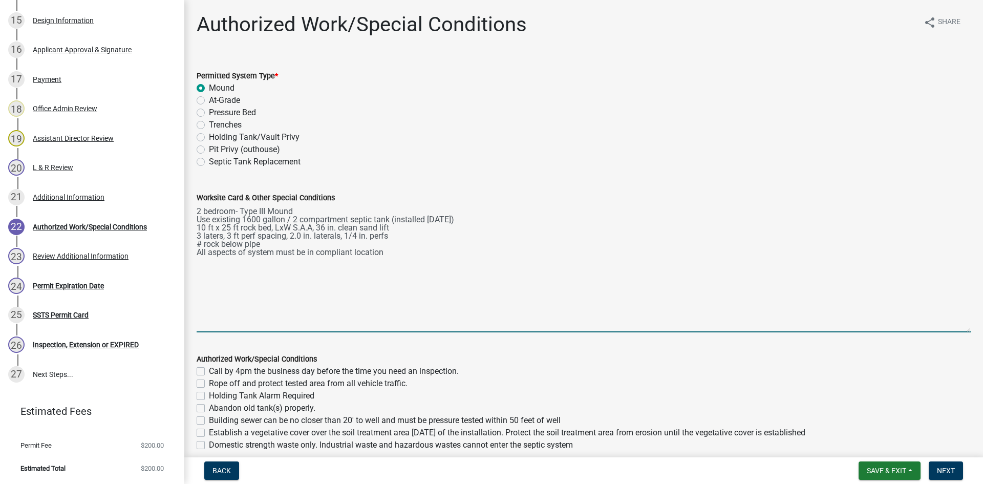
click at [200, 242] on textarea "2 bedroom- Type III Mound Use existing 1600 gallon / 2 compartment septic tank …" at bounding box center [584, 268] width 774 height 129
click at [213, 237] on textarea "2 bedroom- Type III Mound Use existing 1600 gallon / 2 compartment septic tank …" at bounding box center [584, 268] width 774 height 129
click at [212, 240] on textarea "2 bedroom- Type III Mound Use existing 1600 gallon / 2 compartment septic tank …" at bounding box center [584, 268] width 774 height 129
click at [212, 236] on textarea "2 bedroom- Type III Mound Use existing 1600 gallon / 2 compartment septic tank …" at bounding box center [584, 268] width 774 height 129
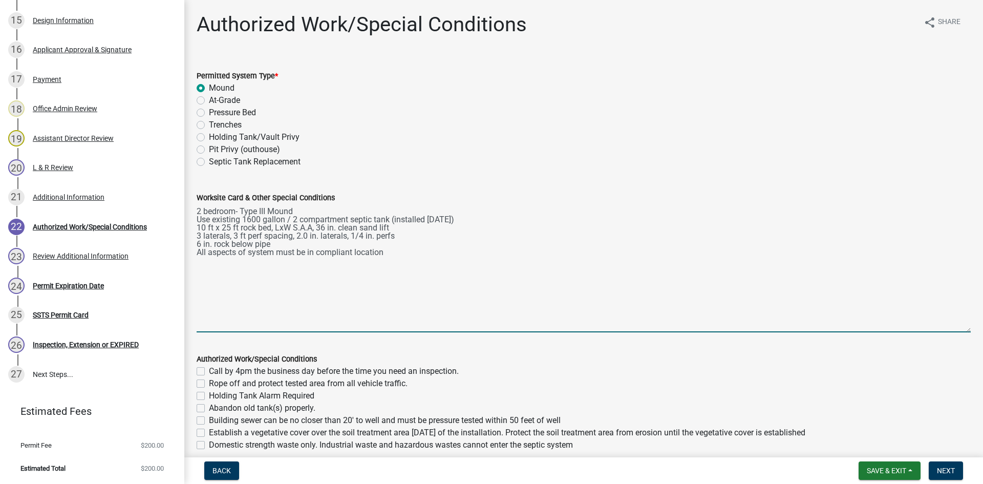
drag, startPoint x: 315, startPoint y: 226, endPoint x: 273, endPoint y: 223, distance: 42.7
click at [273, 223] on textarea "2 bedroom- Type III Mound Use existing 1600 gallon / 2 compartment septic tank …" at bounding box center [584, 268] width 774 height 129
type textarea "2 bedroom- Type III Mound Use existing 1600 gallon / 2 compartment septic tank …"
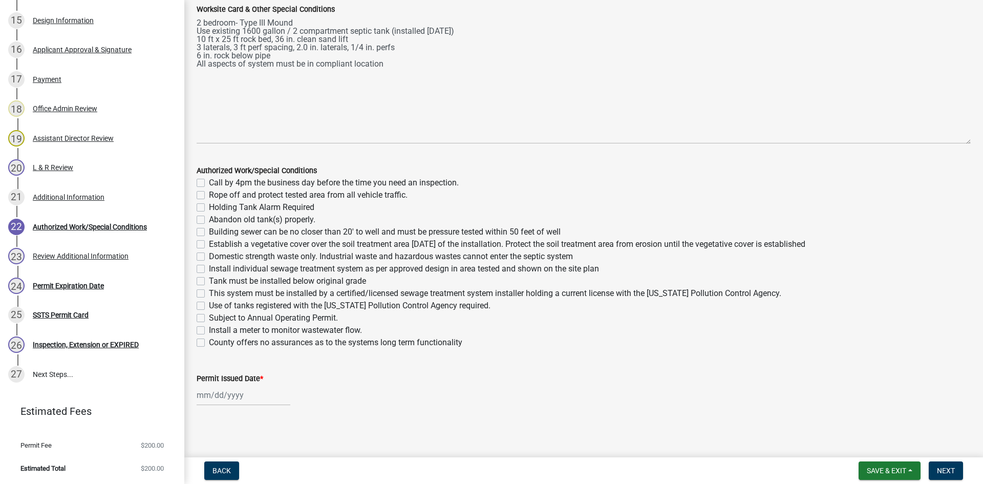
scroll to position [190, 0]
click at [209, 184] on label "Call by 4pm the business day before the time you need an inspection." at bounding box center [334, 181] width 250 height 12
click at [209, 182] on input "Call by 4pm the business day before the time you need an inspection." at bounding box center [212, 178] width 7 height 7
checkbox input "true"
checkbox input "false"
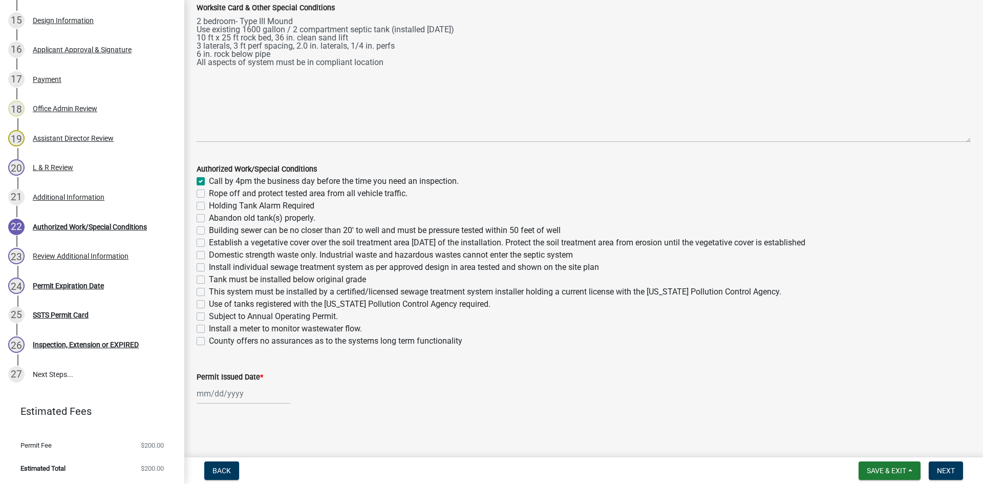
checkbox input "false"
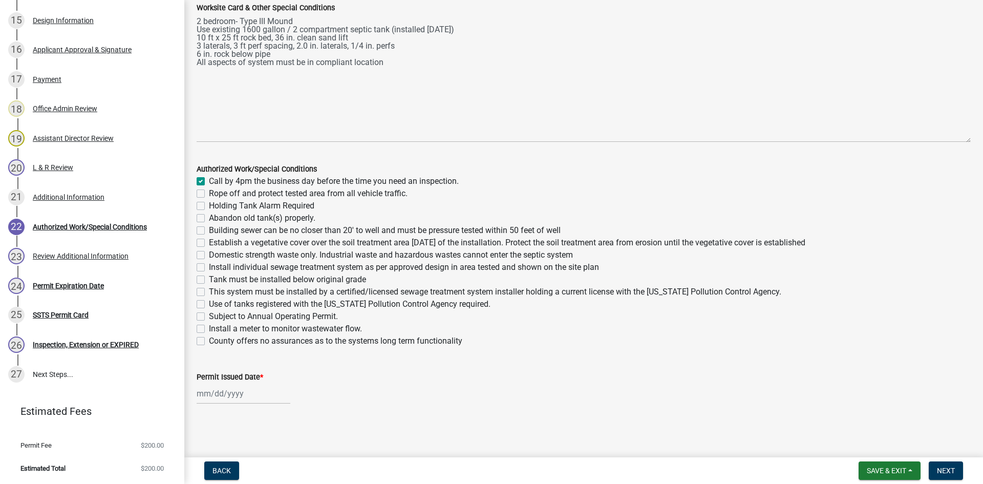
checkbox input "false"
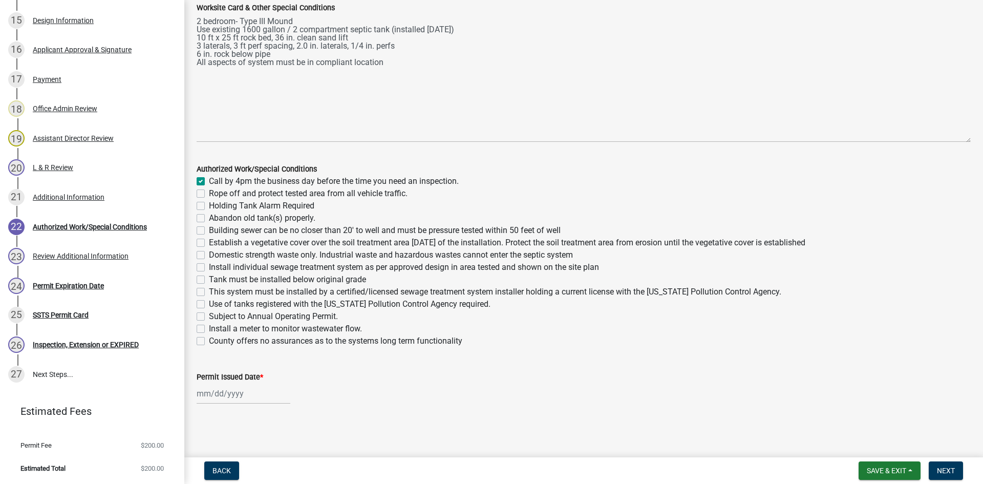
checkbox input "false"
click at [209, 193] on label "Rope off and protect tested area from all vehicle traffic." at bounding box center [308, 193] width 199 height 12
click at [209, 193] on input "Rope off and protect tested area from all vehicle traffic." at bounding box center [212, 190] width 7 height 7
checkbox input "true"
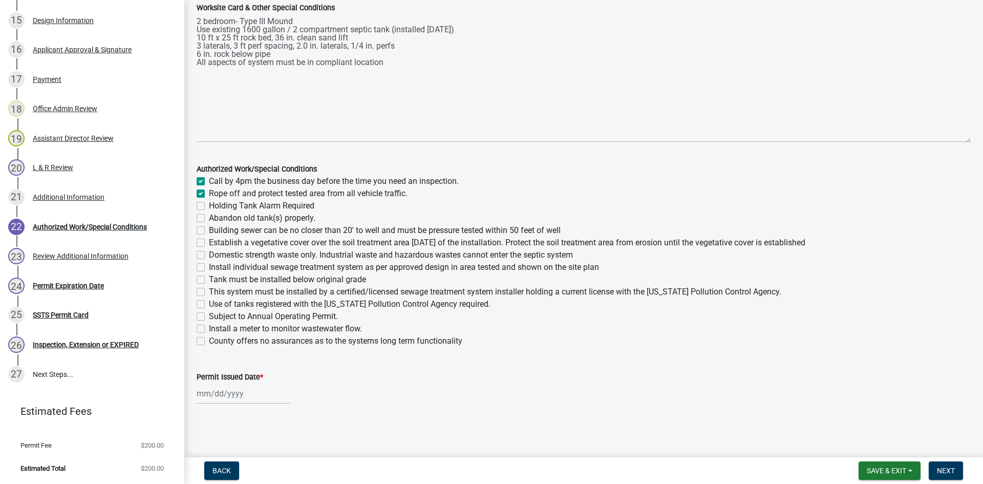
checkbox input "true"
checkbox input "false"
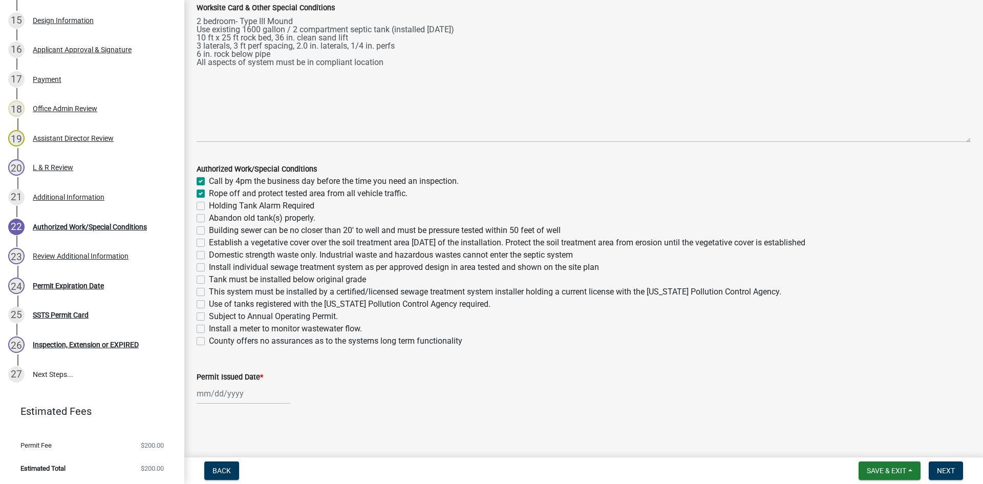
checkbox input "false"
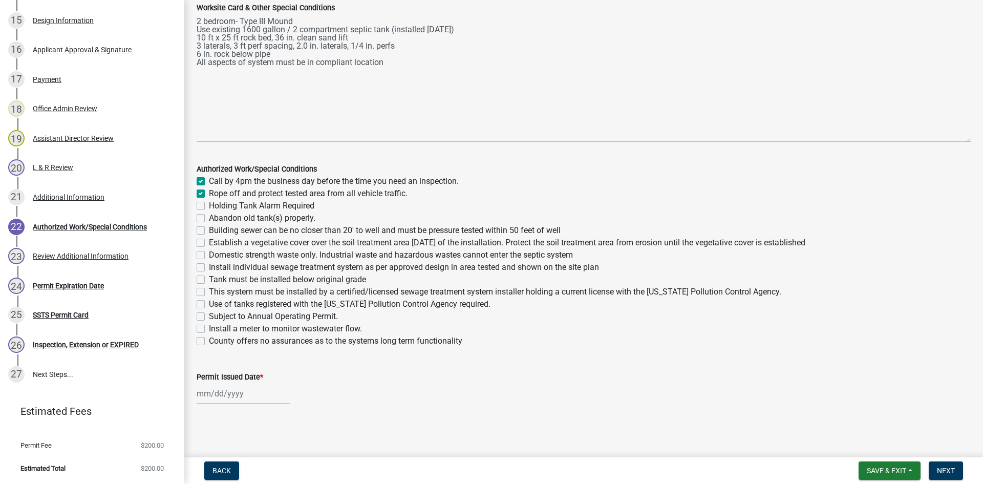
checkbox input "false"
click at [209, 227] on label "Building sewer can be no closer than 20' to well and must be pressure tested wi…" at bounding box center [385, 230] width 352 height 12
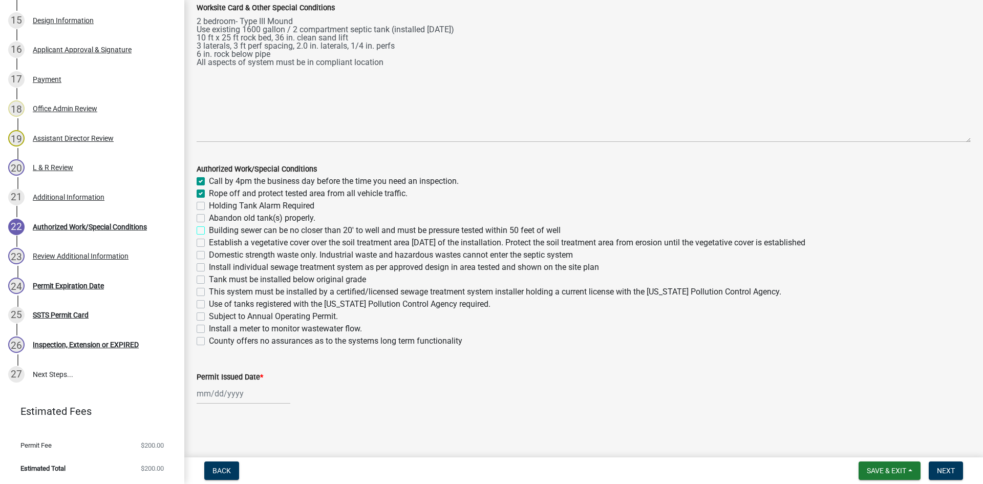
click at [209, 227] on input "Building sewer can be no closer than 20' to well and must be pressure tested wi…" at bounding box center [212, 227] width 7 height 7
checkbox input "true"
checkbox input "false"
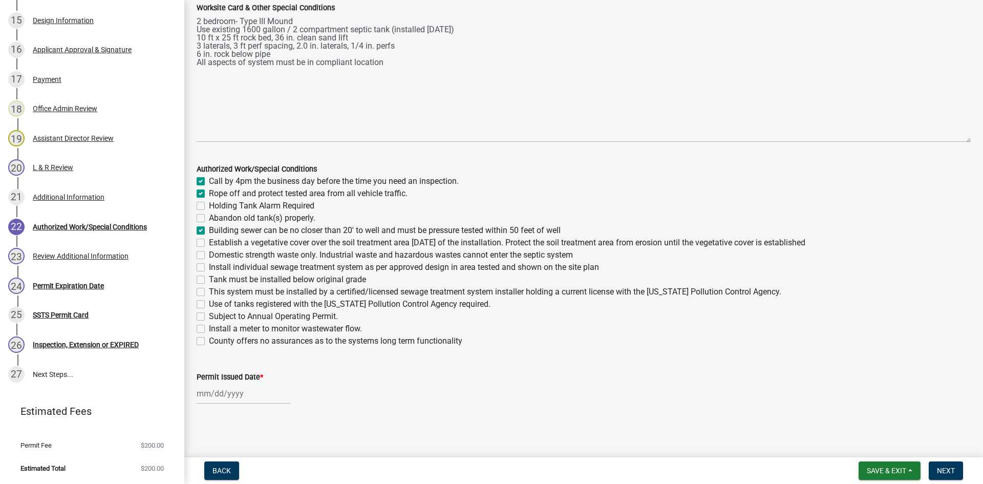
checkbox input "false"
checkbox input "true"
checkbox input "false"
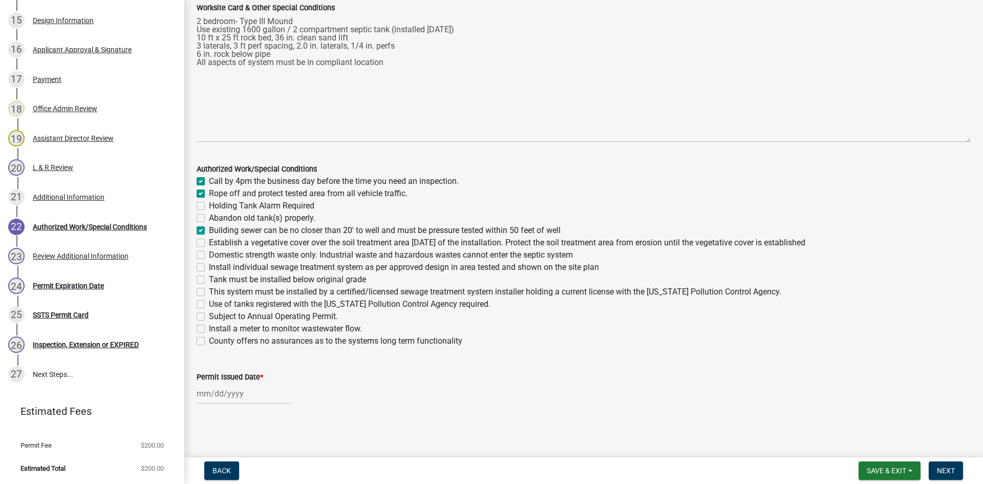
checkbox input "false"
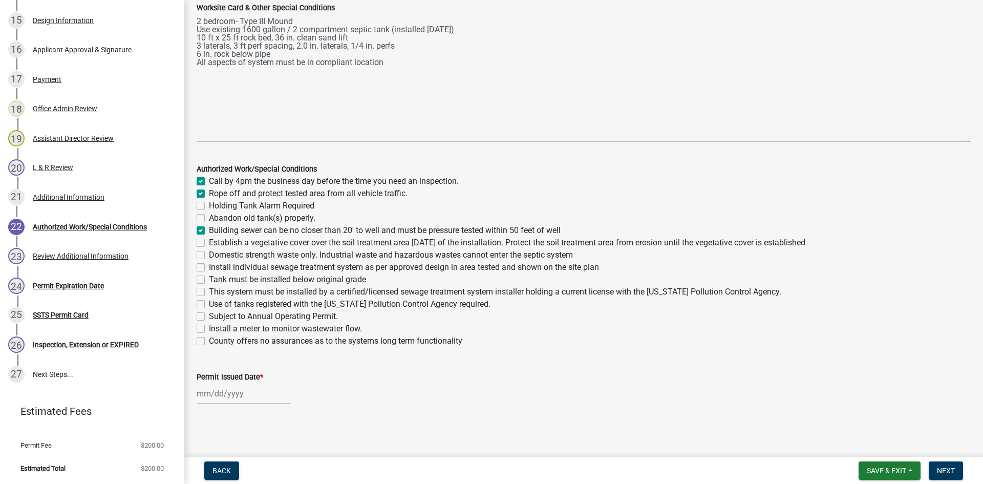
checkbox input "false"
click at [209, 239] on label "Establish a vegetative cover over the soil treatment area within 30 days of the…" at bounding box center [507, 243] width 597 height 12
click at [209, 239] on input "Establish a vegetative cover over the soil treatment area within 30 days of the…" at bounding box center [212, 240] width 7 height 7
checkbox input "true"
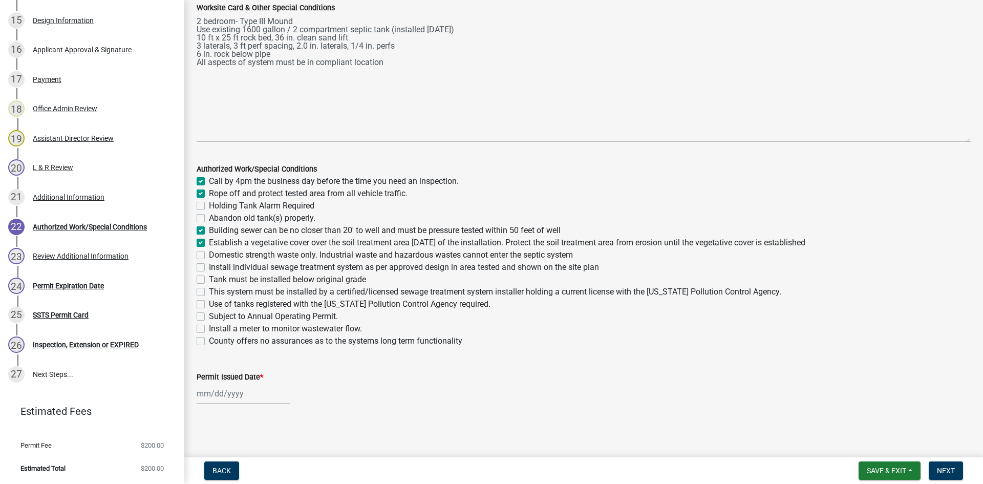
checkbox input "true"
checkbox input "false"
checkbox input "true"
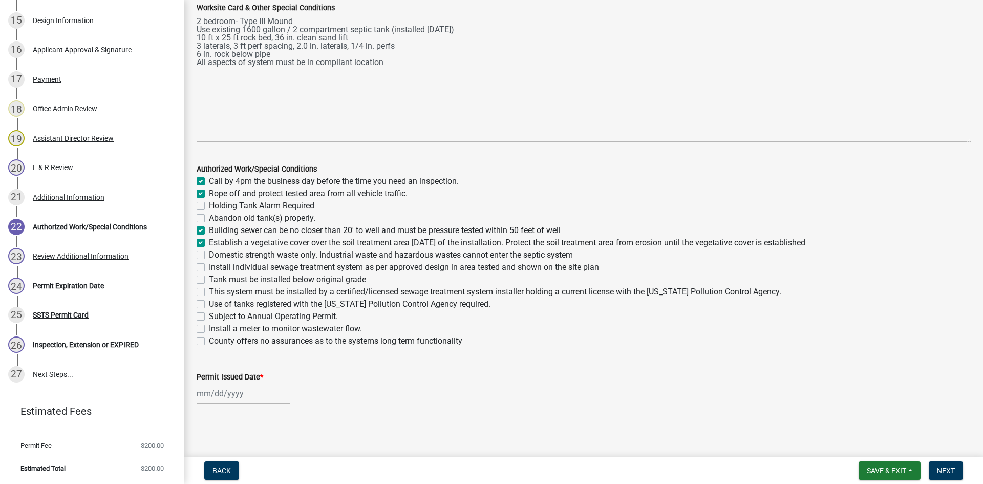
checkbox input "false"
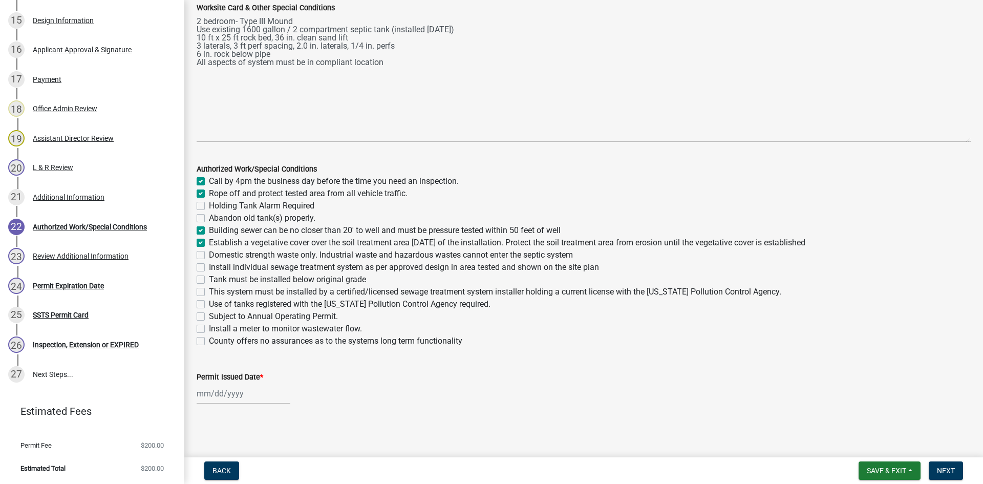
checkbox input "false"
drag, startPoint x: 203, startPoint y: 254, endPoint x: 196, endPoint y: 262, distance: 11.0
click at [209, 254] on label "Domestic strength waste only. Industrial waste and hazardous wastes cannot ente…" at bounding box center [391, 255] width 364 height 12
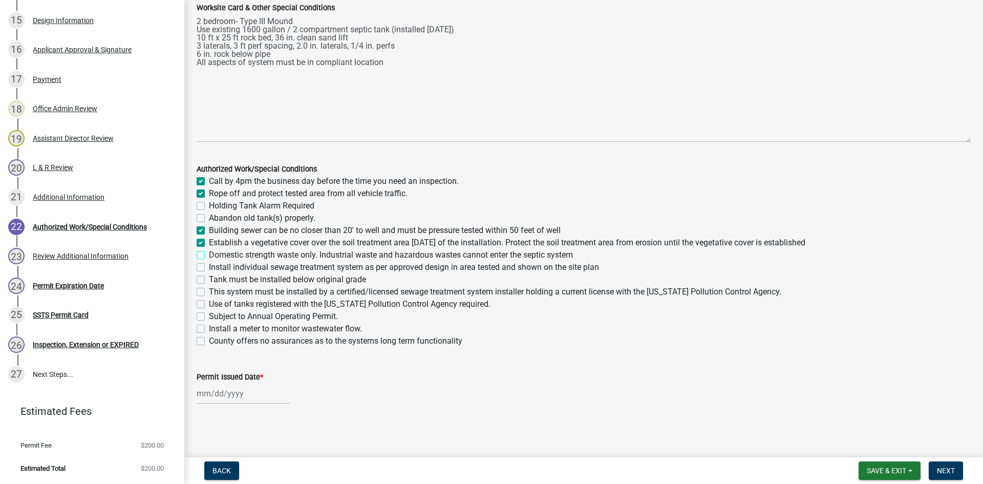
click at [209, 254] on input "Domestic strength waste only. Industrial waste and hazardous wastes cannot ente…" at bounding box center [212, 252] width 7 height 7
checkbox input "true"
checkbox input "false"
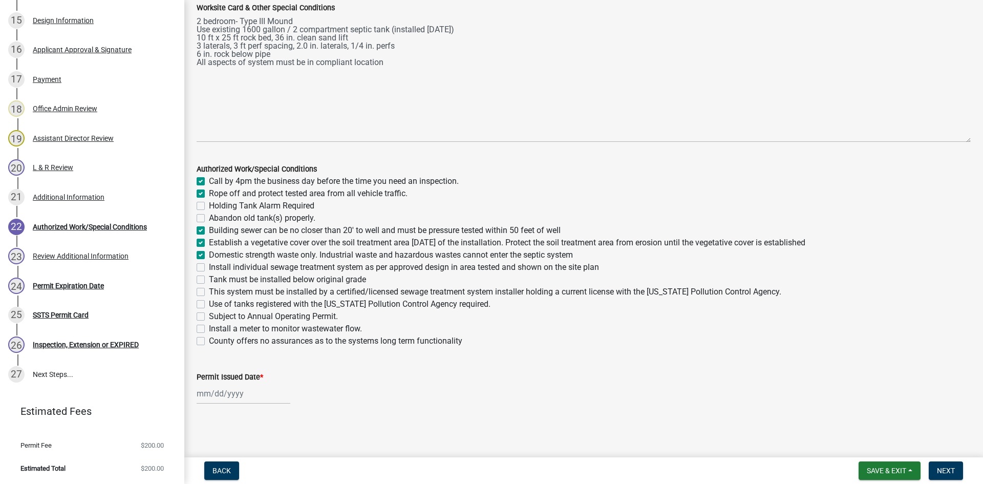
checkbox input "false"
checkbox input "true"
checkbox input "false"
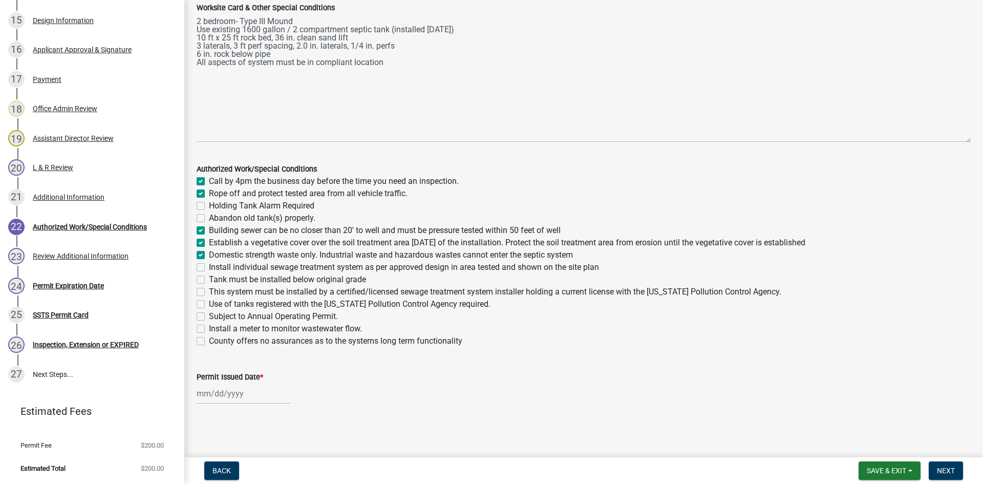
checkbox input "false"
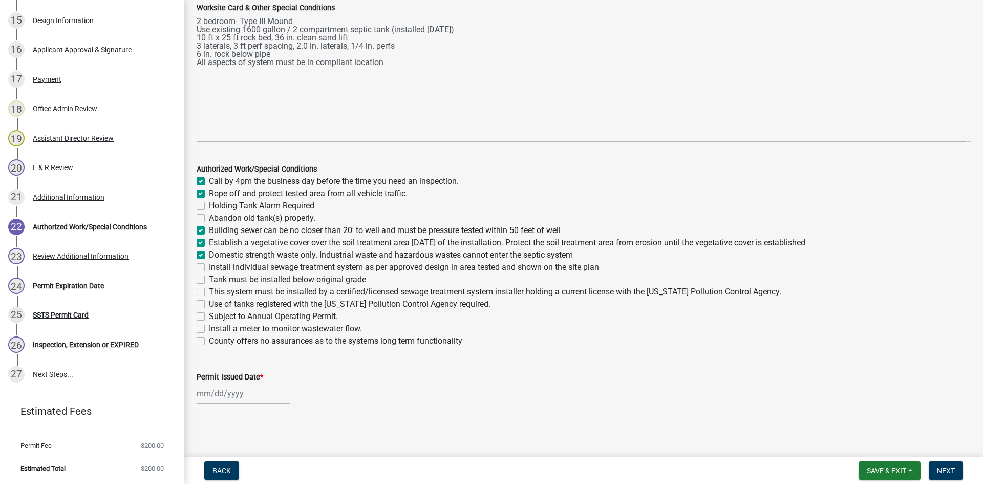
checkbox input "false"
click at [209, 270] on label "Install individual sewage treatment system as per approved design in area teste…" at bounding box center [404, 267] width 390 height 12
click at [209, 268] on input "Install individual sewage treatment system as per approved design in area teste…" at bounding box center [212, 264] width 7 height 7
checkbox input "true"
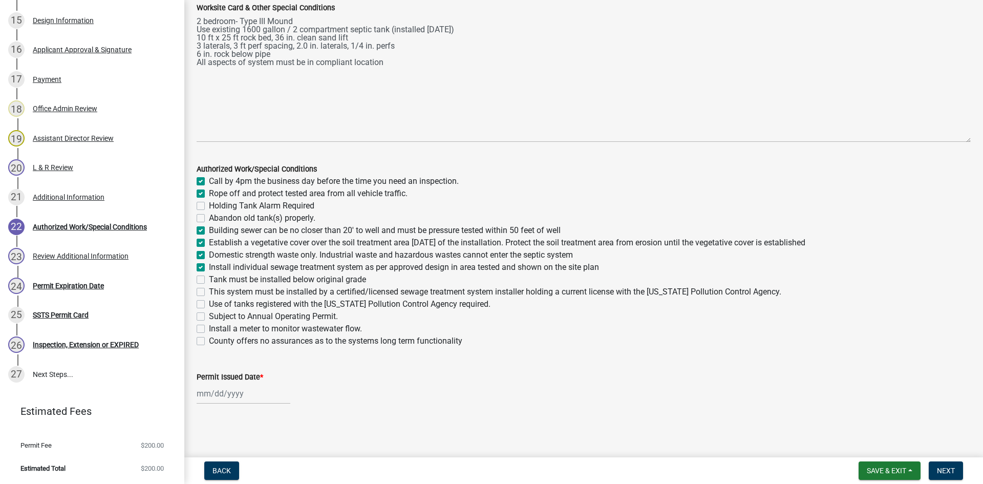
checkbox input "true"
checkbox input "false"
checkbox input "true"
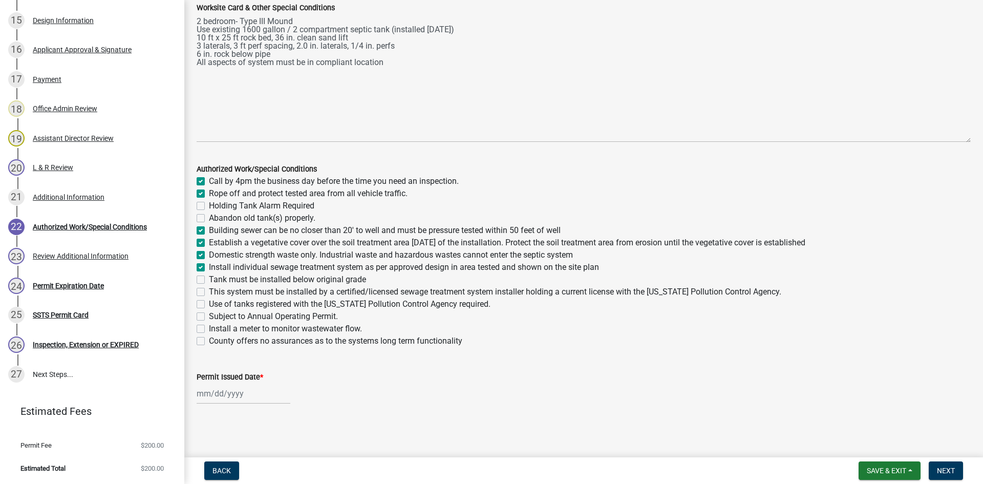
checkbox input "true"
checkbox input "false"
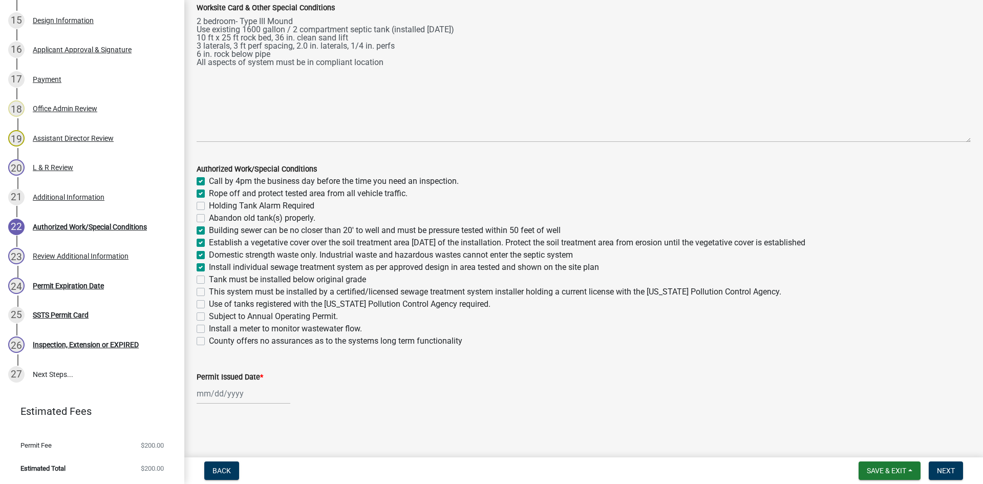
checkbox input "false"
click at [209, 279] on label "Tank must be installed below original grade" at bounding box center [287, 280] width 157 height 12
click at [209, 279] on input "Tank must be installed below original grade" at bounding box center [212, 277] width 7 height 7
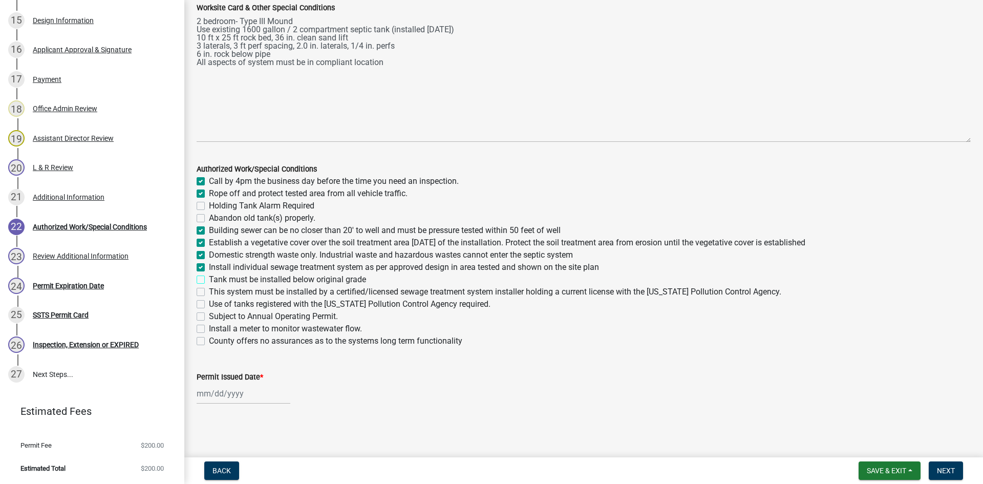
checkbox input "true"
checkbox input "false"
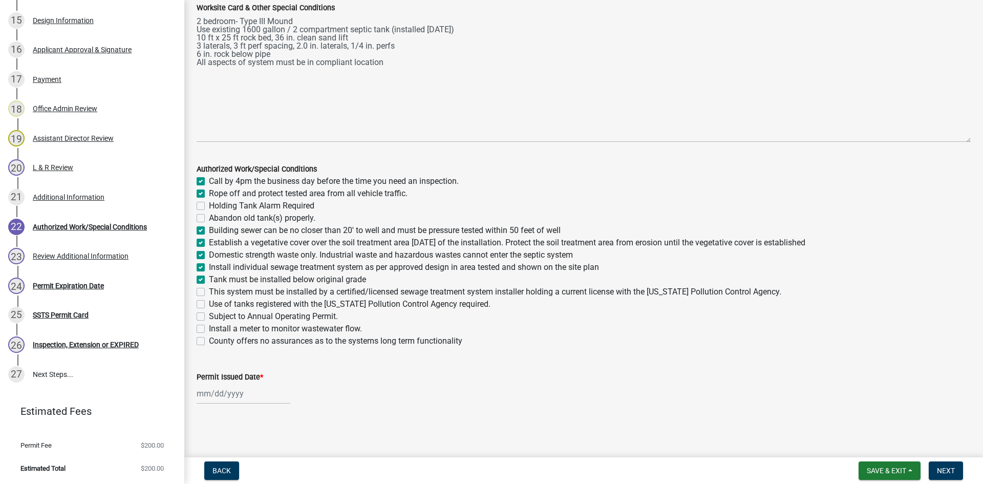
checkbox input "true"
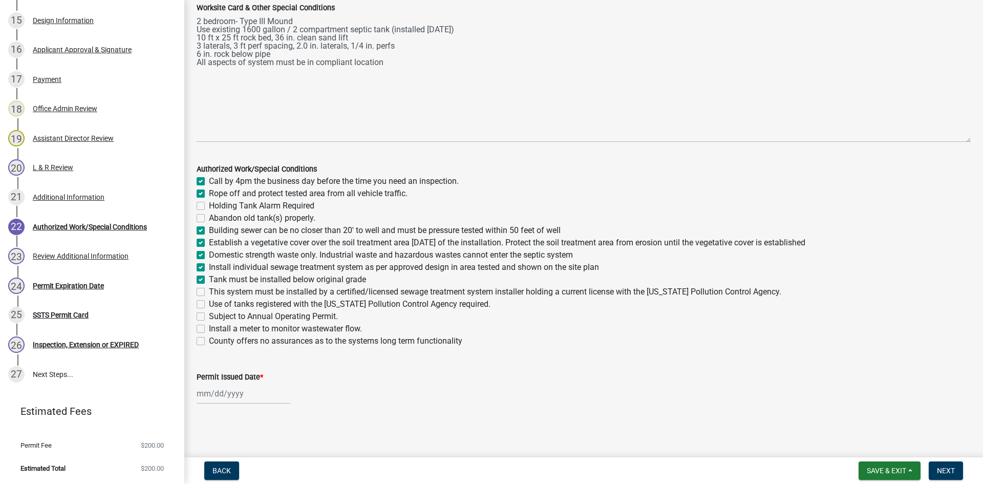
checkbox input "false"
click at [209, 291] on label "This system must be installed by a certified/licensed sewage treatment system i…" at bounding box center [495, 292] width 573 height 12
click at [209, 291] on input "This system must be installed by a certified/licensed sewage treatment system i…" at bounding box center [212, 289] width 7 height 7
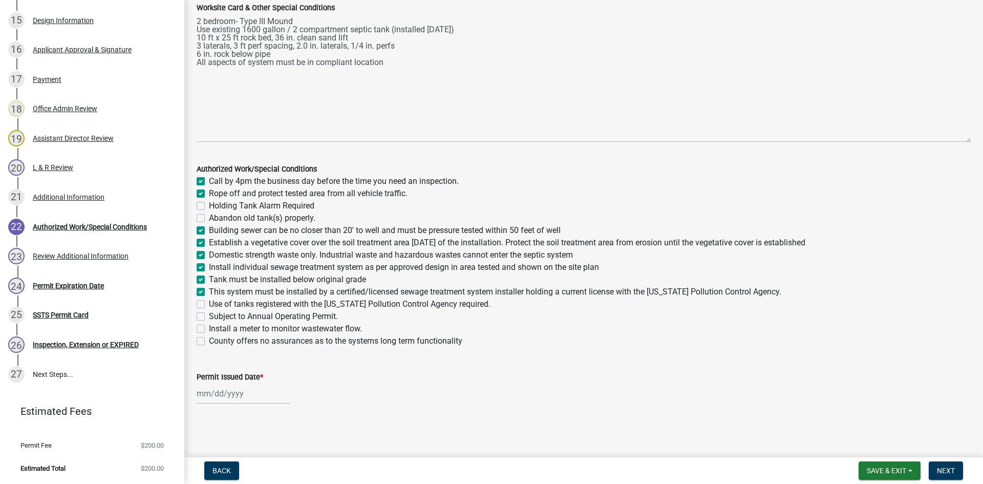
click at [209, 303] on label "Use of tanks registered with the Minnesota Pollution Control Agency required." at bounding box center [350, 304] width 282 height 12
click at [209, 303] on input "Use of tanks registered with the Minnesota Pollution Control Agency required." at bounding box center [212, 301] width 7 height 7
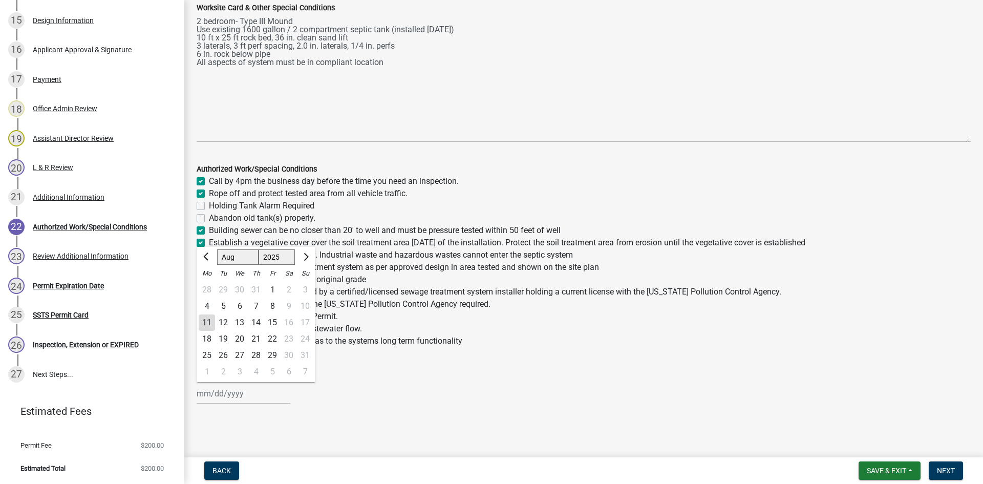
click at [248, 390] on div "Jan Feb Mar Apr May Jun Jul Aug Sep Oct Nov Dec 1525 1526 1527 1528 1529 1530 1…" at bounding box center [244, 393] width 94 height 21
click at [209, 322] on div "11" at bounding box center [207, 323] width 16 height 16
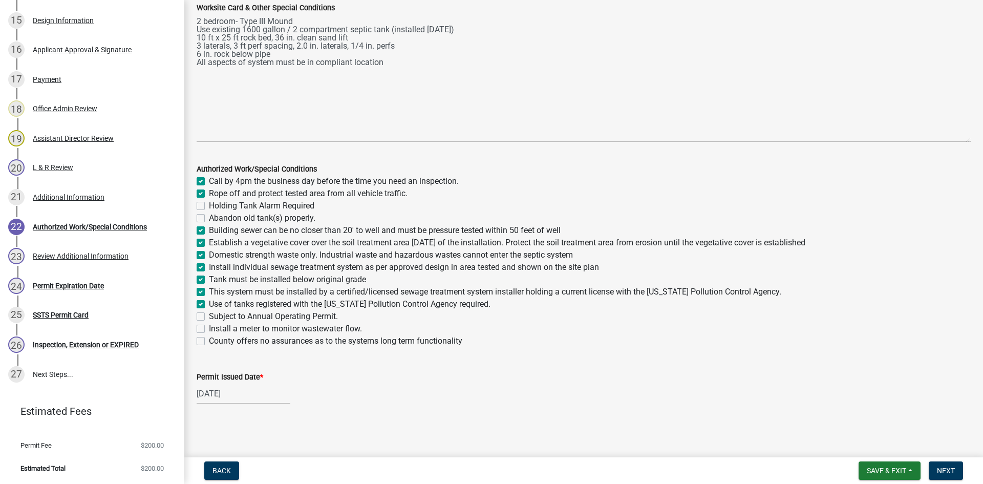
click at [209, 341] on label "County offers no assurances as to the systems long term functionality" at bounding box center [336, 341] width 254 height 12
click at [209, 341] on input "County offers no assurances as to the systems long term functionality" at bounding box center [212, 338] width 7 height 7
click at [786, 423] on span "Next" at bounding box center [946, 471] width 18 height 8
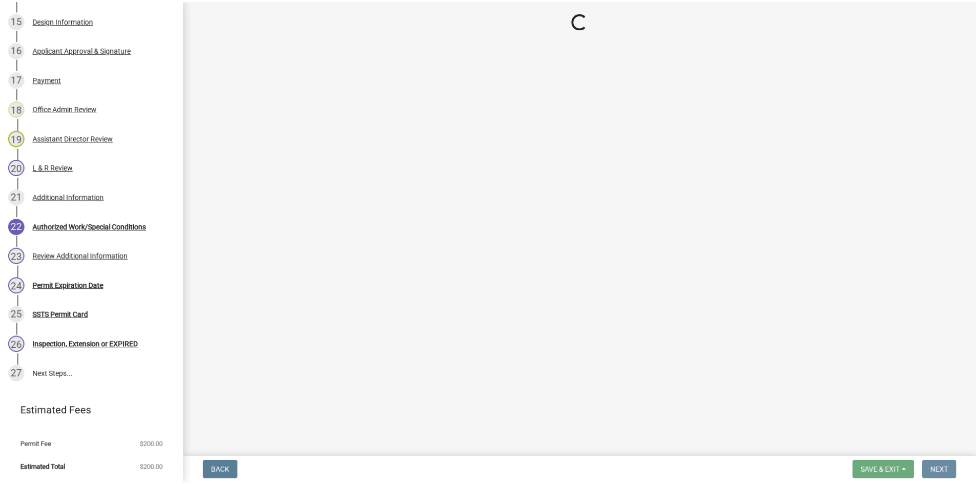
scroll to position [0, 0]
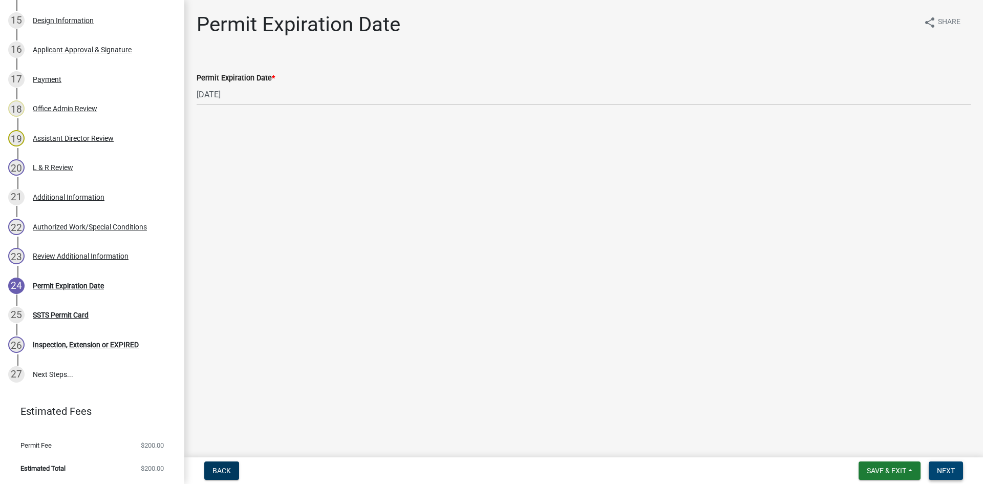
click at [786, 423] on span "Next" at bounding box center [946, 471] width 18 height 8
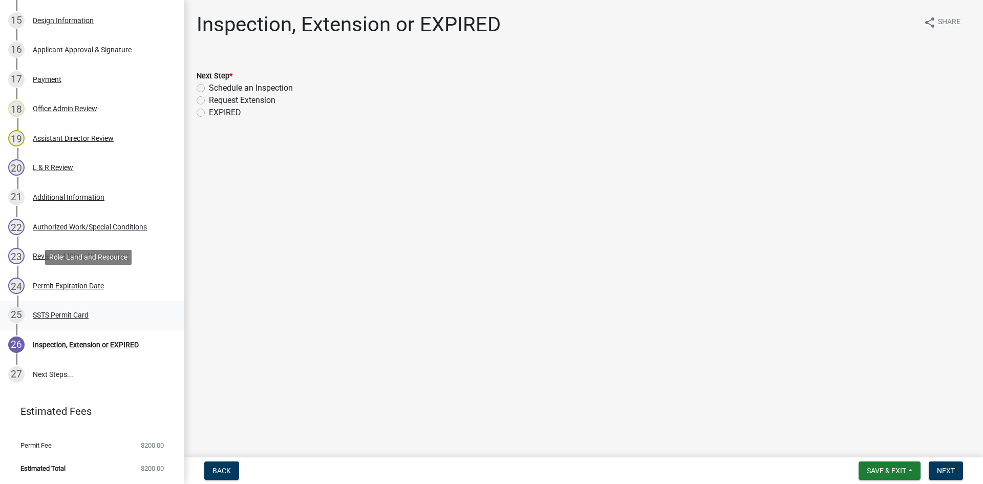
click at [97, 307] on div "25 SSTS Permit Card" at bounding box center [88, 315] width 160 height 16
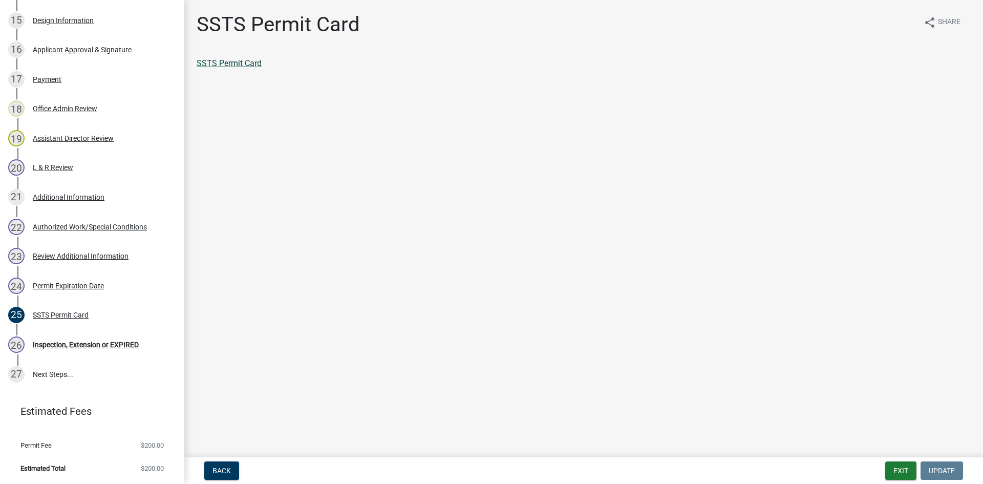
click at [250, 66] on link "SSTS Permit Card" at bounding box center [229, 63] width 65 height 10
click at [786, 423] on button "Exit" at bounding box center [901, 471] width 31 height 18
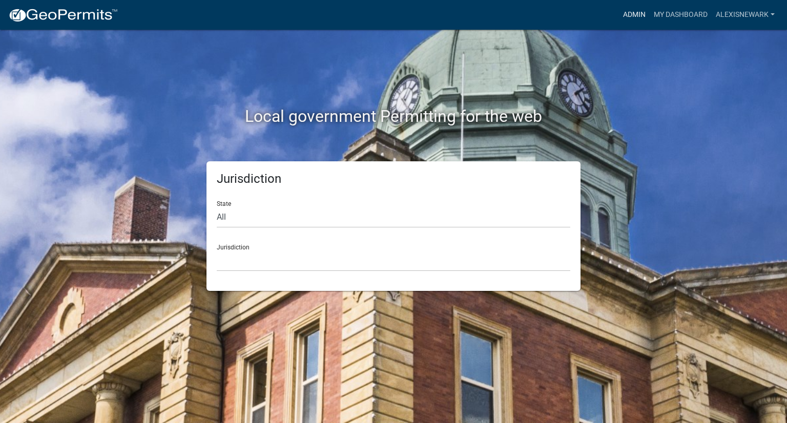
click at [624, 11] on link "Admin" at bounding box center [634, 14] width 31 height 19
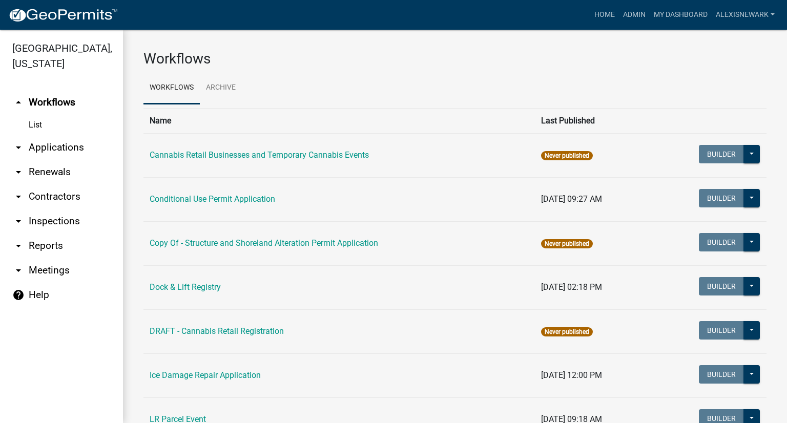
click at [29, 149] on link "arrow_drop_down Applications" at bounding box center [61, 147] width 123 height 25
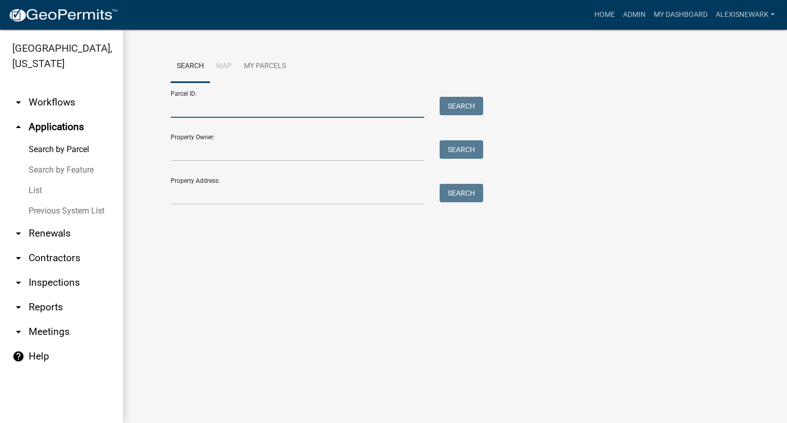
click at [221, 110] on input "Parcel ID:" at bounding box center [298, 107] width 254 height 21
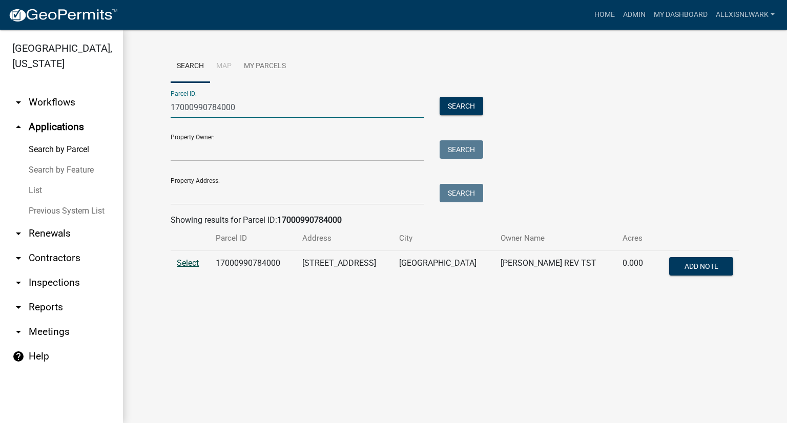
type input "17000990784000"
click at [196, 266] on span "Select" at bounding box center [188, 263] width 22 height 10
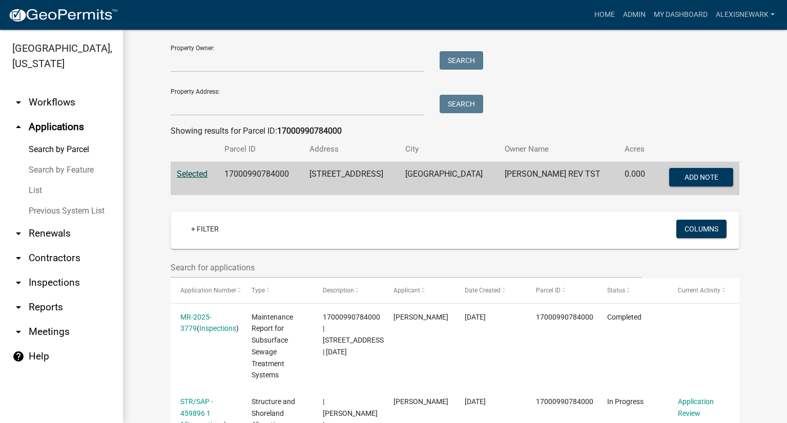
scroll to position [89, 0]
click at [291, 132] on strong "17000990784000" at bounding box center [309, 132] width 65 height 10
copy strong "17000990784000"
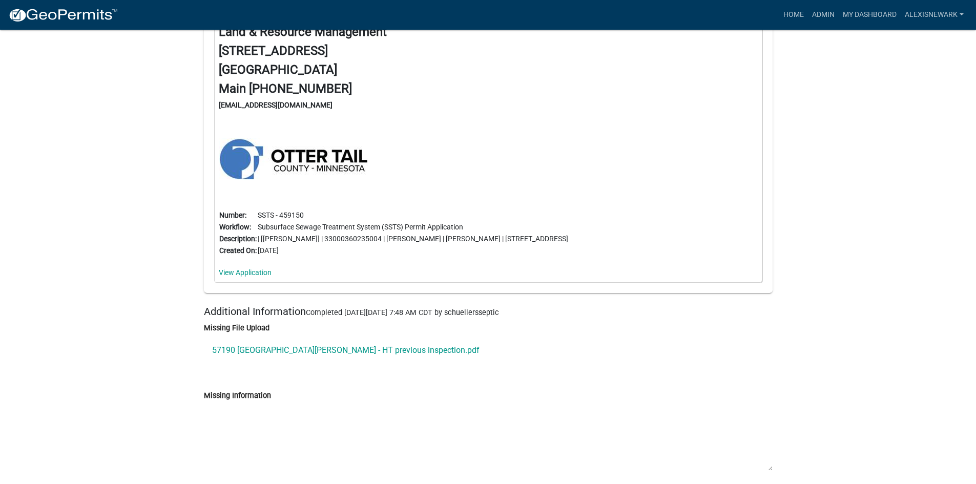
scroll to position [9636, 0]
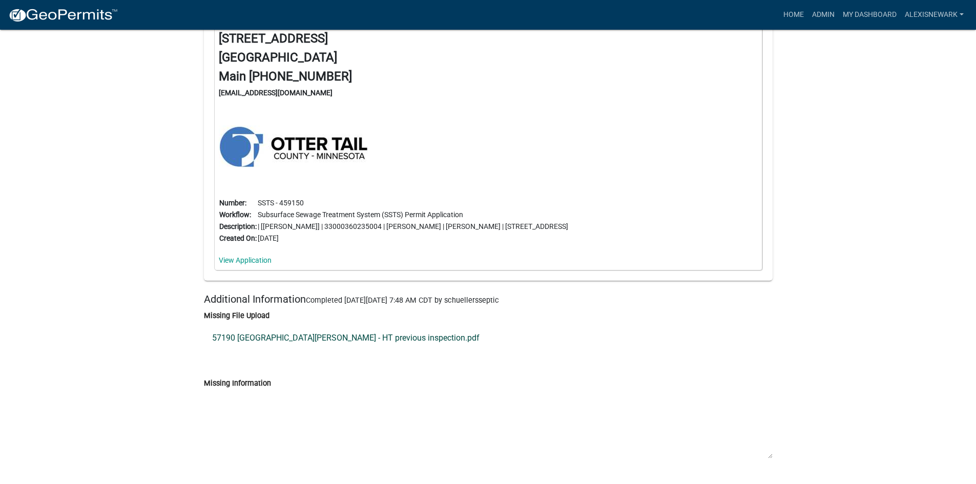
click at [403, 347] on link "57190 410th St - Przybylski - HT previous inspection.pdf" at bounding box center [488, 338] width 569 height 25
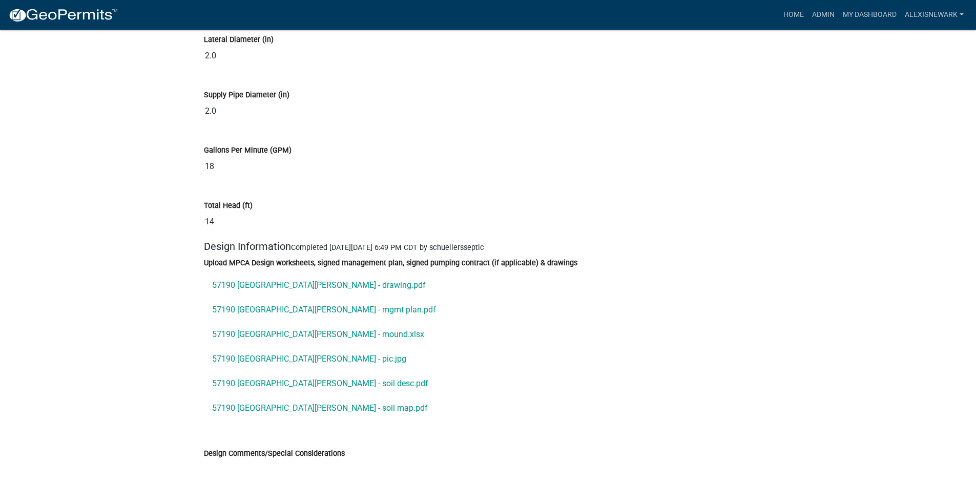
scroll to position [5615, 0]
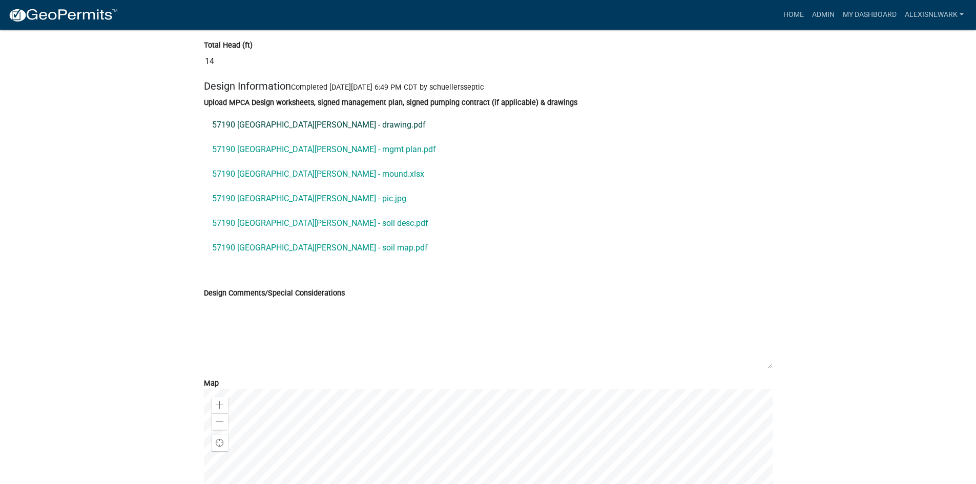
click at [333, 127] on link "57190 410th St - Przybylski - drawing.pdf" at bounding box center [488, 125] width 569 height 25
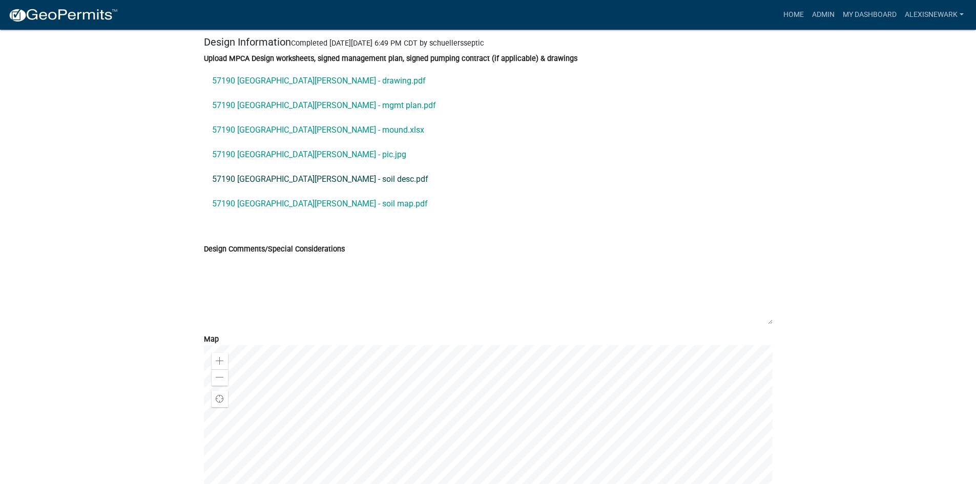
scroll to position [5653, 0]
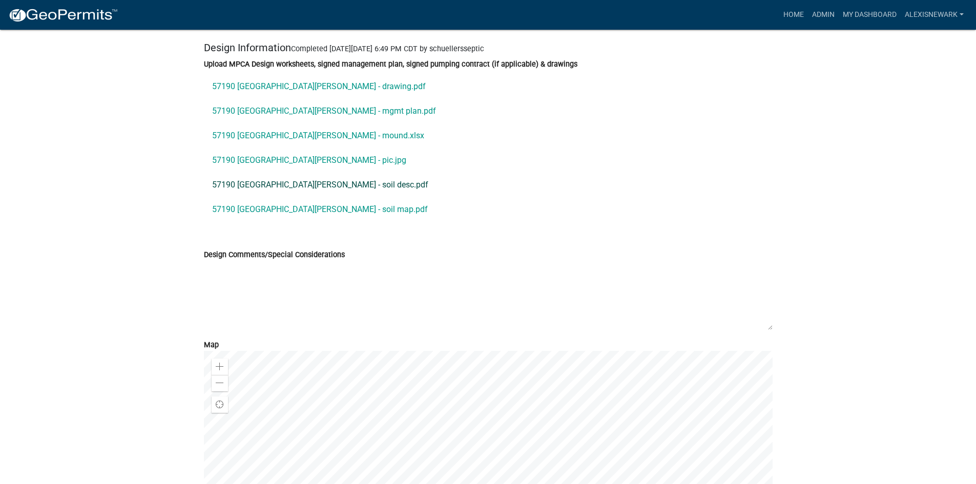
click at [341, 185] on link "57190 410th St - Przybylski - soil desc.pdf" at bounding box center [488, 185] width 569 height 25
click at [308, 213] on link "57190 410th St - Przybylski - soil map.pdf" at bounding box center [488, 209] width 569 height 25
click at [313, 166] on link "57190 410th St - Przybylski - pic.jpg" at bounding box center [488, 160] width 569 height 25
click at [306, 109] on link "57190 410th St - Przybylski - mgmt plan.pdf" at bounding box center [488, 111] width 569 height 25
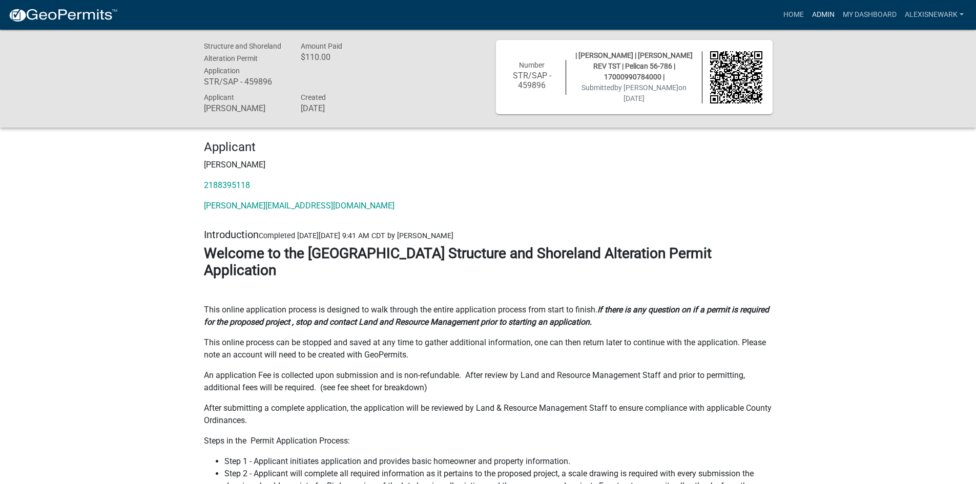
click at [829, 15] on link "Admin" at bounding box center [823, 14] width 31 height 19
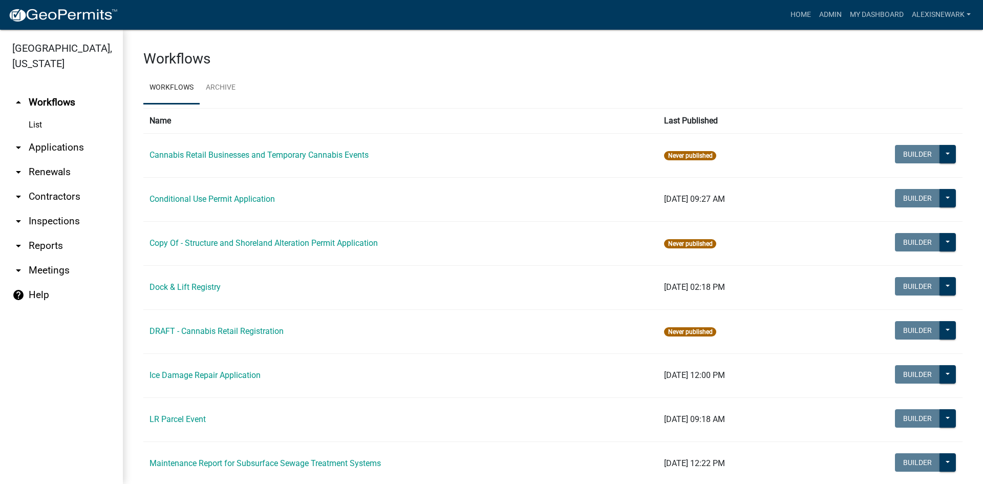
click at [73, 145] on link "arrow_drop_down Applications" at bounding box center [61, 147] width 123 height 25
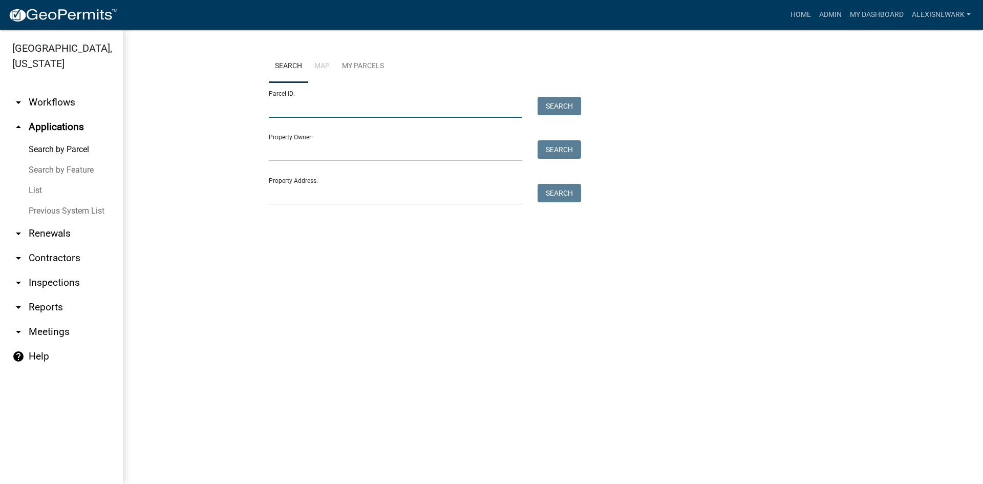
click at [307, 115] on input "Parcel ID:" at bounding box center [396, 107] width 254 height 21
click at [280, 190] on input "Property Address:" at bounding box center [396, 194] width 254 height 21
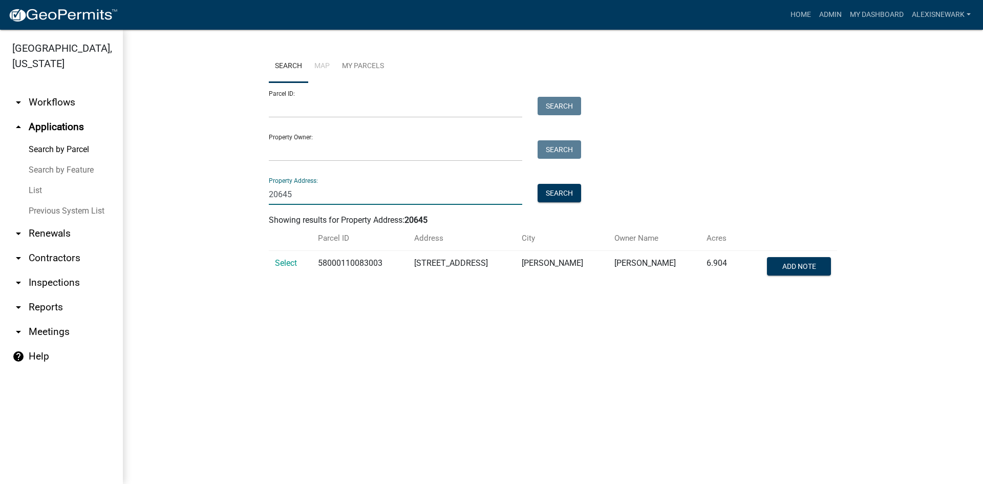
type input "20645"
click at [284, 244] on th at bounding box center [290, 238] width 43 height 24
click at [279, 262] on span "Select" at bounding box center [286, 263] width 22 height 10
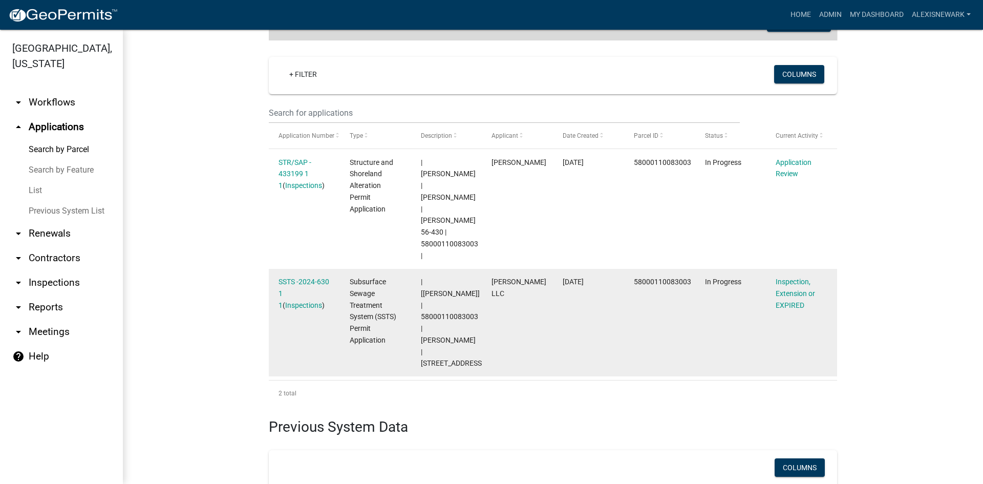
scroll to position [245, 0]
click at [303, 267] on datatable-body-cell "SSTS -2024-630 1 1 ( Inspections )" at bounding box center [304, 321] width 71 height 108
click at [303, 276] on link "SSTS -2024-630 1 1" at bounding box center [304, 292] width 51 height 32
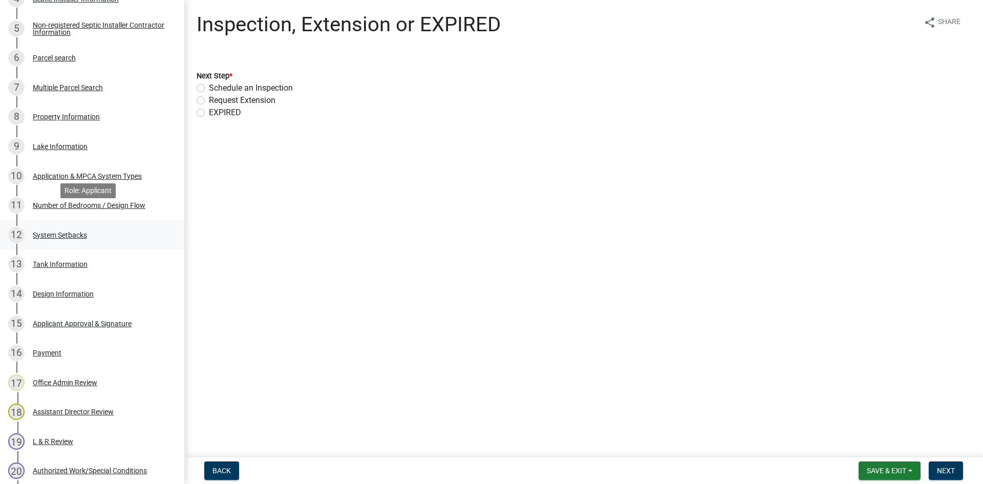
scroll to position [333, 0]
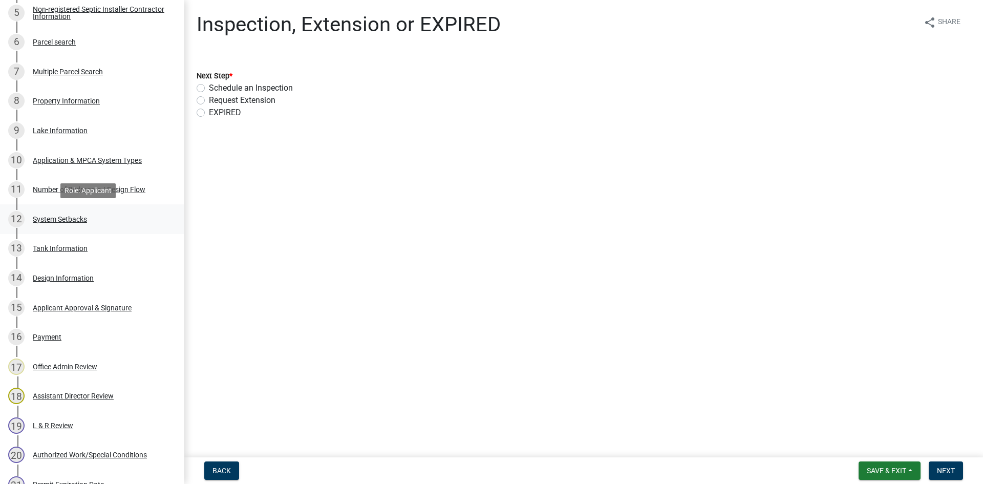
click at [112, 217] on div "12 System Setbacks" at bounding box center [88, 219] width 160 height 16
